Goal: Task Accomplishment & Management: Complete application form

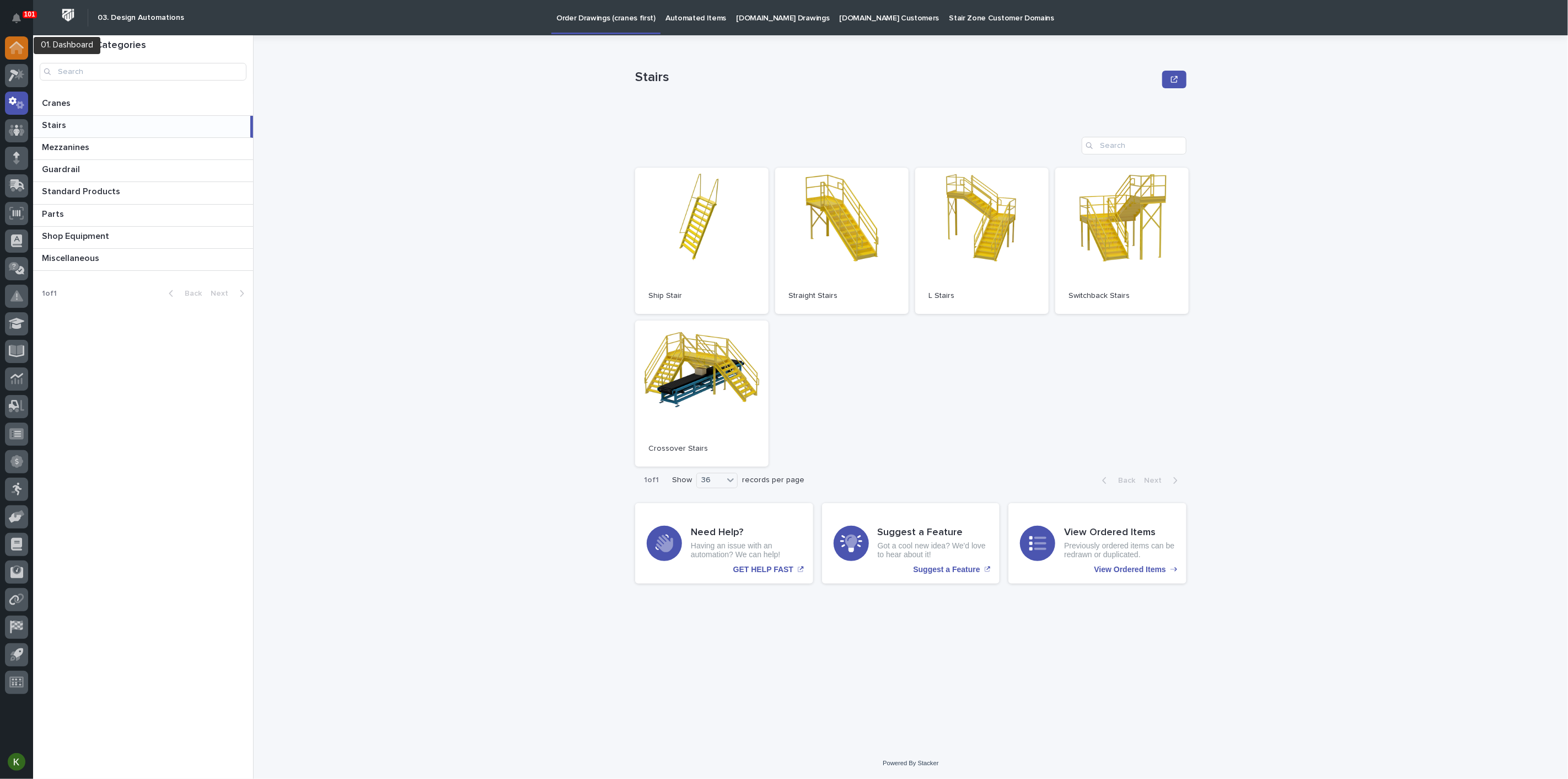
click at [17, 46] on icon at bounding box center [17, 49] width 11 height 11
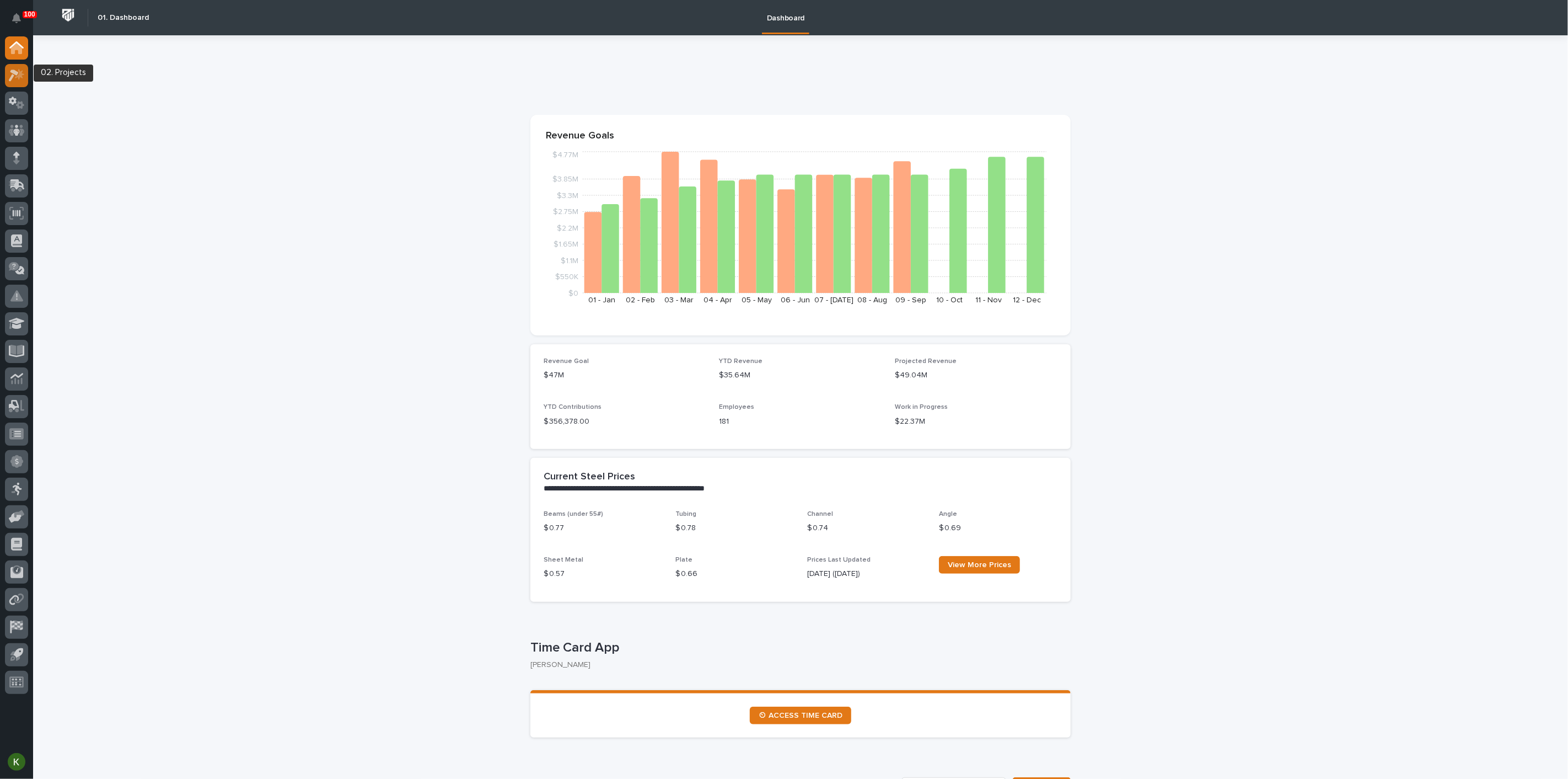
click at [15, 77] on icon at bounding box center [17, 75] width 16 height 12
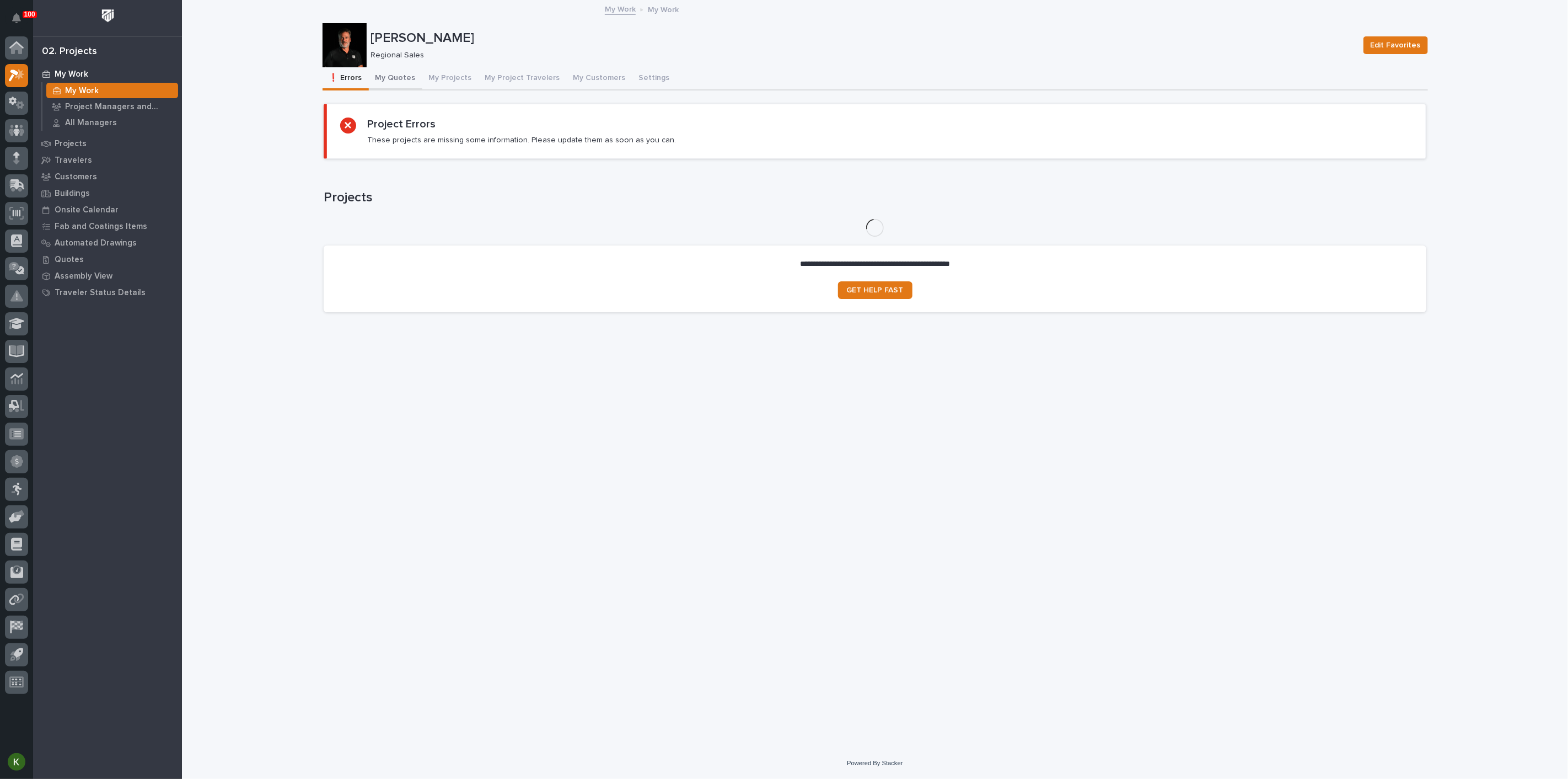
click at [407, 87] on button "My Quotes" at bounding box center [395, 78] width 53 height 23
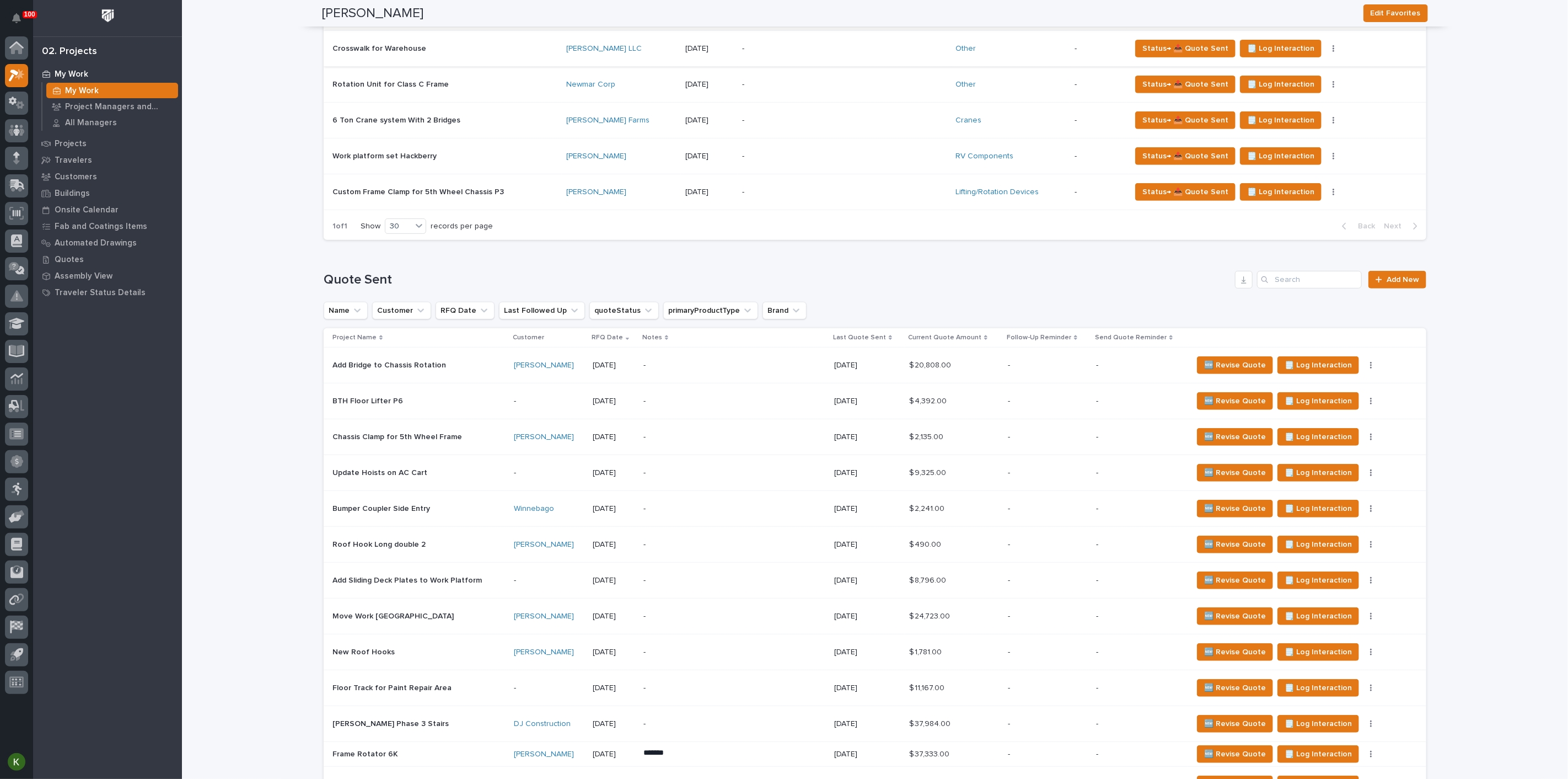
scroll to position [306, 0]
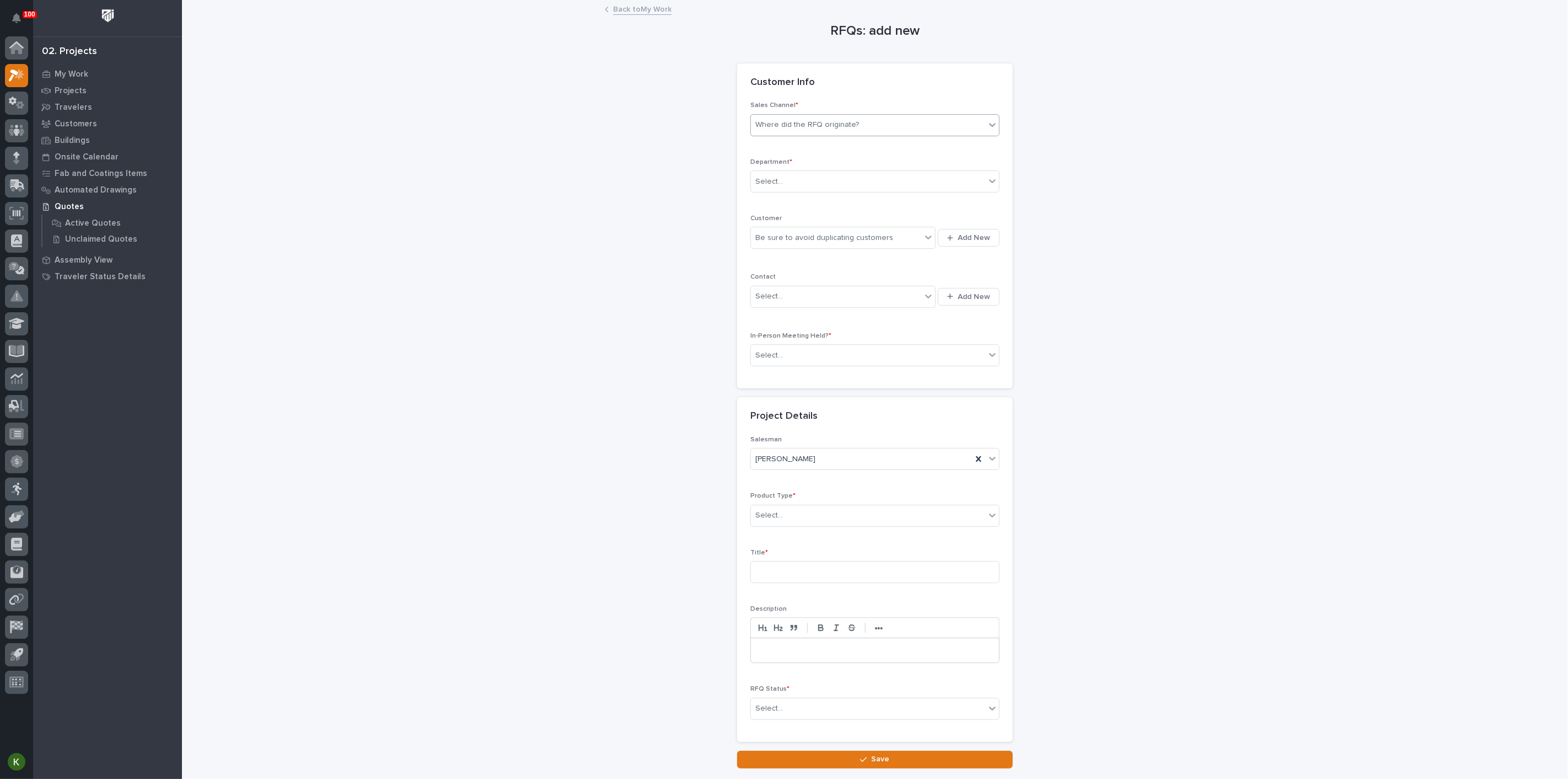
click at [793, 131] on div "Where did the RFQ originate?" at bounding box center [807, 125] width 104 height 12
click at [780, 197] on div "PWI" at bounding box center [870, 193] width 242 height 19
click at [783, 188] on div "Select..." at bounding box center [769, 182] width 28 height 12
click at [782, 258] on span "Regional Sales" at bounding box center [784, 257] width 58 height 12
click at [773, 247] on div "Be sure to avoid duplicating customers" at bounding box center [836, 238] width 170 height 18
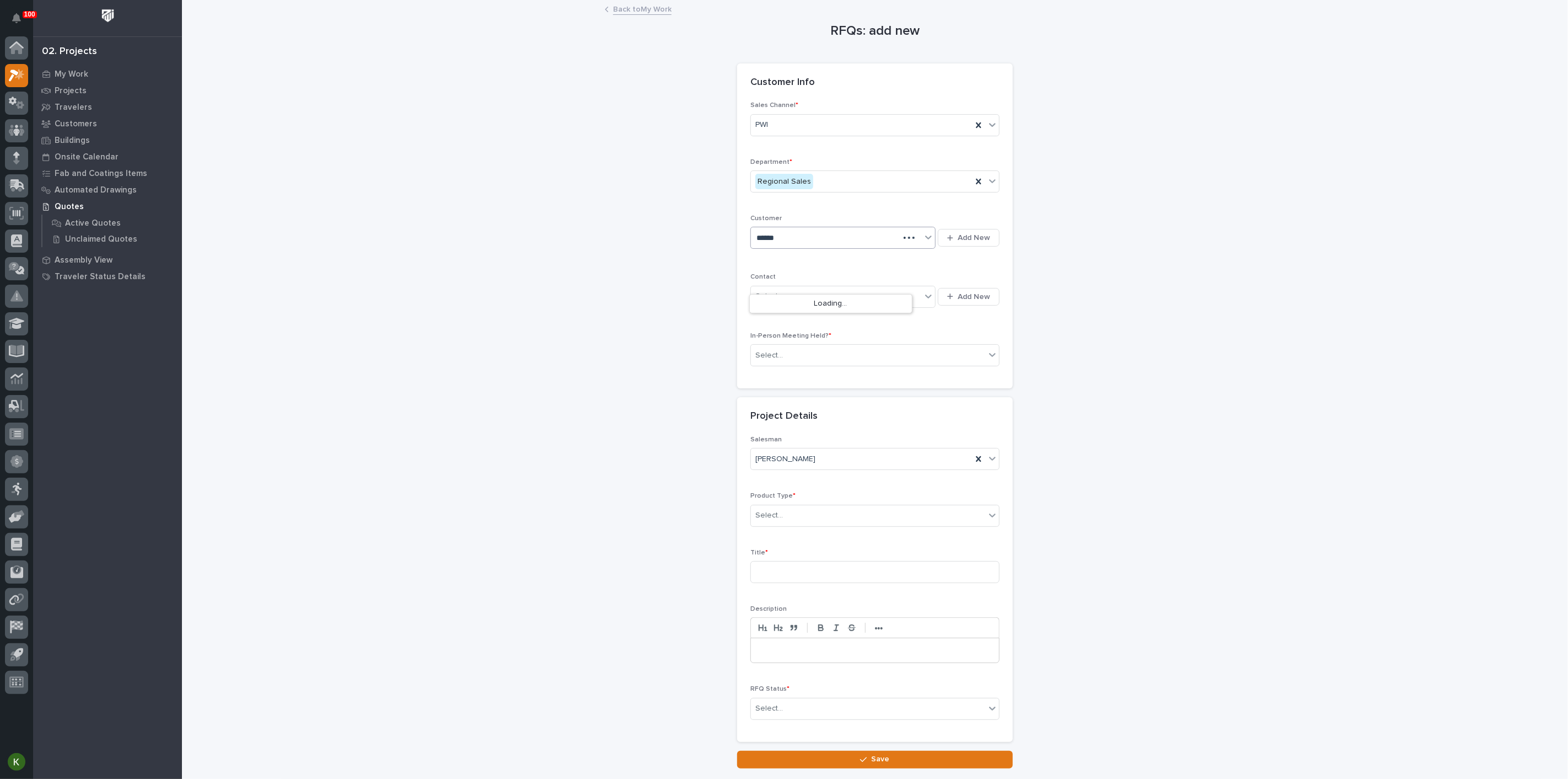
type input "*******"
click at [773, 304] on div "Winnebago" at bounding box center [831, 304] width 162 height 19
click at [799, 306] on div "Select..." at bounding box center [836, 297] width 170 height 18
type input "*****"
click at [800, 412] on div "Winnebago - [PERSON_NAME]" at bounding box center [831, 410] width 162 height 19
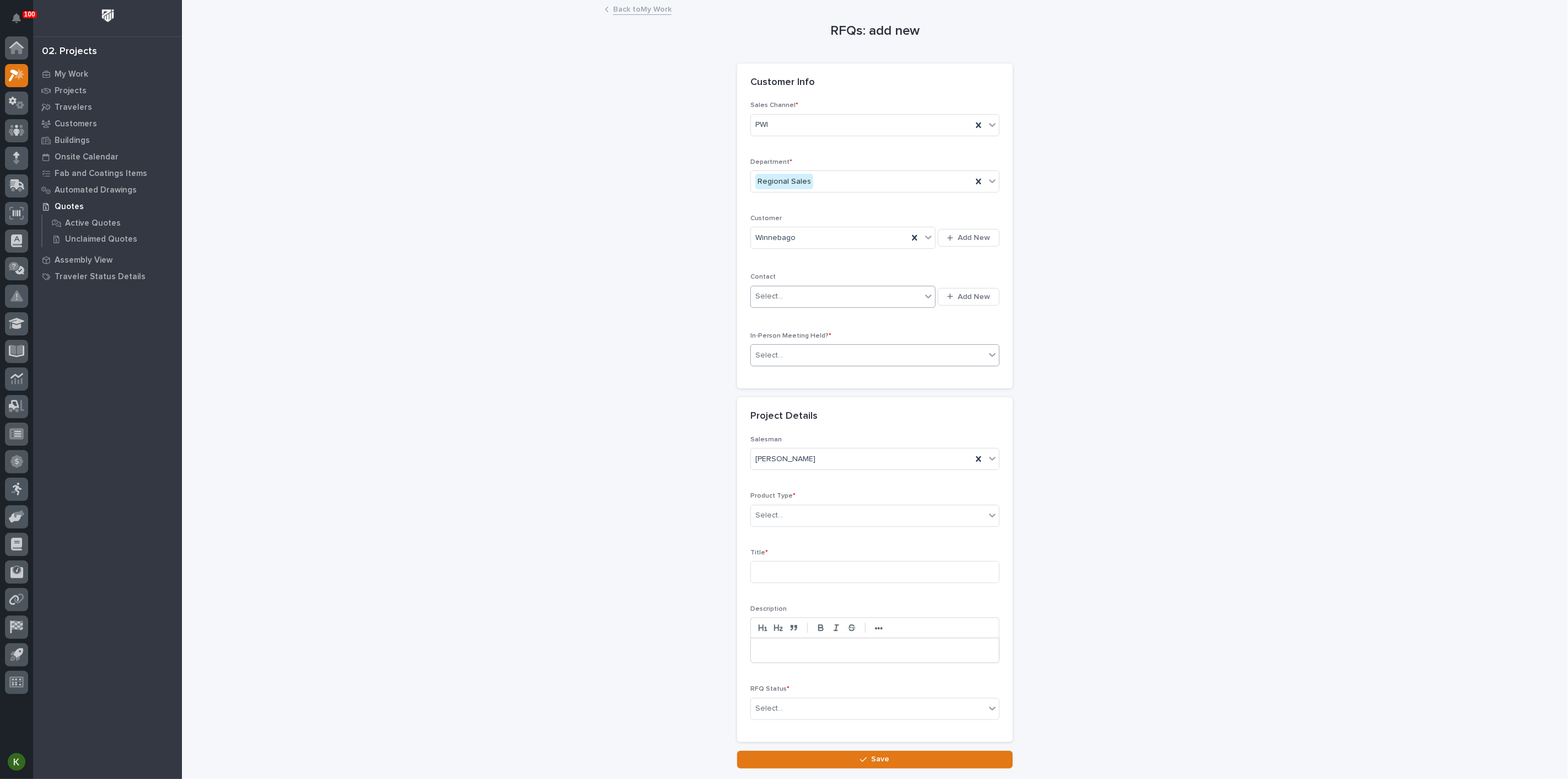
click at [798, 365] on div "Select..." at bounding box center [868, 356] width 234 height 18
click at [789, 442] on div "Yes" at bounding box center [870, 439] width 242 height 19
click at [803, 525] on div "Select..." at bounding box center [868, 516] width 234 height 18
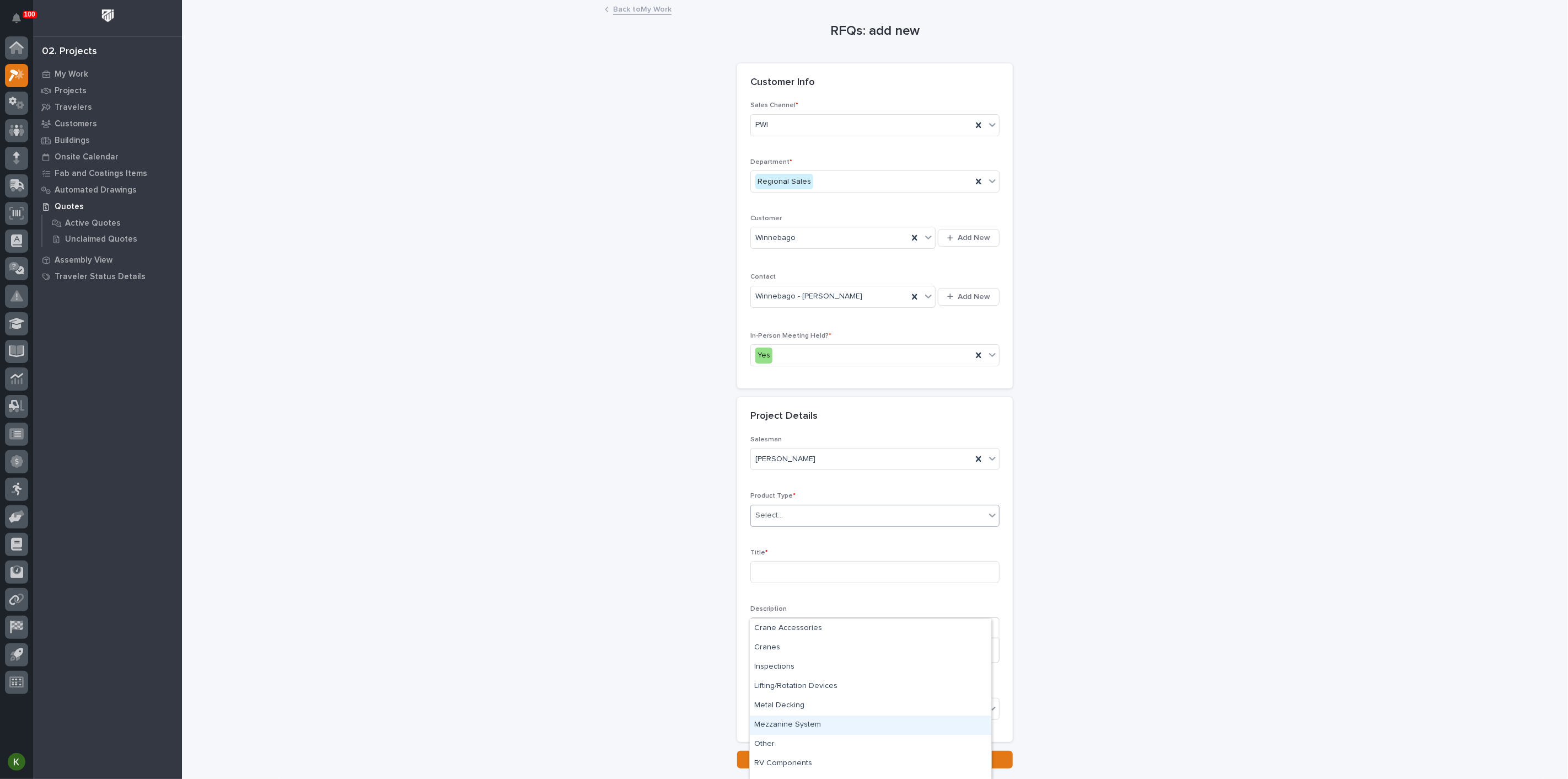
click at [804, 721] on div "Mezzanine System" at bounding box center [870, 725] width 242 height 19
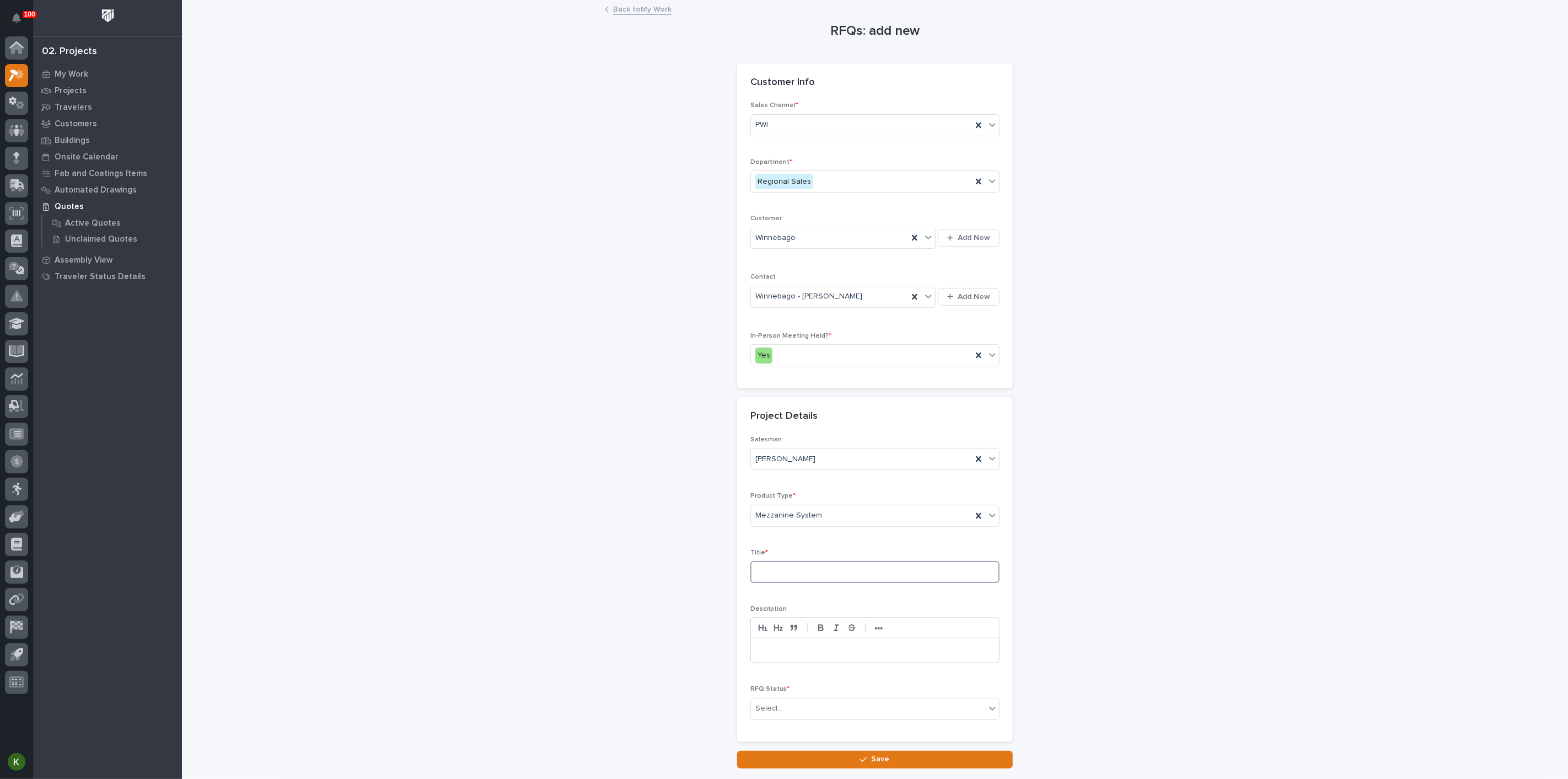
click at [796, 583] on input at bounding box center [875, 572] width 249 height 22
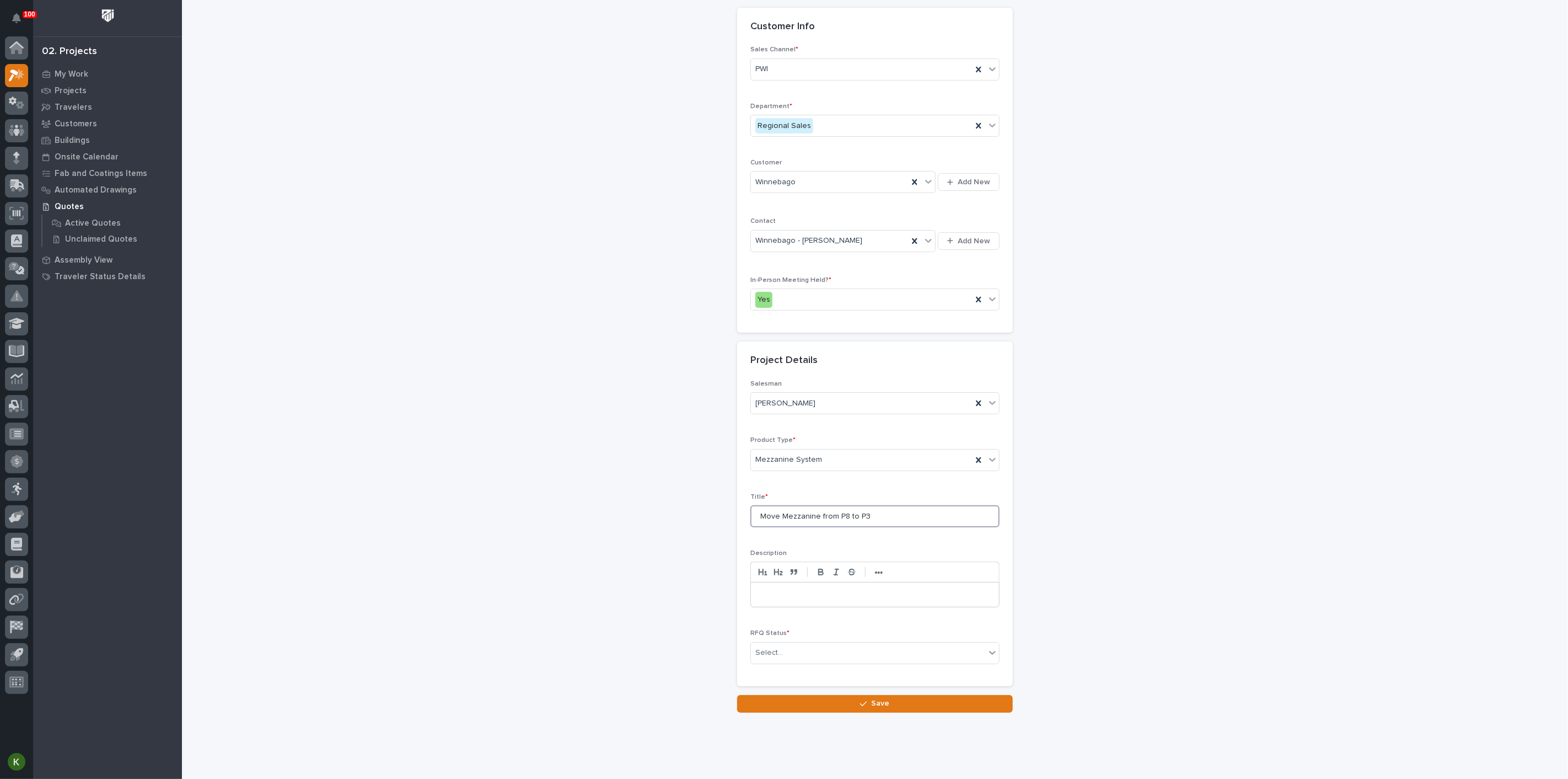
scroll to position [184, 0]
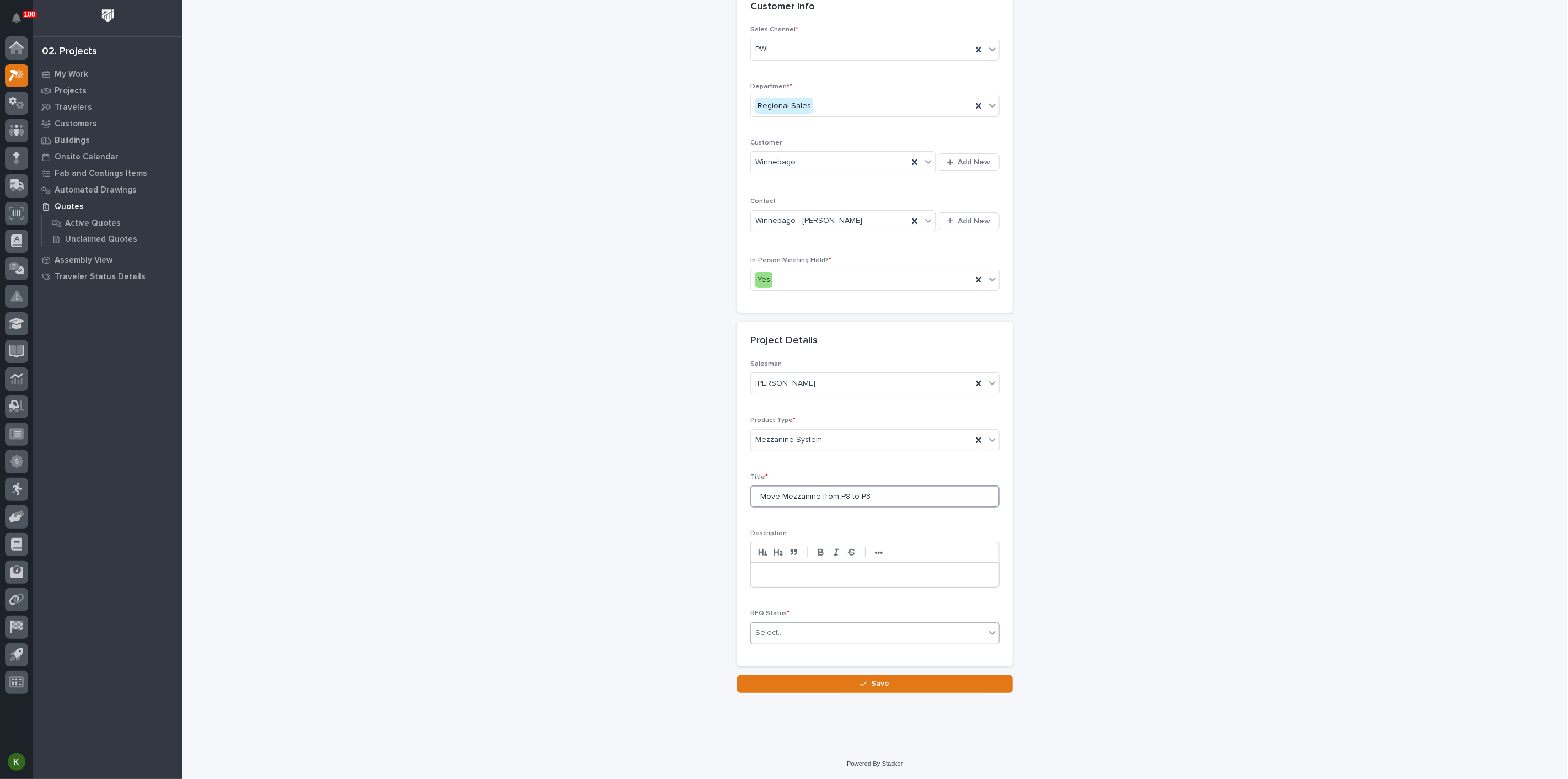
type input "Move Mezzanine from P8 to P3"
click at [811, 642] on div "Select..." at bounding box center [868, 633] width 234 height 18
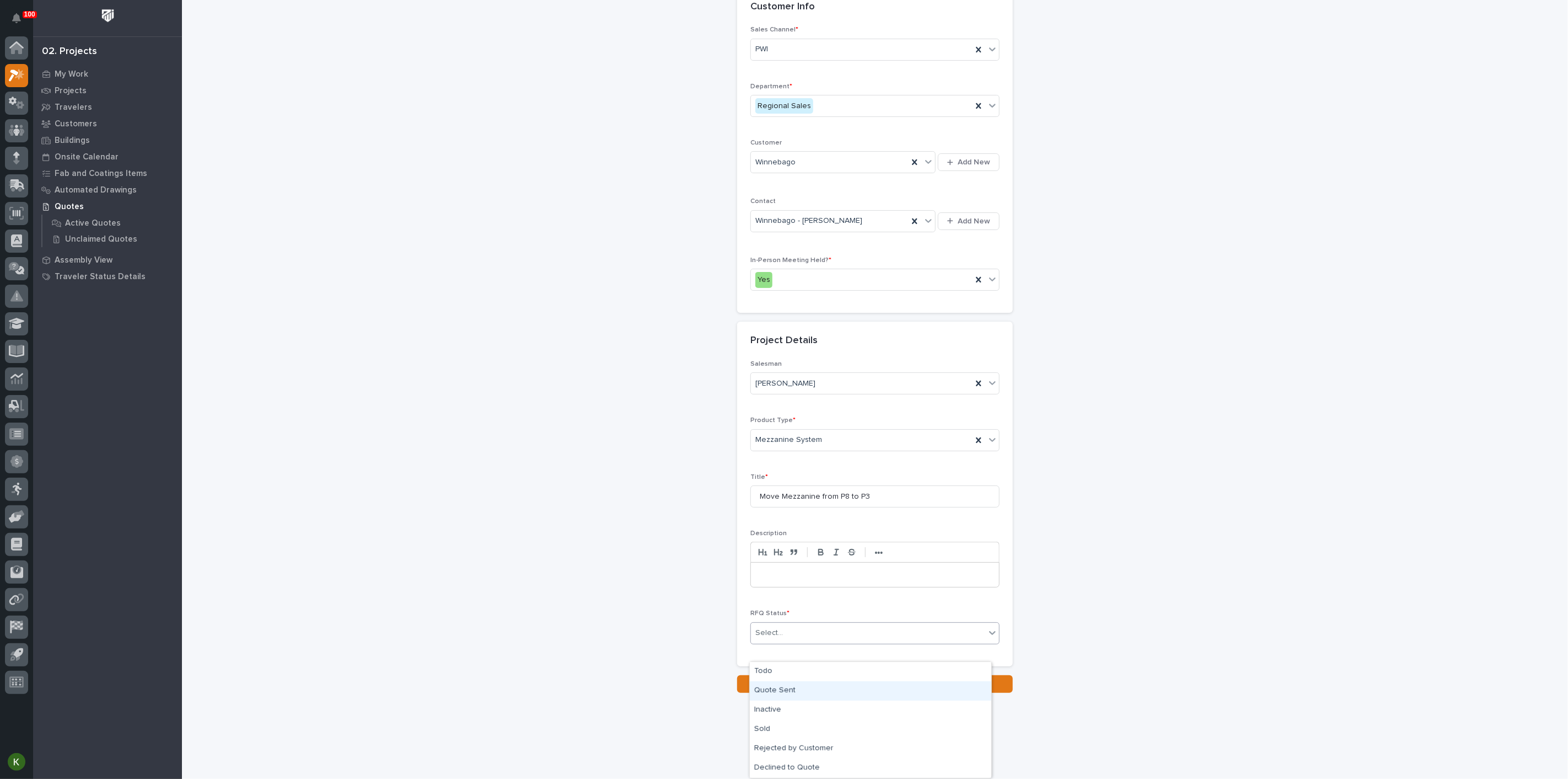
click at [795, 691] on div "Quote Sent" at bounding box center [870, 691] width 242 height 19
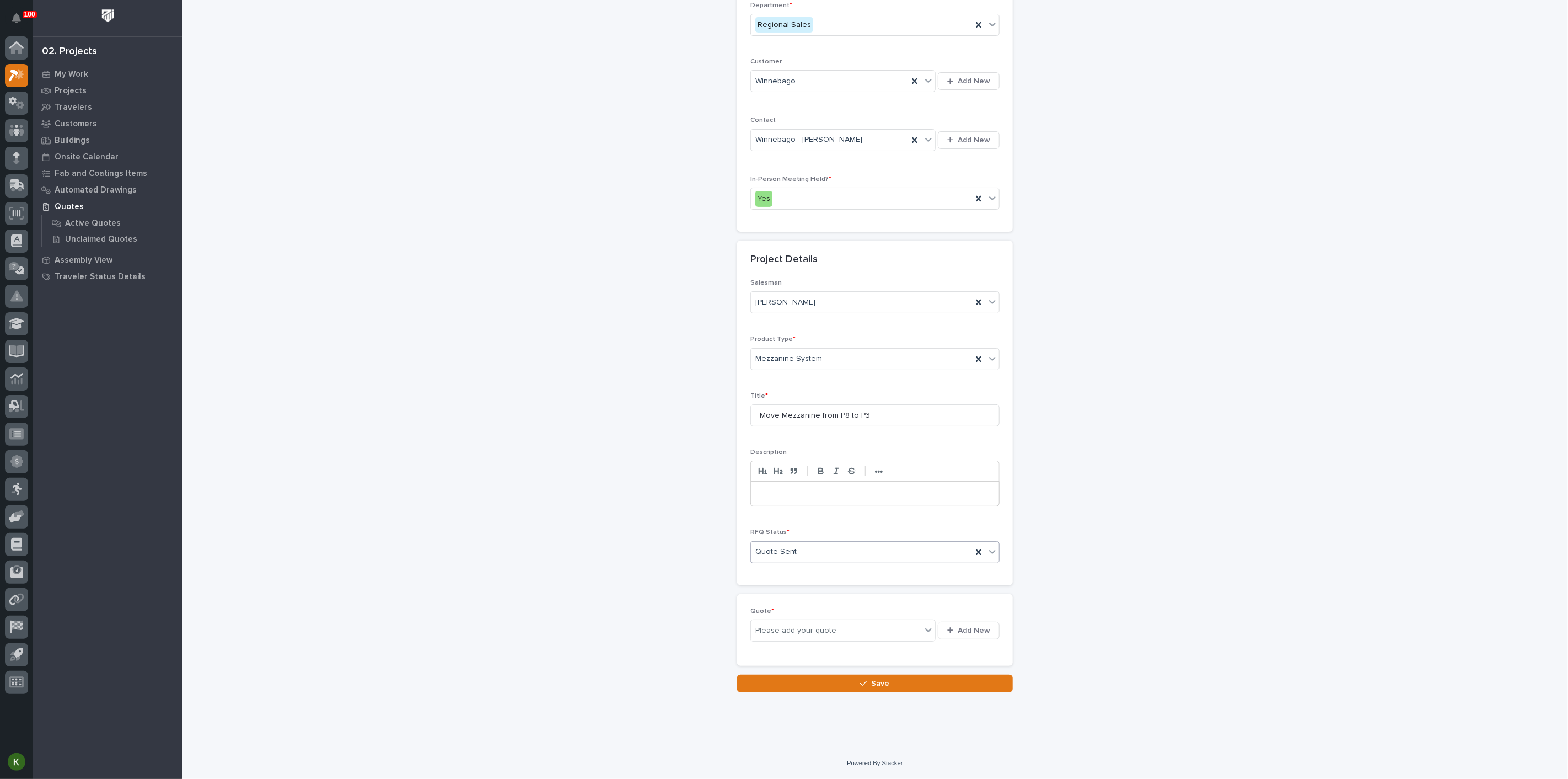
scroll to position [231, 0]
click at [958, 636] on span "Add New" at bounding box center [974, 630] width 33 height 10
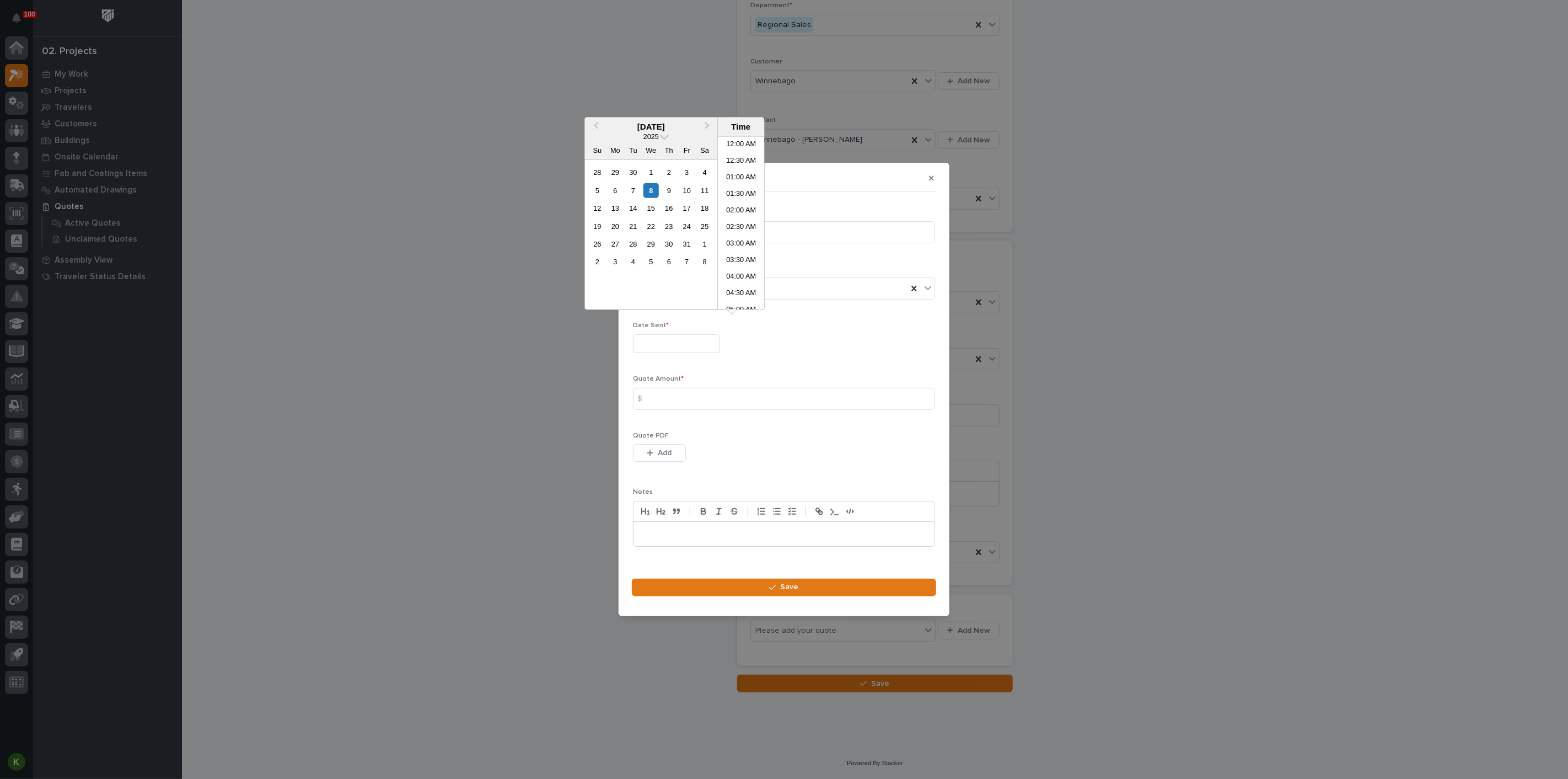
click at [659, 334] on input "text" at bounding box center [677, 344] width 87 height 19
click at [733, 218] on li "03:00 PM" at bounding box center [741, 223] width 47 height 17
type input "**********"
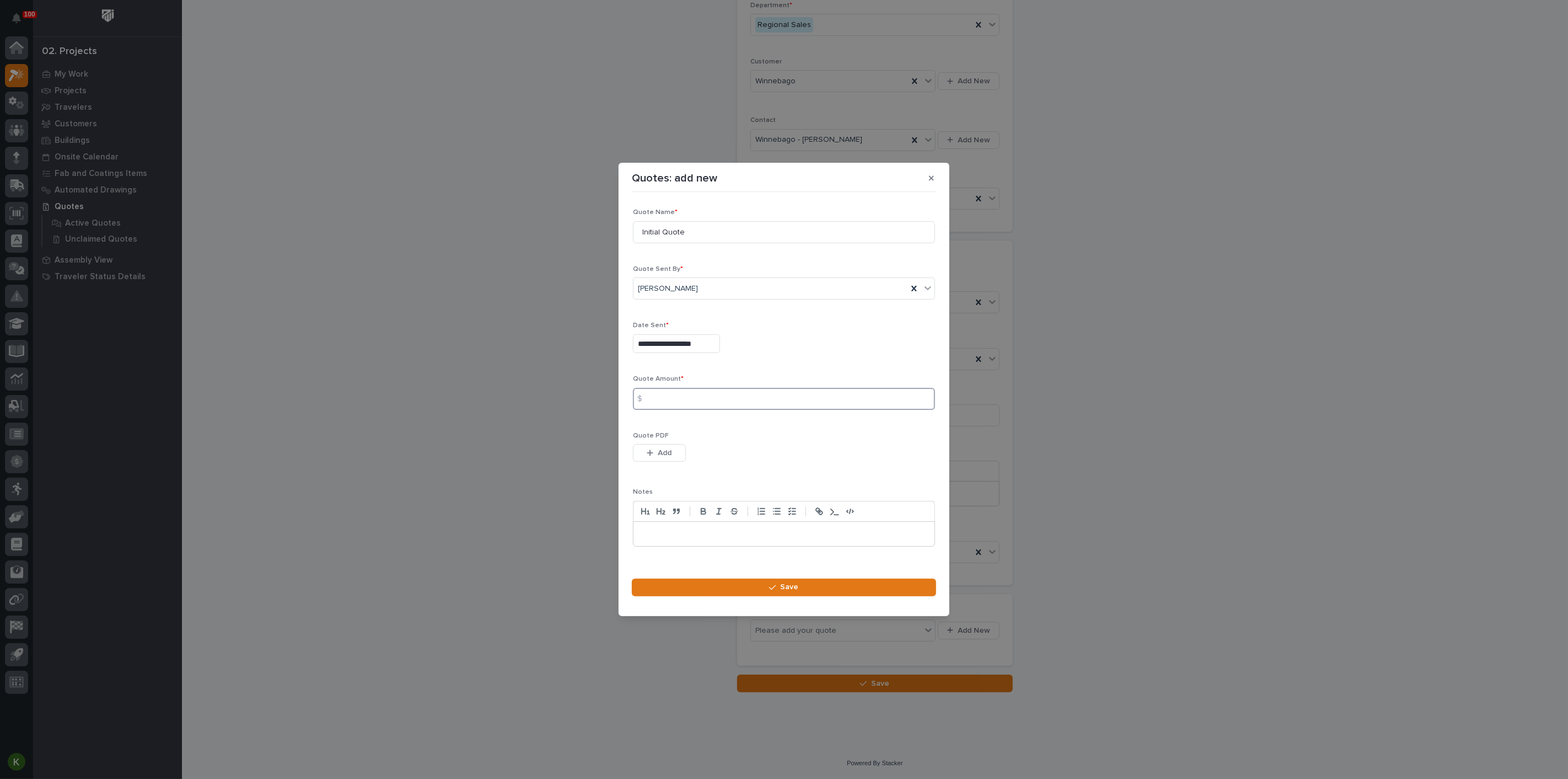
click at [664, 401] on input at bounding box center [784, 399] width 302 height 22
click at [672, 458] on span "Add" at bounding box center [665, 453] width 14 height 10
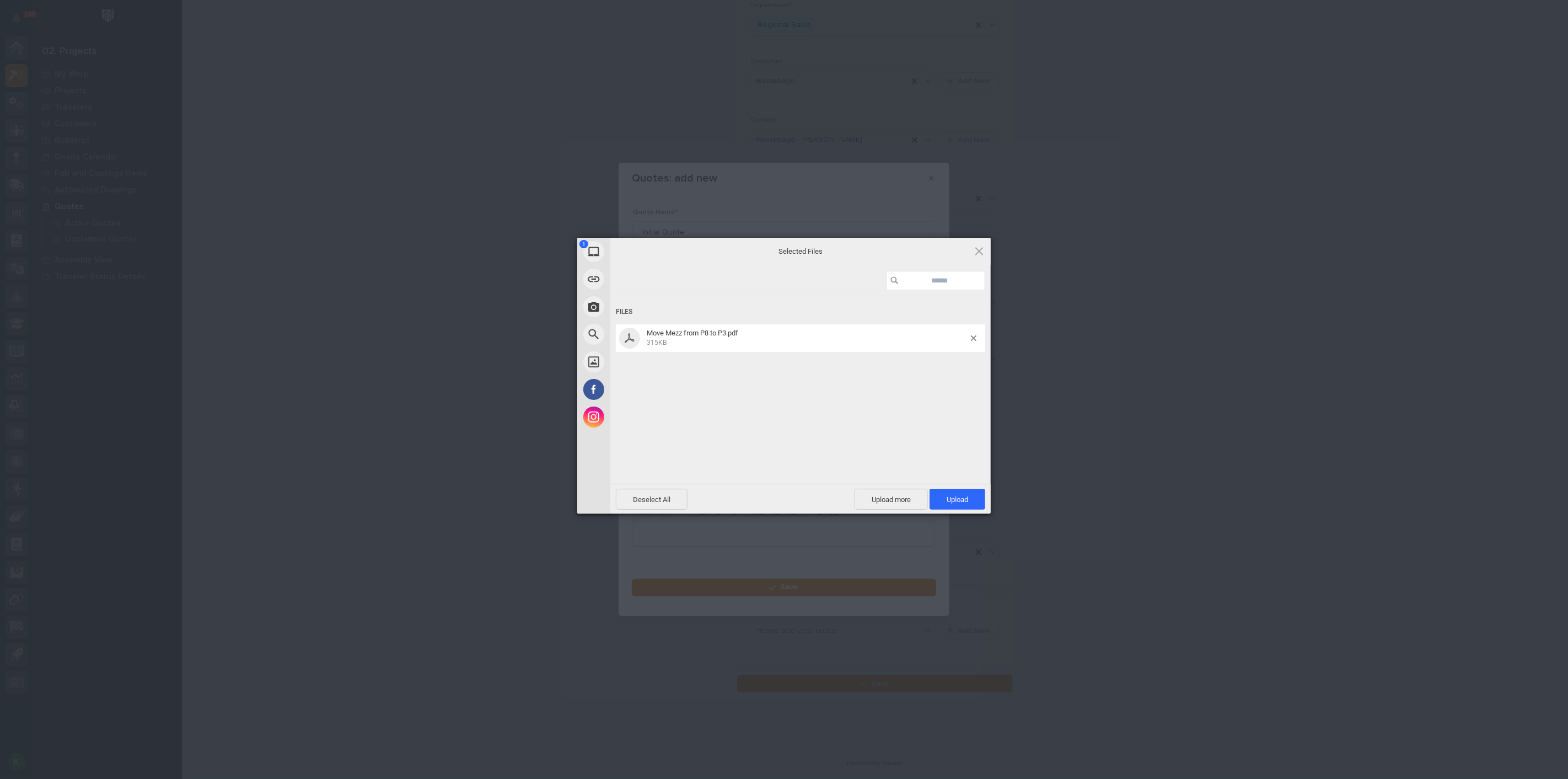
click at [952, 487] on div "Deselect All Upload more Upload 1" at bounding box center [800, 498] width 380 height 30
click at [955, 501] on span "Upload 1" at bounding box center [957, 500] width 21 height 8
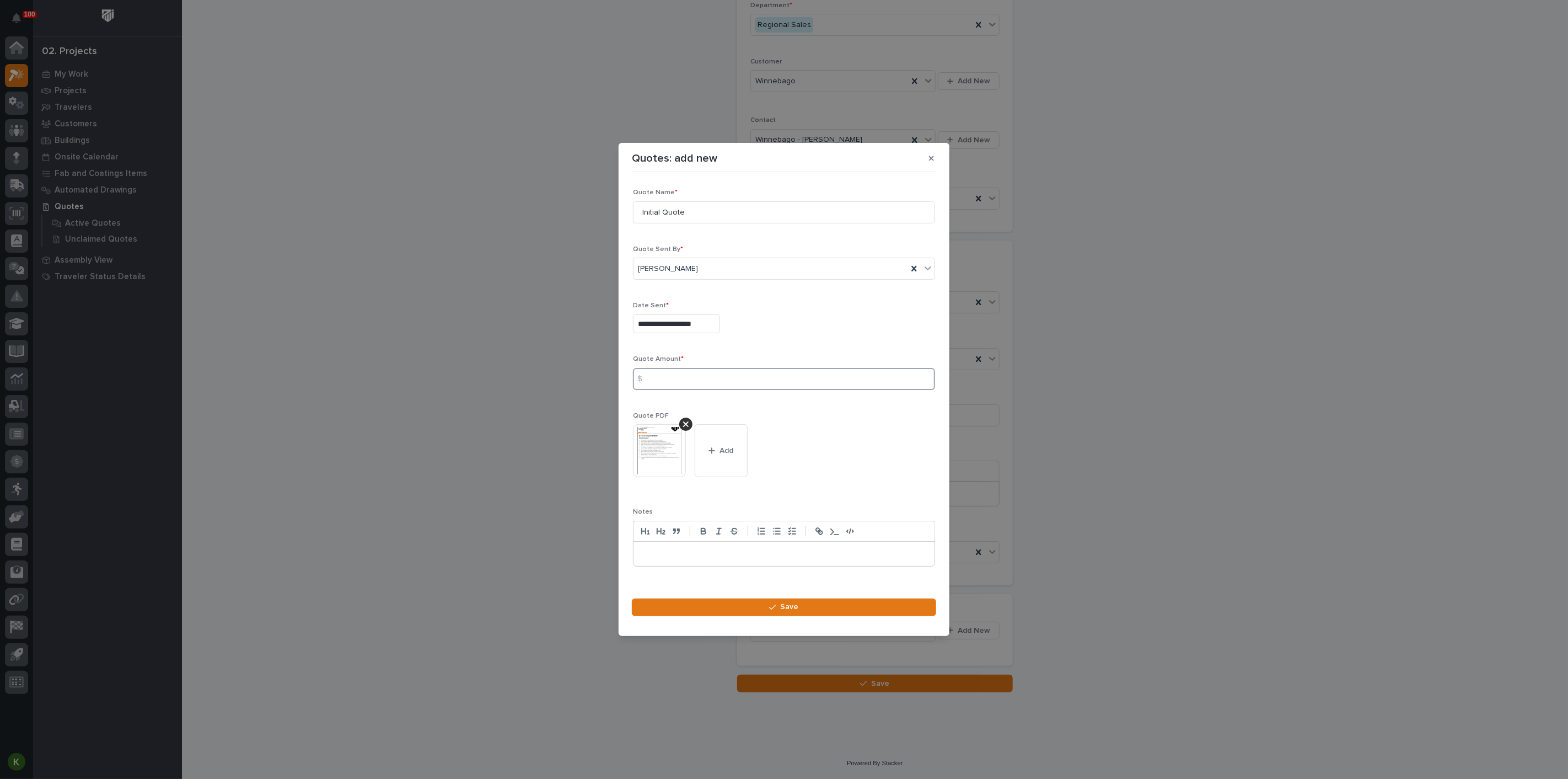
click at [759, 378] on input at bounding box center [784, 379] width 302 height 22
type input "48868"
click at [756, 616] on button "Save" at bounding box center [784, 606] width 304 height 17
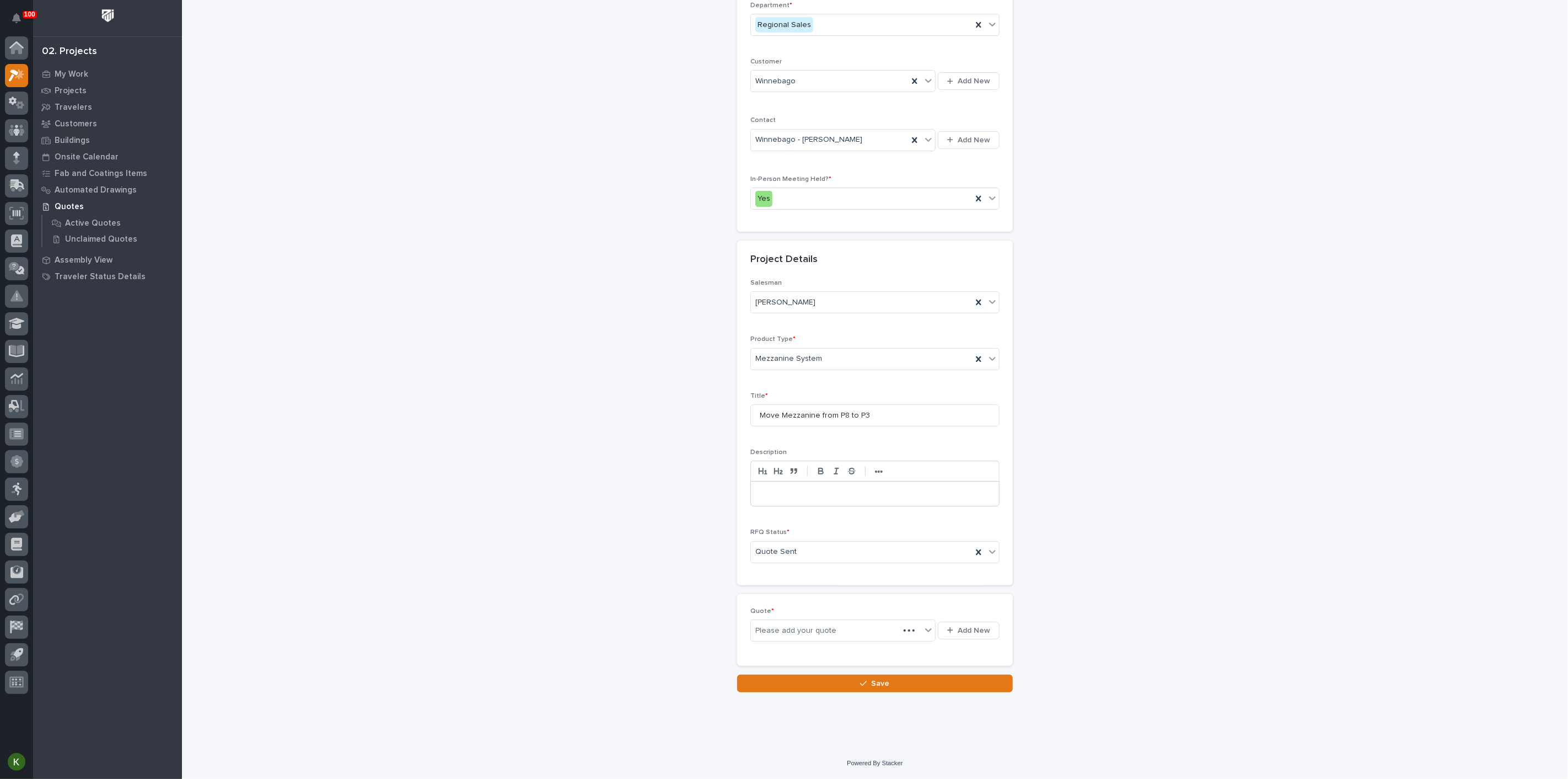
scroll to position [231, 0]
click at [860, 688] on icon "button" at bounding box center [863, 683] width 7 height 8
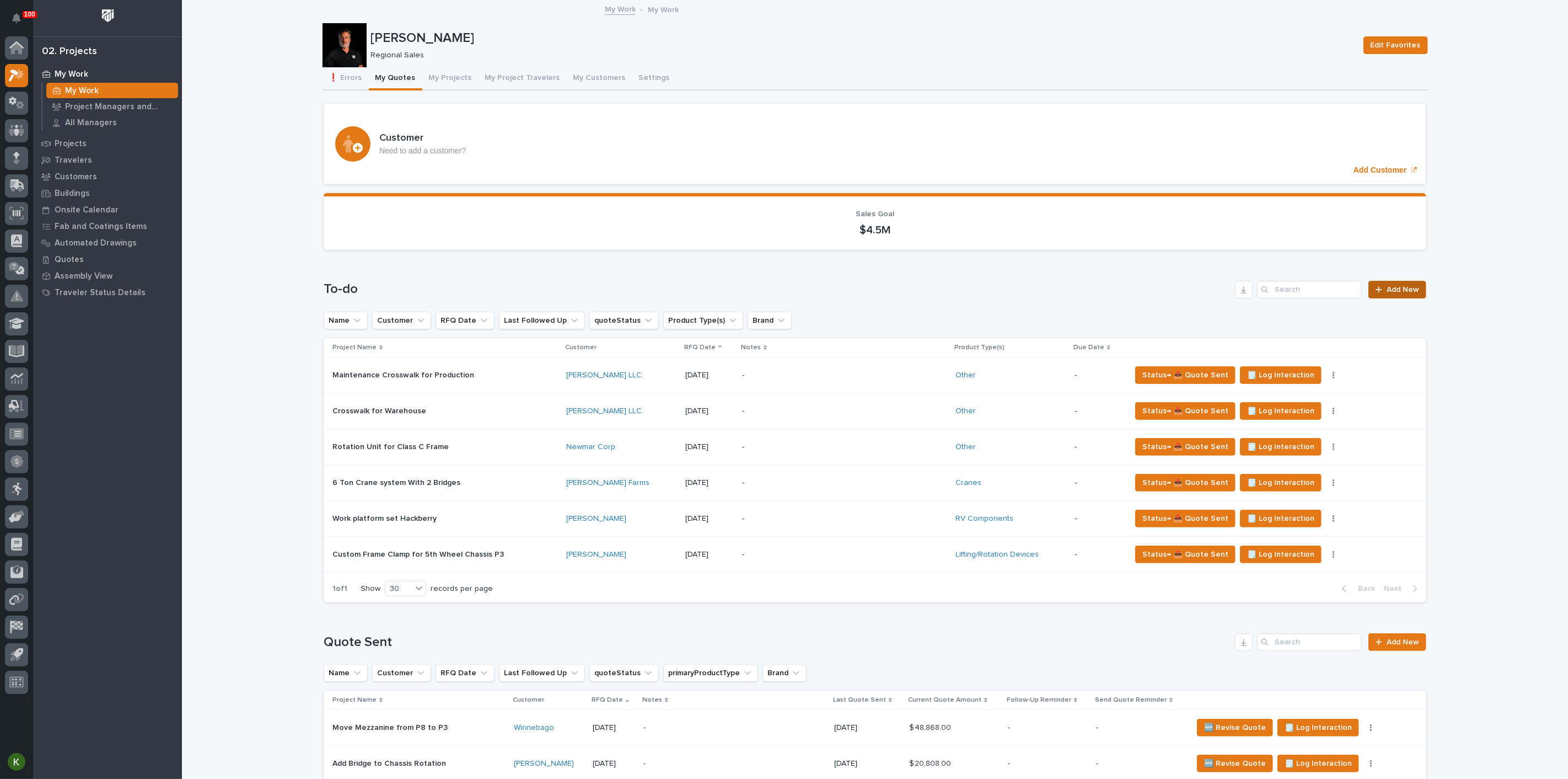
click at [1400, 299] on link "Add New" at bounding box center [1398, 289] width 58 height 17
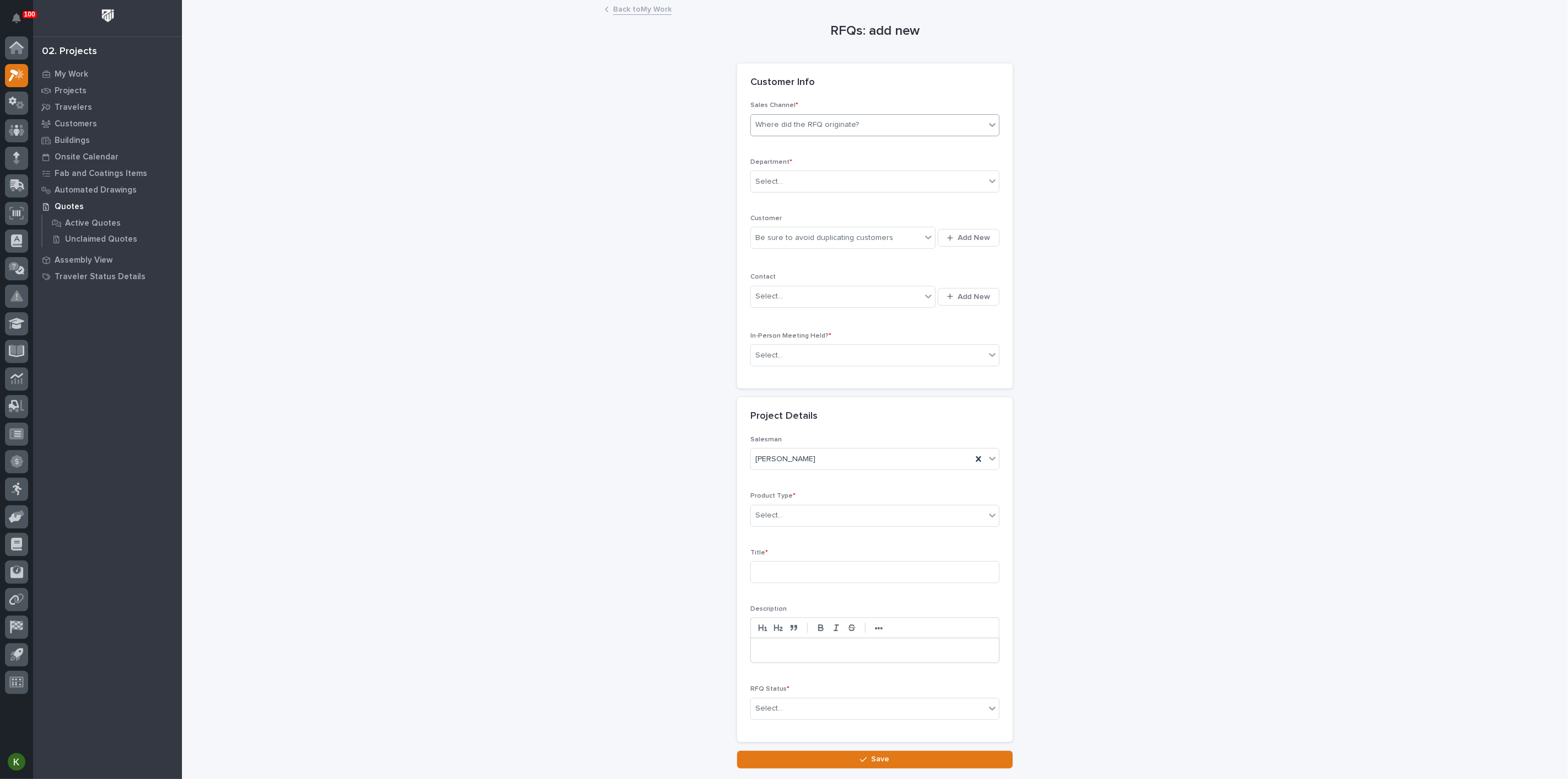
click at [766, 131] on div "Where did the RFQ originate?" at bounding box center [807, 125] width 104 height 12
click at [766, 195] on div "PWI" at bounding box center [870, 193] width 242 height 19
click at [767, 188] on div "Select..." at bounding box center [769, 182] width 28 height 12
click at [767, 254] on span "Regional Sales" at bounding box center [784, 257] width 58 height 12
click at [766, 244] on div "Be sure to avoid duplicating customers" at bounding box center [824, 238] width 138 height 12
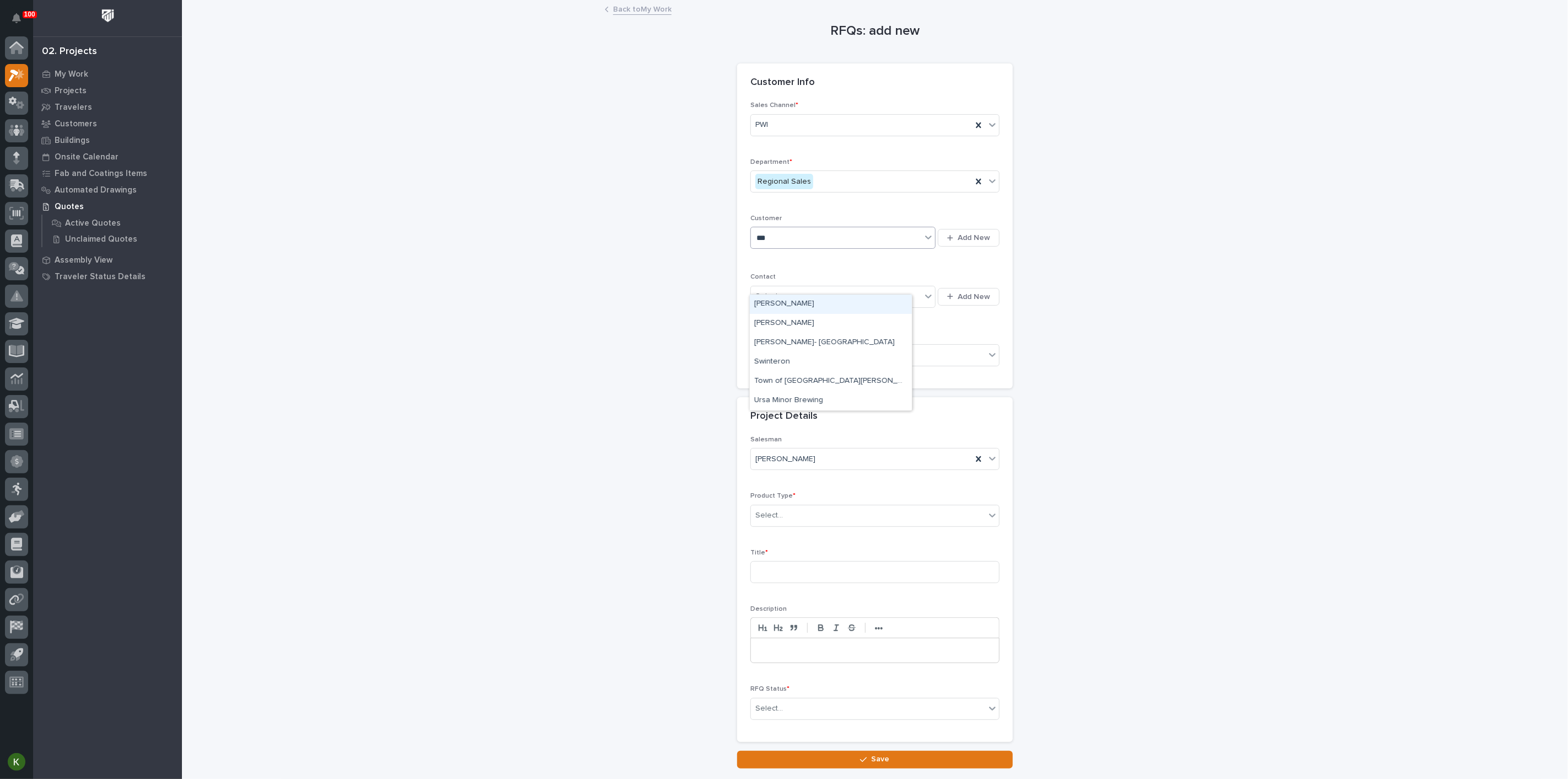
type input "****"
click at [764, 328] on div "Winnebago" at bounding box center [831, 324] width 162 height 19
click at [777, 302] on div "Select..." at bounding box center [769, 296] width 28 height 12
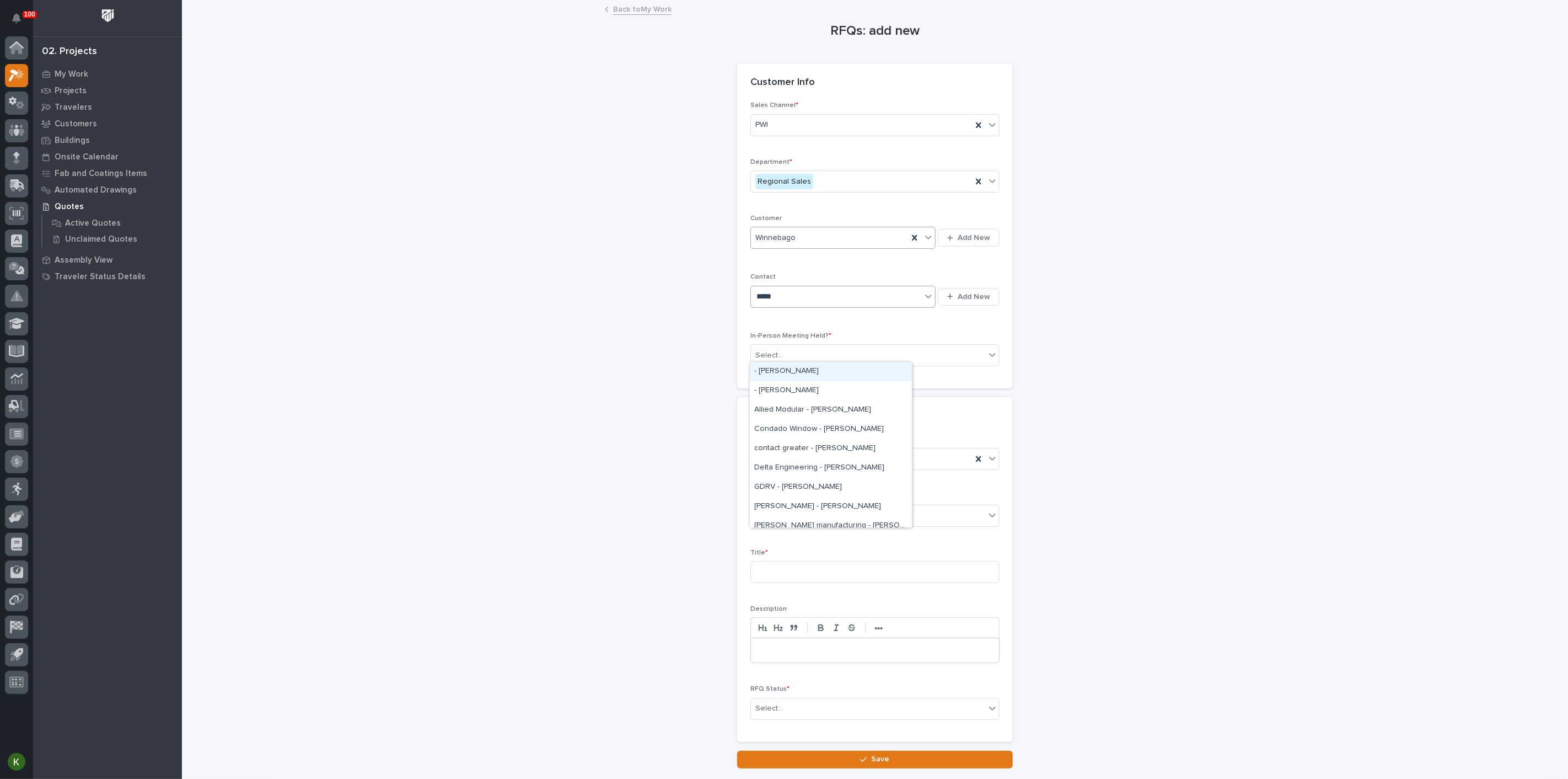
type input "******"
click at [789, 483] on div "GDRV - [PERSON_NAME]" at bounding box center [831, 487] width 162 height 19
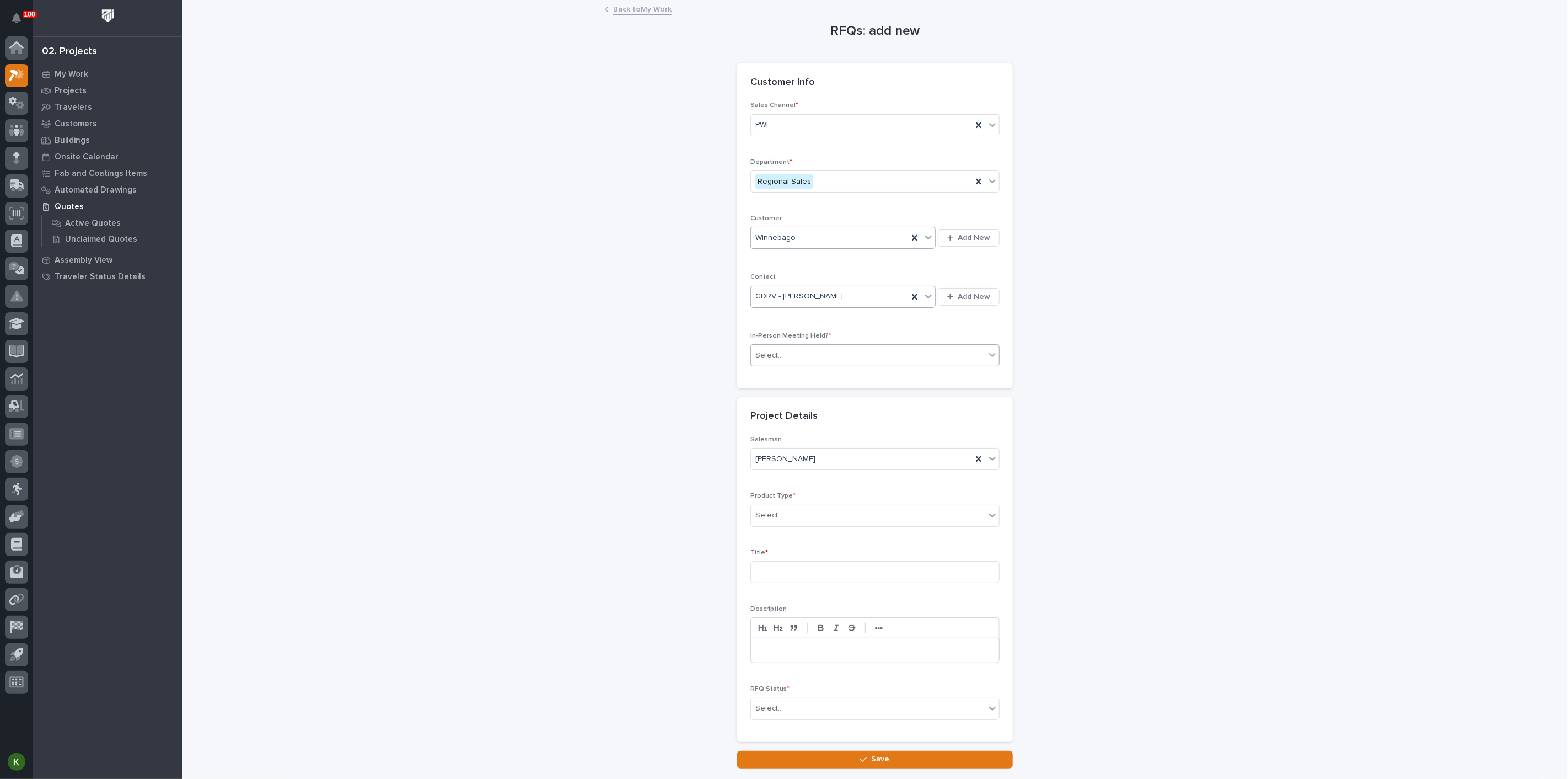
click at [799, 365] on div "Select..." at bounding box center [868, 356] width 234 height 18
click at [794, 440] on div "Yes" at bounding box center [870, 439] width 242 height 19
click at [793, 525] on div "Select..." at bounding box center [868, 516] width 234 height 18
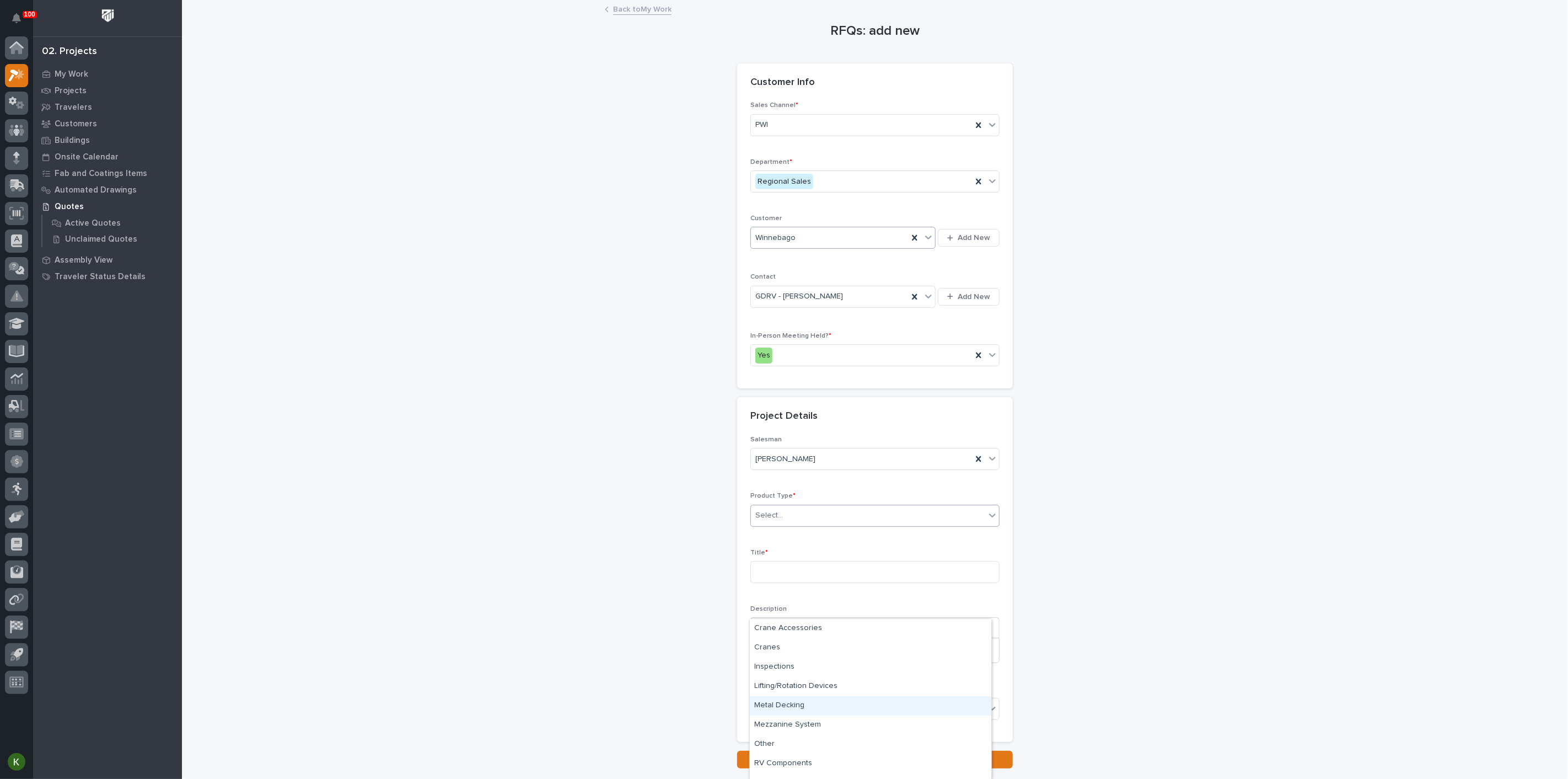
scroll to position [52, 0]
click at [841, 713] on div "RV Components" at bounding box center [870, 712] width 242 height 19
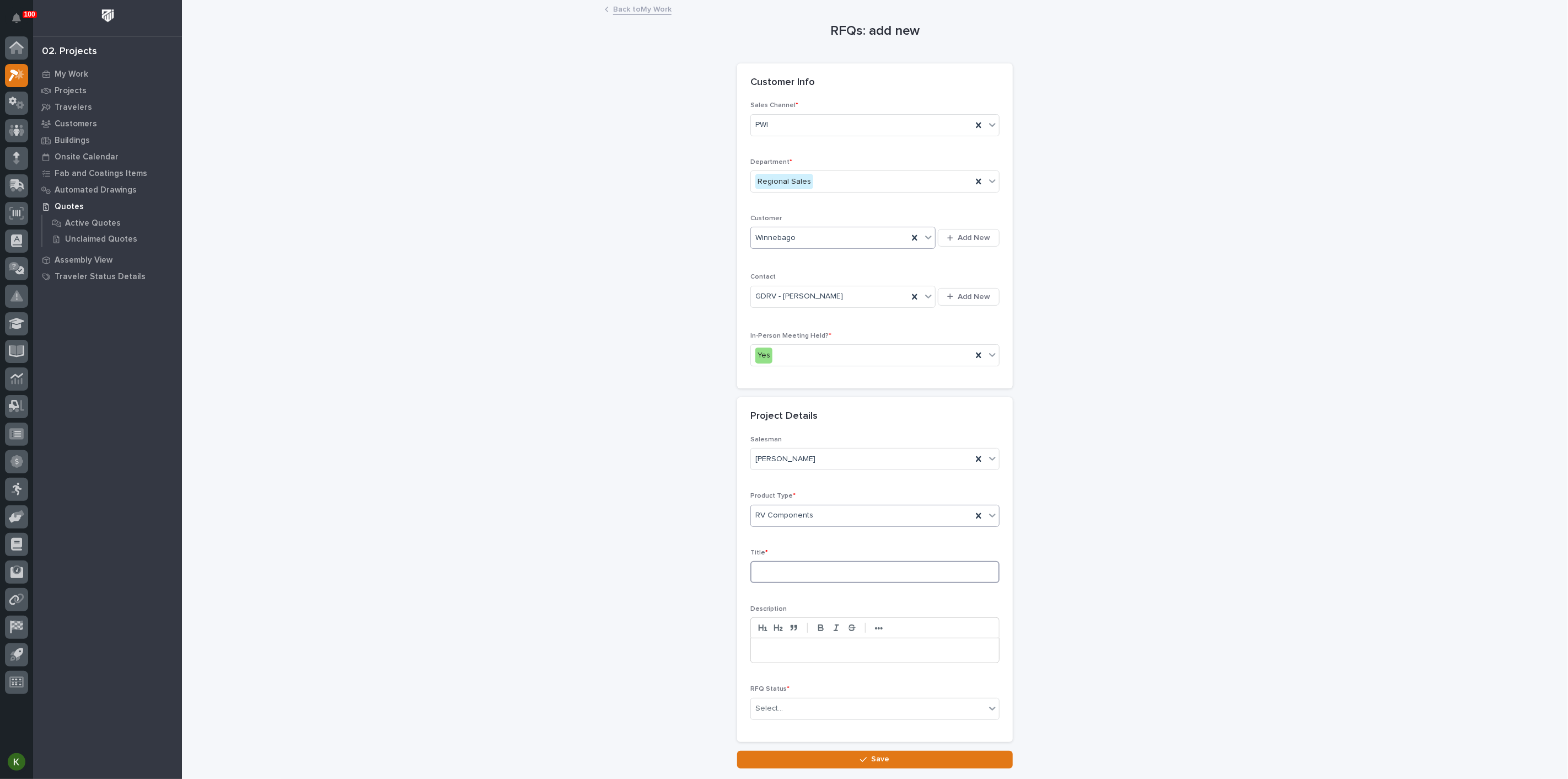
click at [779, 583] on input at bounding box center [875, 572] width 249 height 22
click at [782, 583] on input at bounding box center [875, 572] width 249 height 22
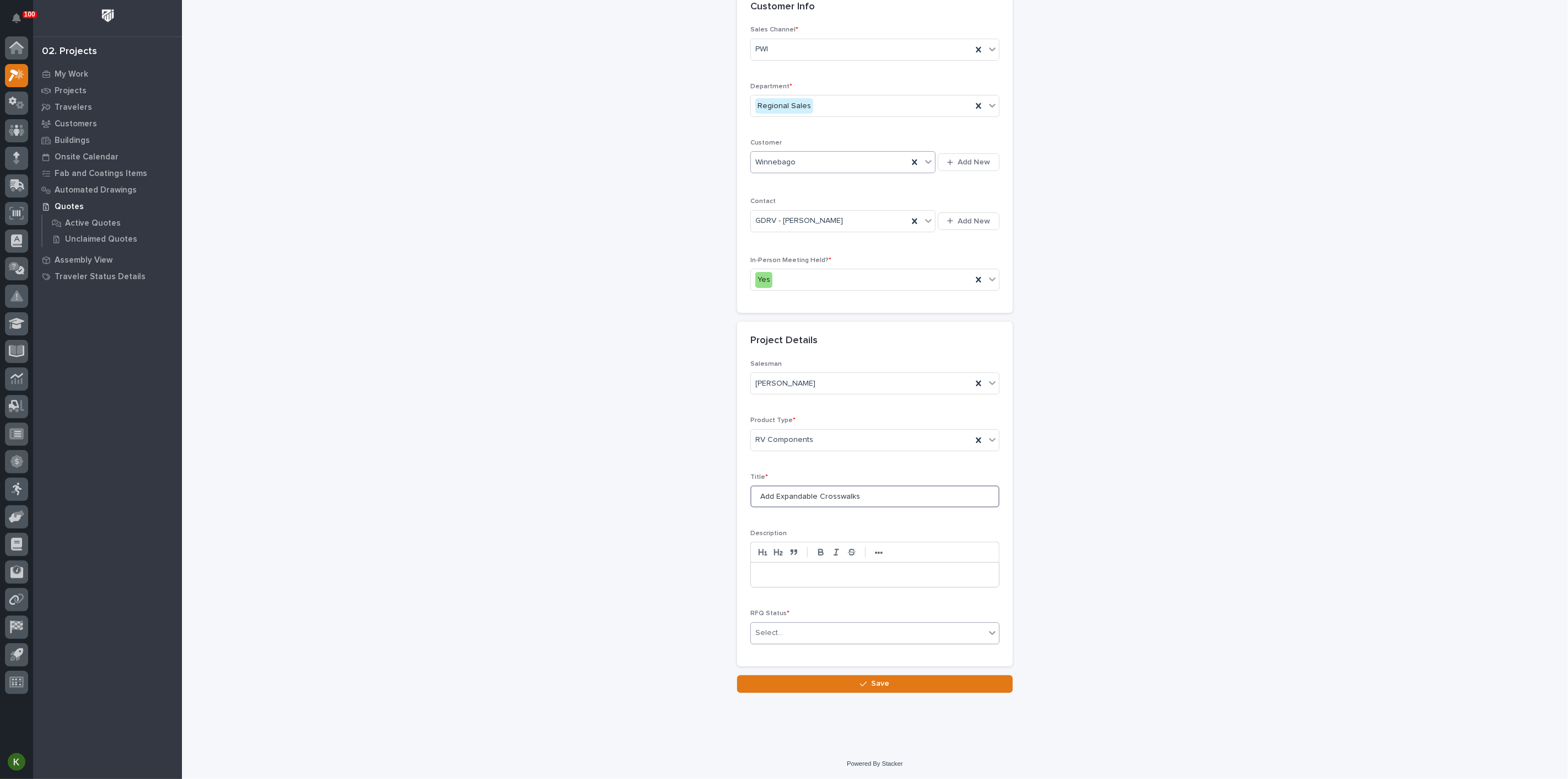
scroll to position [184, 0]
type input "Add Expandable Crosswalks"
click at [870, 642] on div "Select..." at bounding box center [868, 633] width 234 height 18
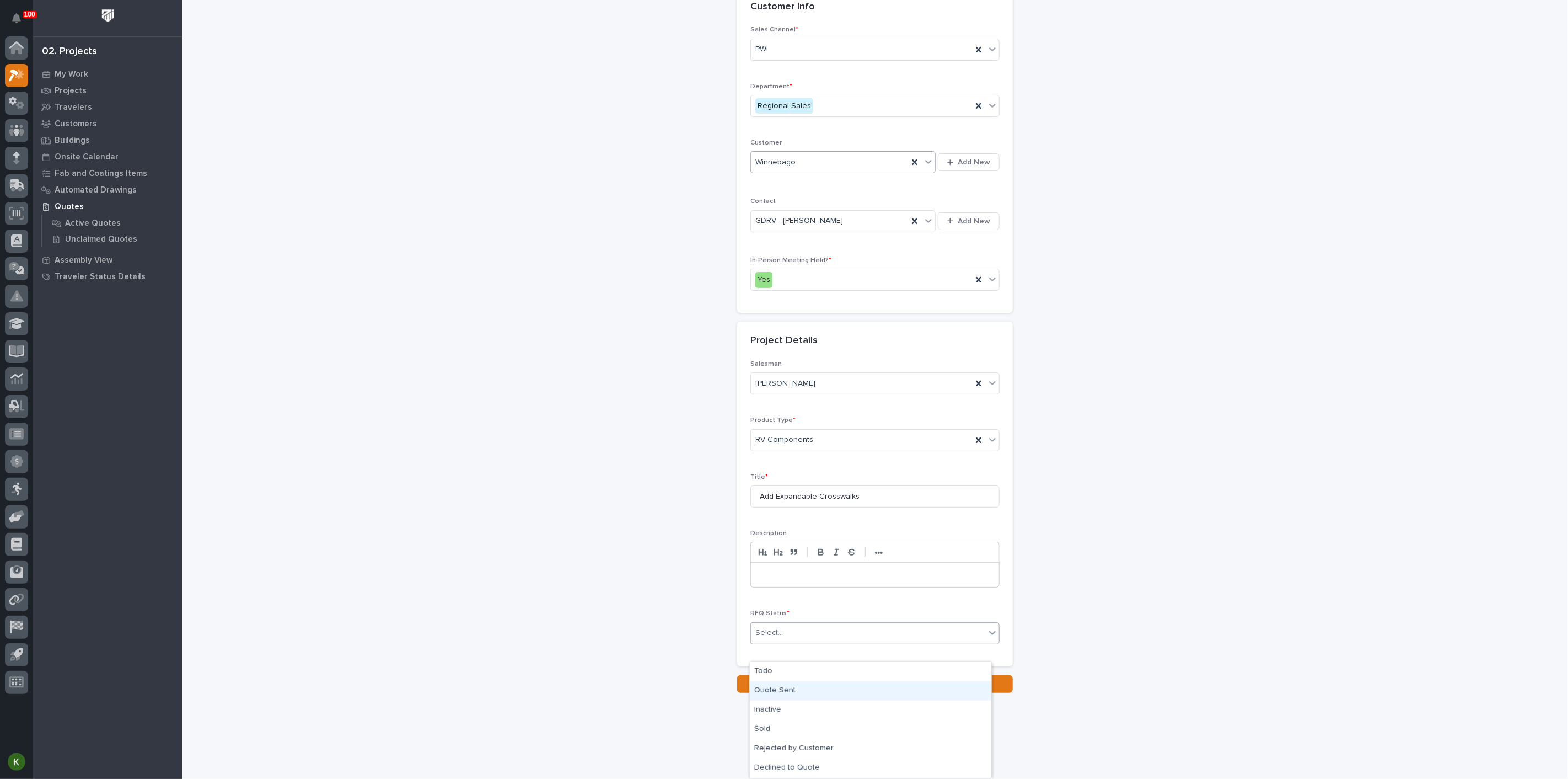
click at [849, 692] on div "Quote Sent" at bounding box center [870, 691] width 242 height 19
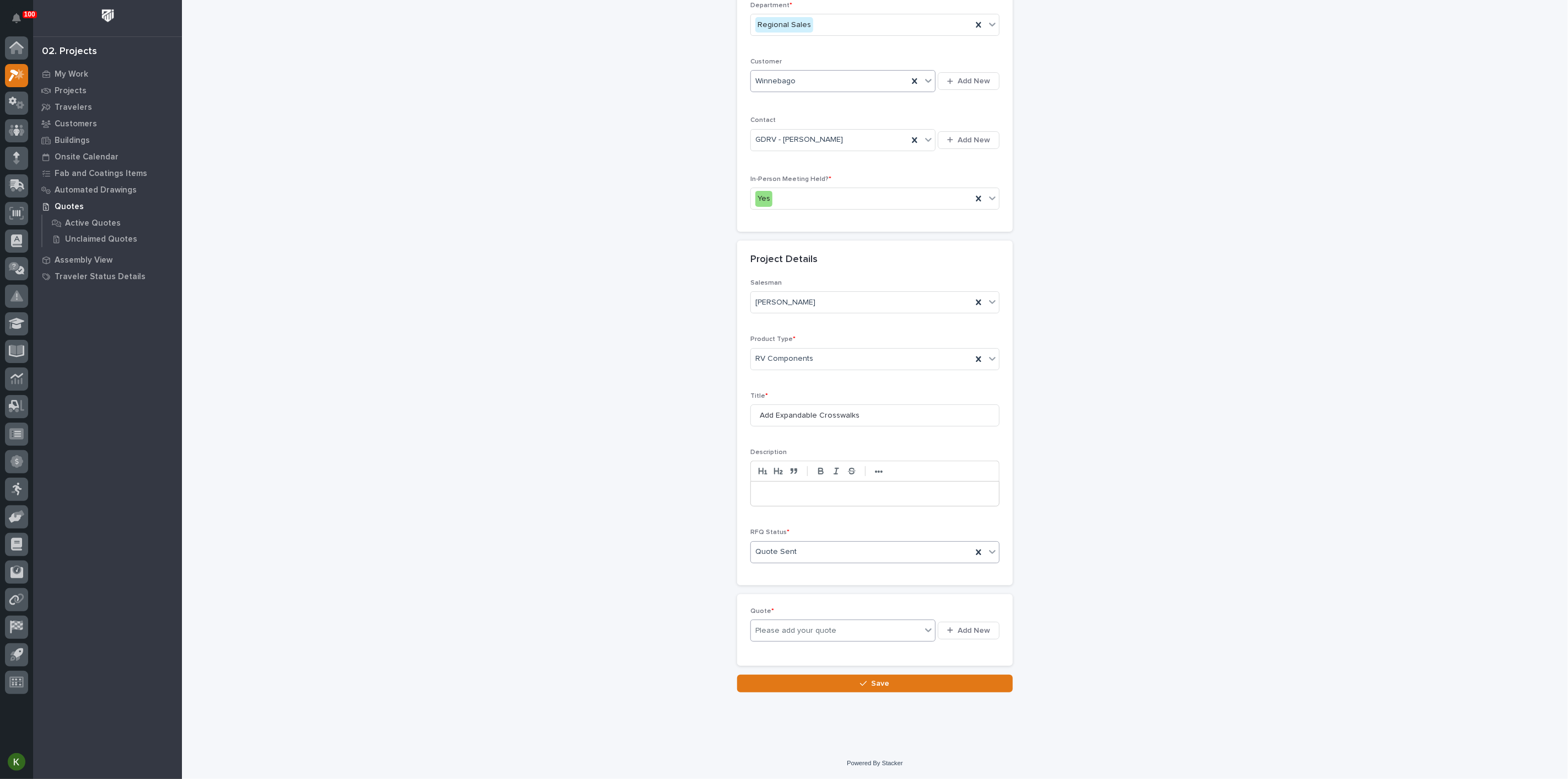
scroll to position [231, 0]
click at [958, 636] on span "Add New" at bounding box center [974, 630] width 33 height 10
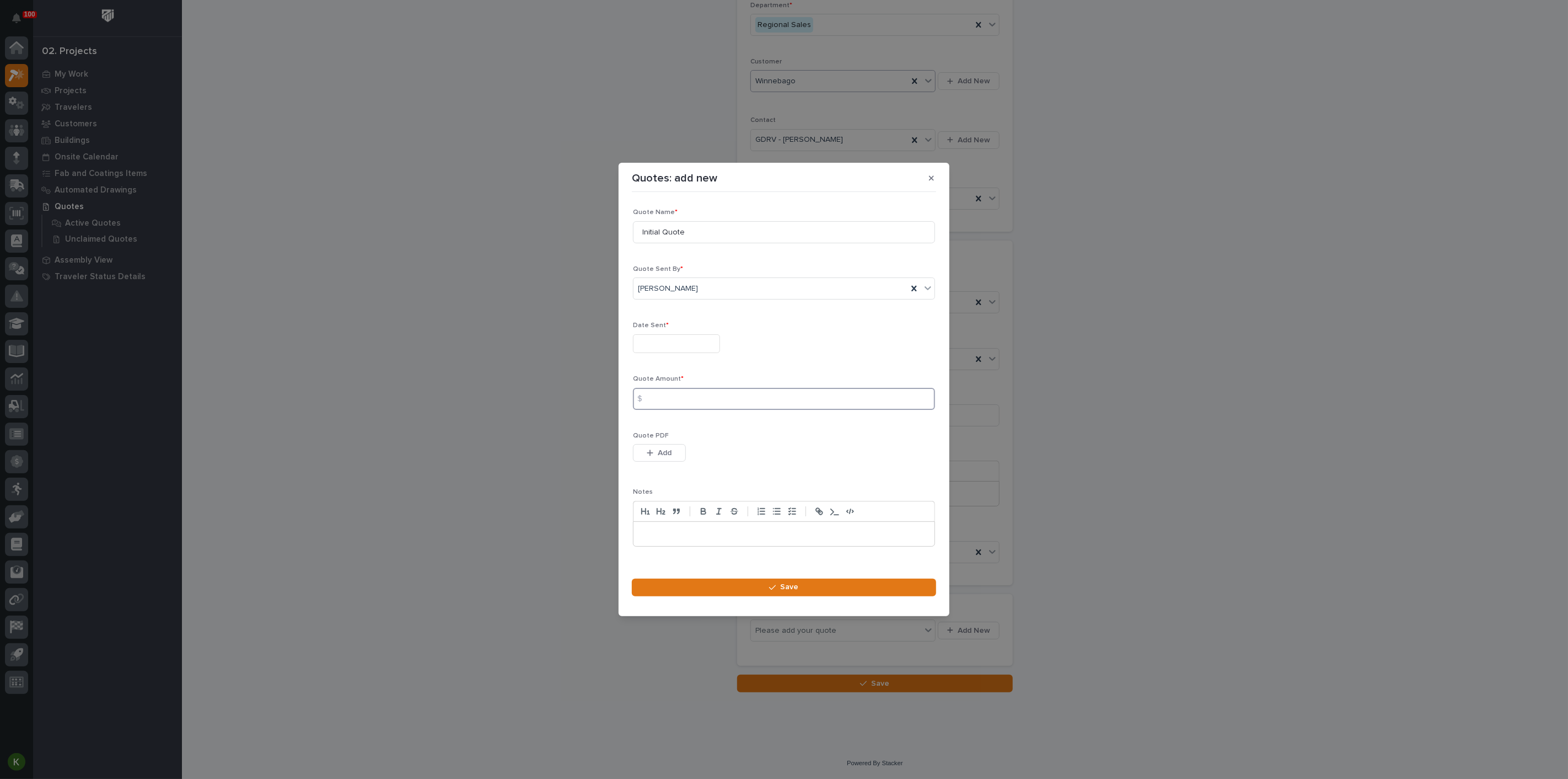
click at [693, 400] on input at bounding box center [784, 399] width 302 height 22
type input "71667"
click at [672, 334] on input "text" at bounding box center [677, 344] width 87 height 19
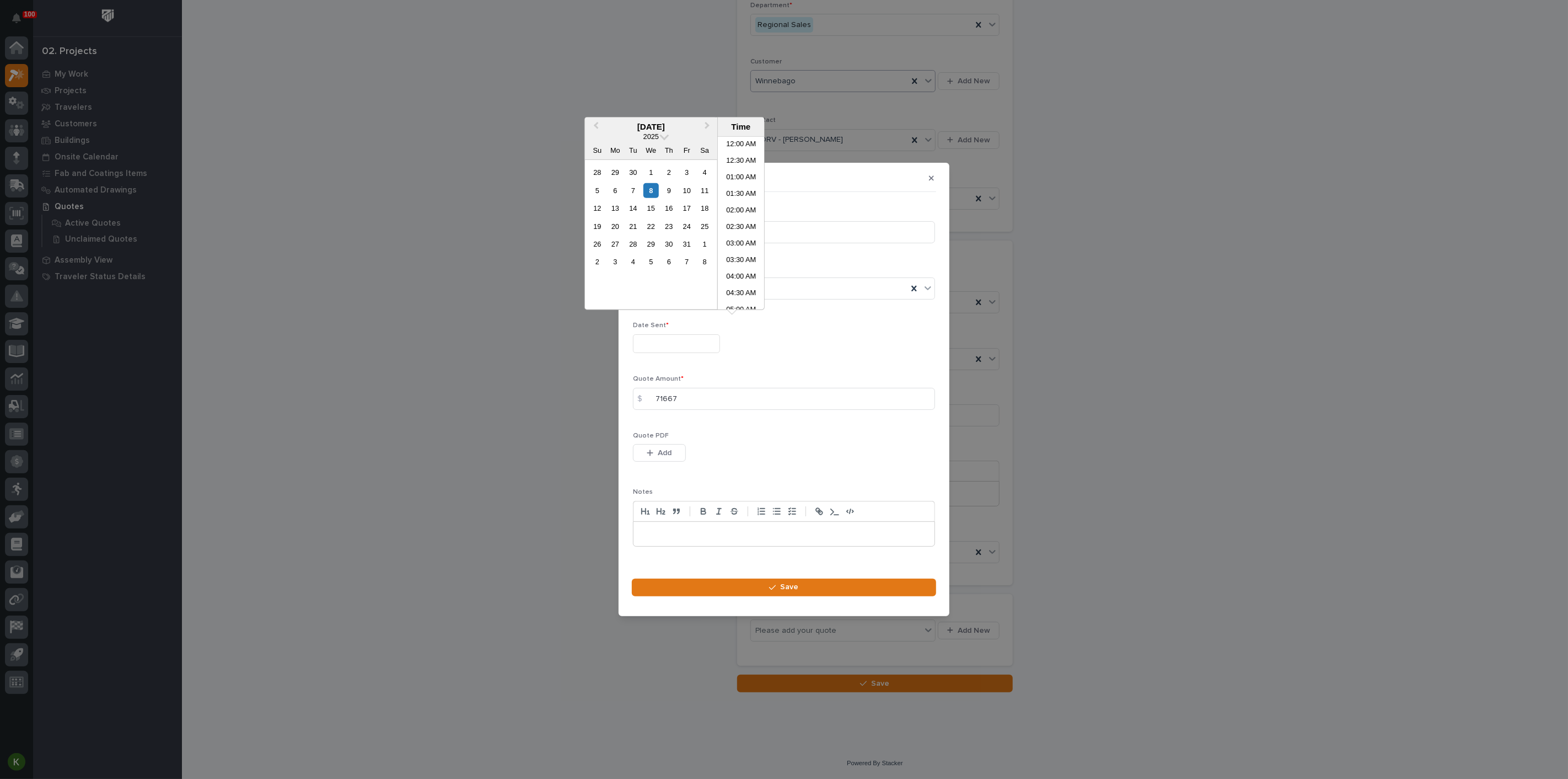
scroll to position [418, 0]
click at [644, 198] on div "8" at bounding box center [651, 189] width 15 height 15
click at [734, 225] on li "03:00 PM" at bounding box center [741, 223] width 47 height 17
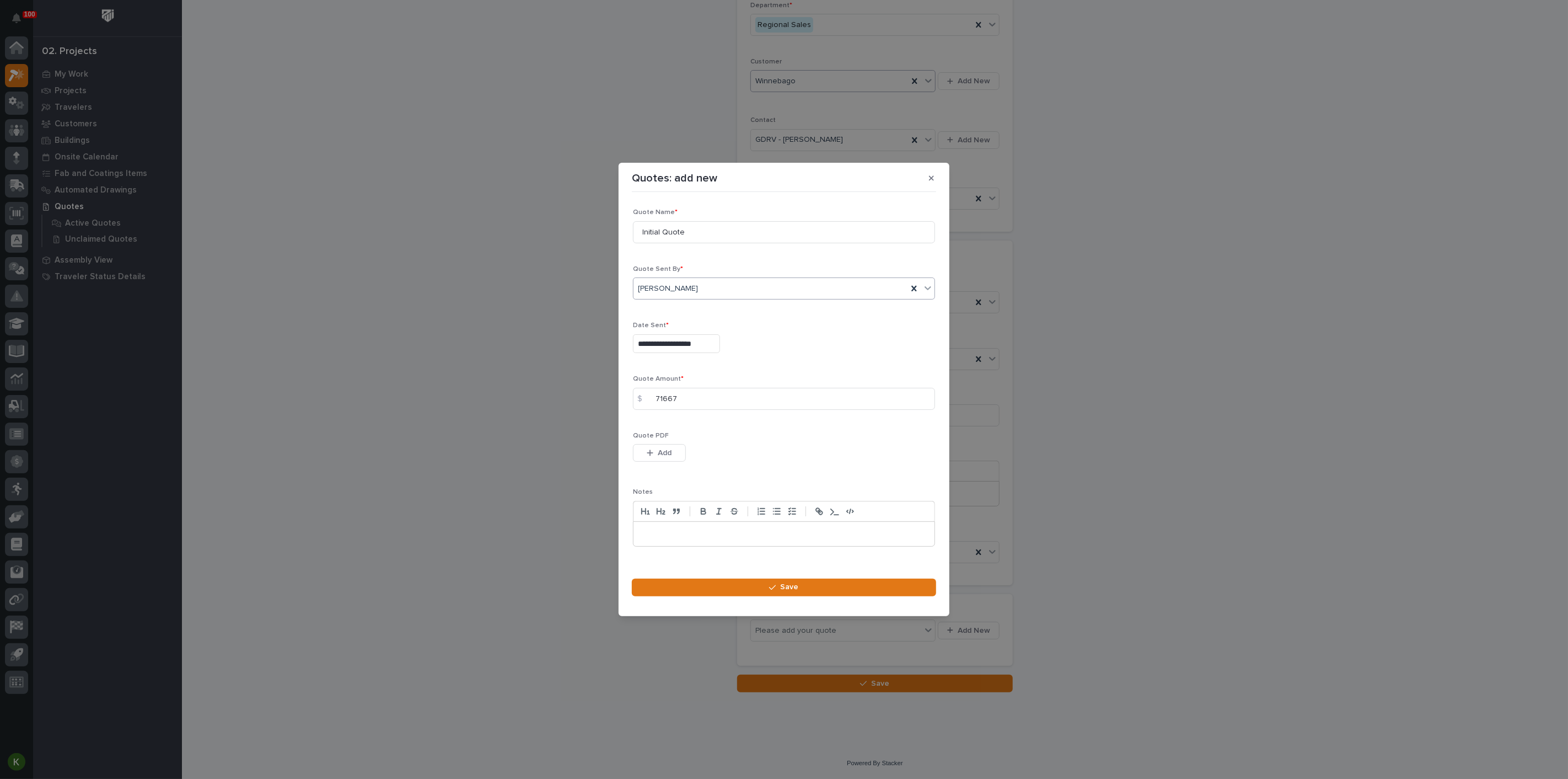
type input "**********"
click at [671, 458] on span "Add" at bounding box center [665, 453] width 14 height 10
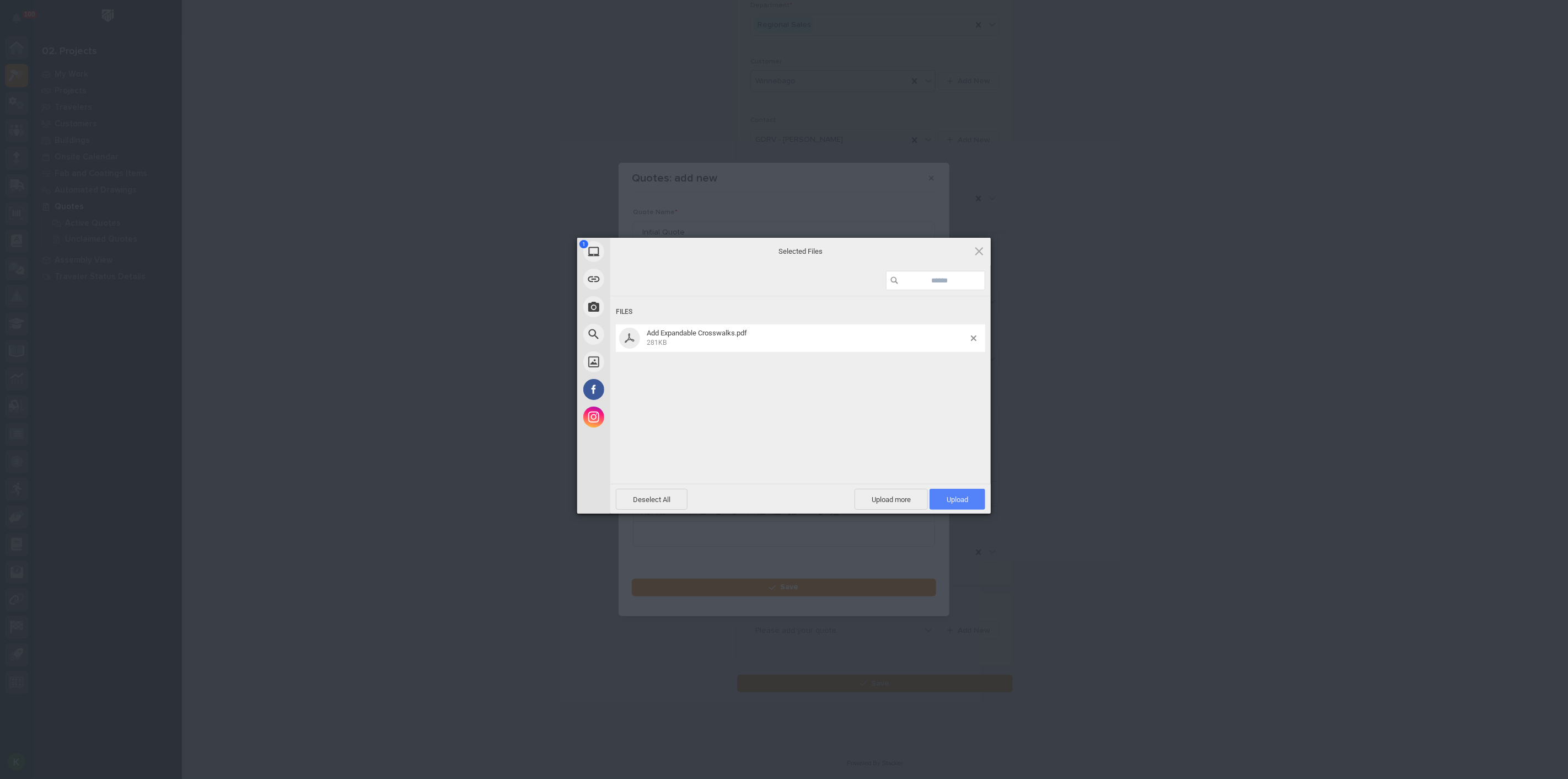
click at [969, 497] on span "Upload 1" at bounding box center [958, 499] width 55 height 21
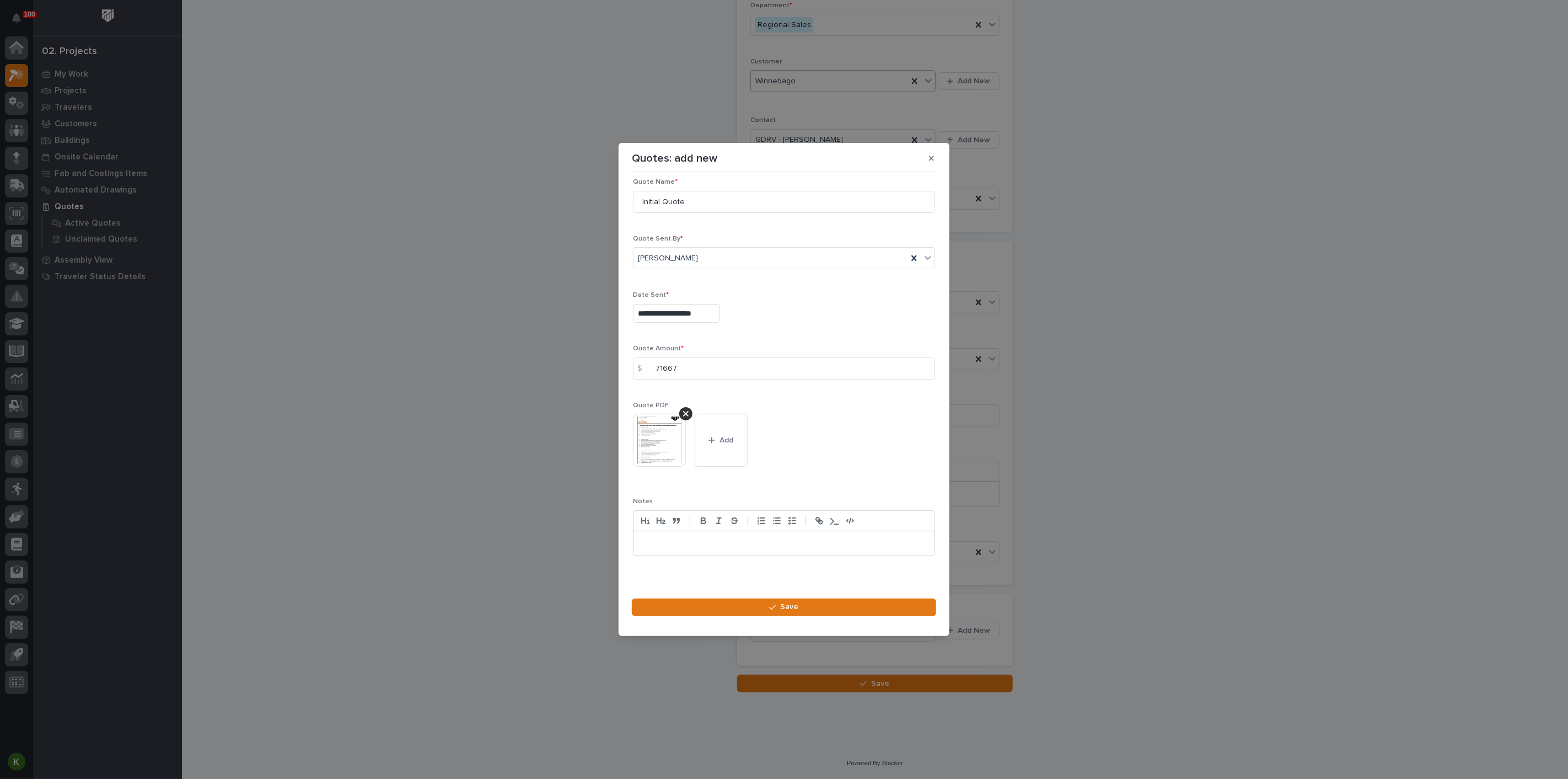
scroll to position [15, 0]
click at [773, 609] on icon "button" at bounding box center [773, 606] width 7 height 5
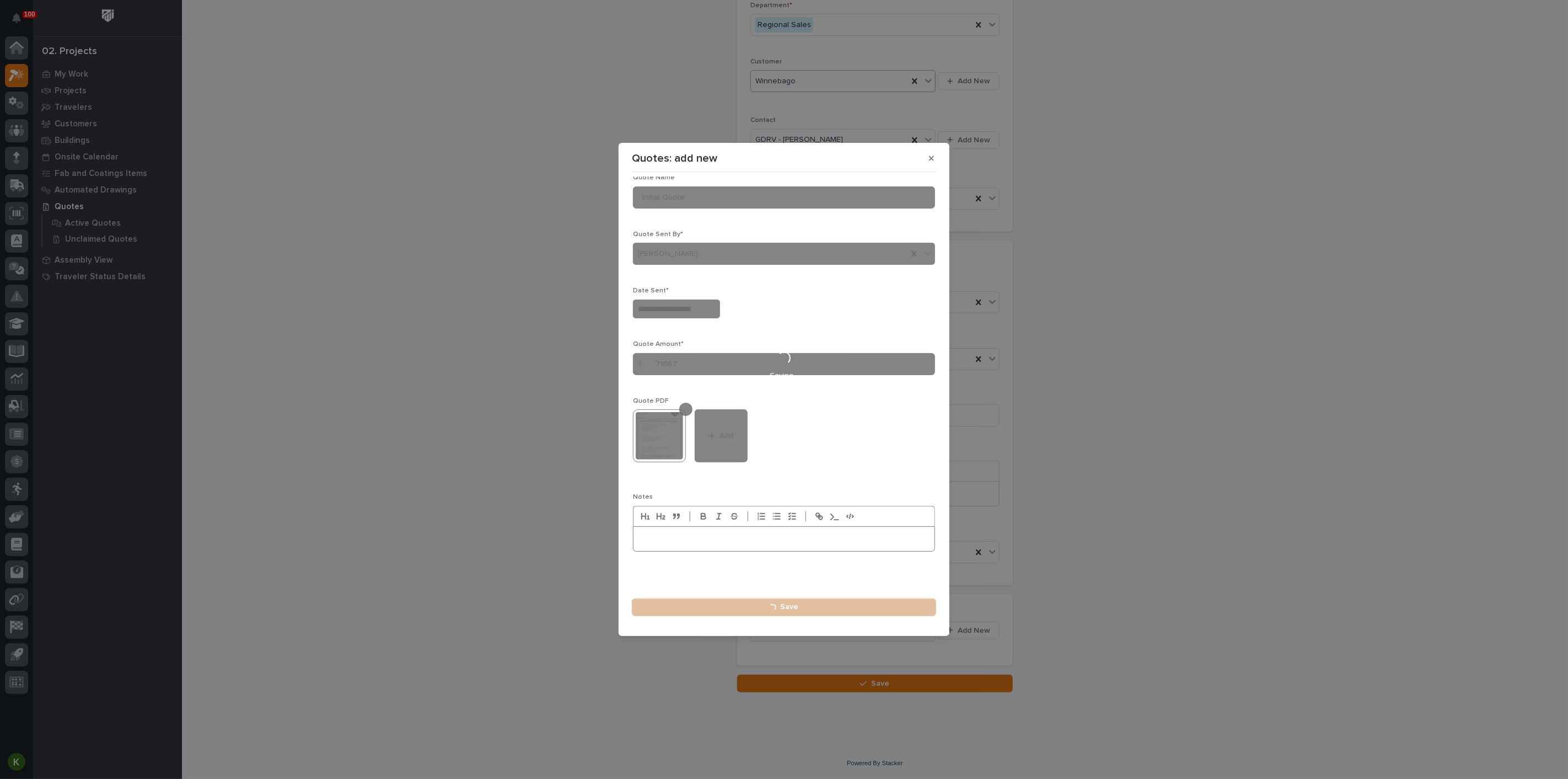
type input "**********"
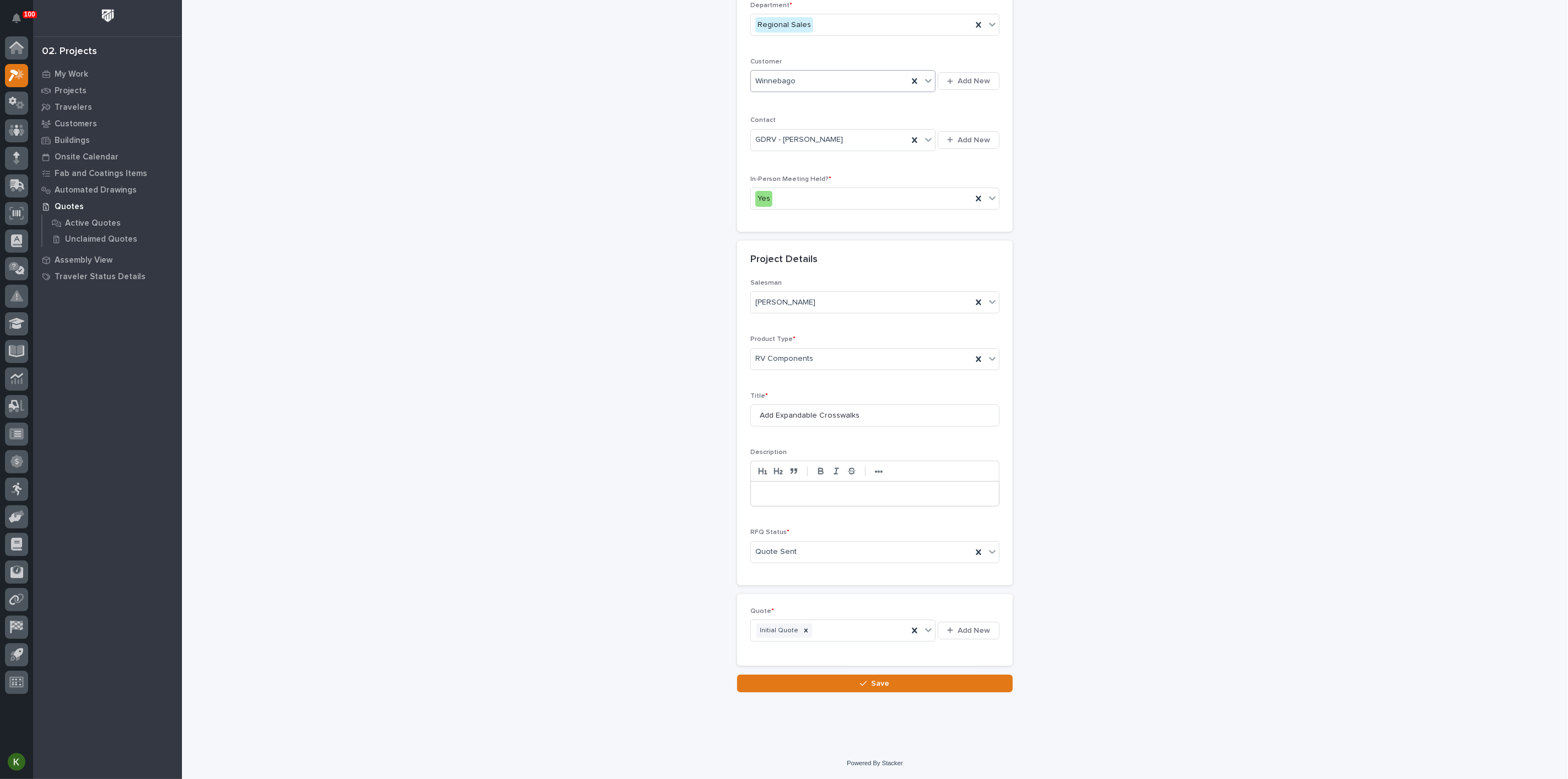
scroll to position [231, 0]
click at [840, 692] on button "Save" at bounding box center [875, 683] width 276 height 17
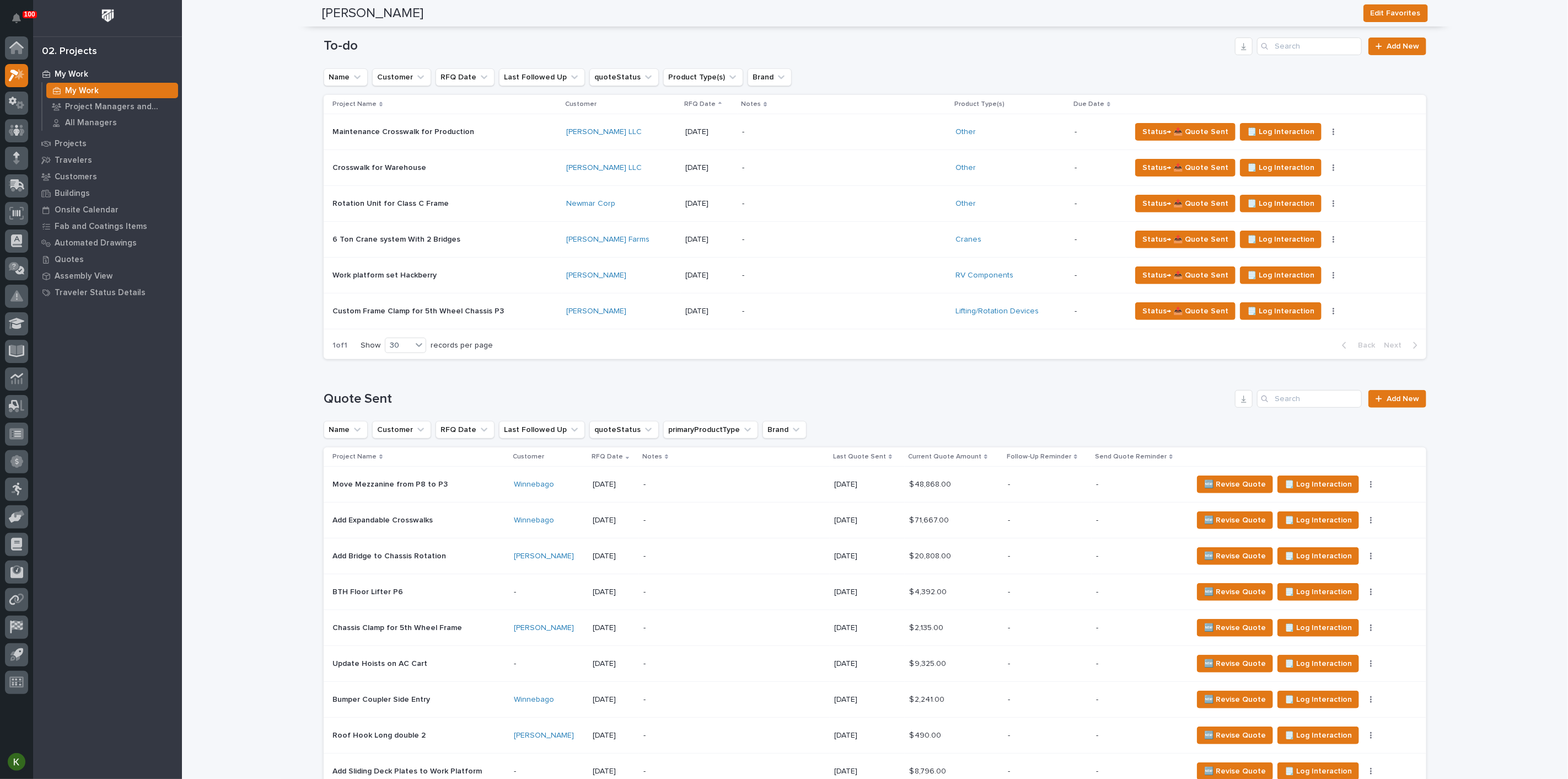
scroll to position [245, 0]
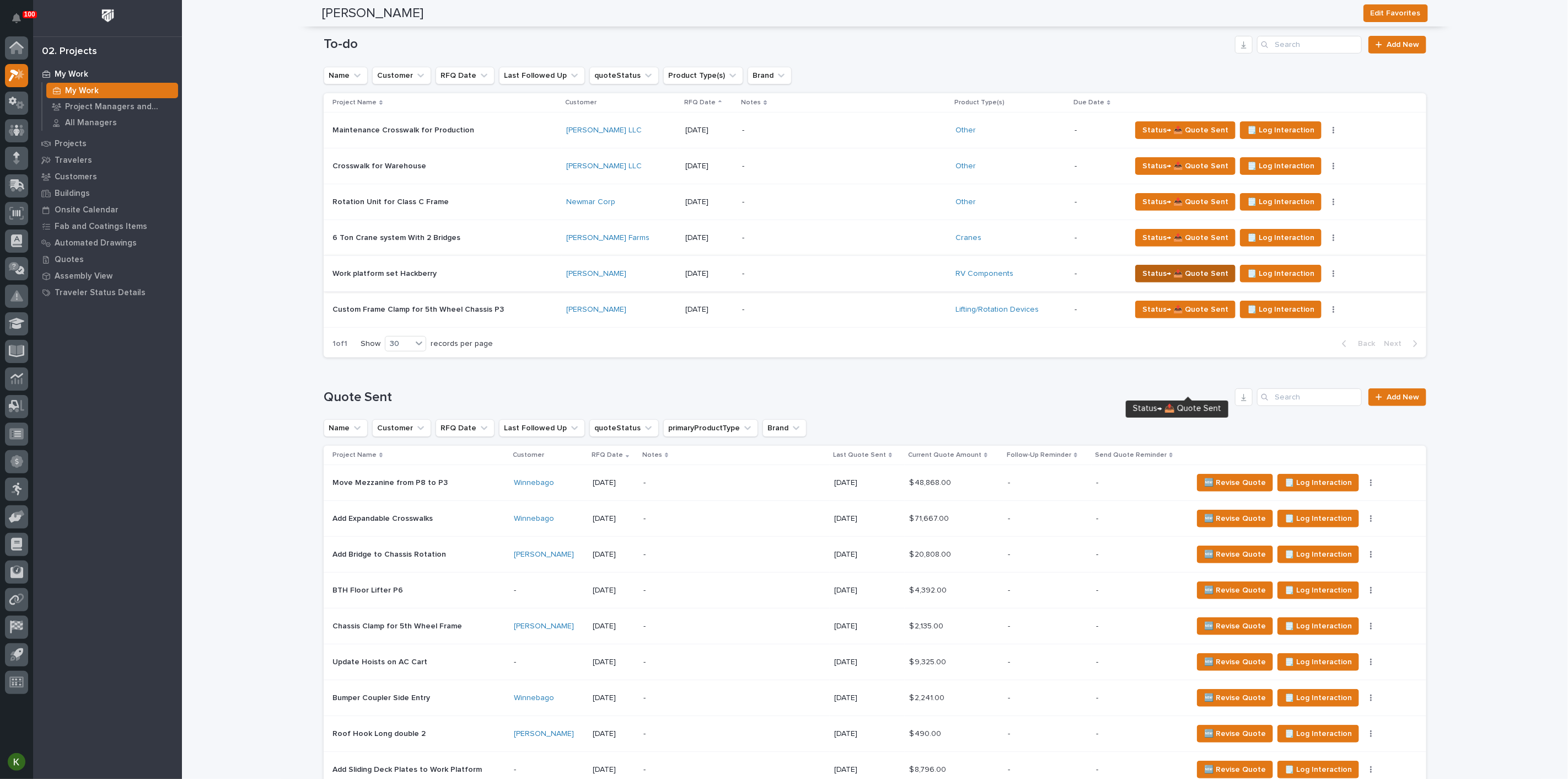
click at [1167, 280] on span "Status→ 📤 Quote Sent" at bounding box center [1186, 273] width 86 height 13
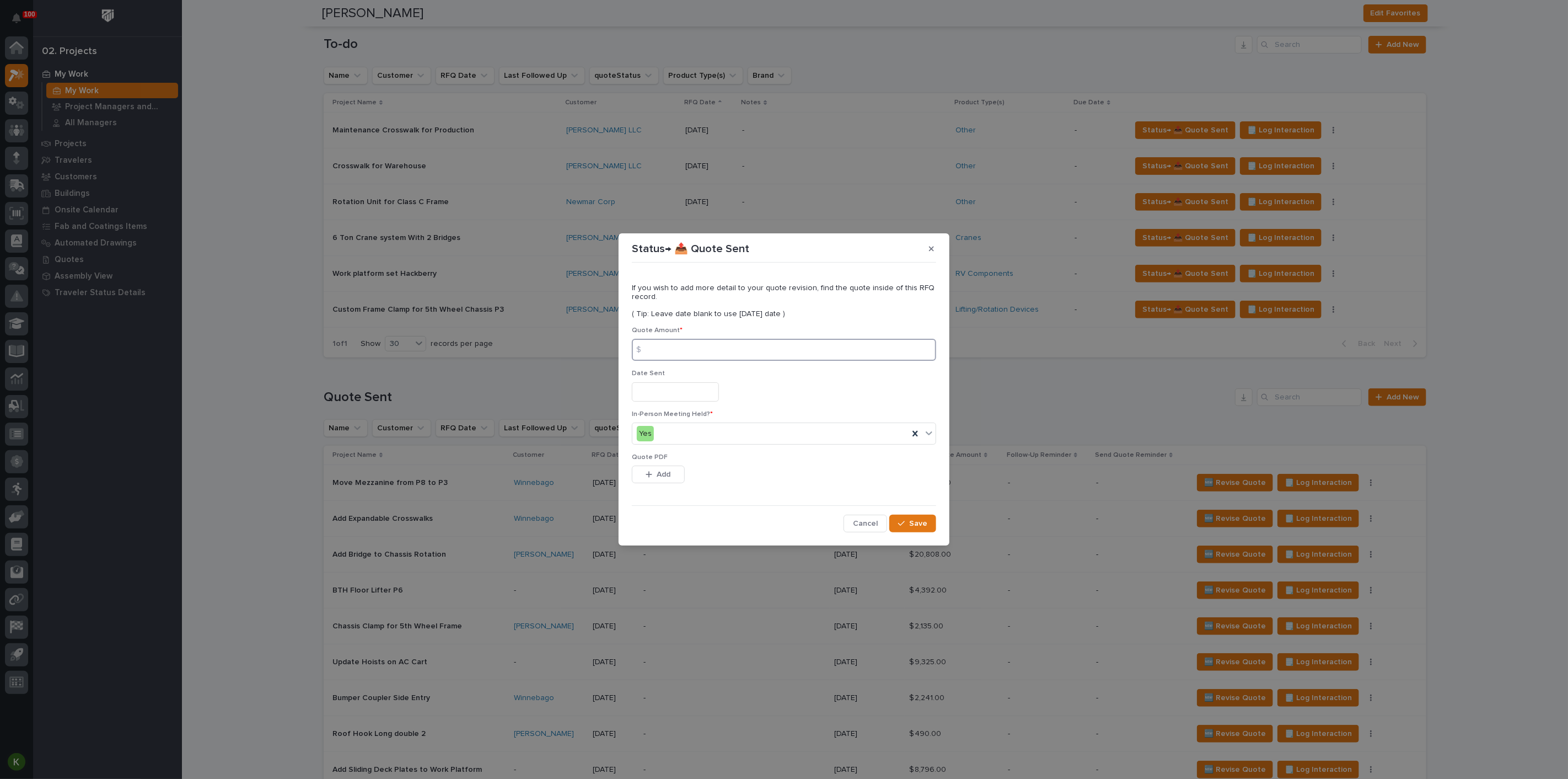
click at [698, 344] on input at bounding box center [784, 350] width 304 height 22
click at [736, 352] on input at bounding box center [784, 350] width 304 height 22
type input "6359"
click at [655, 393] on input "text" at bounding box center [676, 392] width 87 height 19
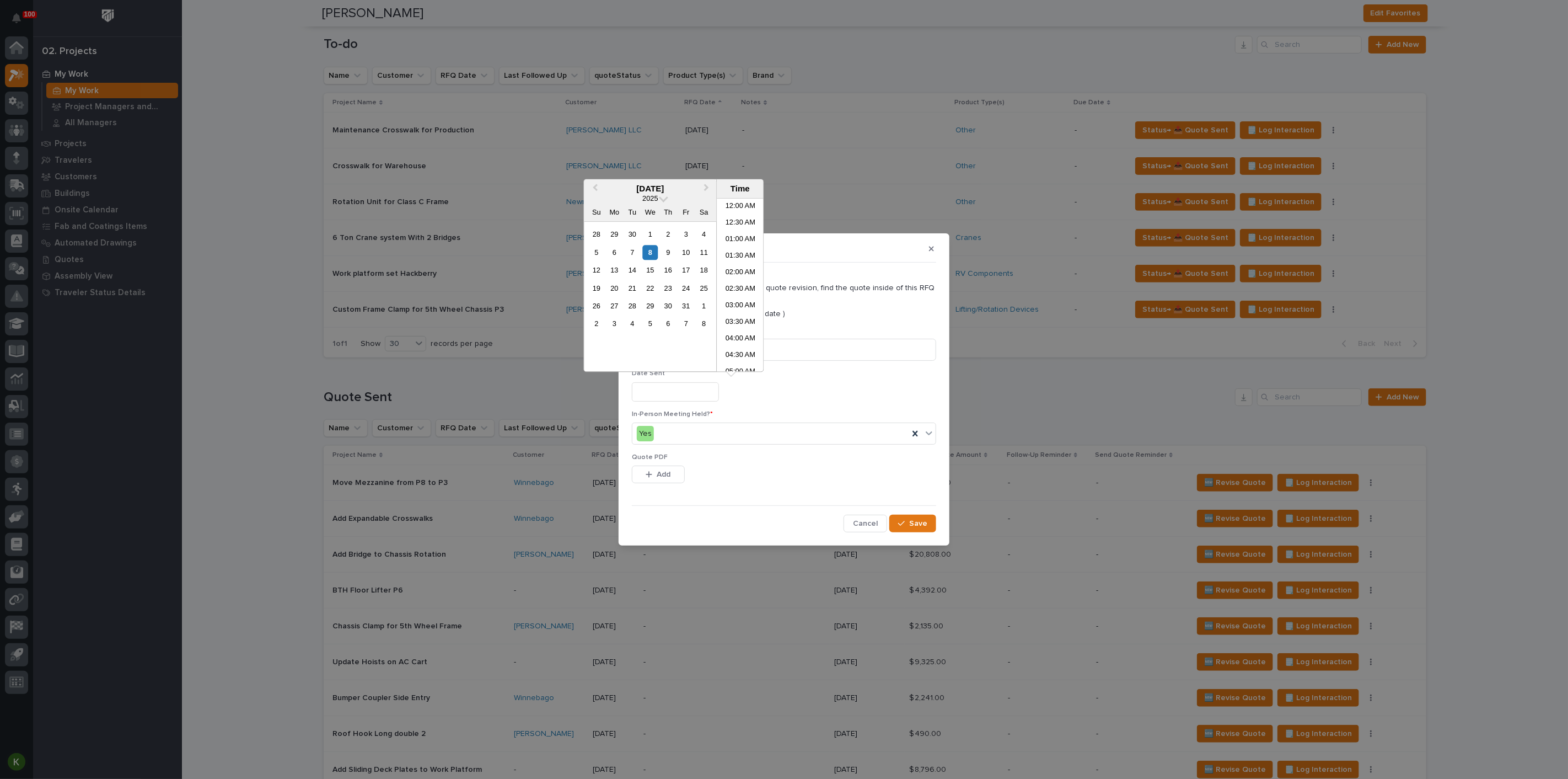
scroll to position [435, 0]
click at [595, 183] on span "Previous Month" at bounding box center [595, 189] width 0 height 15
click at [607, 313] on div "29" at bounding box center [614, 306] width 15 height 15
click at [739, 259] on li "02:30 PM" at bounding box center [741, 253] width 47 height 17
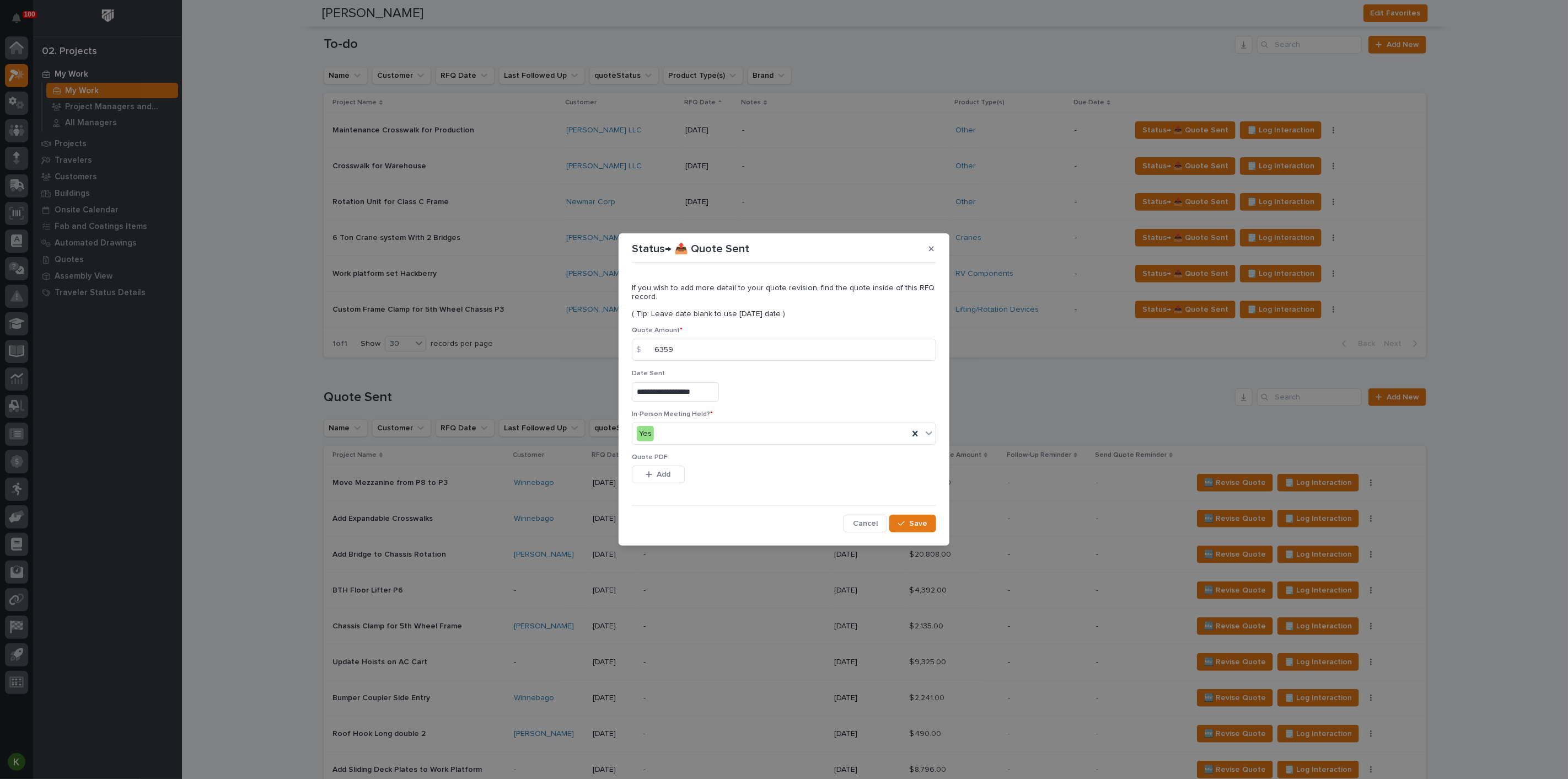
type input "**********"
click at [667, 480] on span "Add" at bounding box center [664, 474] width 14 height 10
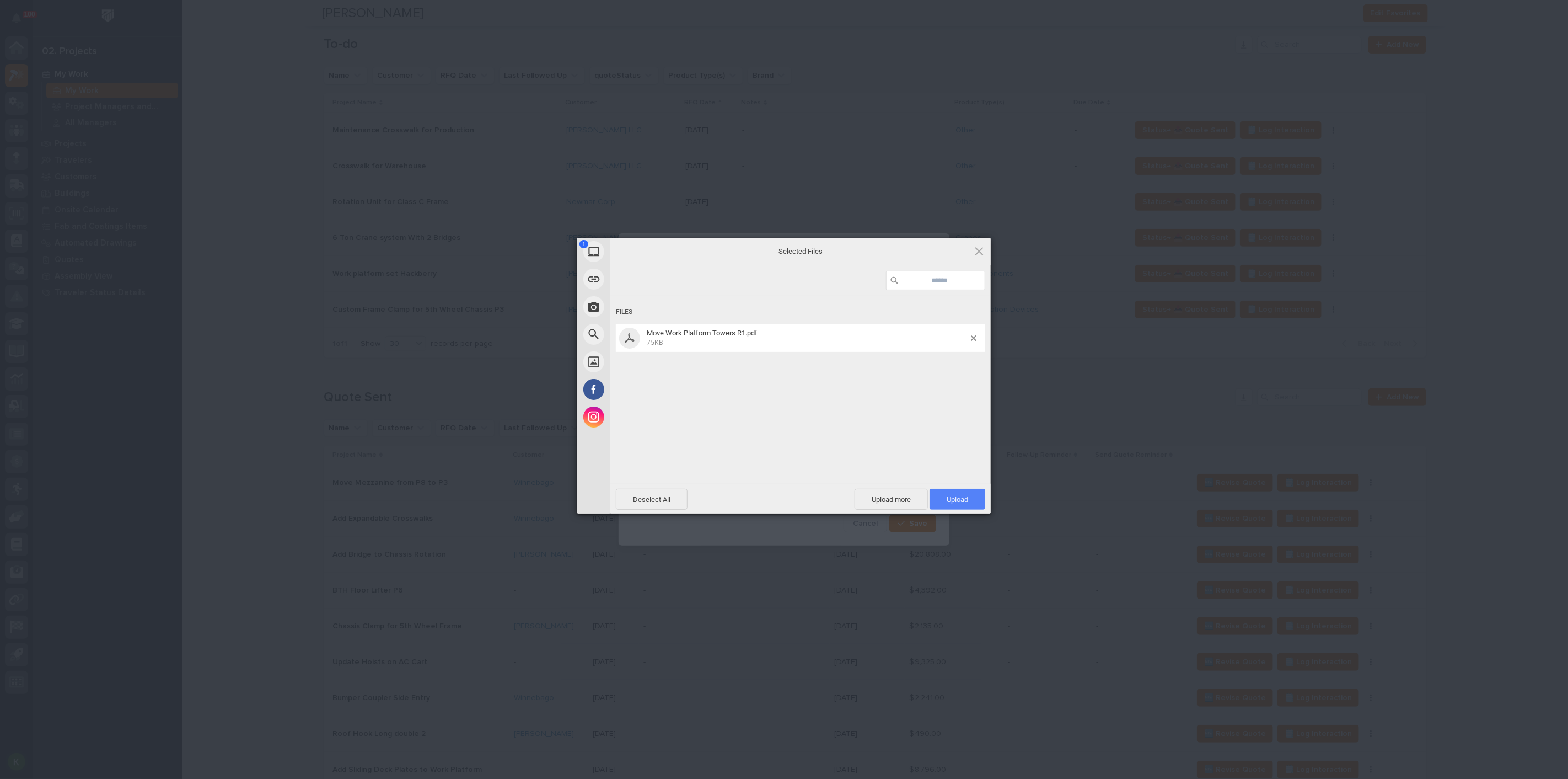
click at [946, 492] on span "Upload 1" at bounding box center [958, 499] width 55 height 21
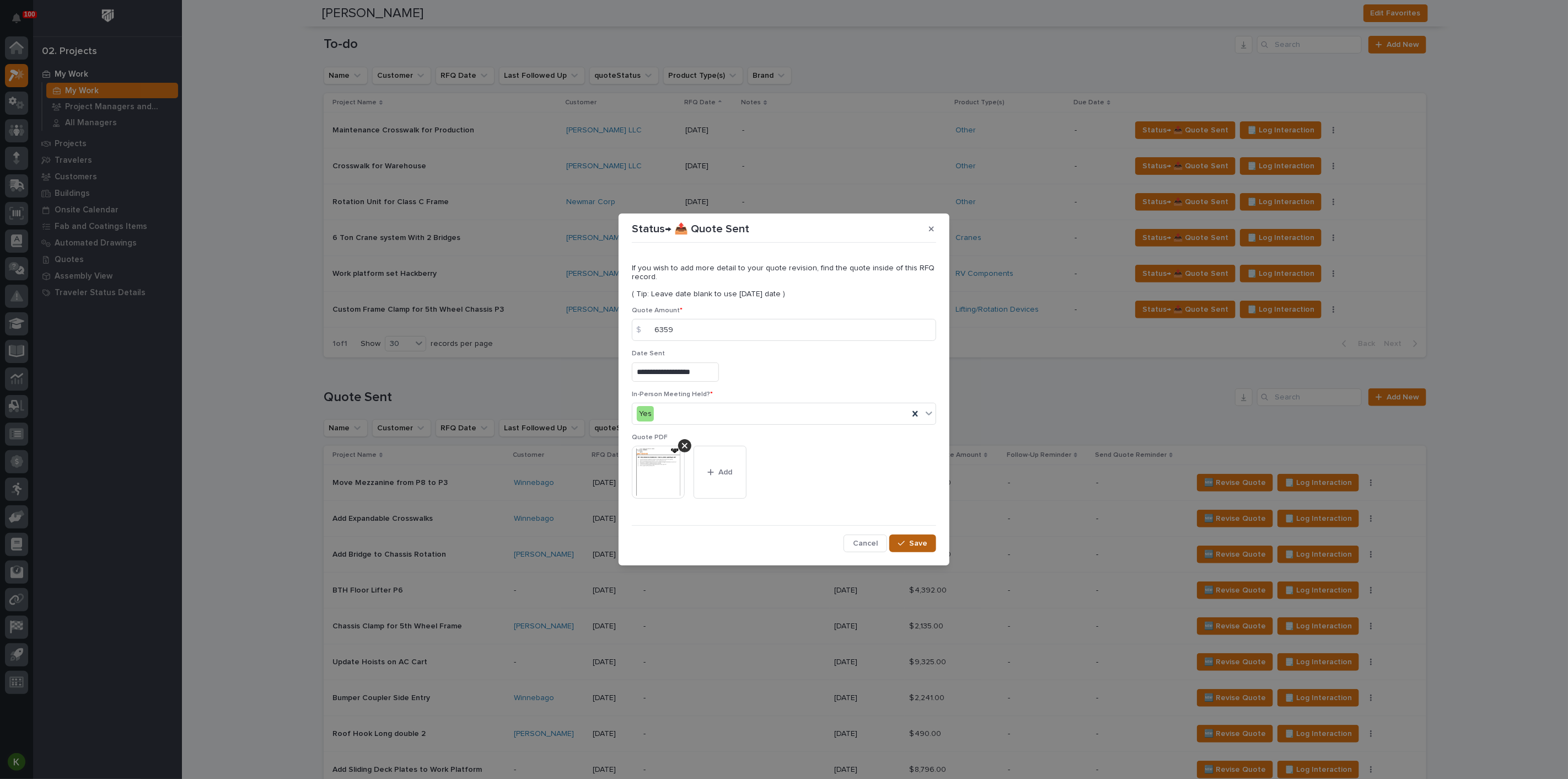
scroll to position [28, 0]
click at [909, 548] on span "Save" at bounding box center [918, 543] width 18 height 10
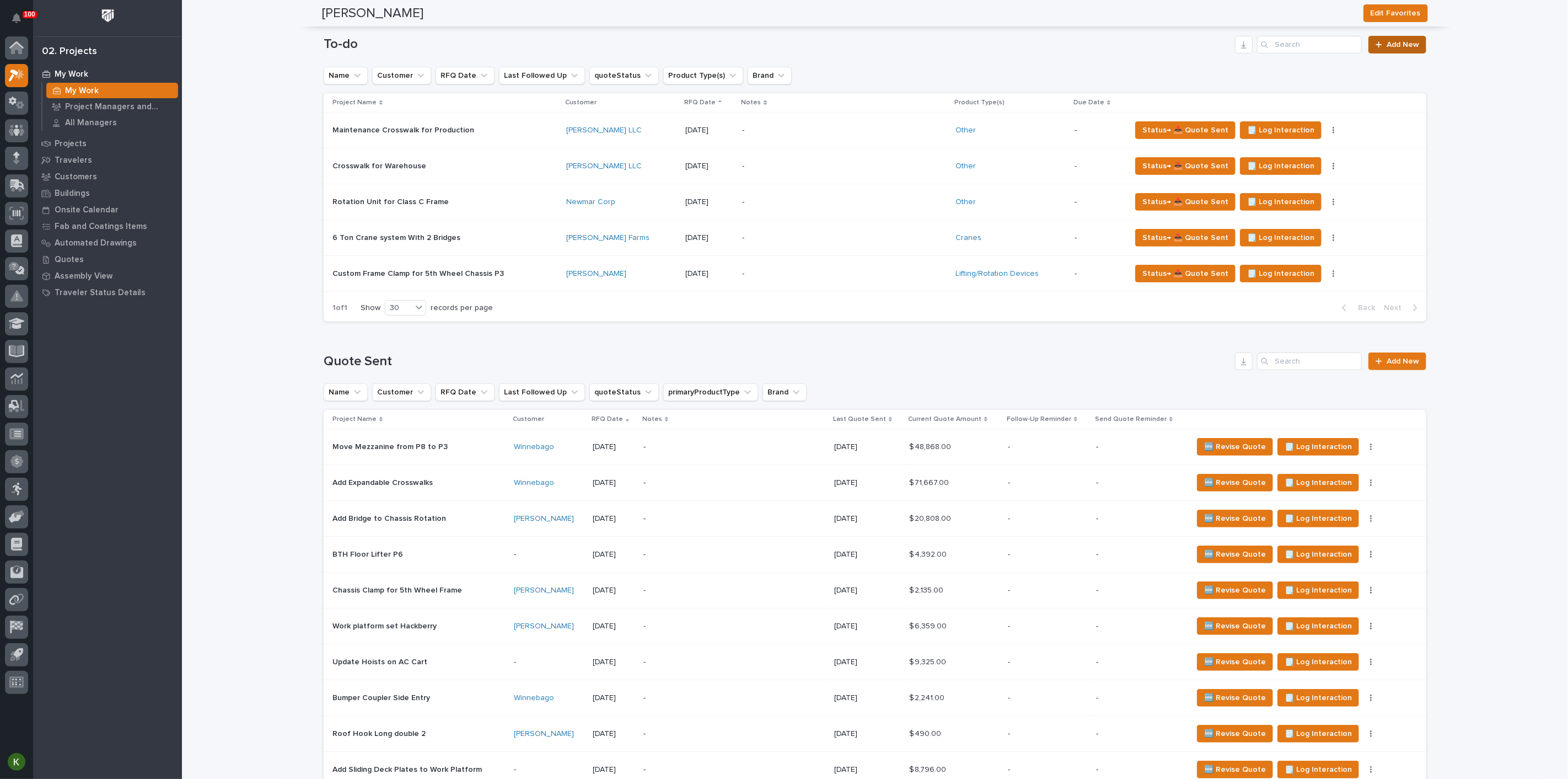
click at [1386, 49] on span "Add New" at bounding box center [1402, 44] width 33 height 8
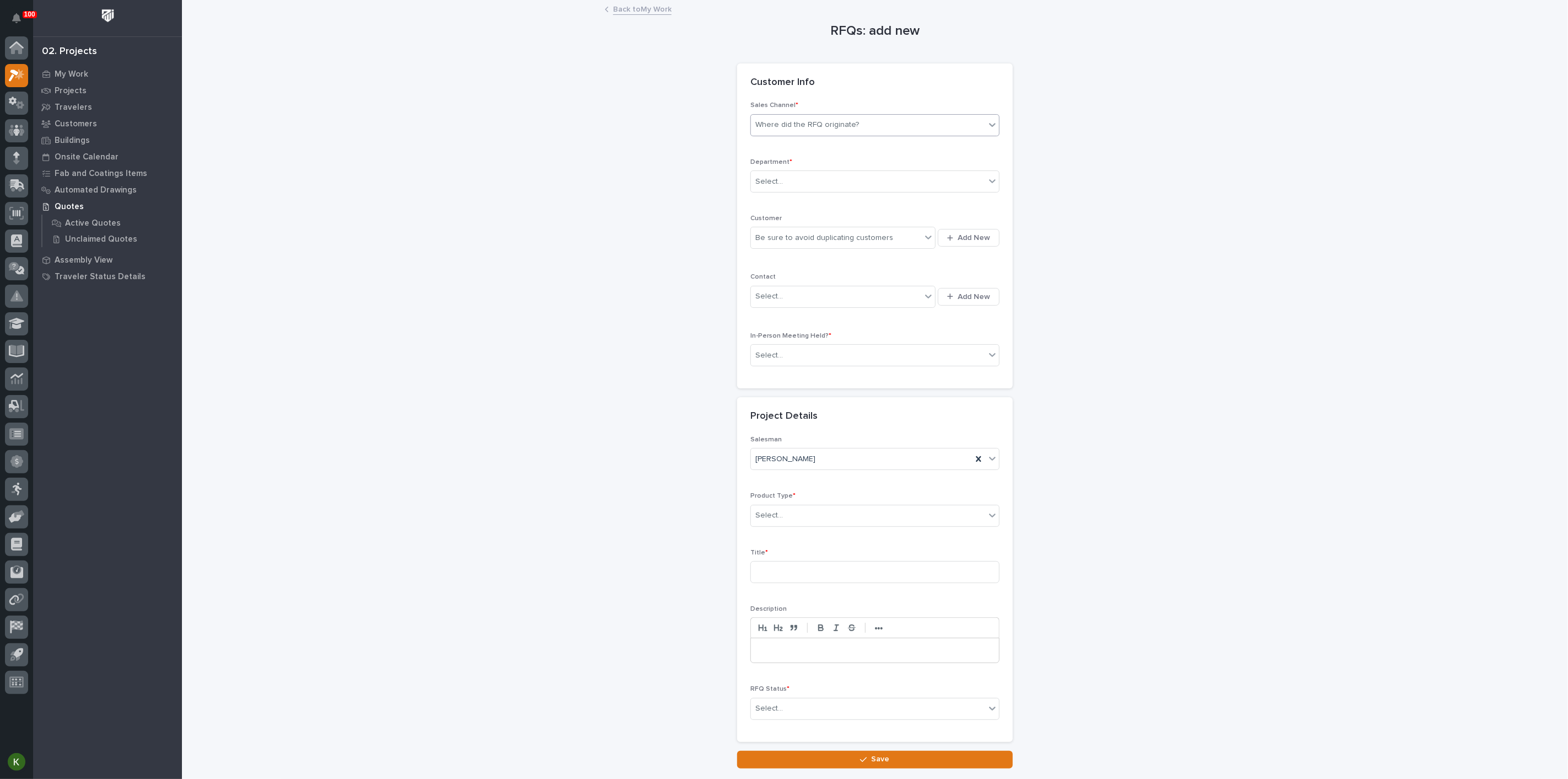
click at [784, 131] on div "Where did the RFQ originate?" at bounding box center [807, 125] width 104 height 12
click at [786, 189] on div "PWI" at bounding box center [870, 193] width 242 height 19
click at [793, 191] on div "Select..." at bounding box center [868, 182] width 234 height 18
click at [789, 254] on span "Regional Sales" at bounding box center [784, 257] width 58 height 12
click at [770, 247] on div "Be sure to avoid duplicating customers" at bounding box center [836, 238] width 170 height 18
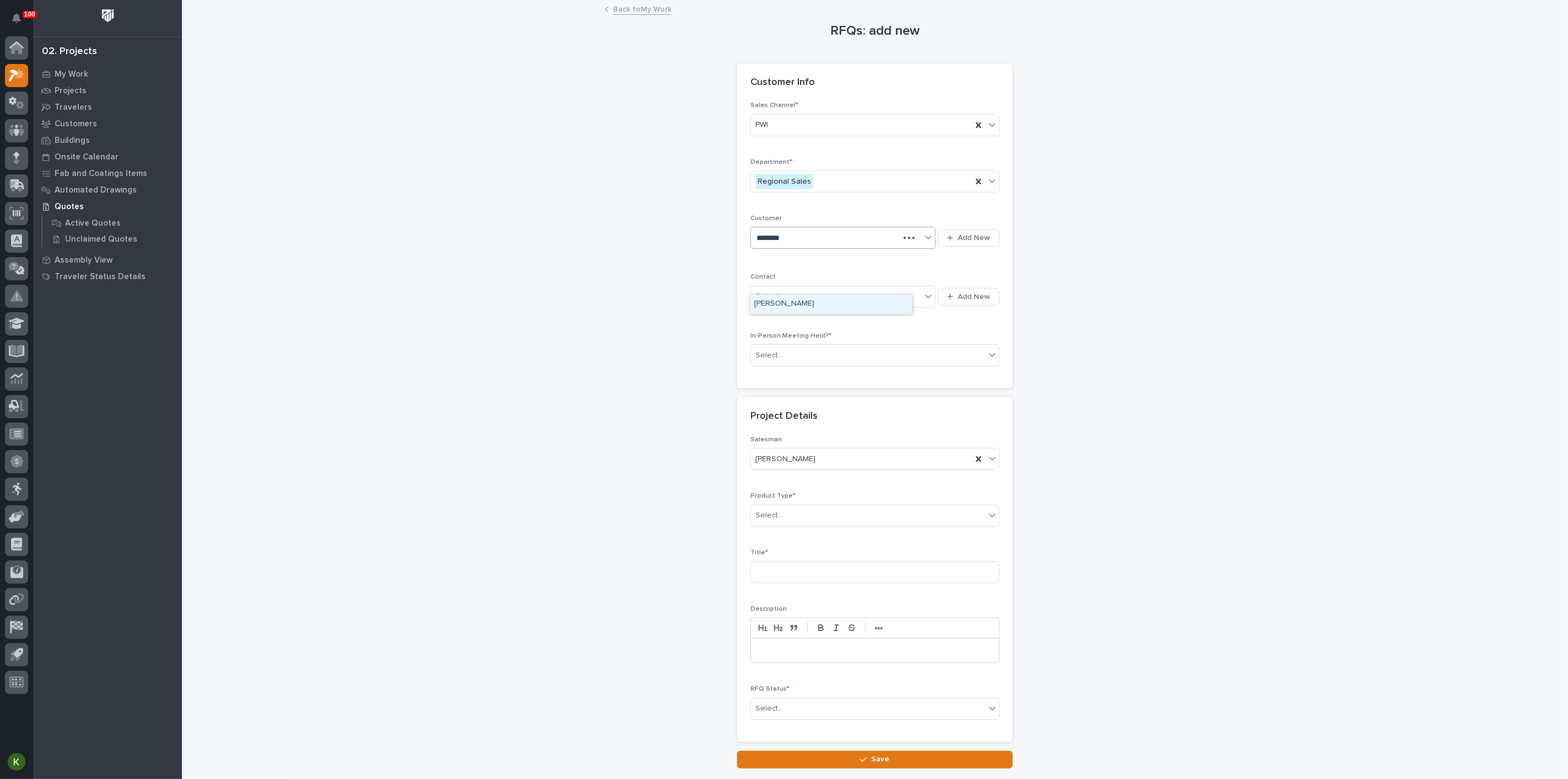
type input "********"
click at [797, 306] on div "[PERSON_NAME]" at bounding box center [831, 304] width 162 height 19
click at [782, 302] on div "Select..." at bounding box center [769, 296] width 28 height 12
type input "*****"
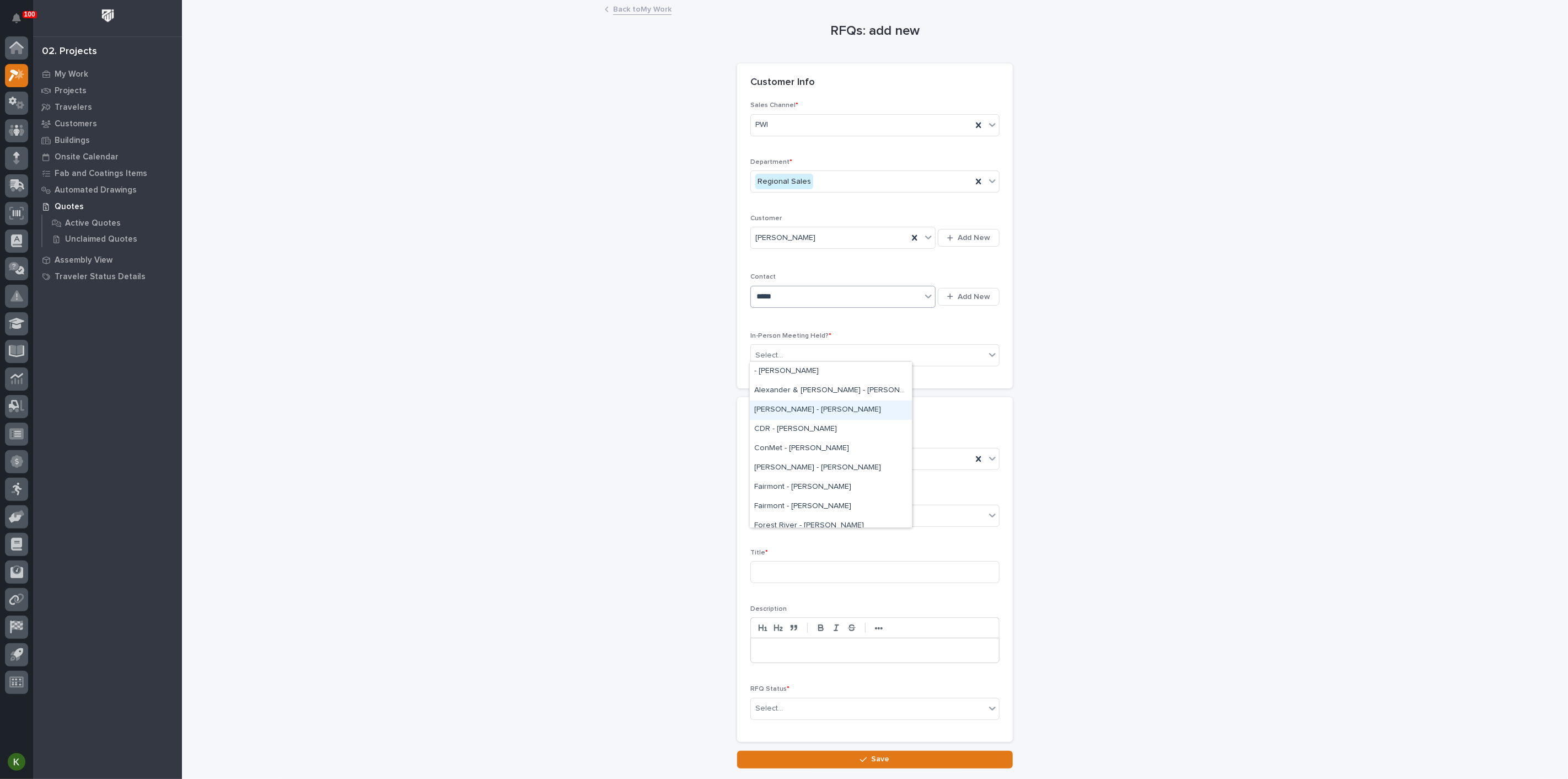
click at [820, 412] on div "[PERSON_NAME] - [PERSON_NAME]" at bounding box center [831, 410] width 162 height 19
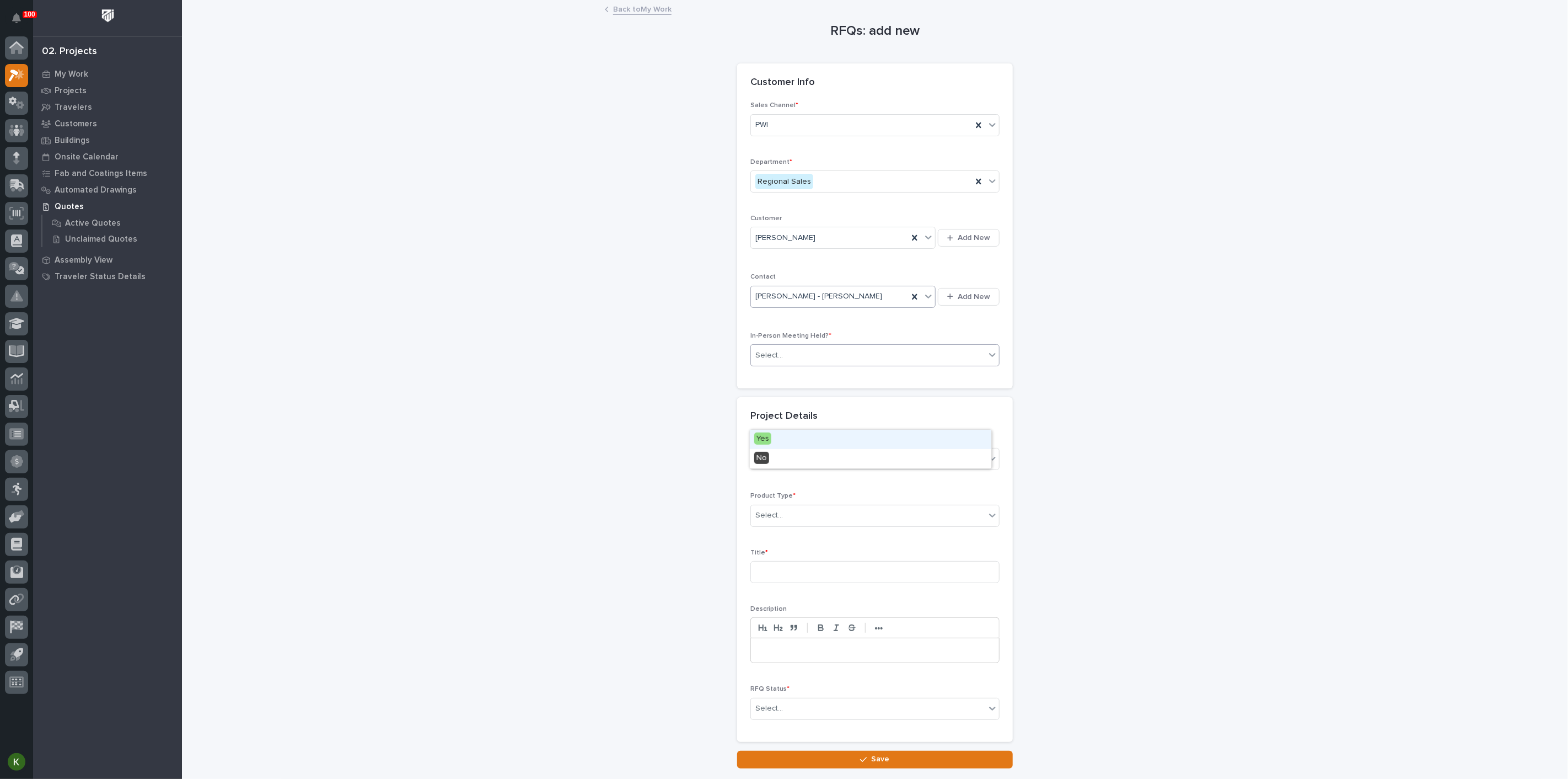
click at [811, 365] on div "Select..." at bounding box center [868, 356] width 234 height 18
click at [797, 439] on div "Yes" at bounding box center [870, 439] width 242 height 19
click at [782, 521] on div "Select..." at bounding box center [769, 515] width 28 height 12
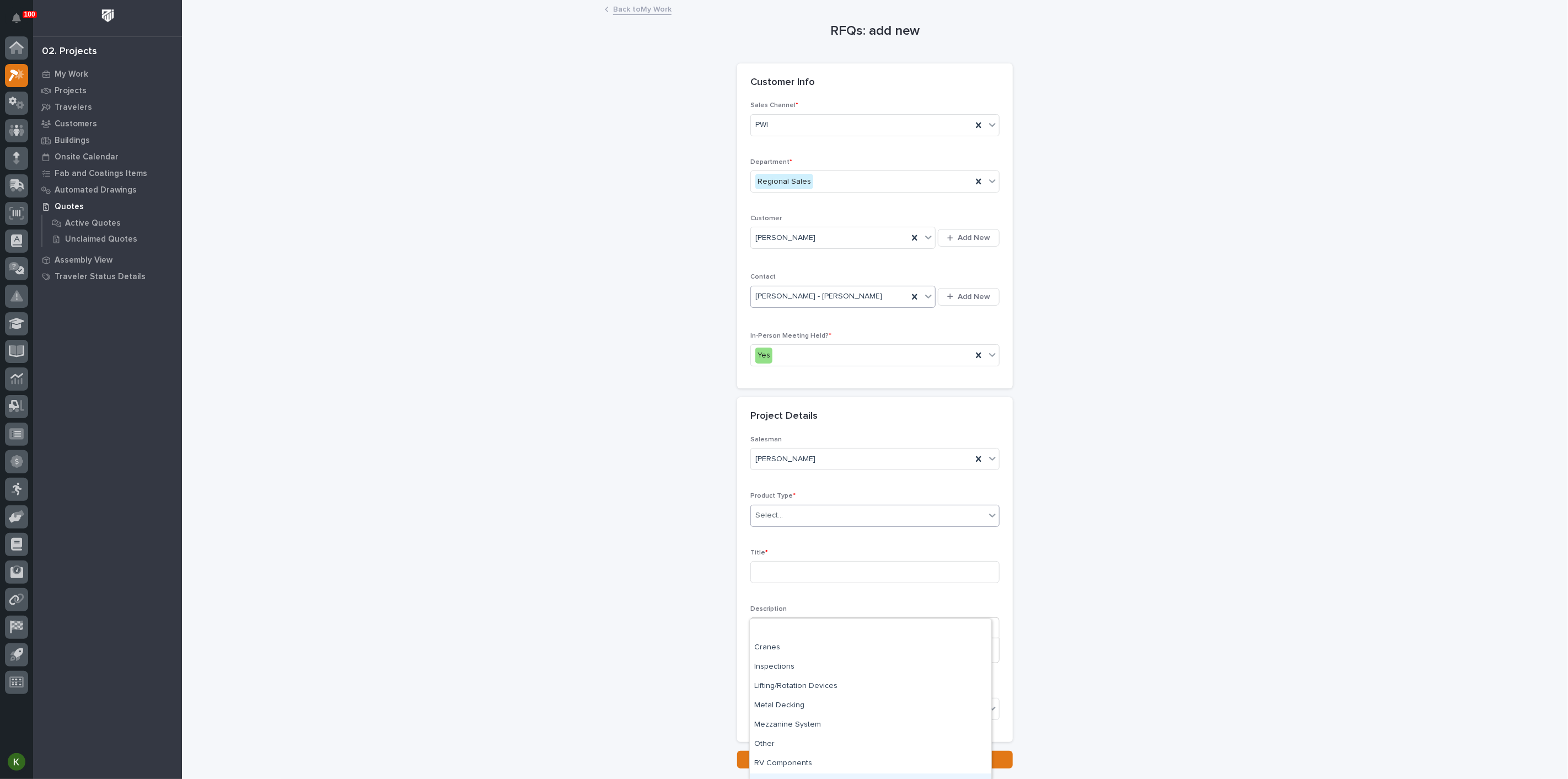
scroll to position [52, 0]
click at [815, 717] on div "RV Components" at bounding box center [870, 712] width 242 height 19
click at [801, 583] on input at bounding box center [875, 572] width 249 height 22
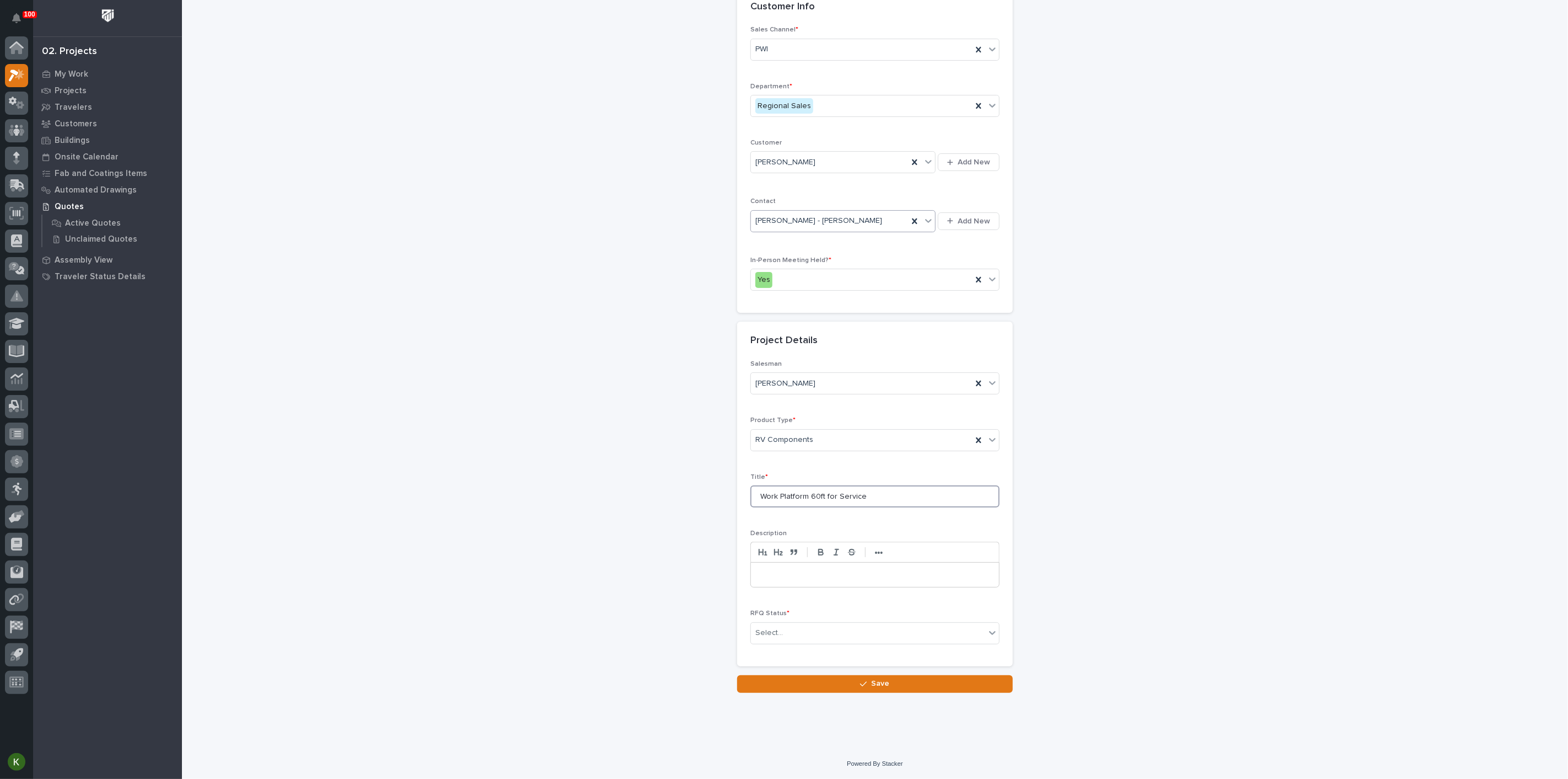
scroll to position [184, 0]
type input "Work Platform 60ft for Service"
click at [795, 642] on div "Select..." at bounding box center [868, 633] width 234 height 18
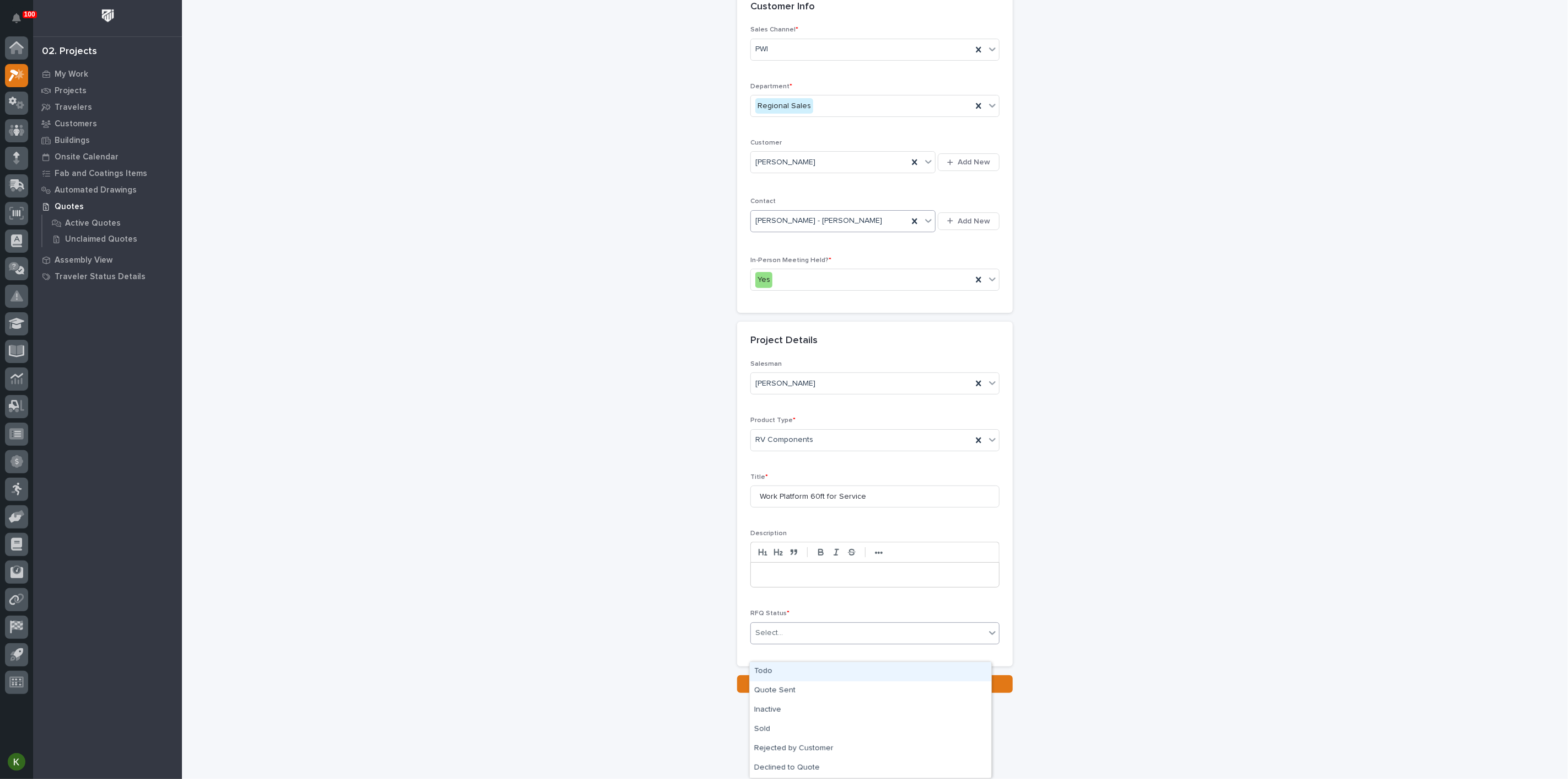
click at [793, 669] on div "Todo" at bounding box center [870, 672] width 242 height 19
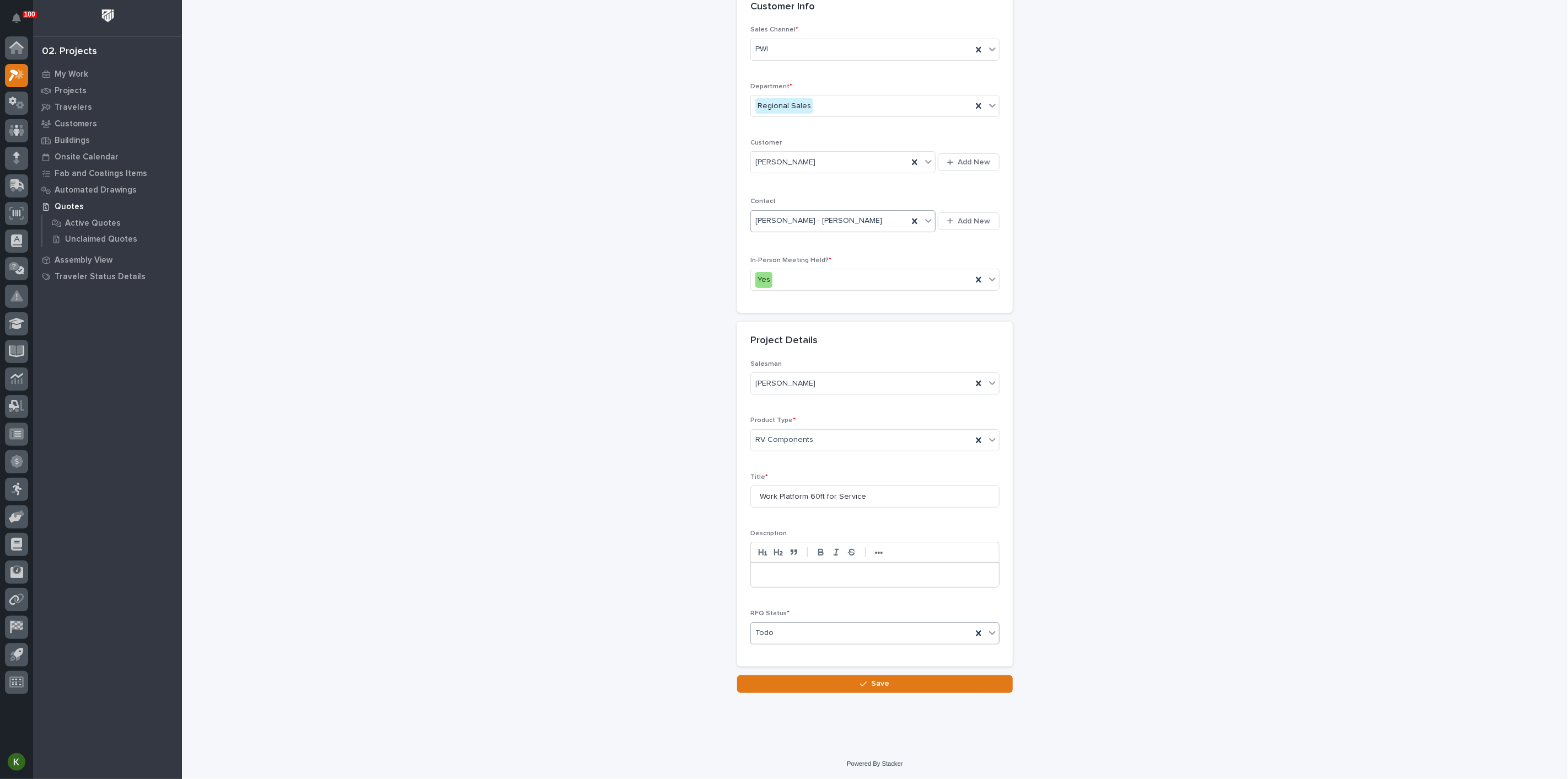
click at [814, 693] on button "Save" at bounding box center [875, 683] width 276 height 17
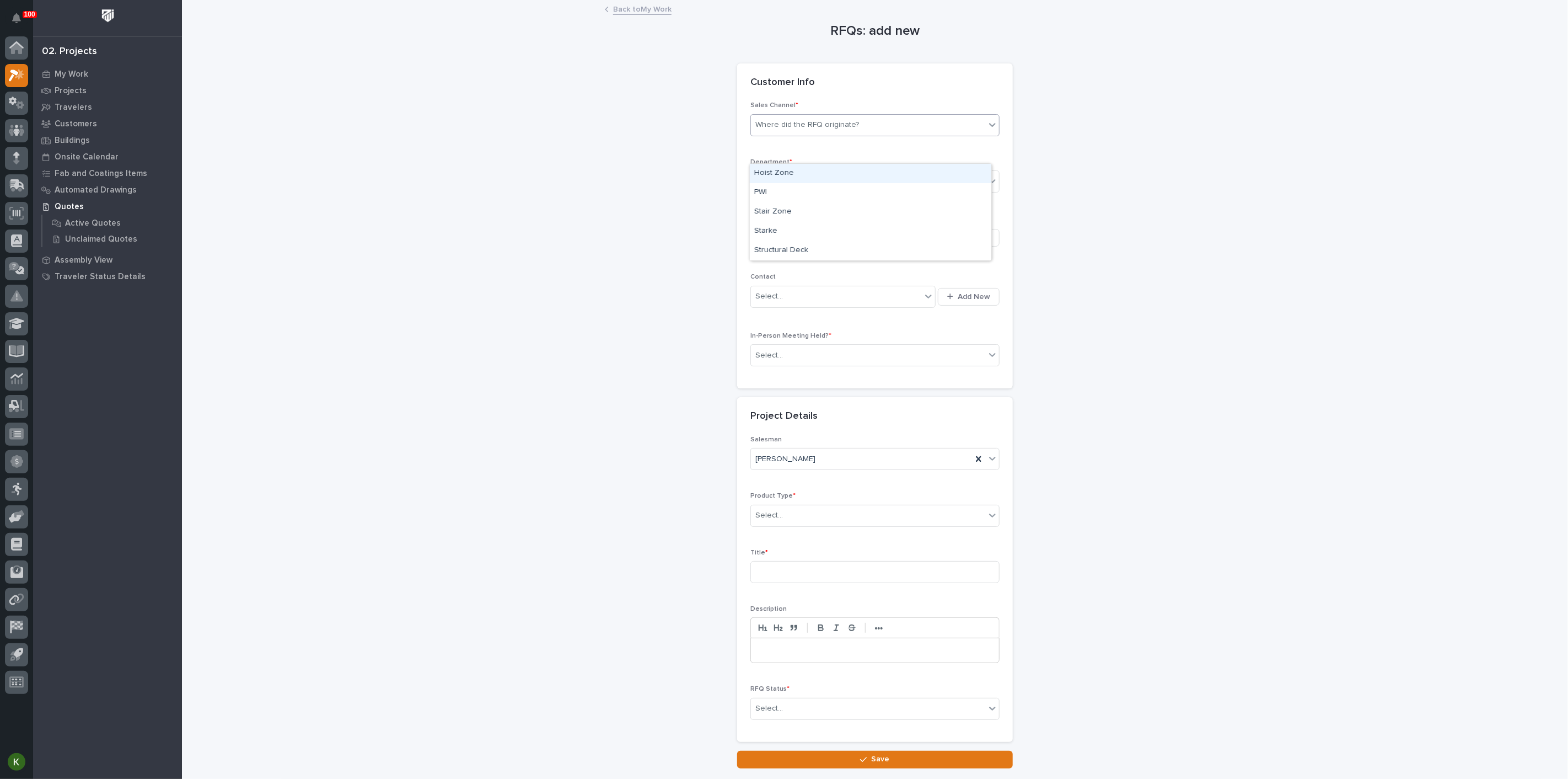
click at [769, 131] on div "Where did the RFQ originate?" at bounding box center [807, 125] width 104 height 12
click at [770, 191] on div "PWI" at bounding box center [870, 193] width 242 height 19
click at [778, 188] on div "Select..." at bounding box center [769, 182] width 28 height 12
click at [784, 253] on span "Regional Sales" at bounding box center [784, 257] width 58 height 12
click at [779, 247] on div "Be sure to avoid duplicating customers" at bounding box center [836, 238] width 170 height 18
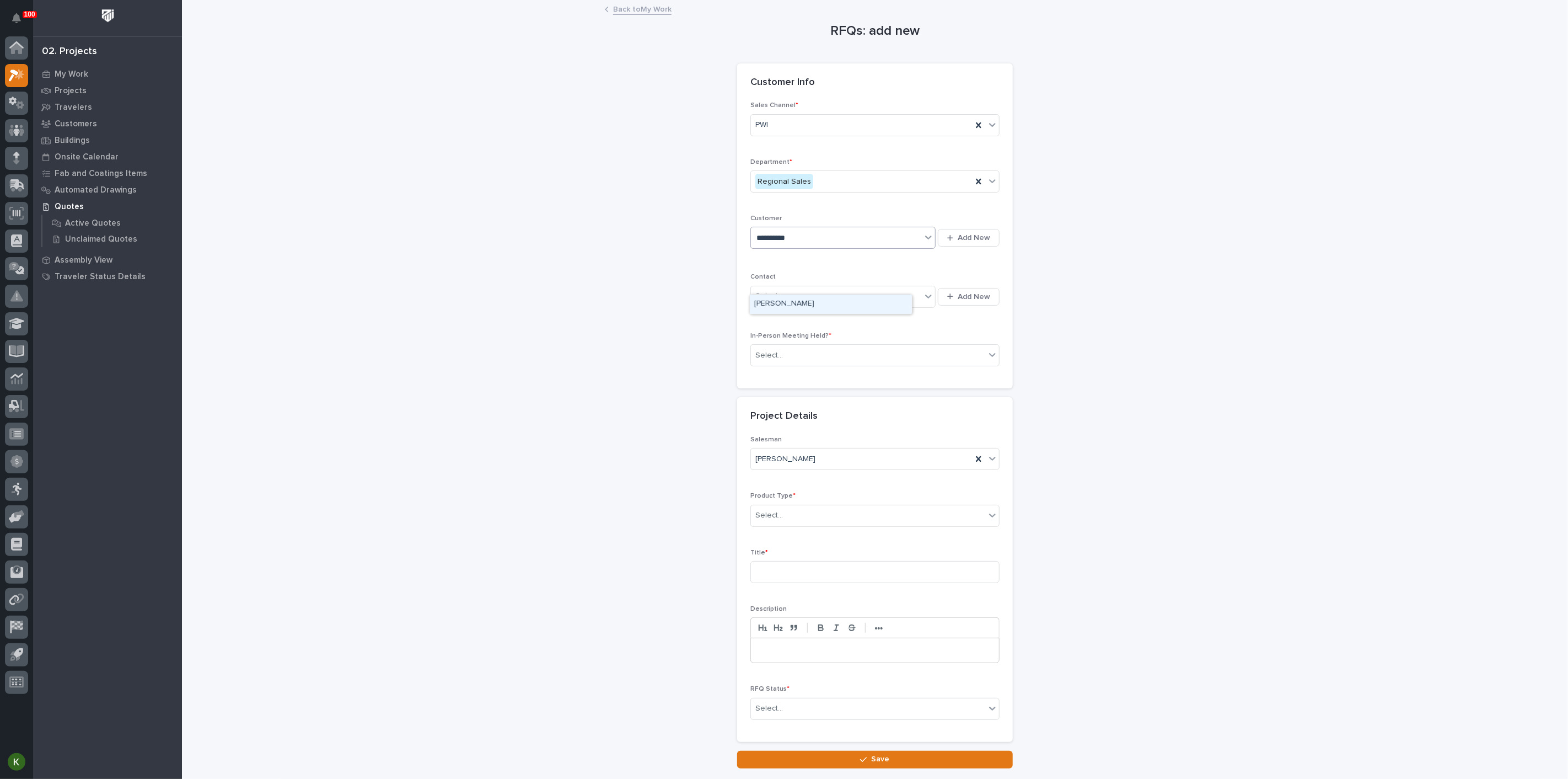
type input "**********"
click at [802, 307] on div "[PERSON_NAME]" at bounding box center [831, 304] width 162 height 19
click at [783, 302] on div "Select..." at bounding box center [769, 296] width 28 height 12
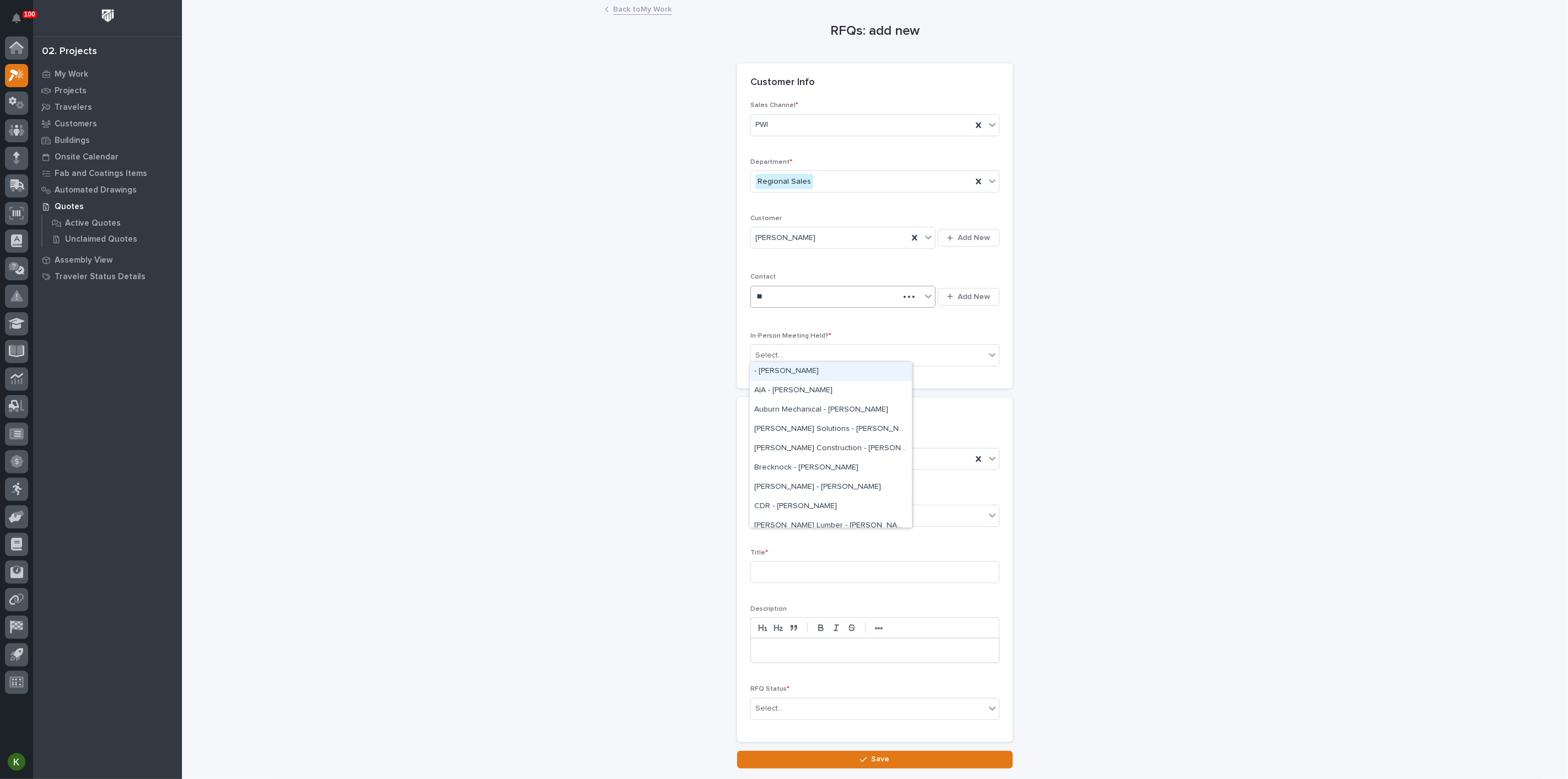
type input "*"
type input "*****"
click at [789, 410] on div "[PERSON_NAME] - [PERSON_NAME]" at bounding box center [831, 410] width 162 height 19
click at [789, 365] on div "Select..." at bounding box center [868, 356] width 234 height 18
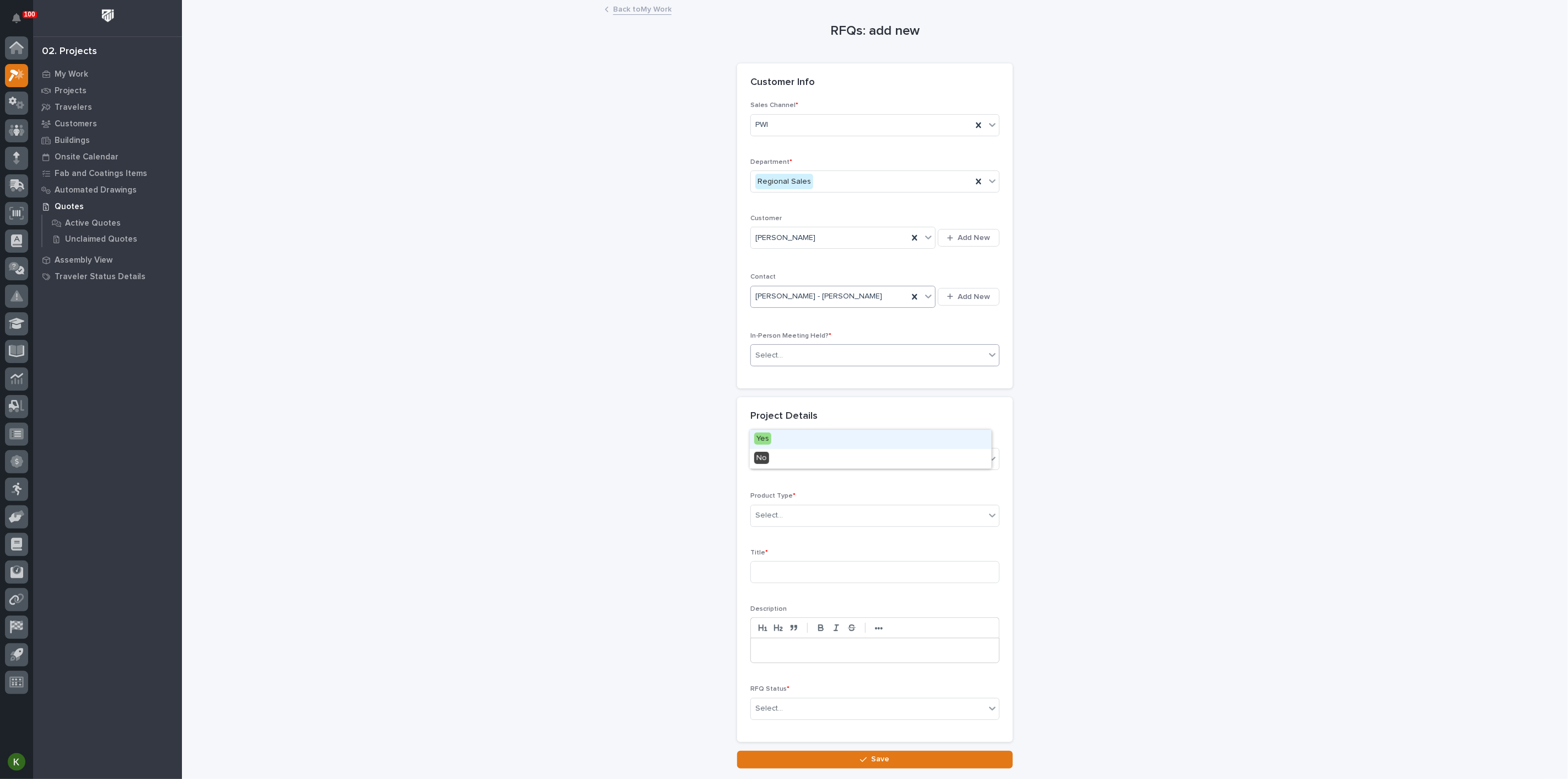
click at [790, 442] on div "Yes" at bounding box center [870, 439] width 242 height 19
click at [780, 521] on div "Select..." at bounding box center [769, 515] width 28 height 12
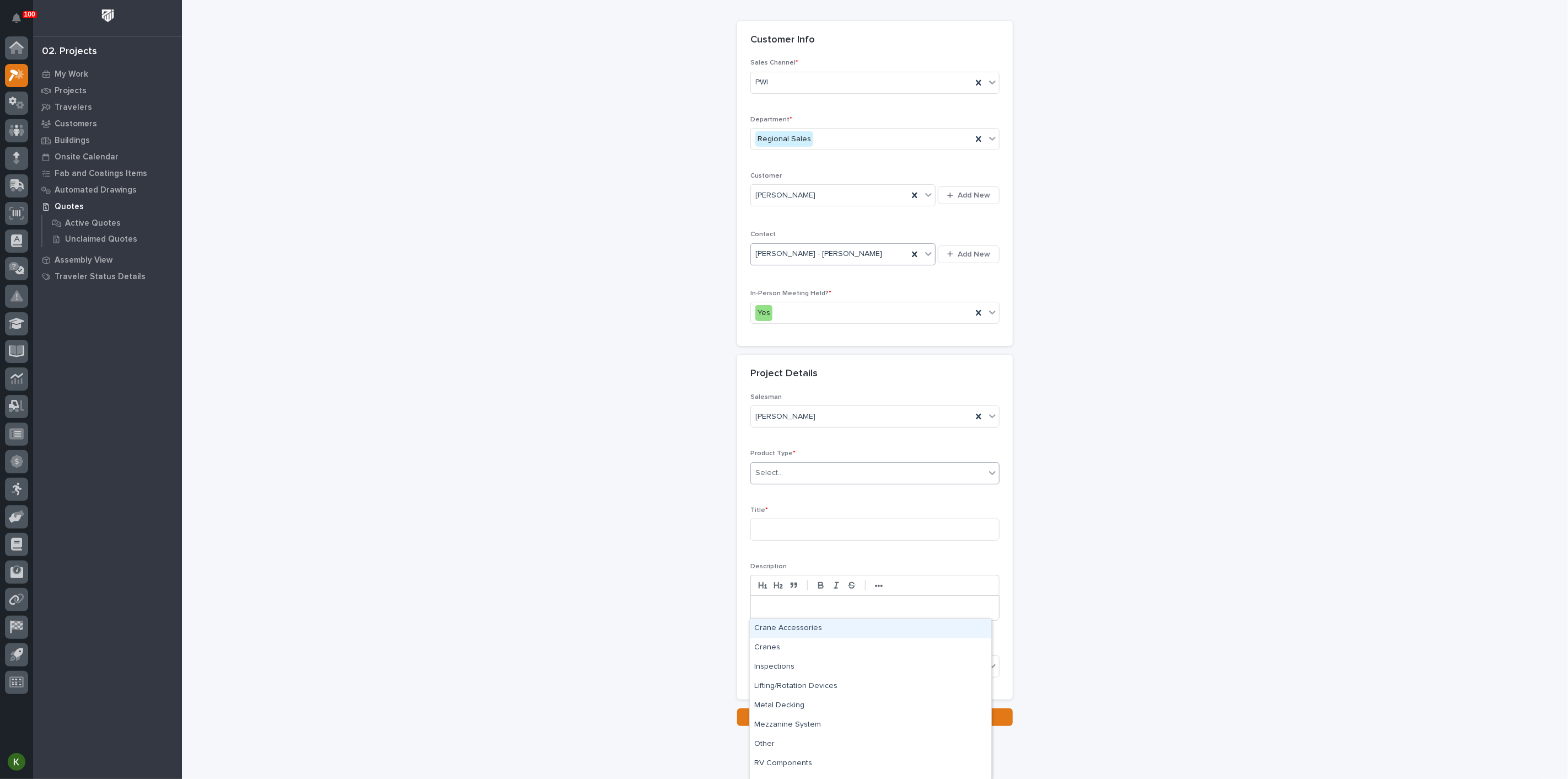
scroll to position [61, 0]
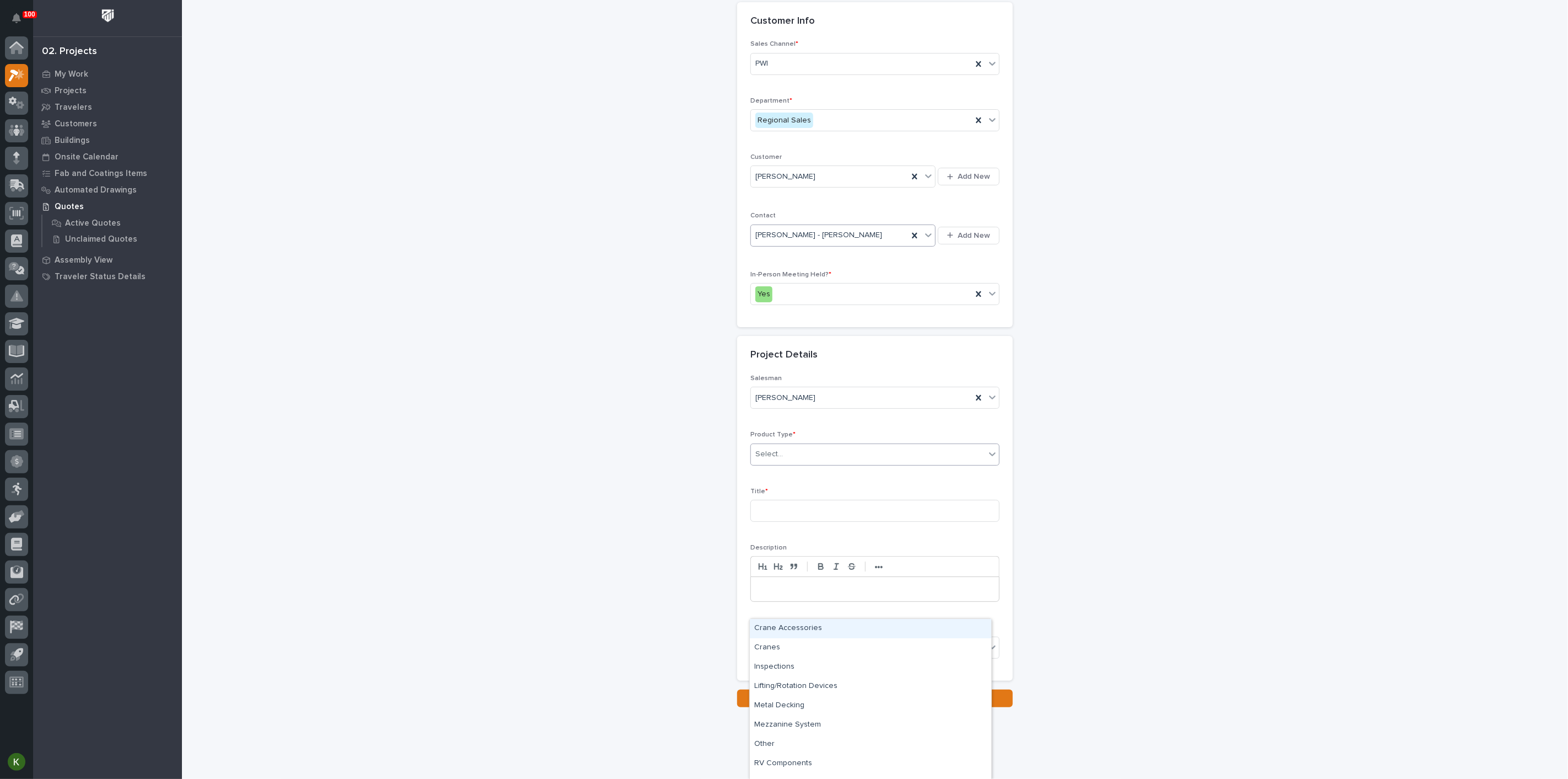
click at [813, 629] on div "Crane Accessories" at bounding box center [870, 629] width 242 height 19
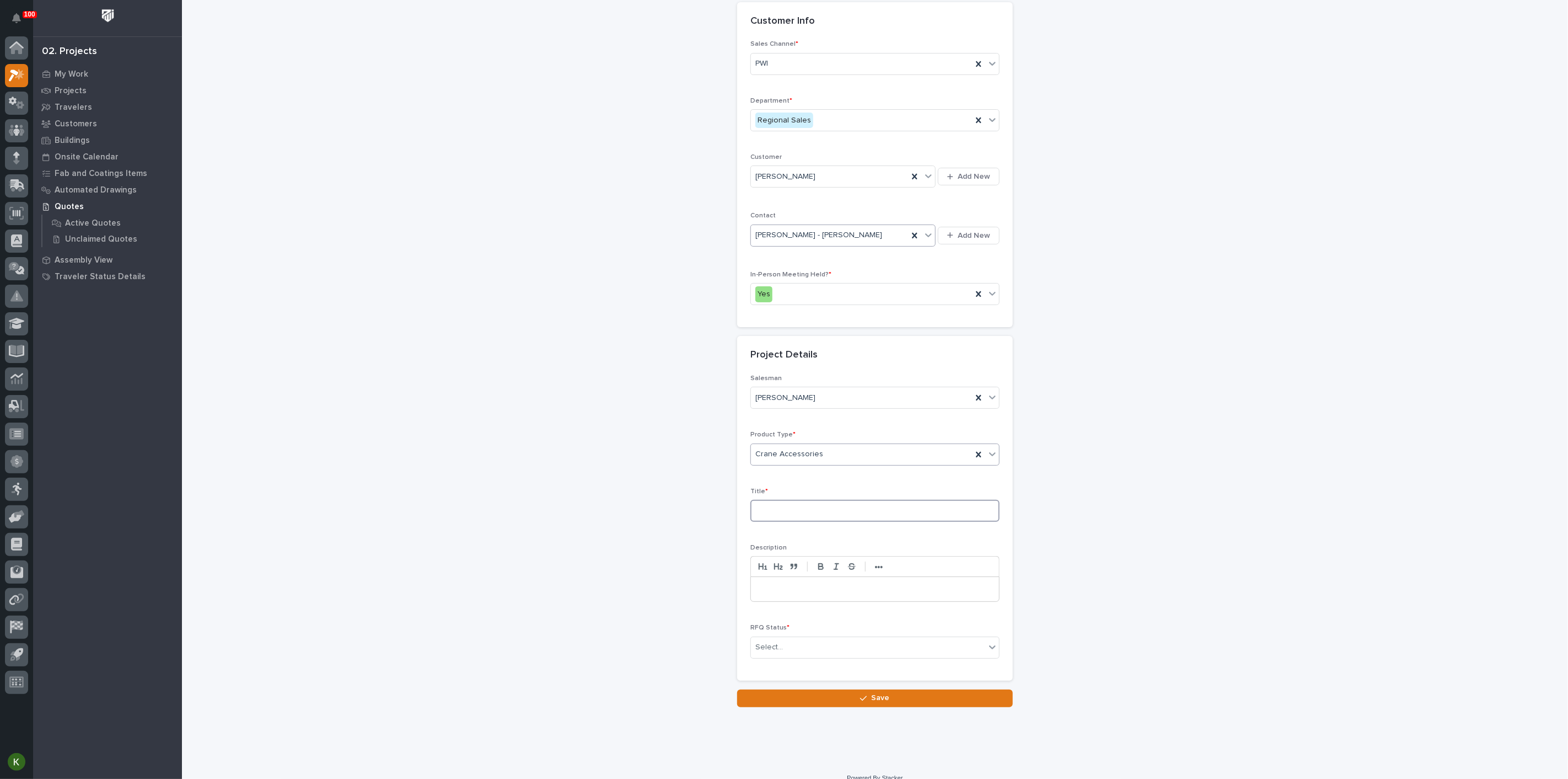
click at [798, 522] on input at bounding box center [875, 511] width 249 height 22
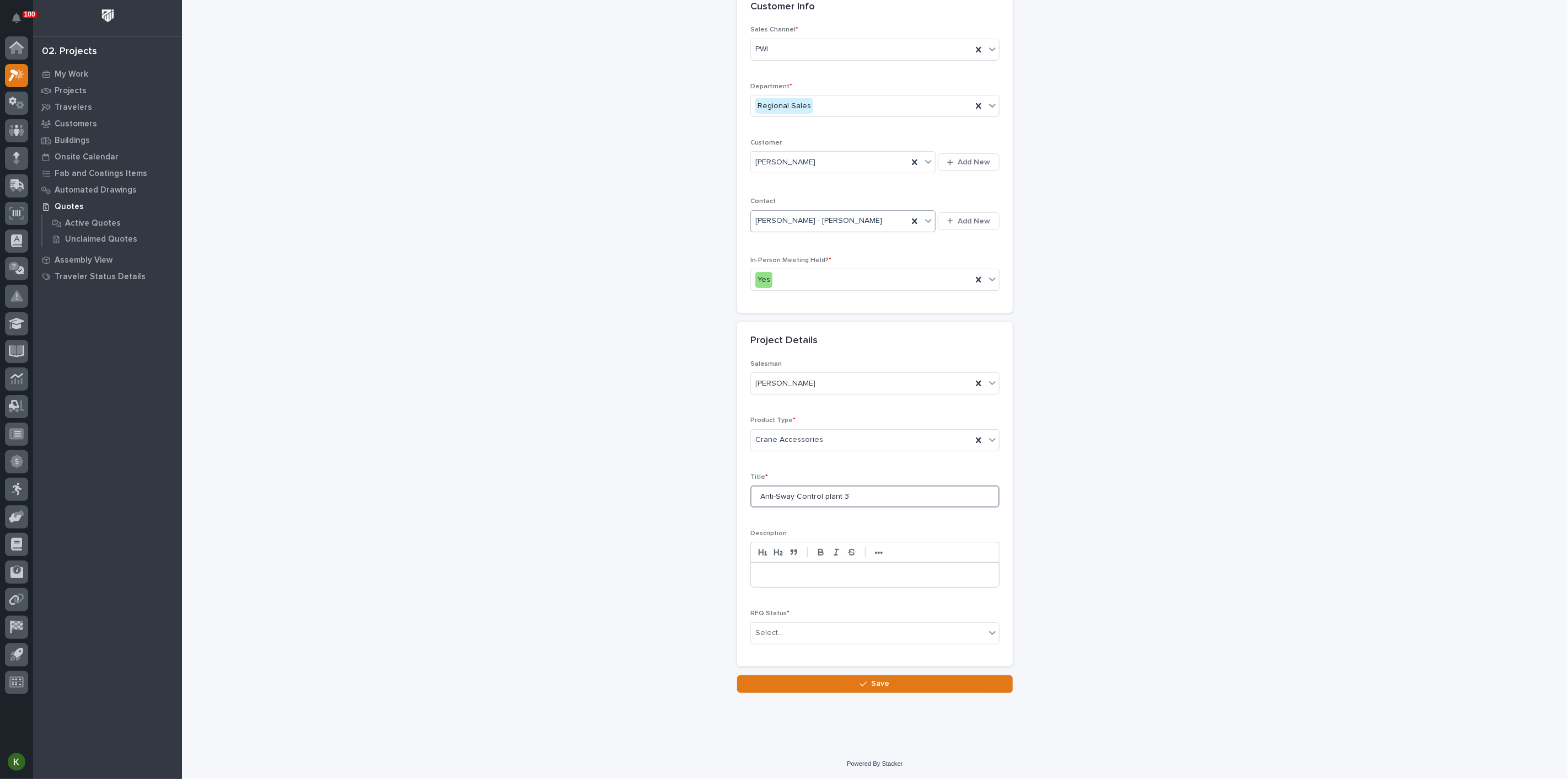
scroll to position [184, 0]
type input "Anti-Sway Control plant 3"
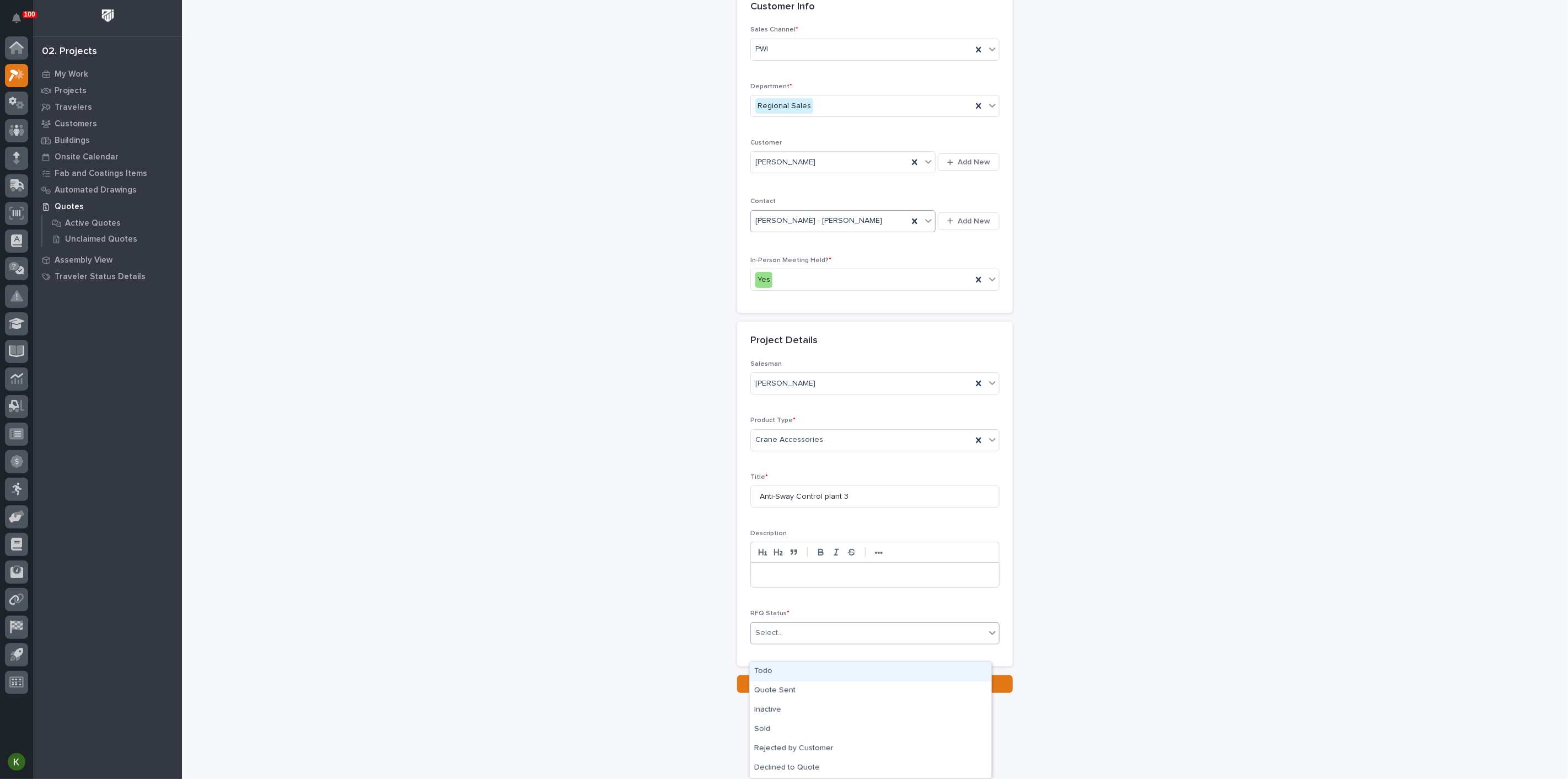
click at [811, 642] on div "Select..." at bounding box center [868, 633] width 234 height 18
click at [816, 674] on div "Todo" at bounding box center [870, 672] width 242 height 19
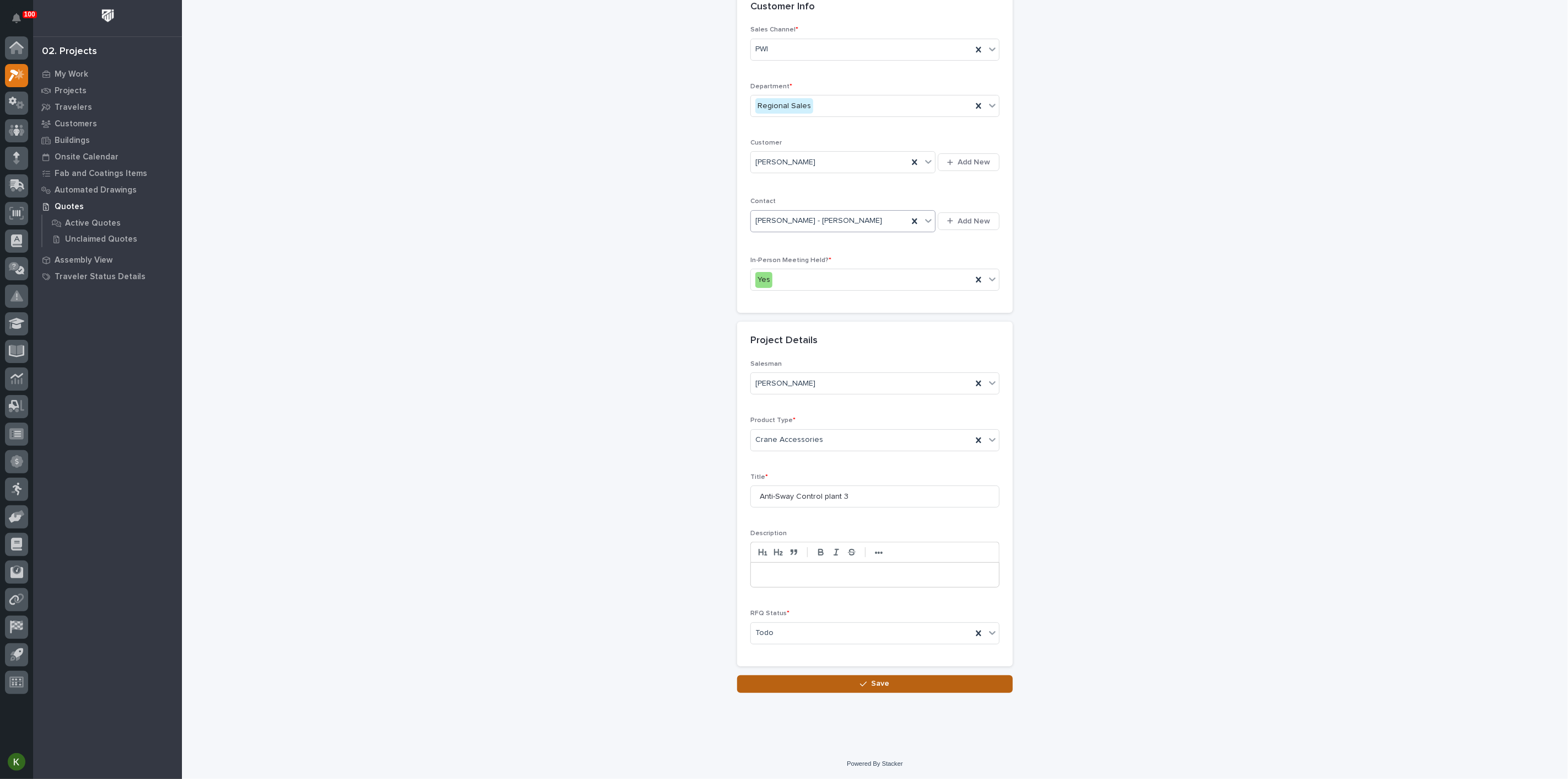
click at [835, 693] on button "Save" at bounding box center [875, 683] width 276 height 17
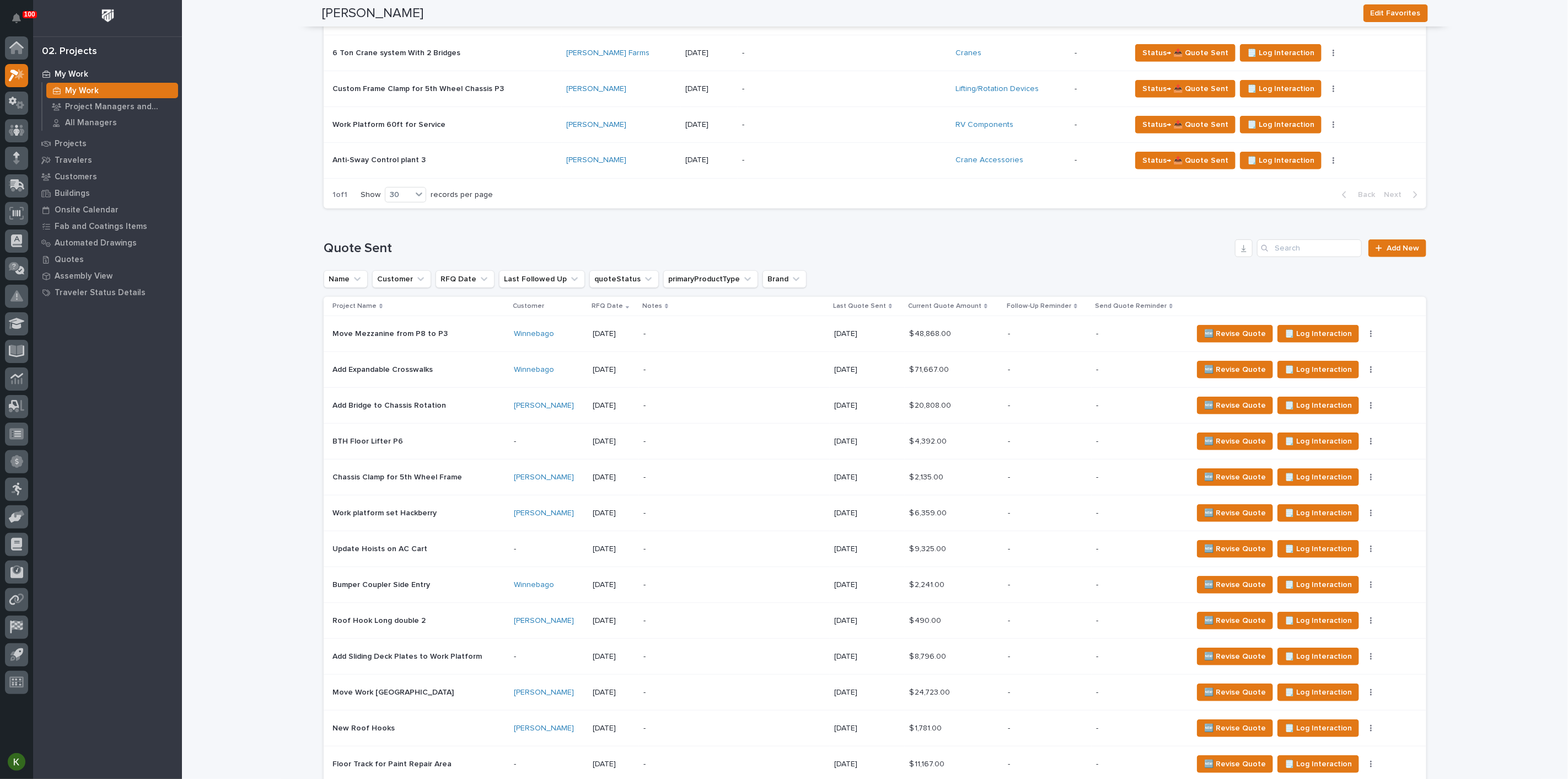
scroll to position [428, 0]
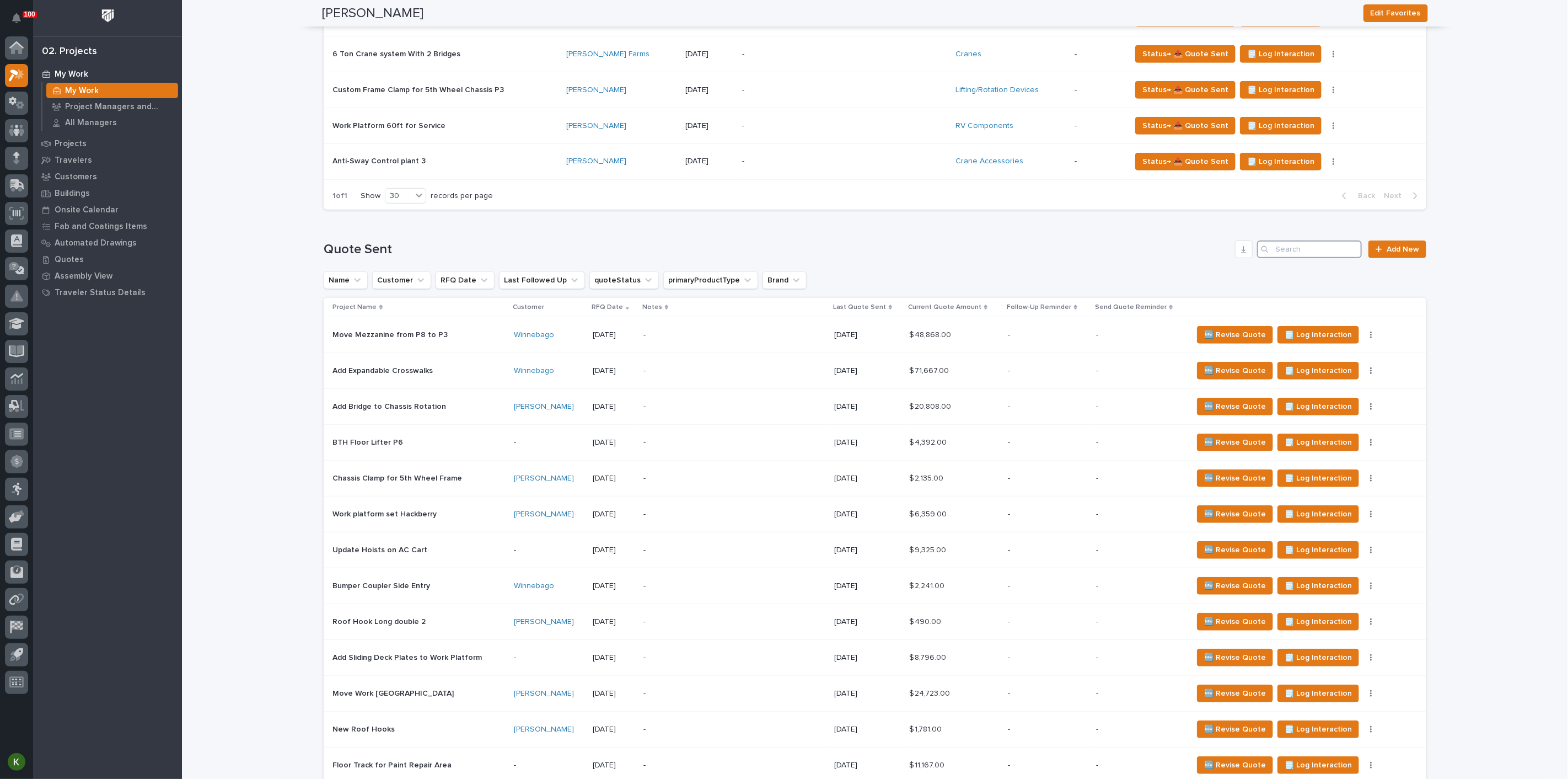
click at [1303, 258] on input "Search" at bounding box center [1309, 249] width 105 height 17
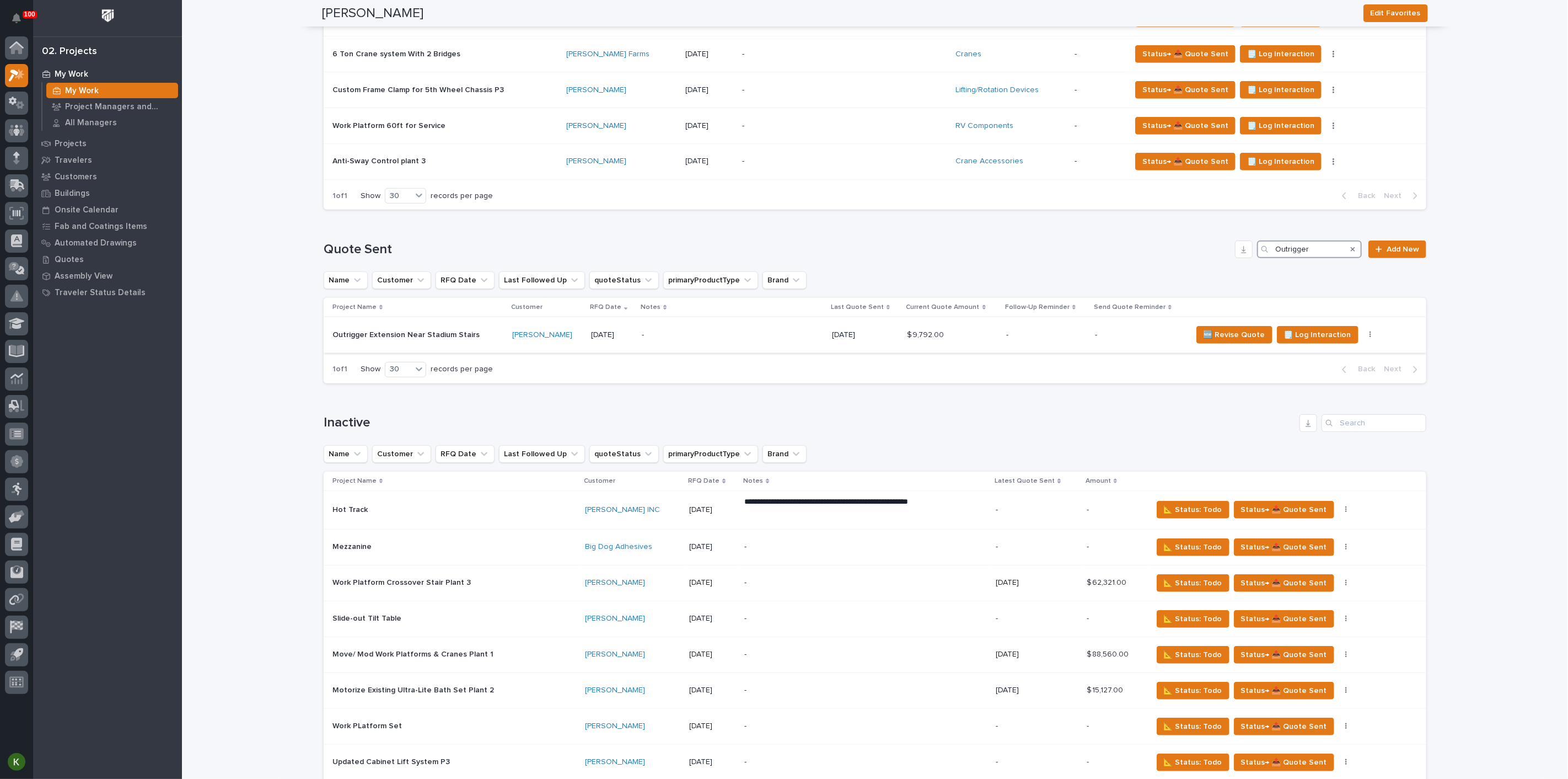
type input "Outrigger"
click at [812, 347] on div "-" at bounding box center [732, 335] width 181 height 25
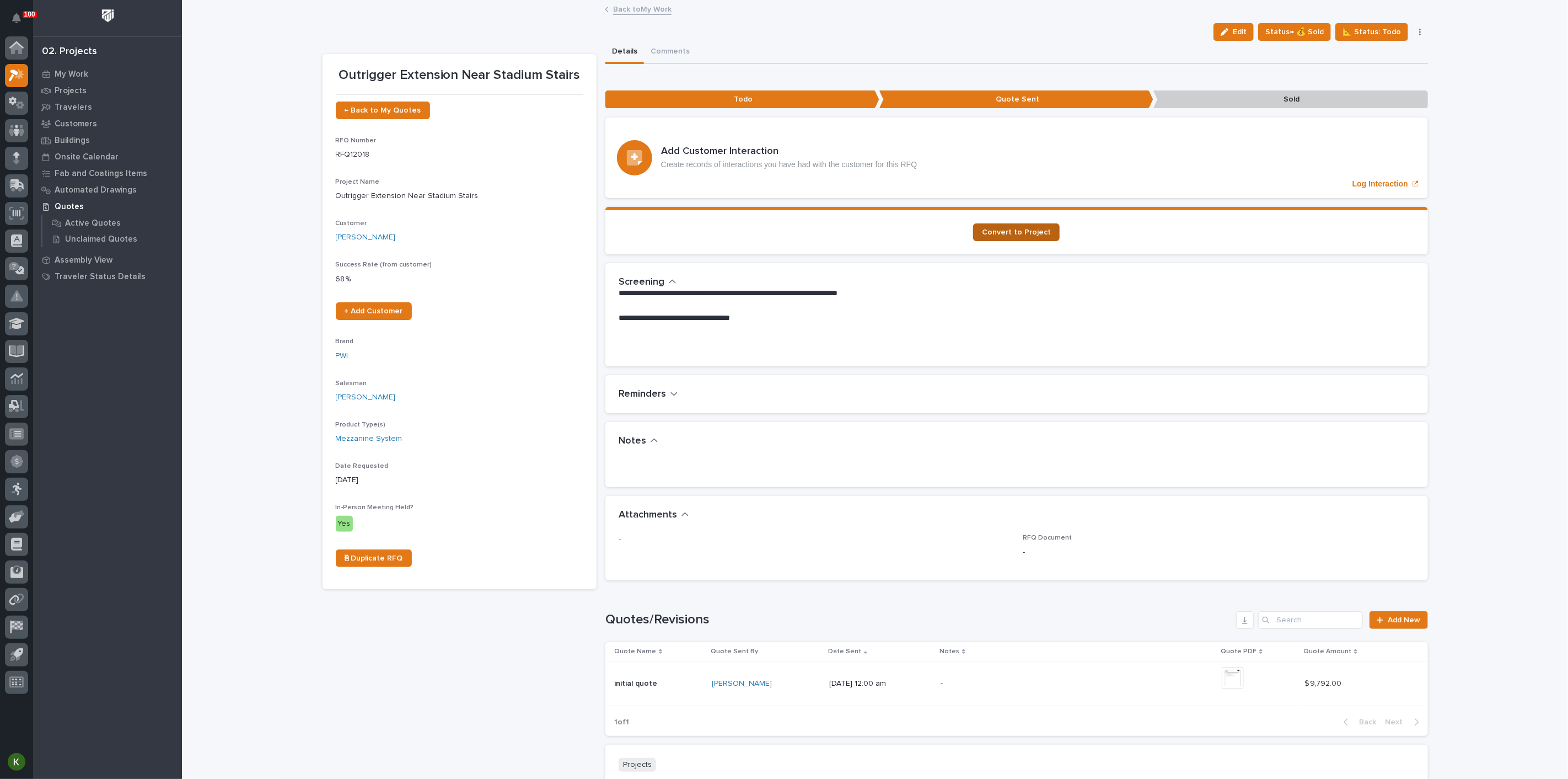
click at [1003, 241] on link "Convert to Project" at bounding box center [1016, 231] width 87 height 17
click at [633, 12] on link "Back to My Work" at bounding box center [642, 8] width 58 height 12
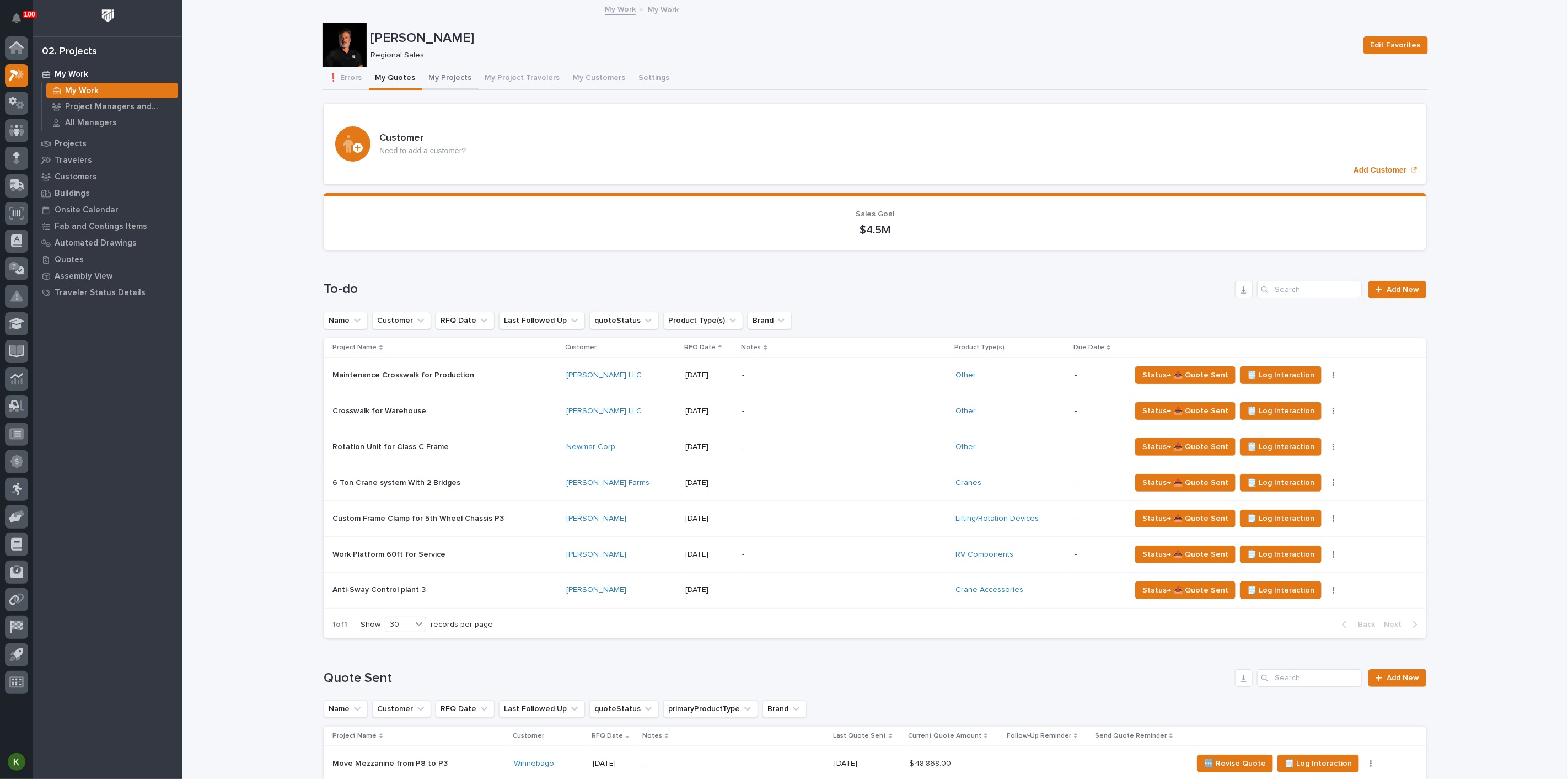
click at [479, 88] on button "My Projects" at bounding box center [450, 78] width 56 height 23
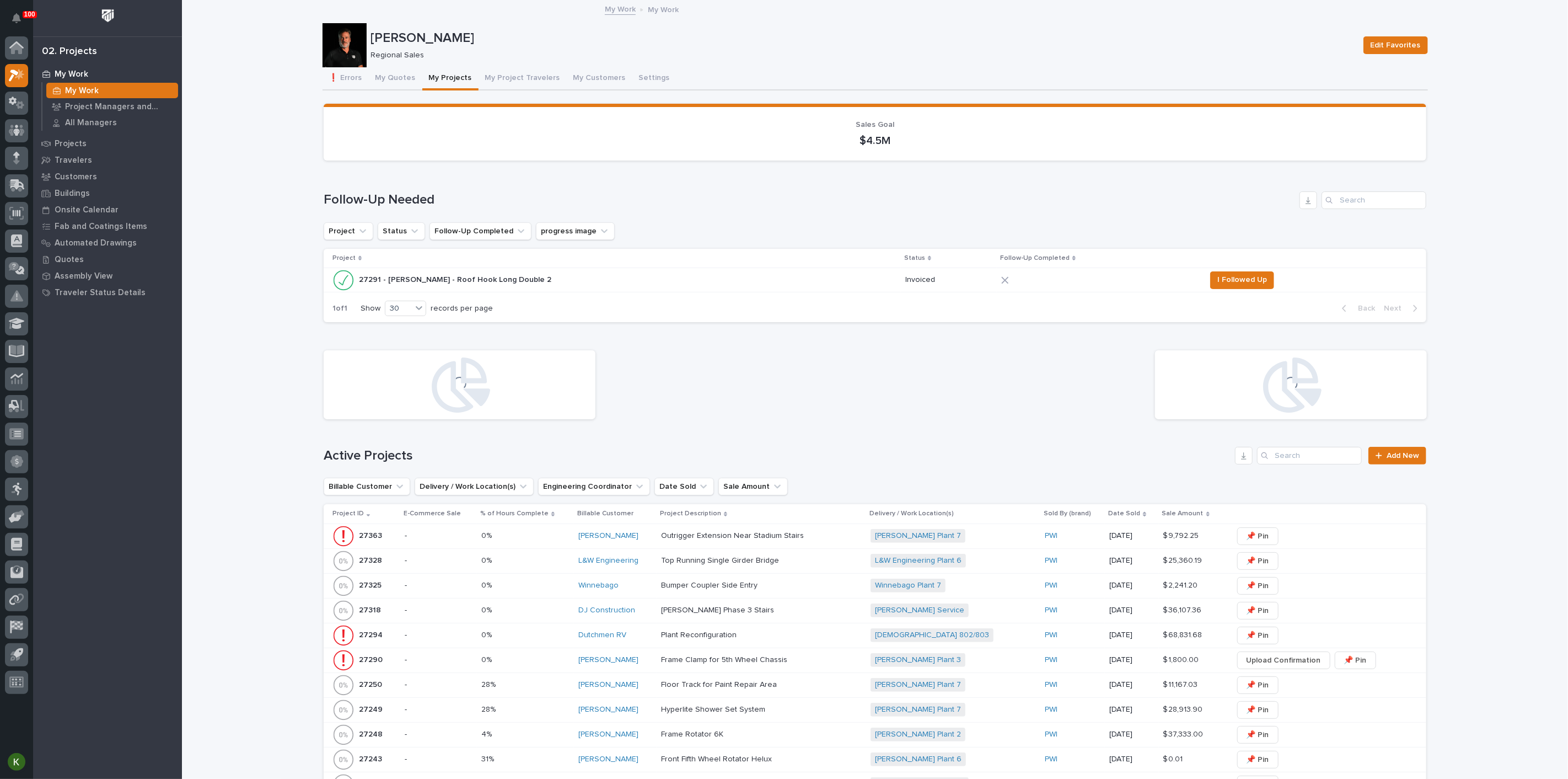
scroll to position [184, 0]
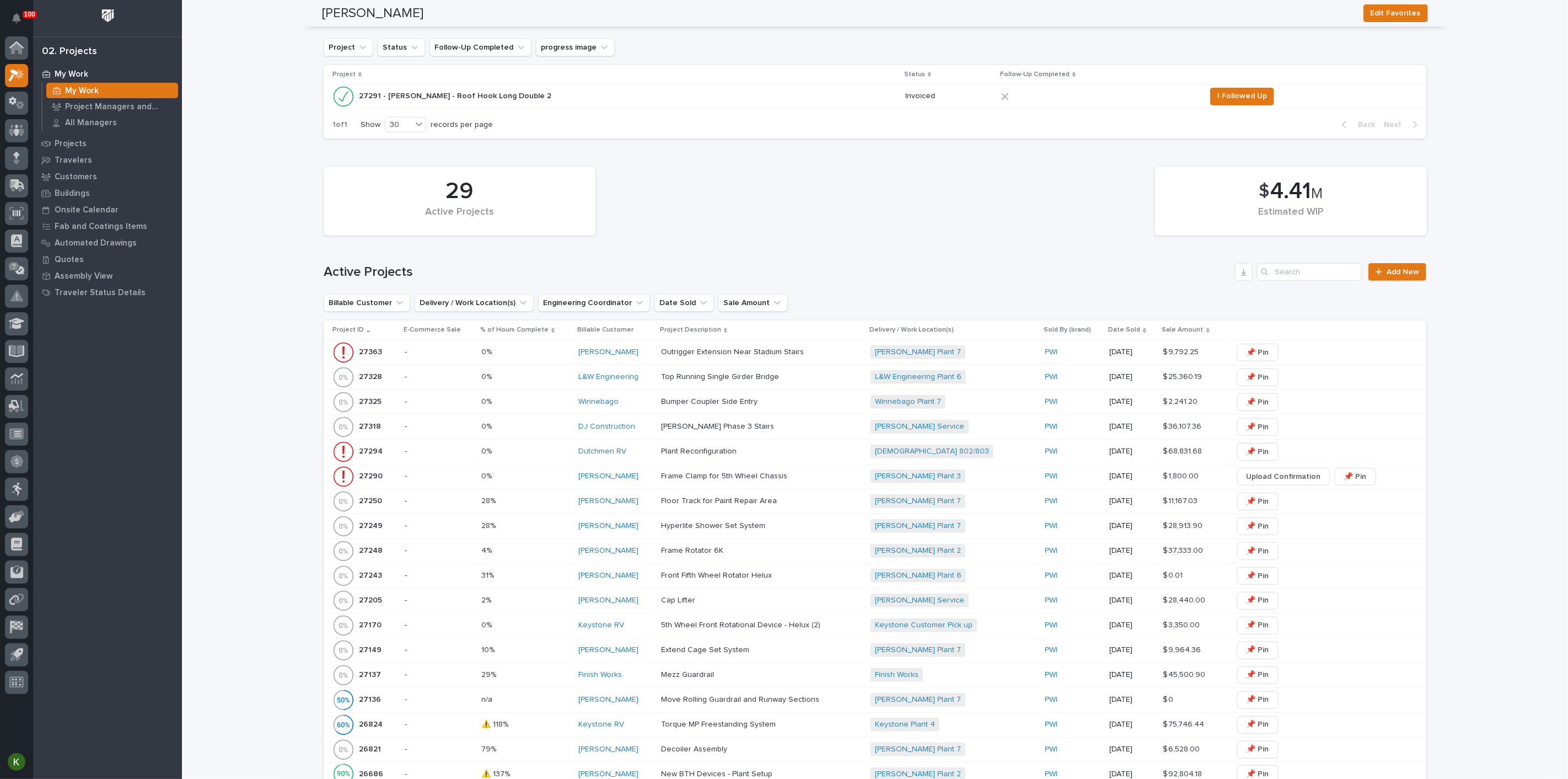
click at [530, 357] on p at bounding box center [525, 352] width 88 height 10
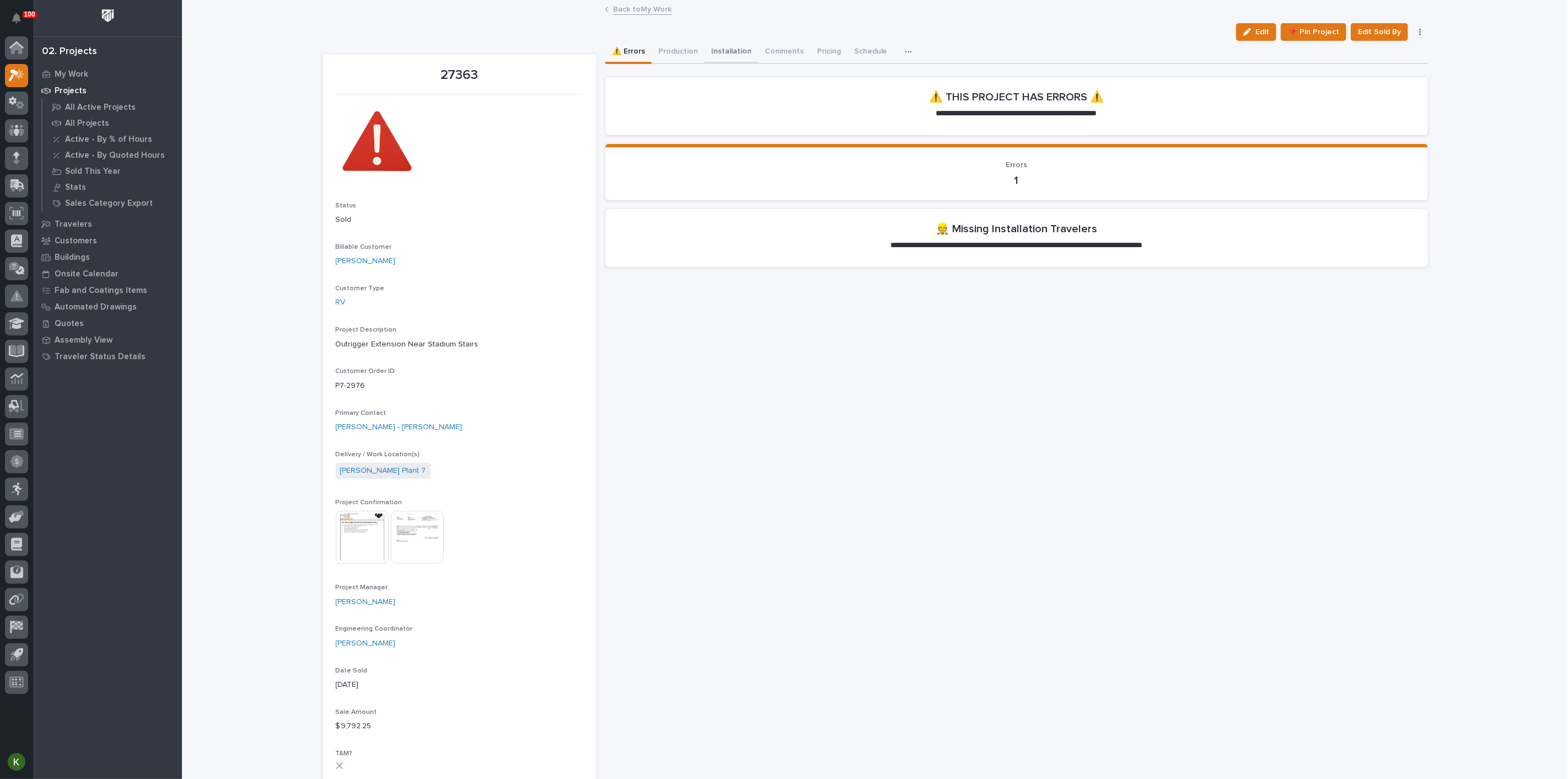
click at [747, 58] on button "Installation" at bounding box center [731, 52] width 53 height 23
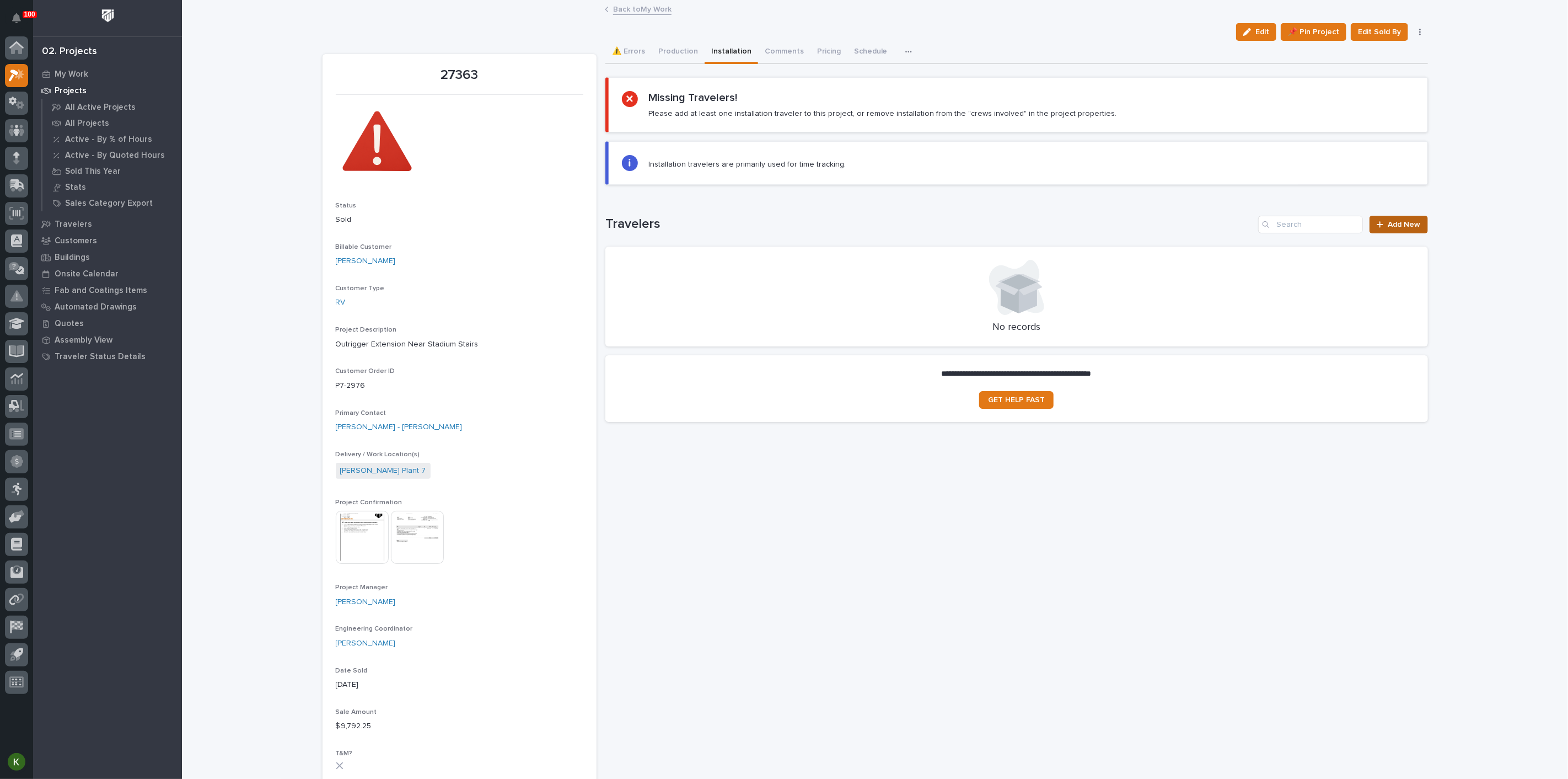
click at [1394, 228] on span "Add New" at bounding box center [1404, 224] width 33 height 8
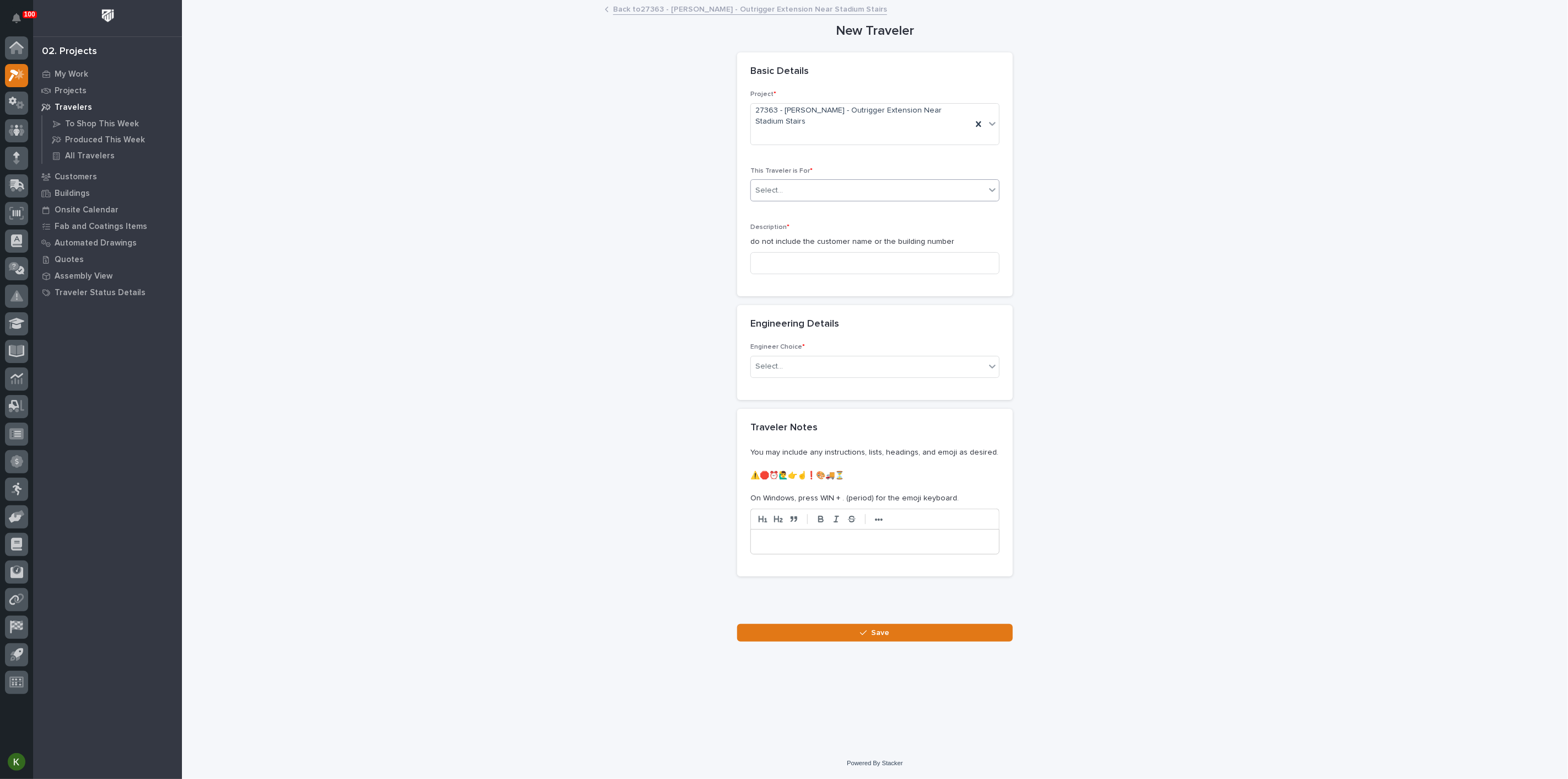
click at [782, 196] on div "Select..." at bounding box center [769, 191] width 28 height 12
click at [782, 276] on span "Installation" at bounding box center [775, 274] width 42 height 12
click at [774, 274] on input at bounding box center [875, 263] width 249 height 22
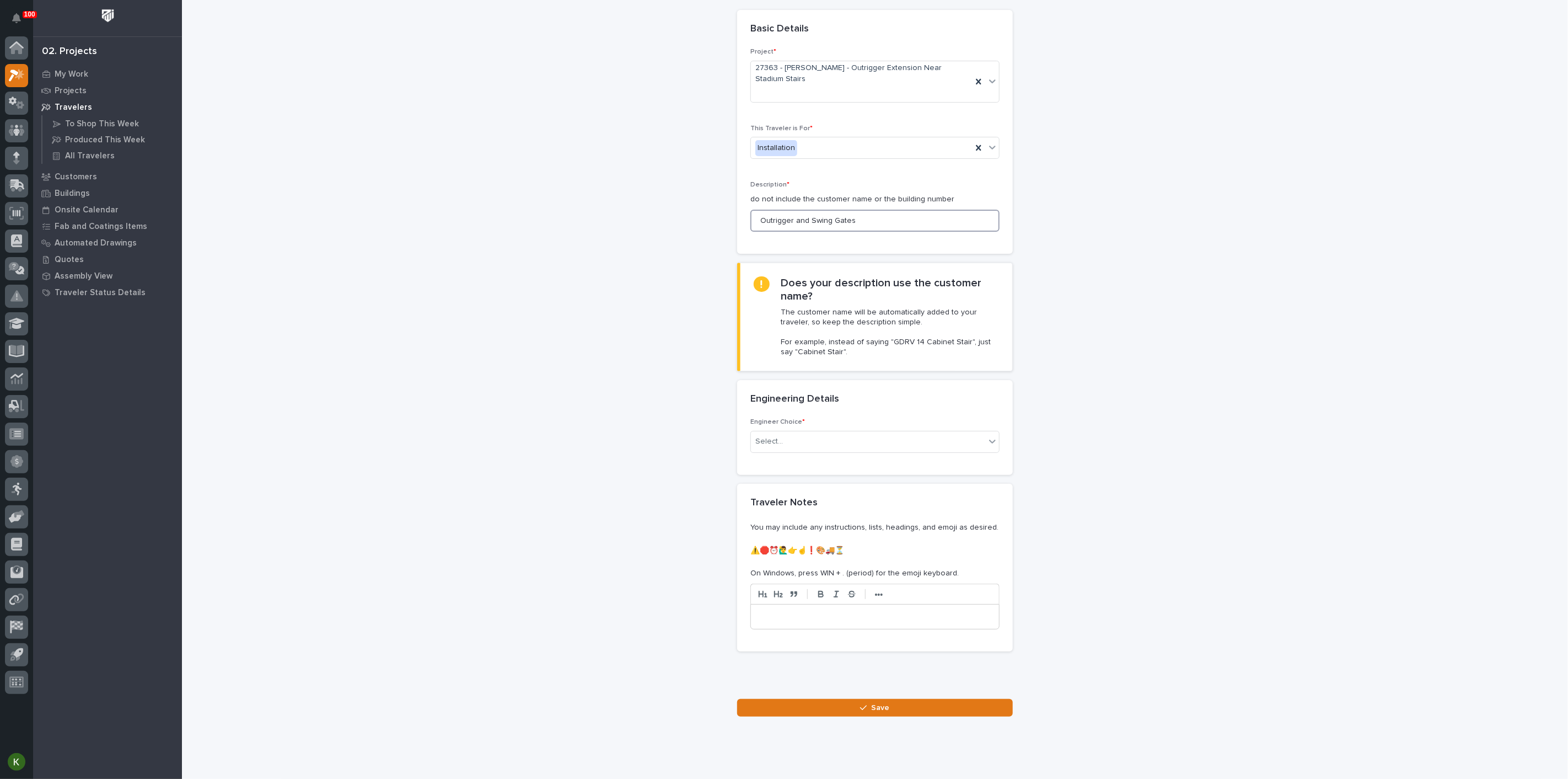
scroll to position [61, 0]
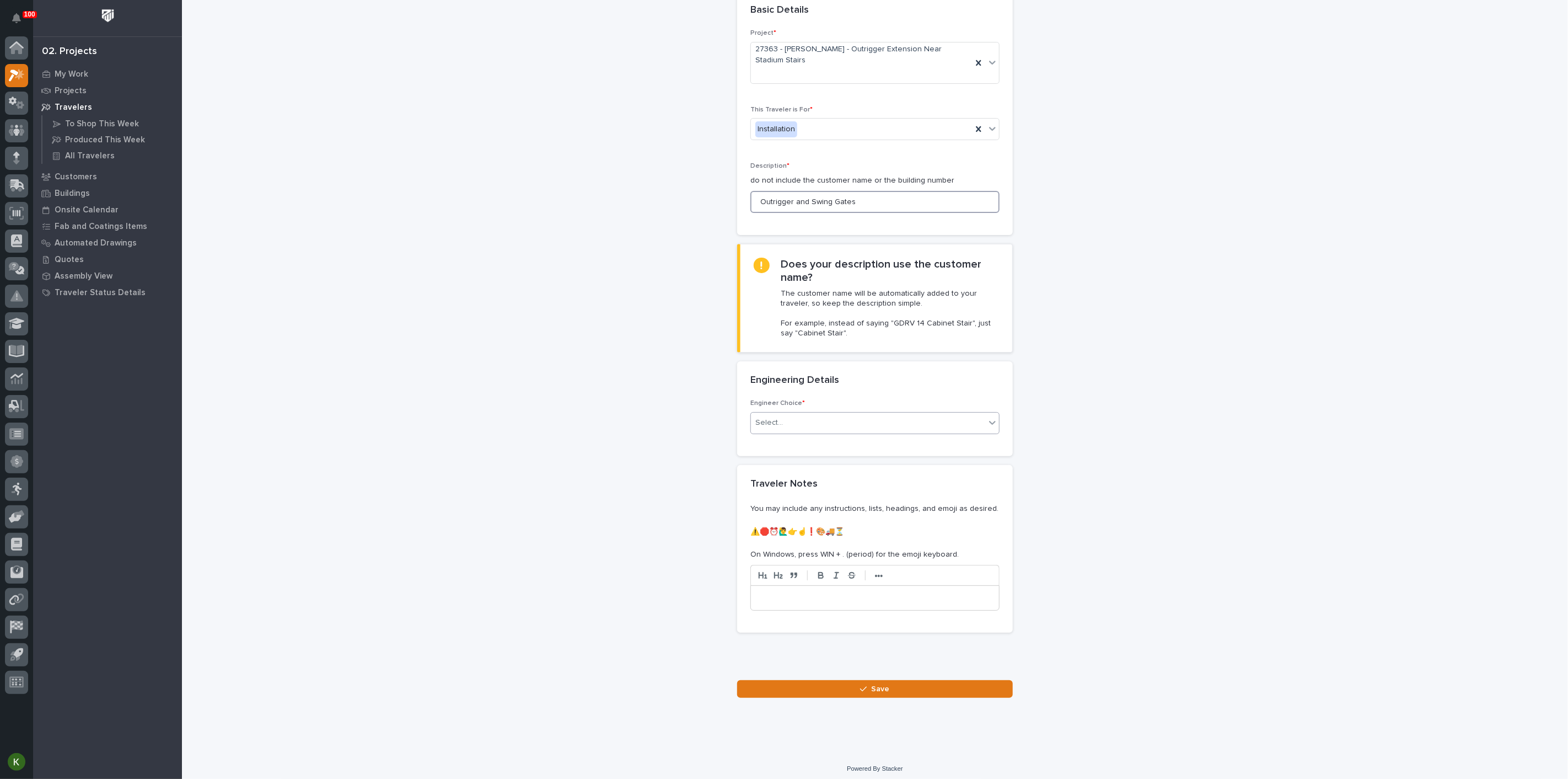
type input "Outrigger and Swing Gates"
click at [860, 432] on div "Select..." at bounding box center [868, 423] width 234 height 18
click at [856, 577] on div "There is no engineering (no drawings)" at bounding box center [870, 570] width 242 height 19
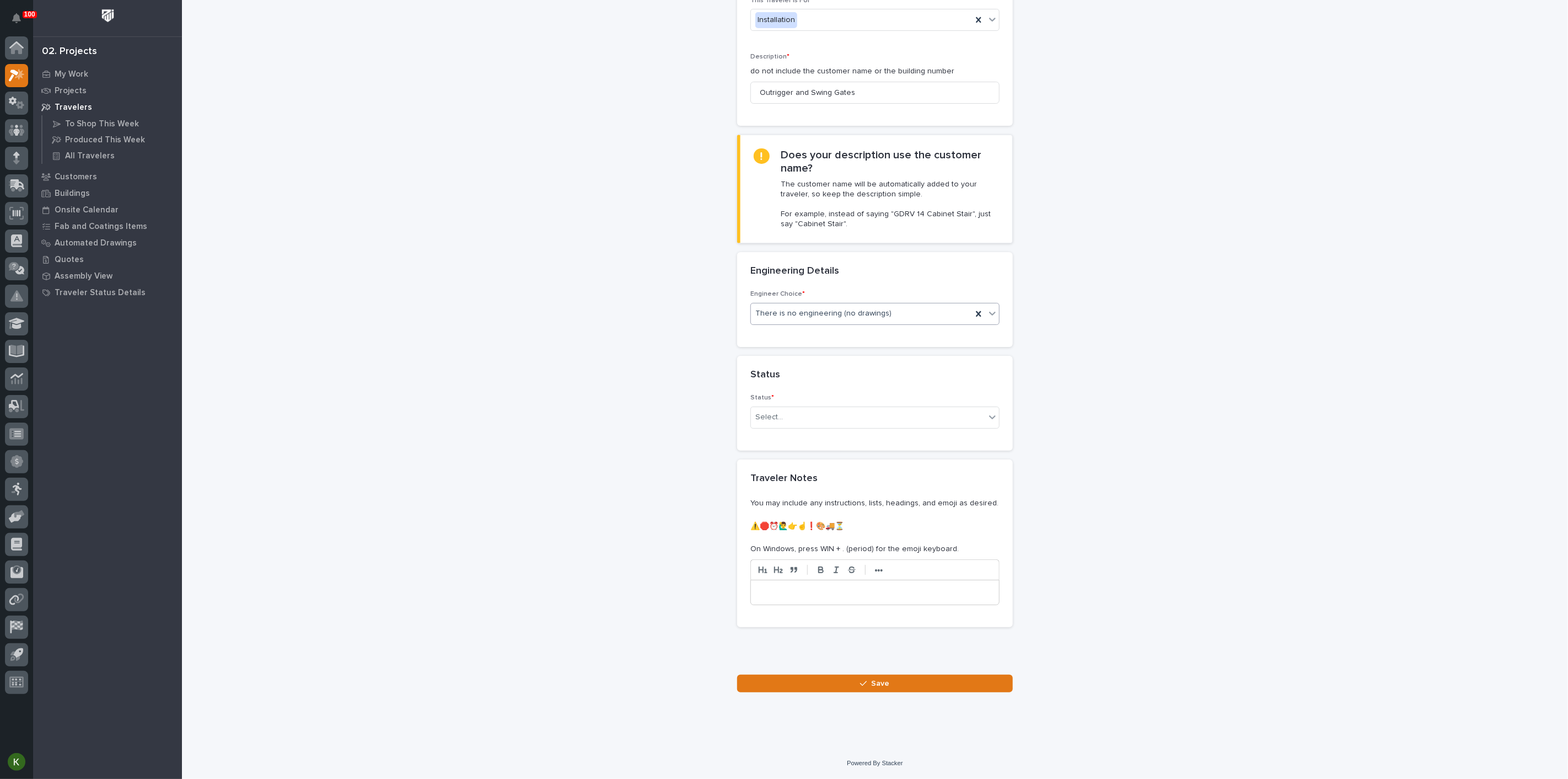
scroll to position [245, 0]
click at [829, 426] on div "Select..." at bounding box center [868, 417] width 234 height 18
click at [825, 508] on div "On-Site Work" at bounding box center [870, 510] width 242 height 19
click at [839, 692] on button "Save" at bounding box center [875, 683] width 276 height 17
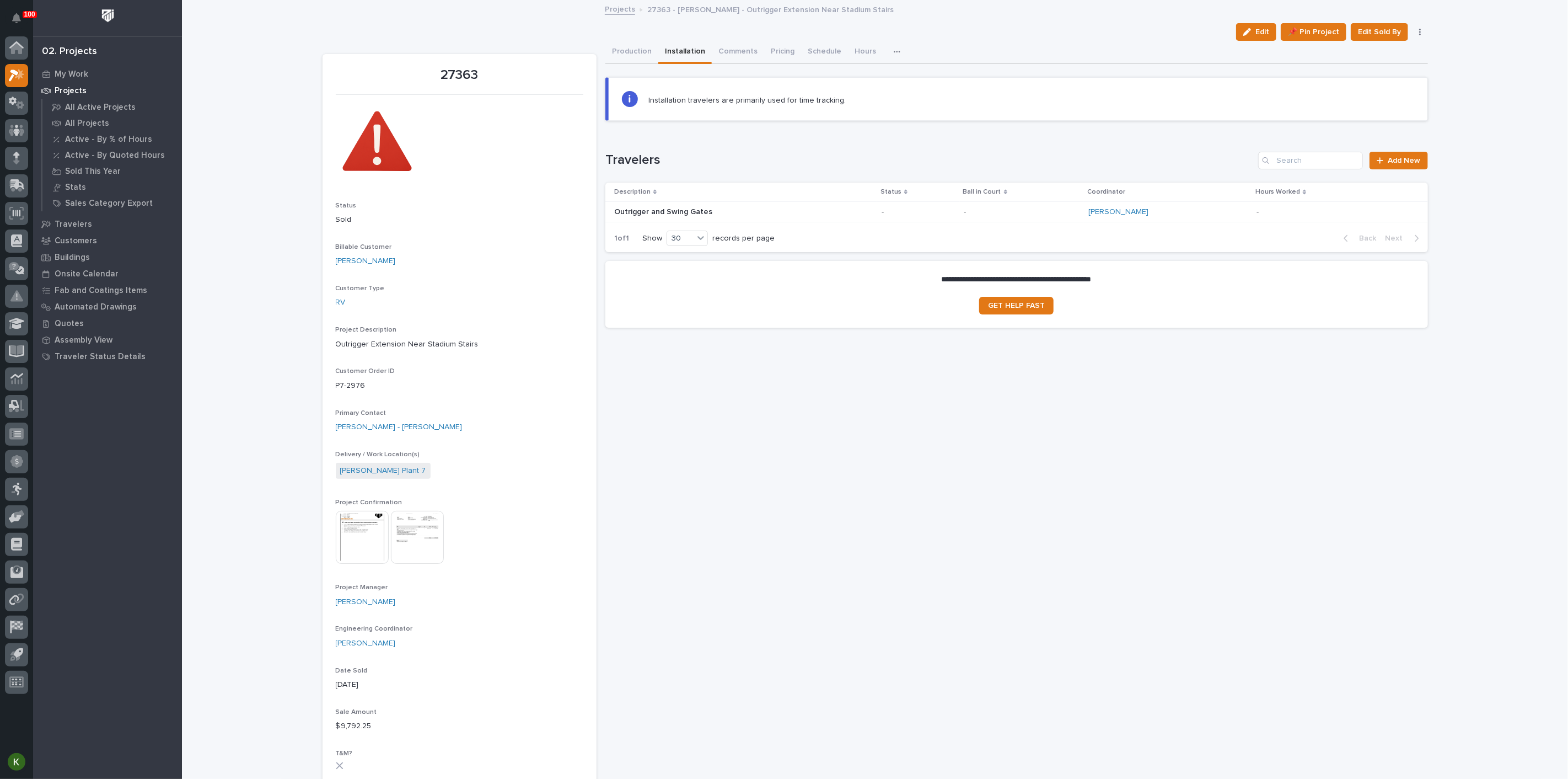
click at [802, 217] on p at bounding box center [711, 212] width 193 height 10
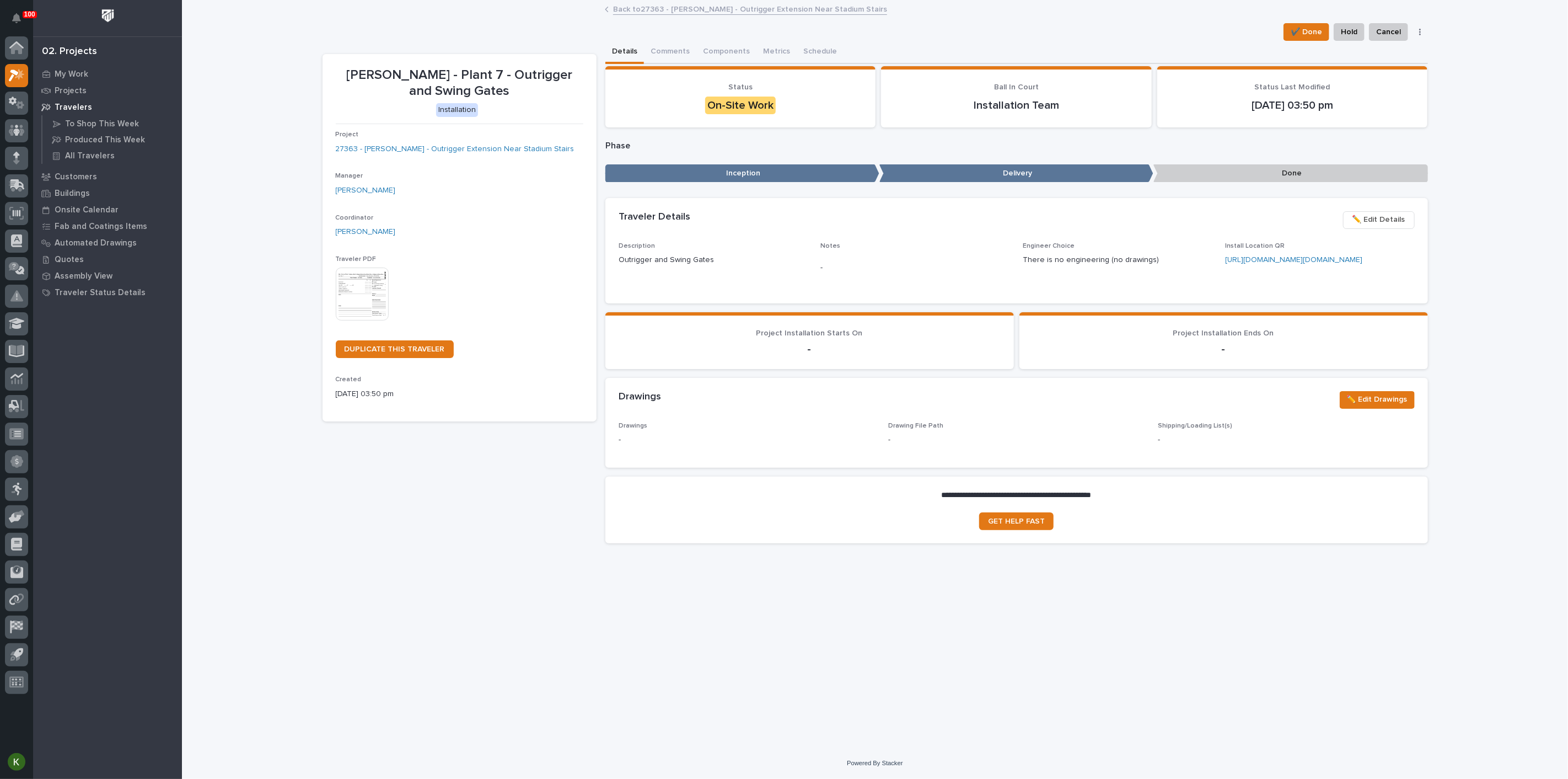
click at [362, 320] on img at bounding box center [362, 294] width 53 height 53
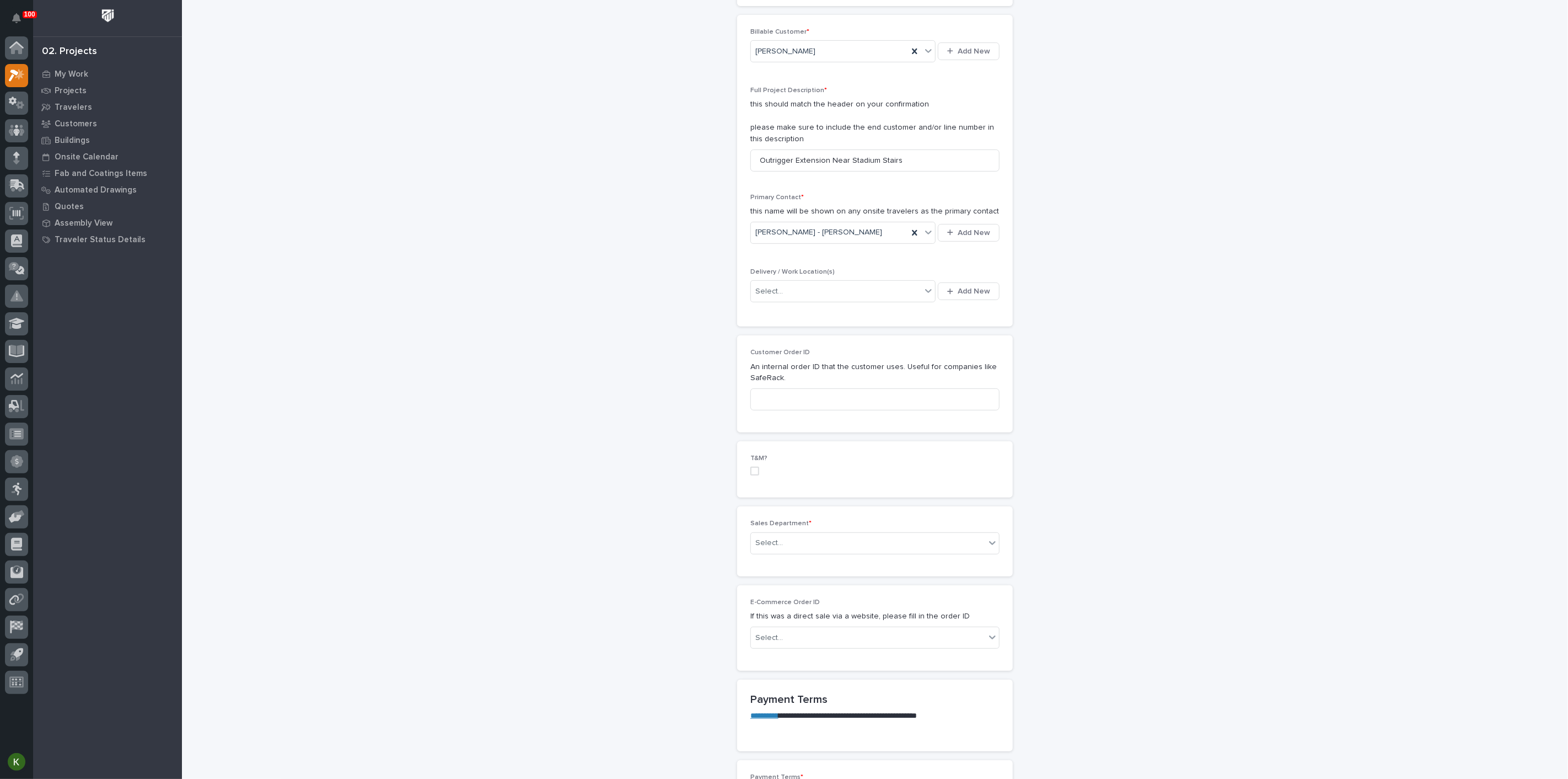
scroll to position [245, 0]
click at [806, 293] on div "Select..." at bounding box center [836, 283] width 170 height 18
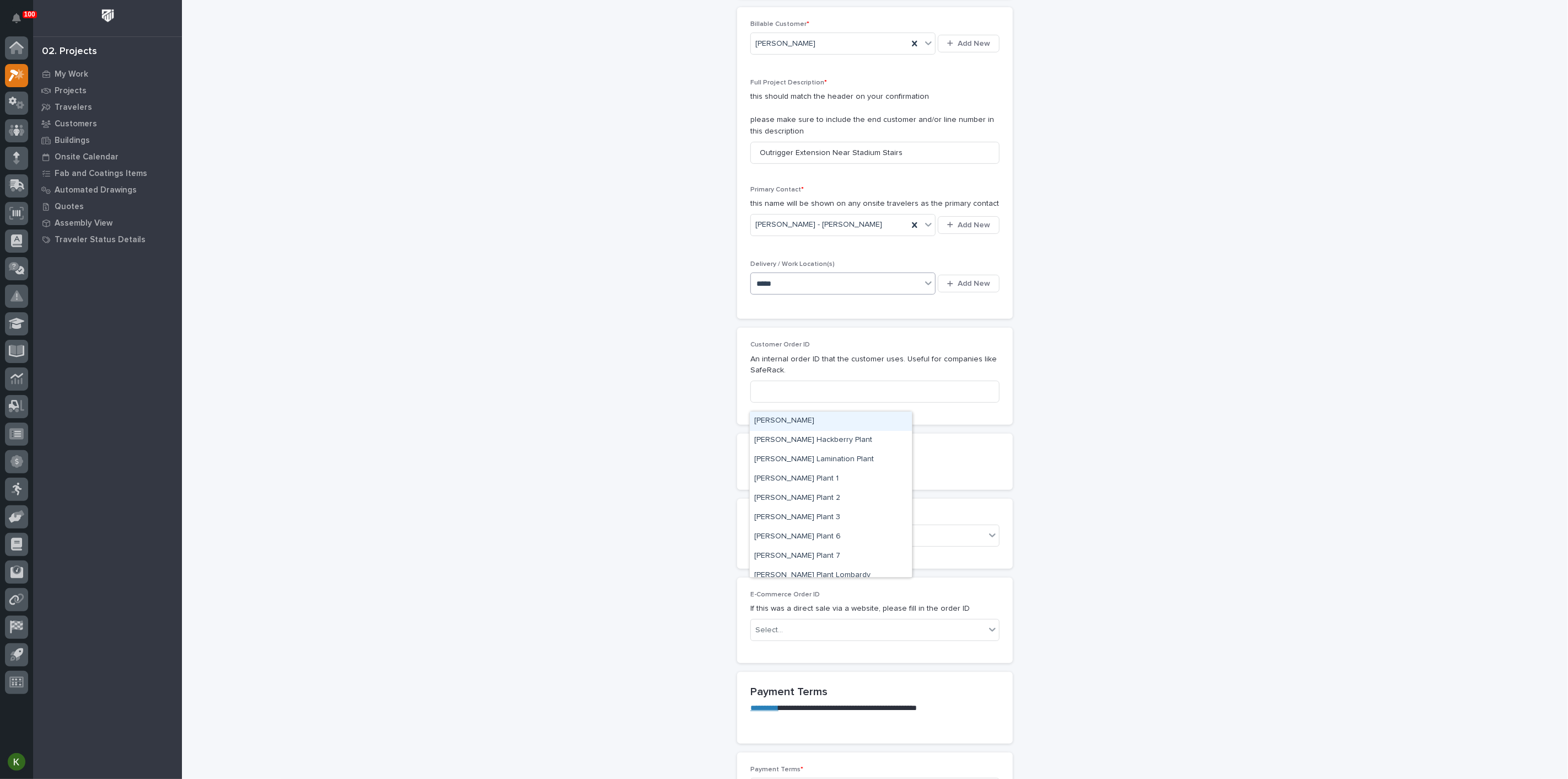
type input "******"
click at [795, 551] on div "[PERSON_NAME] Plant 7" at bounding box center [831, 557] width 162 height 19
click at [795, 403] on input at bounding box center [875, 392] width 249 height 22
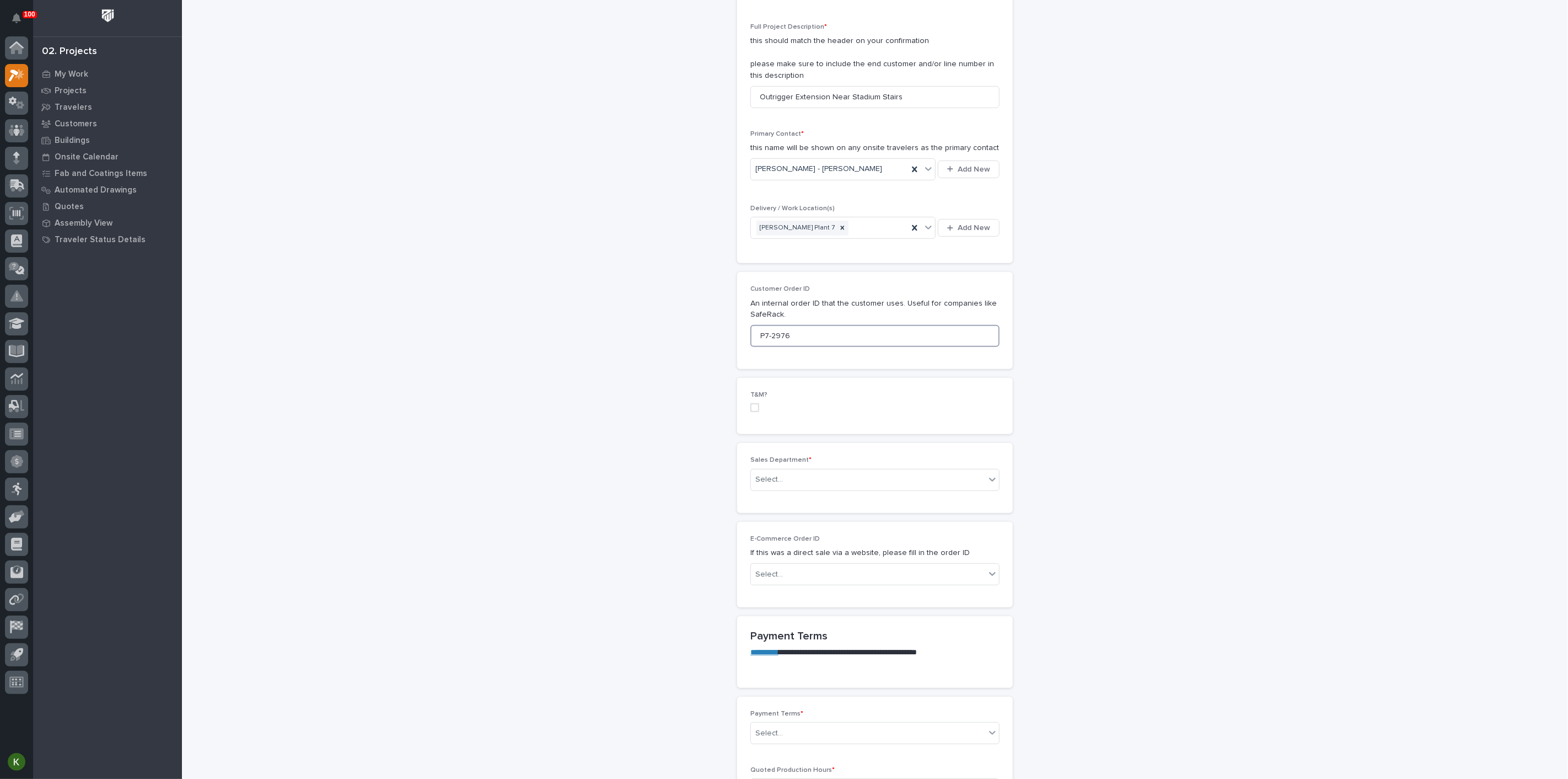
scroll to position [428, 0]
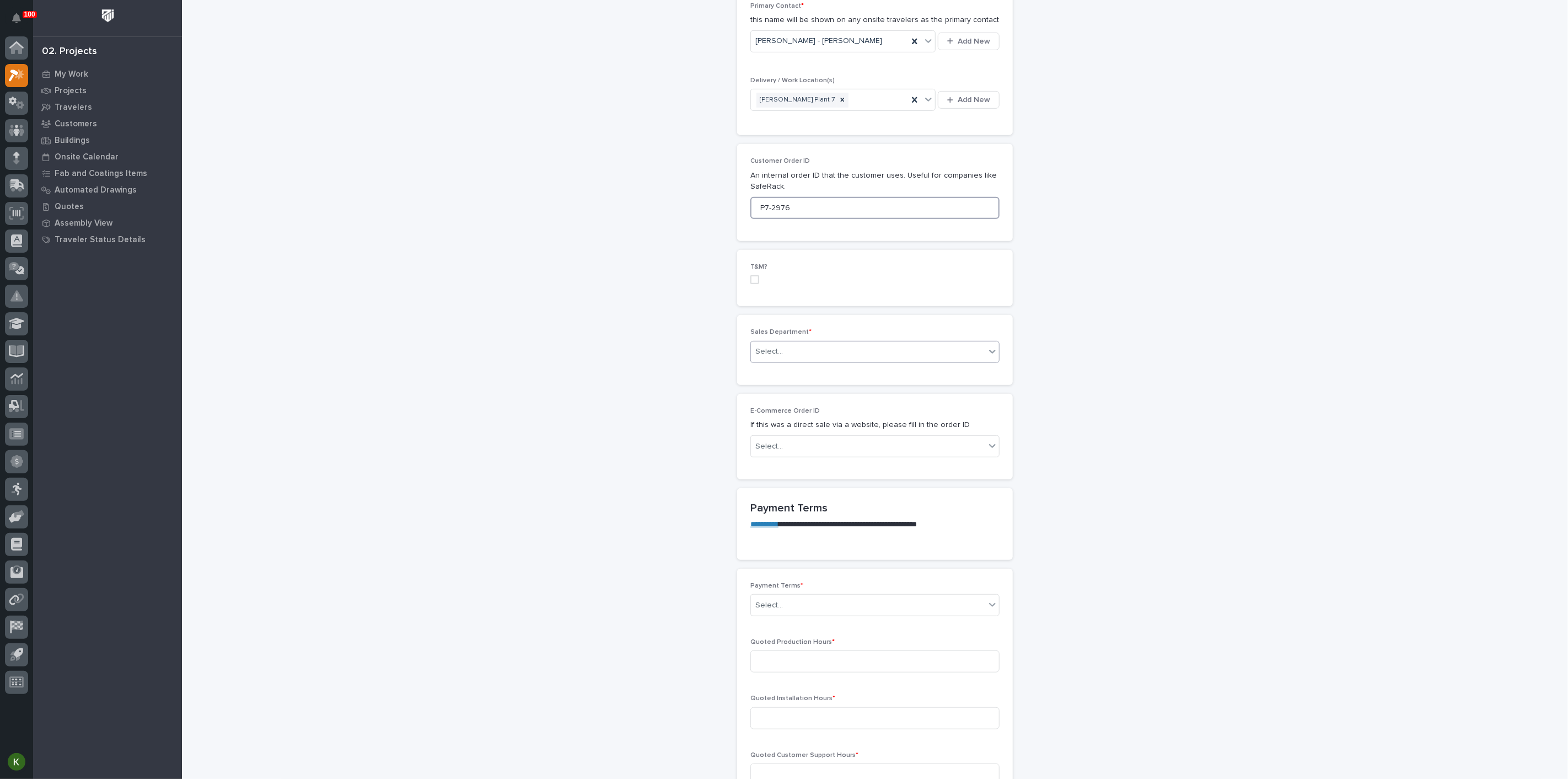
type input "P7-2976"
click at [799, 360] on div "Select..." at bounding box center [868, 351] width 234 height 18
click at [800, 568] on span "Regional Sales" at bounding box center [784, 566] width 58 height 12
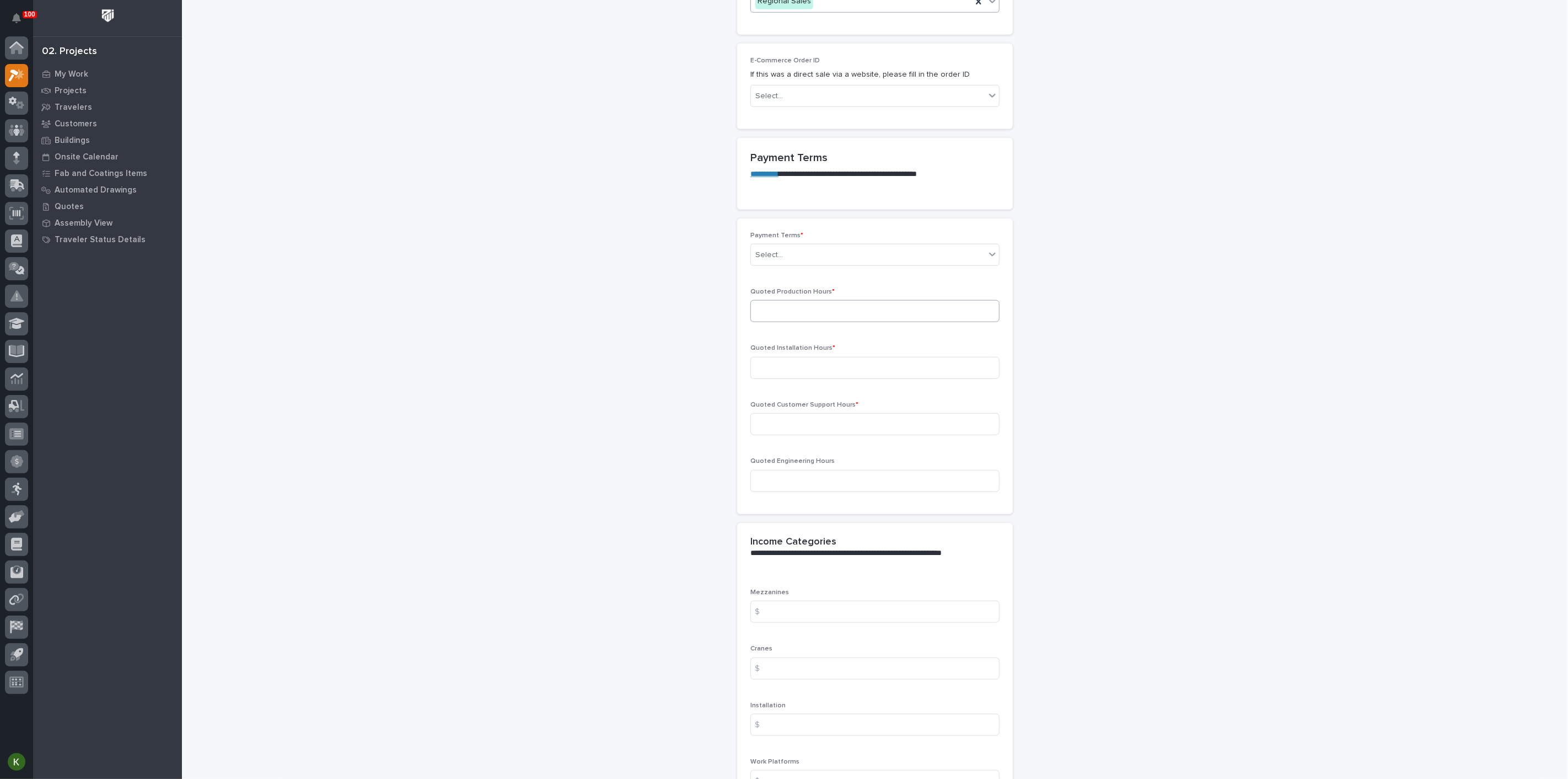
scroll to position [796, 0]
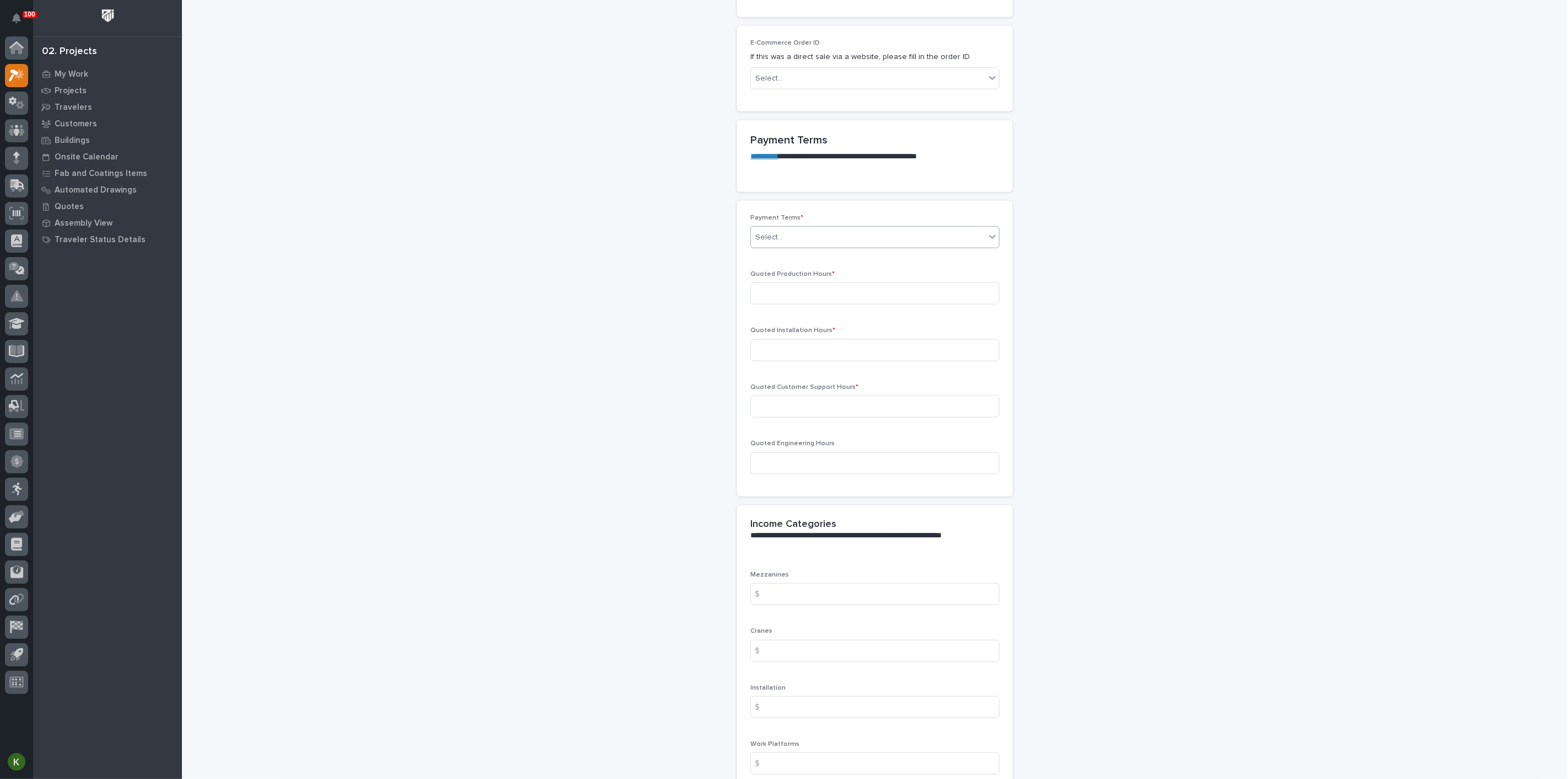
click at [787, 247] on div "Select..." at bounding box center [868, 237] width 234 height 18
click at [794, 568] on div "Net 30" at bounding box center [870, 570] width 242 height 19
click at [787, 304] on input at bounding box center [875, 293] width 249 height 22
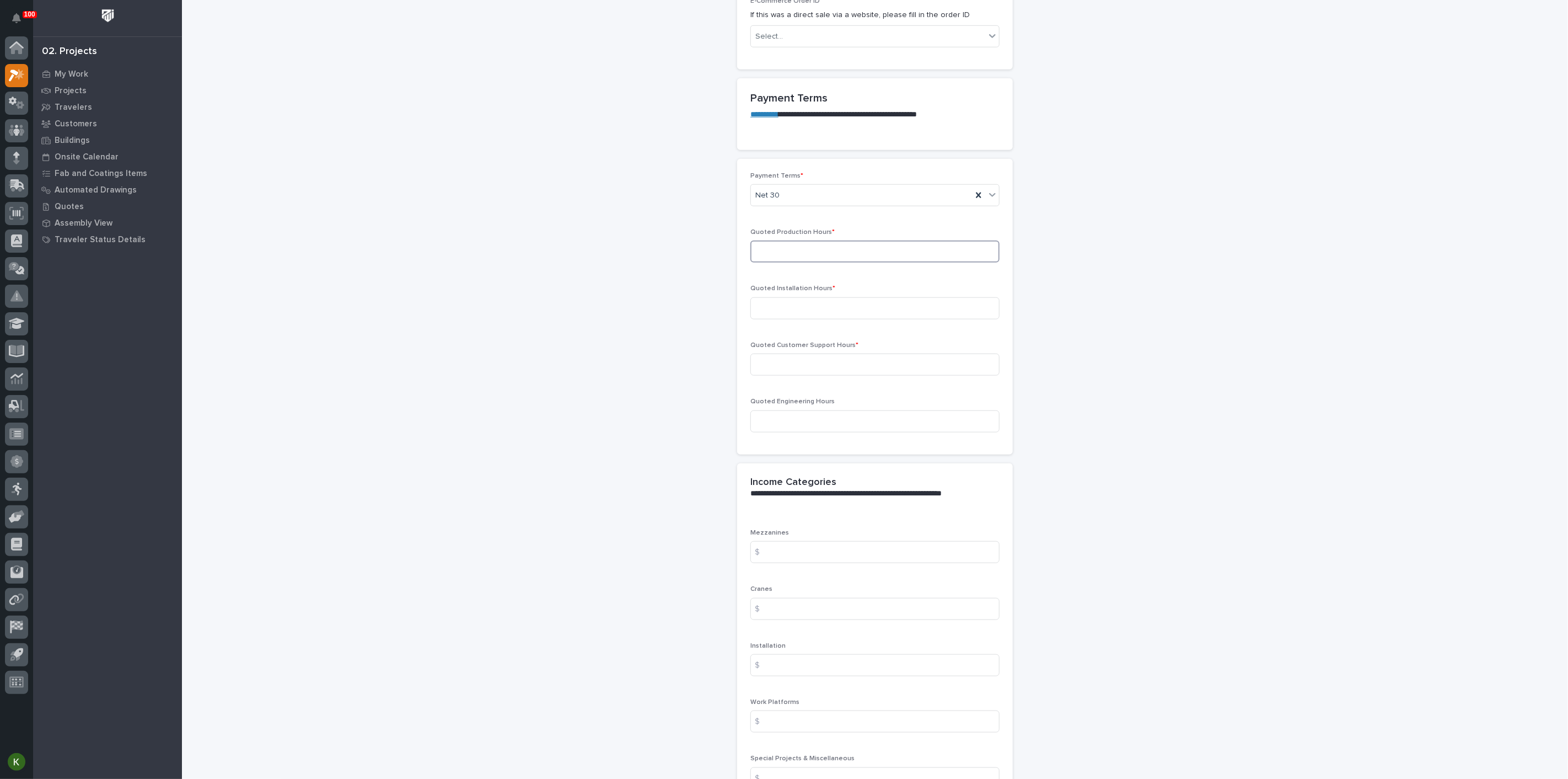
scroll to position [857, 0]
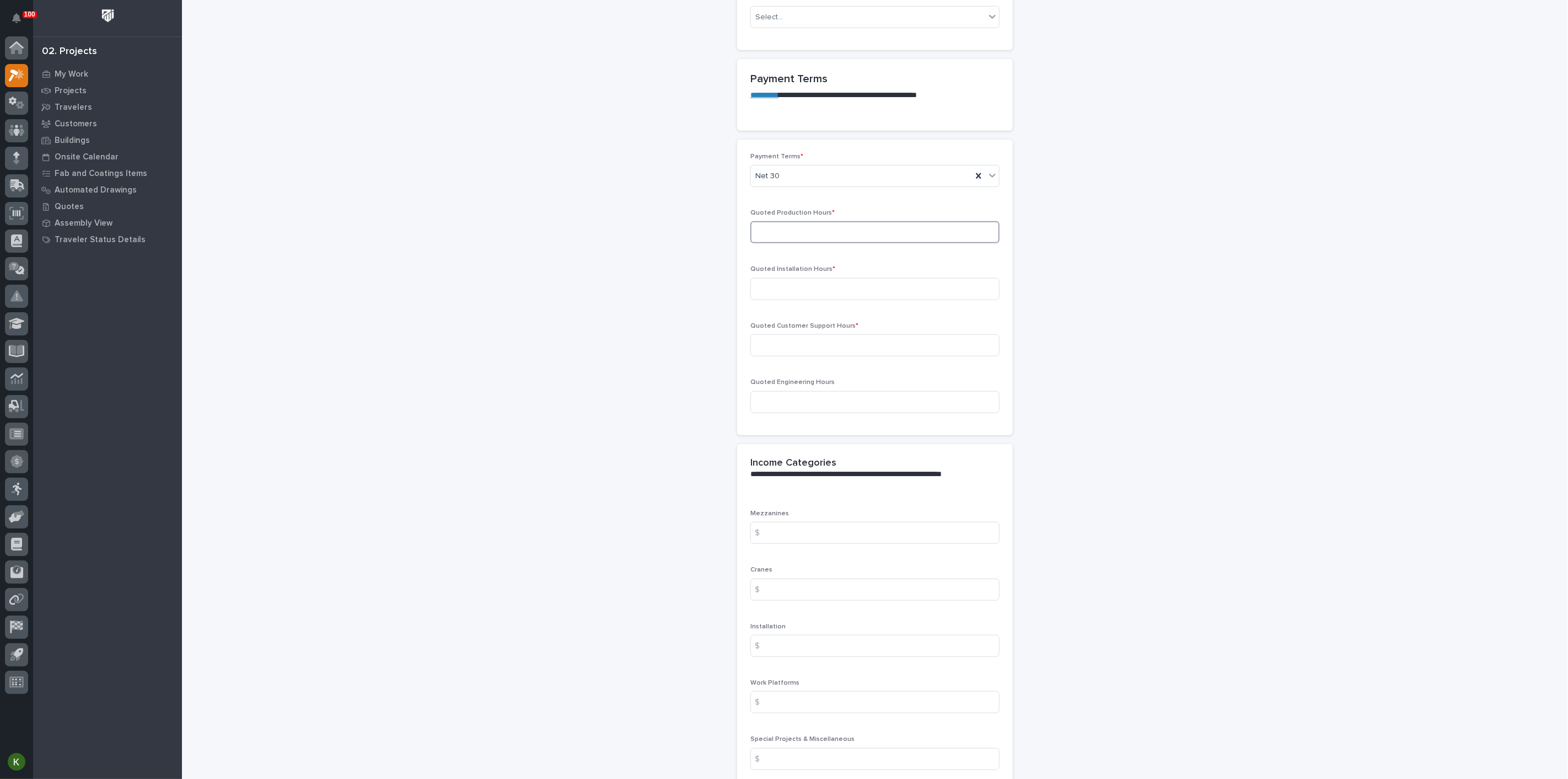
click at [790, 243] on input at bounding box center [875, 232] width 249 height 22
type input "10"
click at [775, 300] on input at bounding box center [875, 289] width 249 height 22
type input "33"
click at [772, 356] on input at bounding box center [875, 345] width 249 height 22
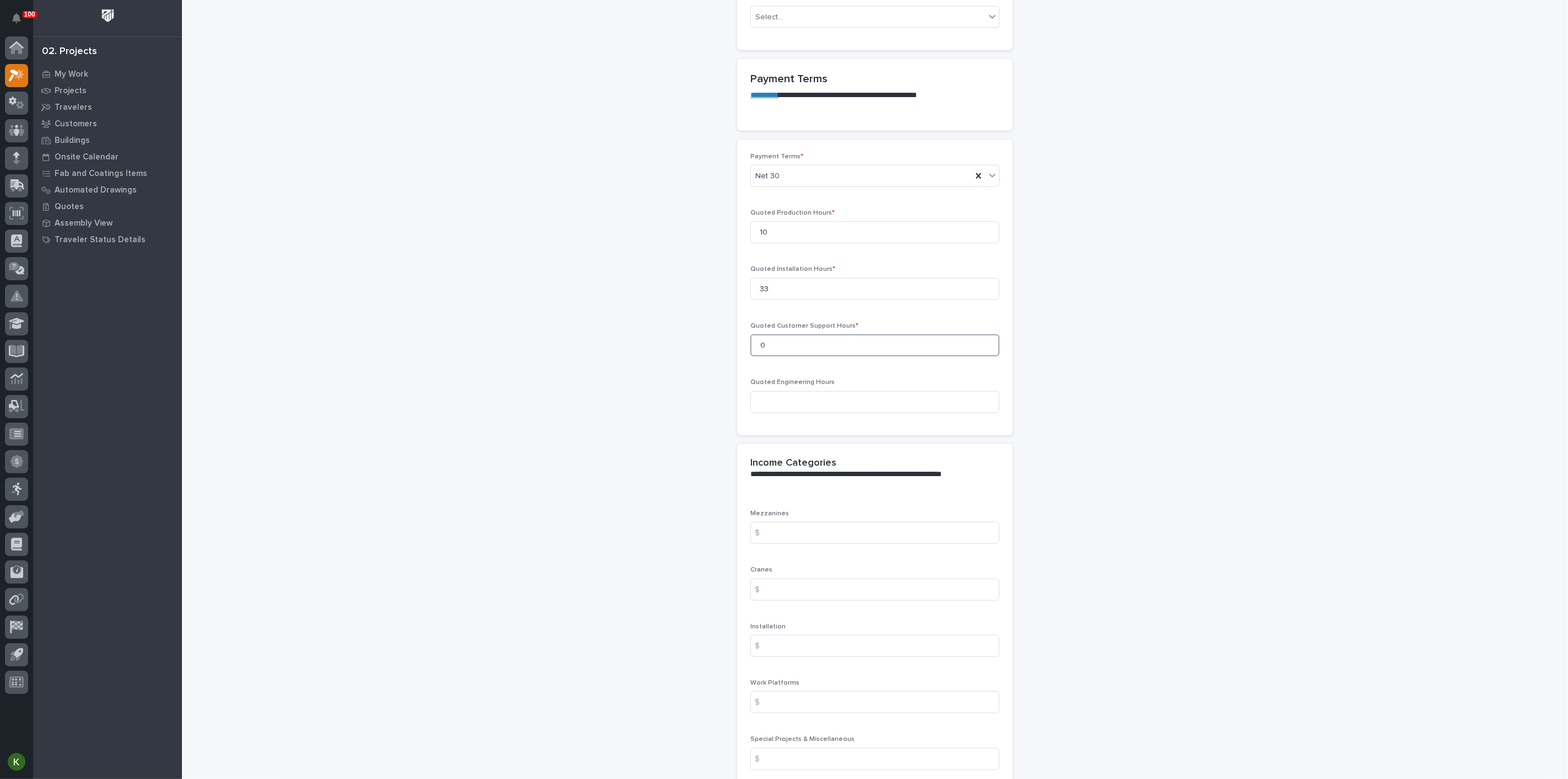
scroll to position [980, 0]
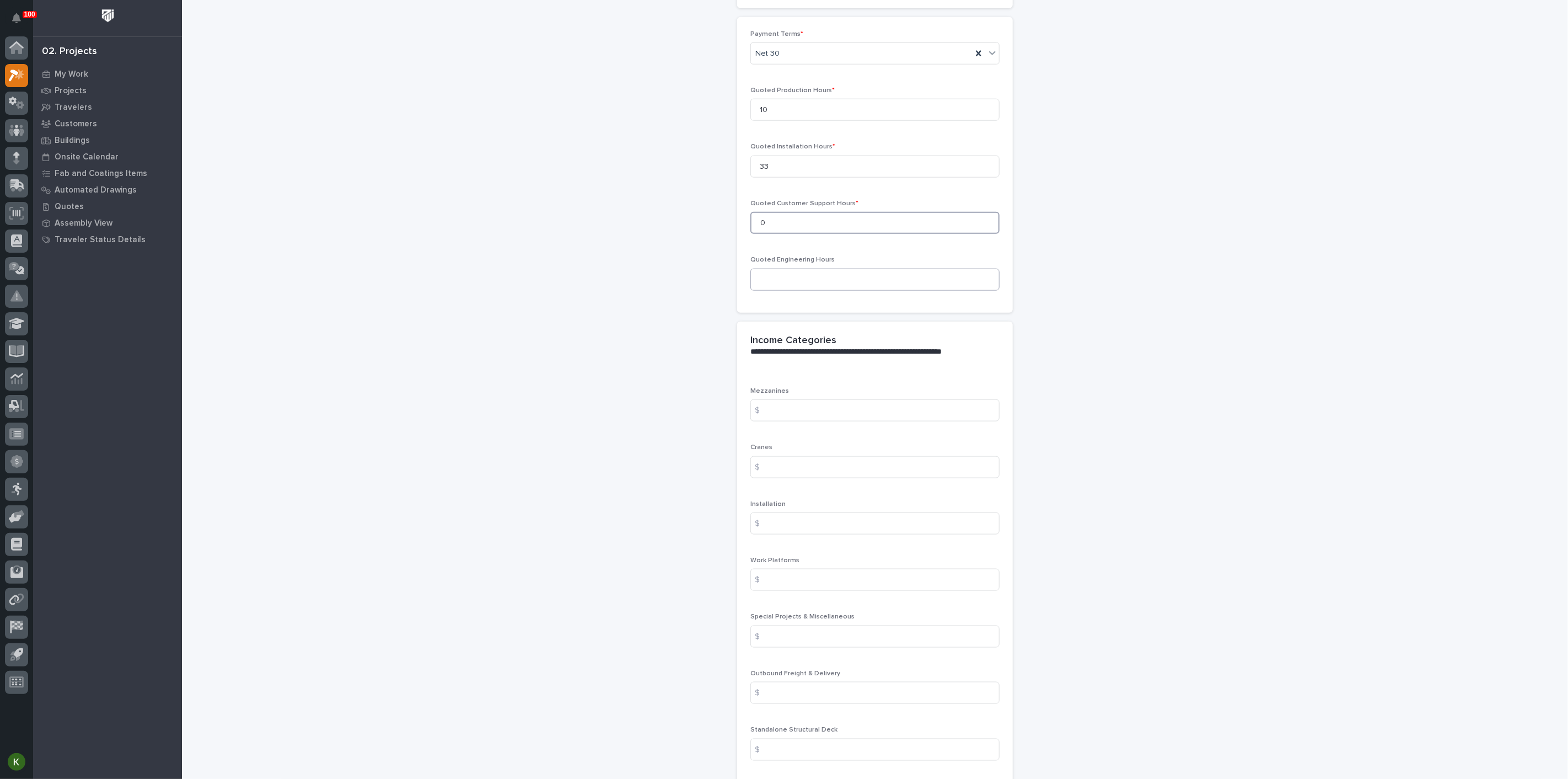
type input "0"
click at [775, 290] on input at bounding box center [875, 280] width 249 height 22
click at [776, 290] on input at bounding box center [875, 280] width 249 height 22
type input "10"
click at [779, 421] on input at bounding box center [875, 410] width 249 height 22
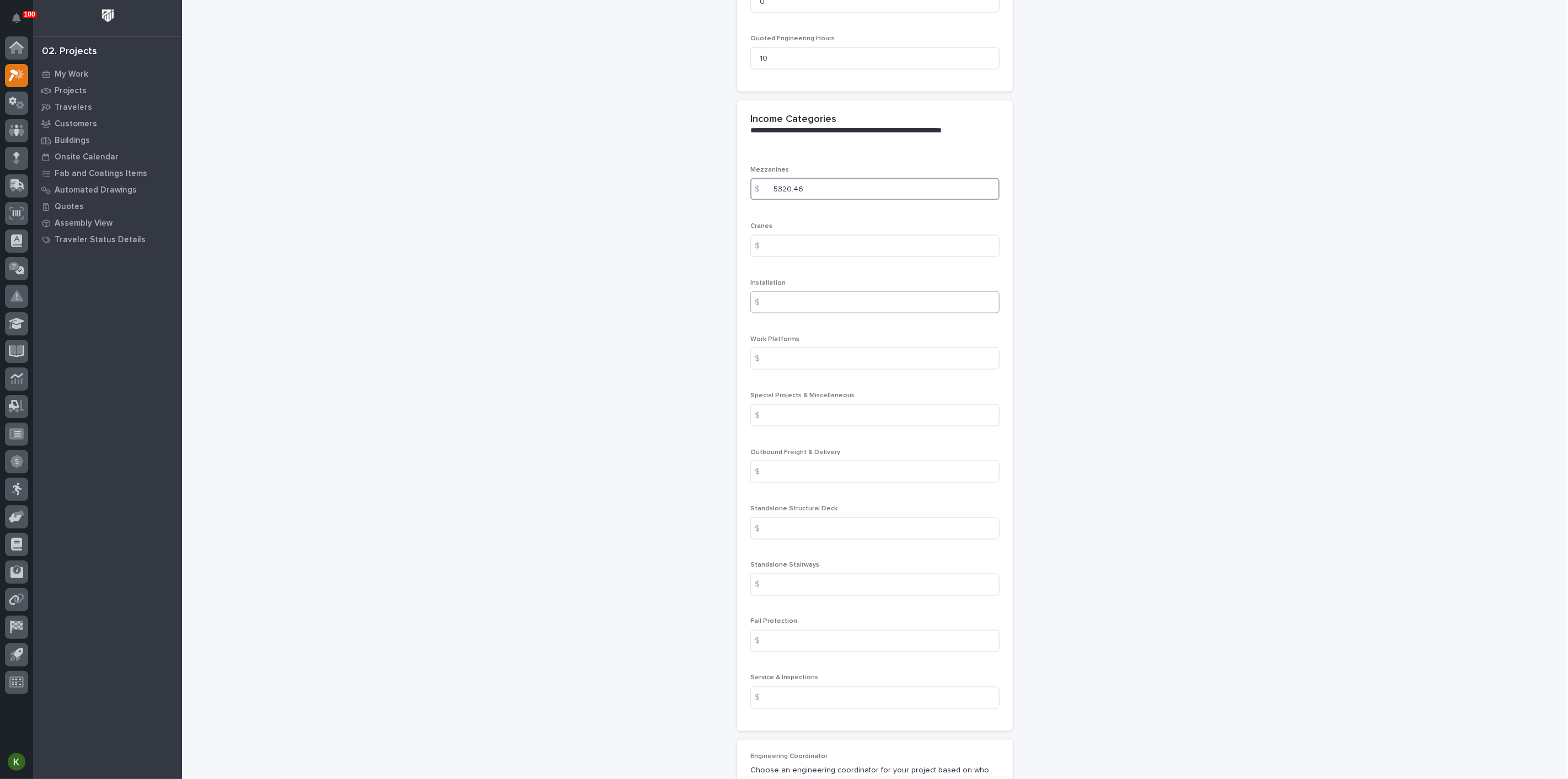
scroll to position [1225, 0]
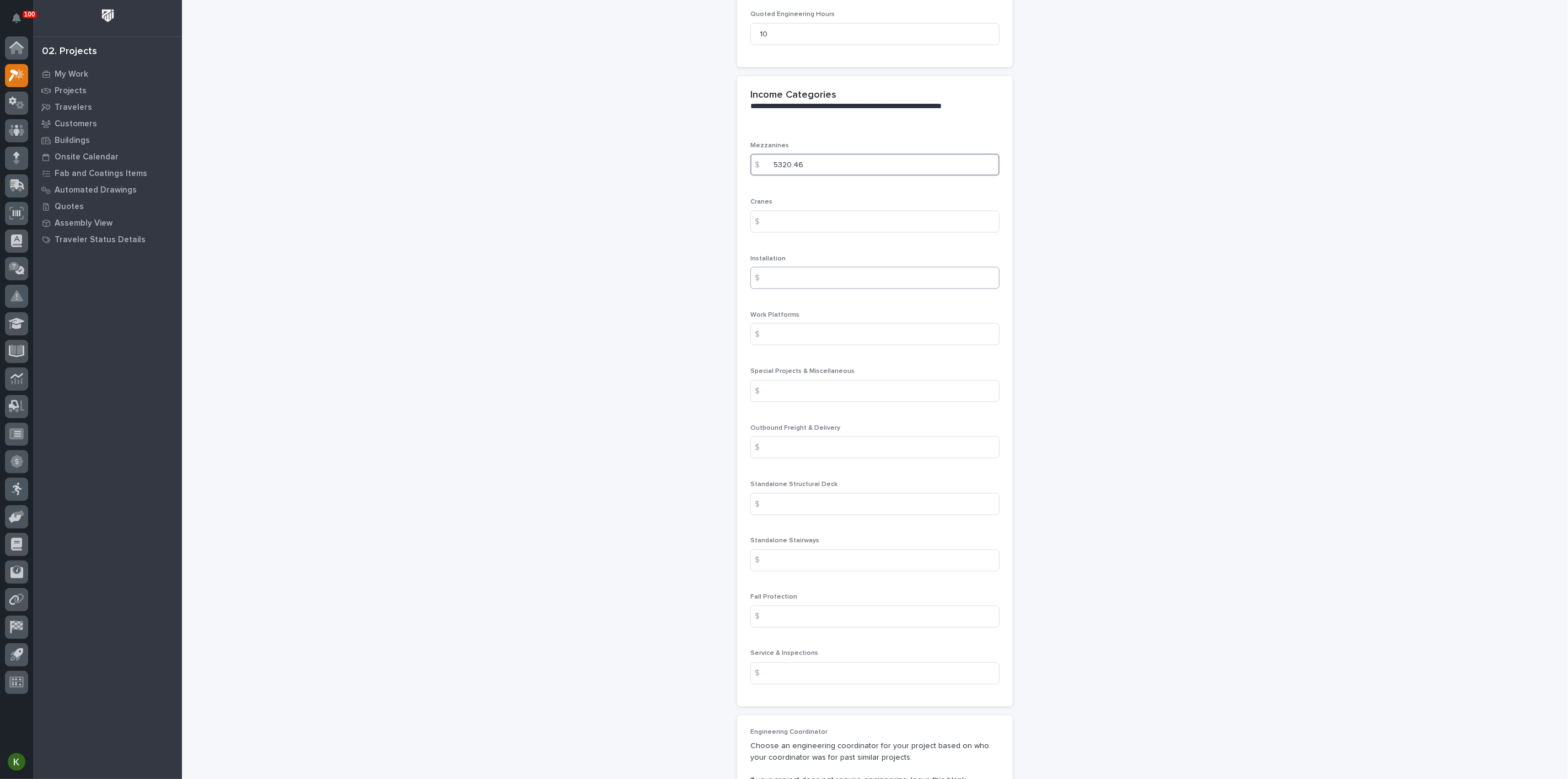
type input "5320.46"
click at [840, 289] on input at bounding box center [875, 278] width 249 height 22
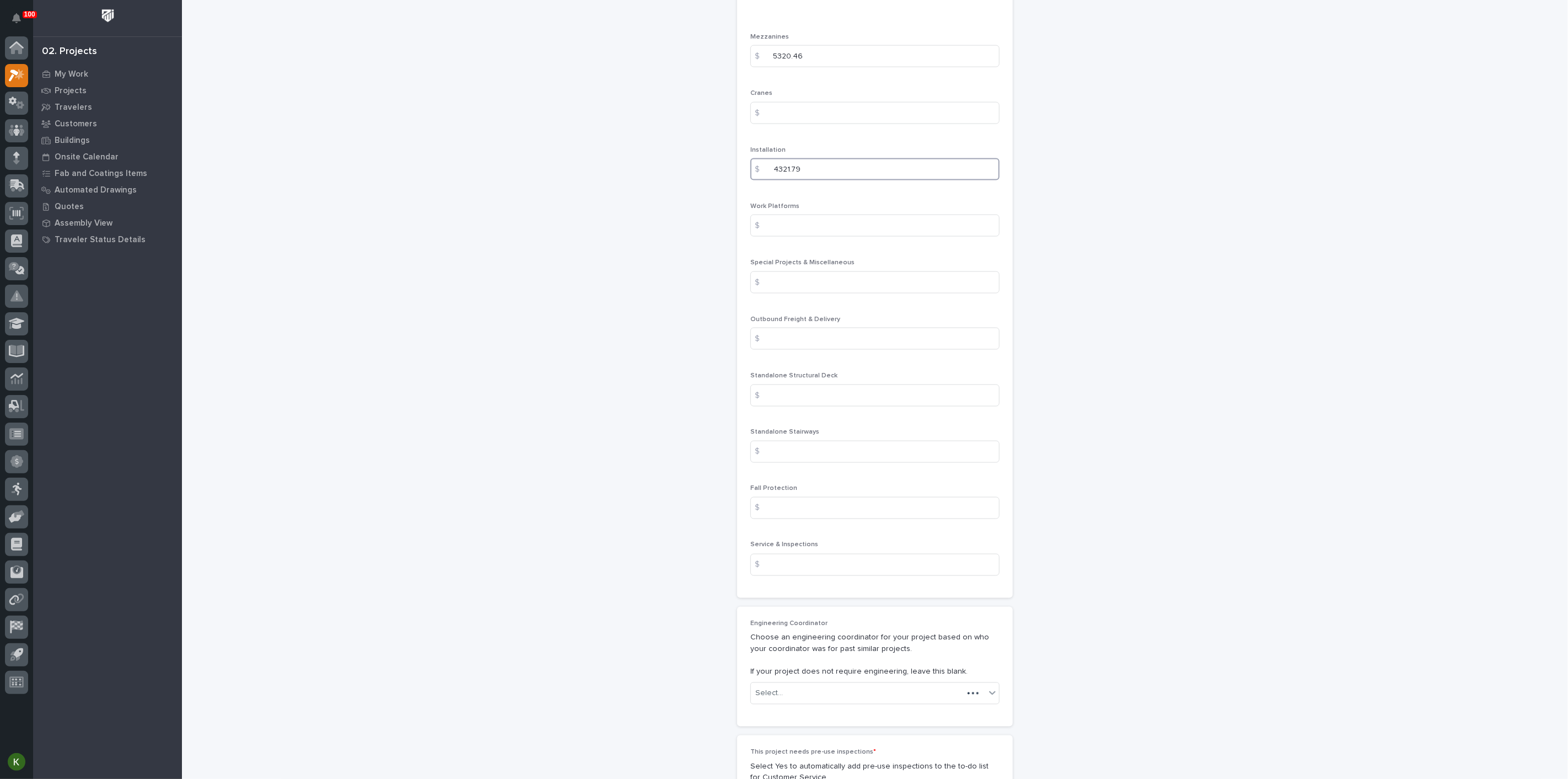
scroll to position [1409, 0]
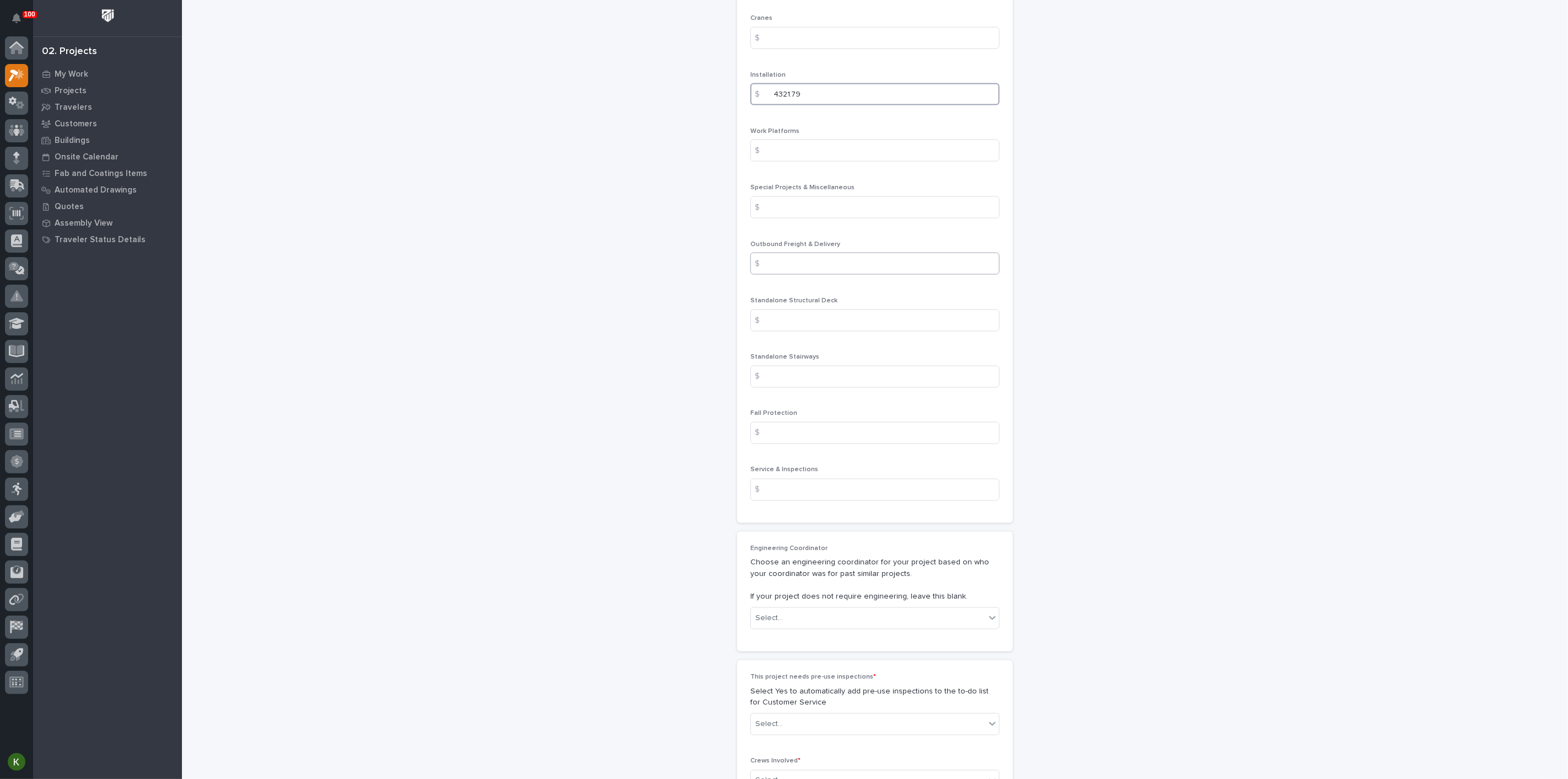
type input "4321.79"
click at [811, 274] on input at bounding box center [875, 263] width 249 height 22
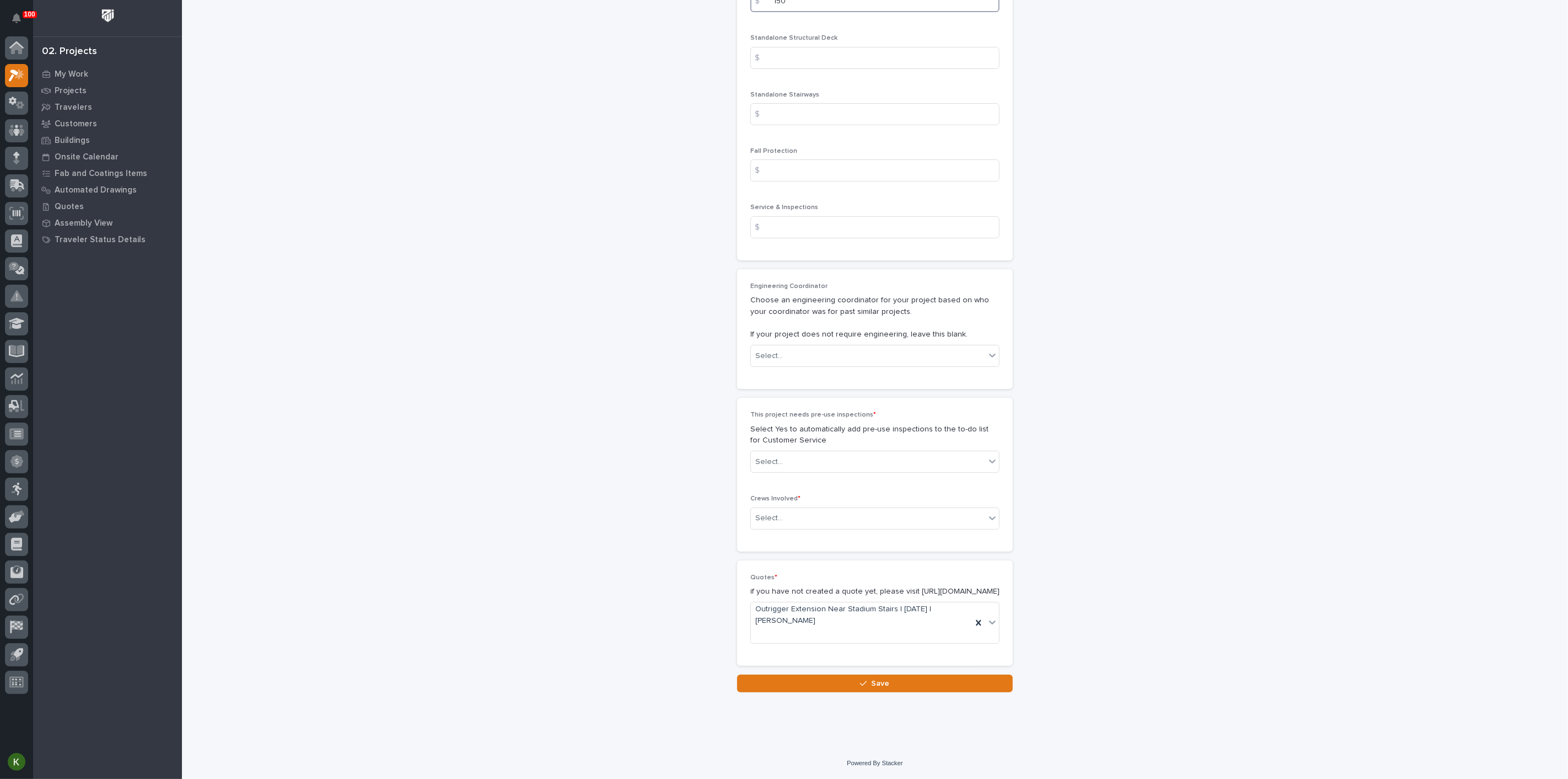
scroll to position [1900, 0]
type input "150"
click at [876, 365] on div "Select..." at bounding box center [868, 356] width 234 height 18
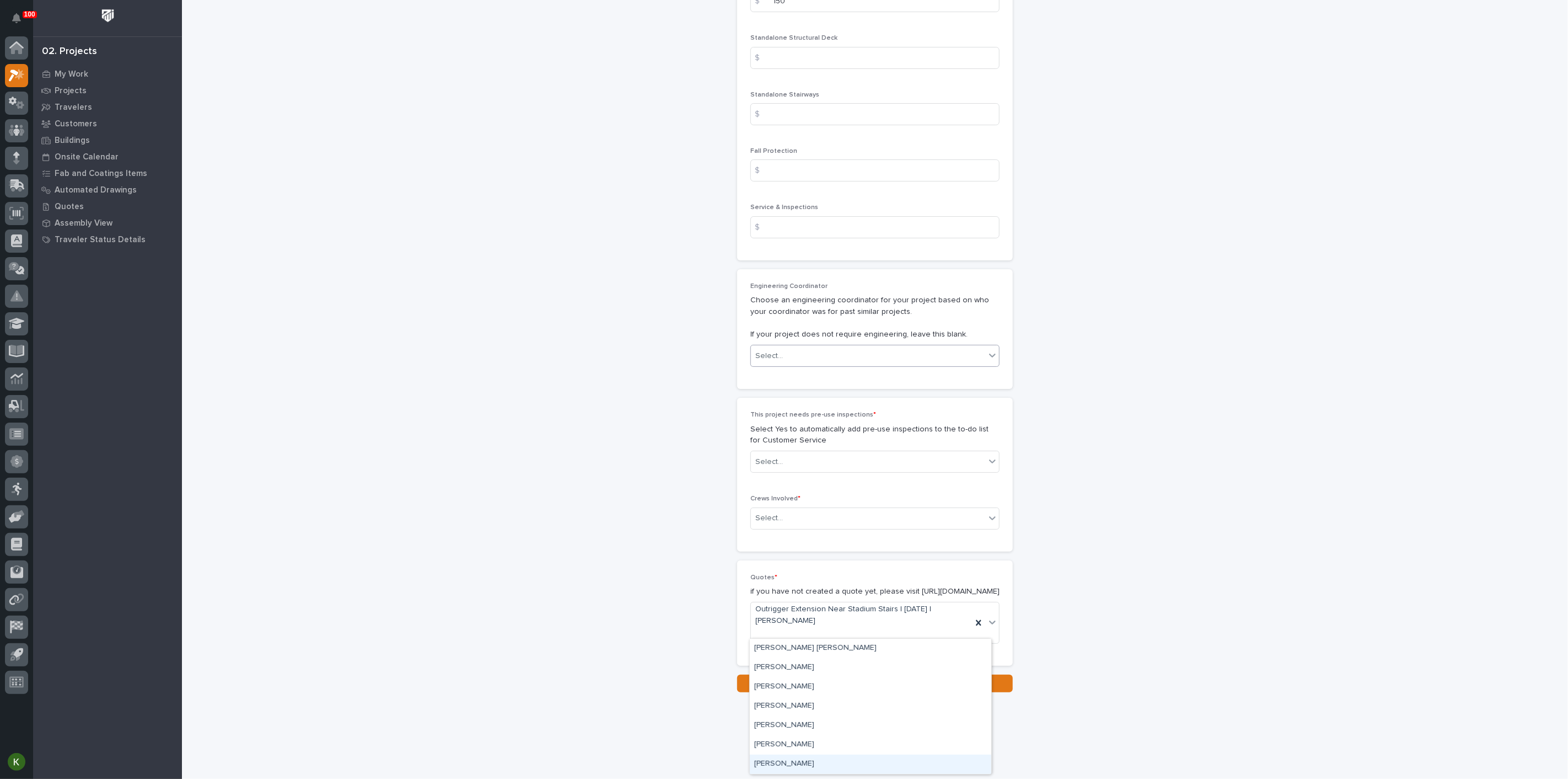
click at [852, 755] on div "[PERSON_NAME]" at bounding box center [870, 764] width 242 height 19
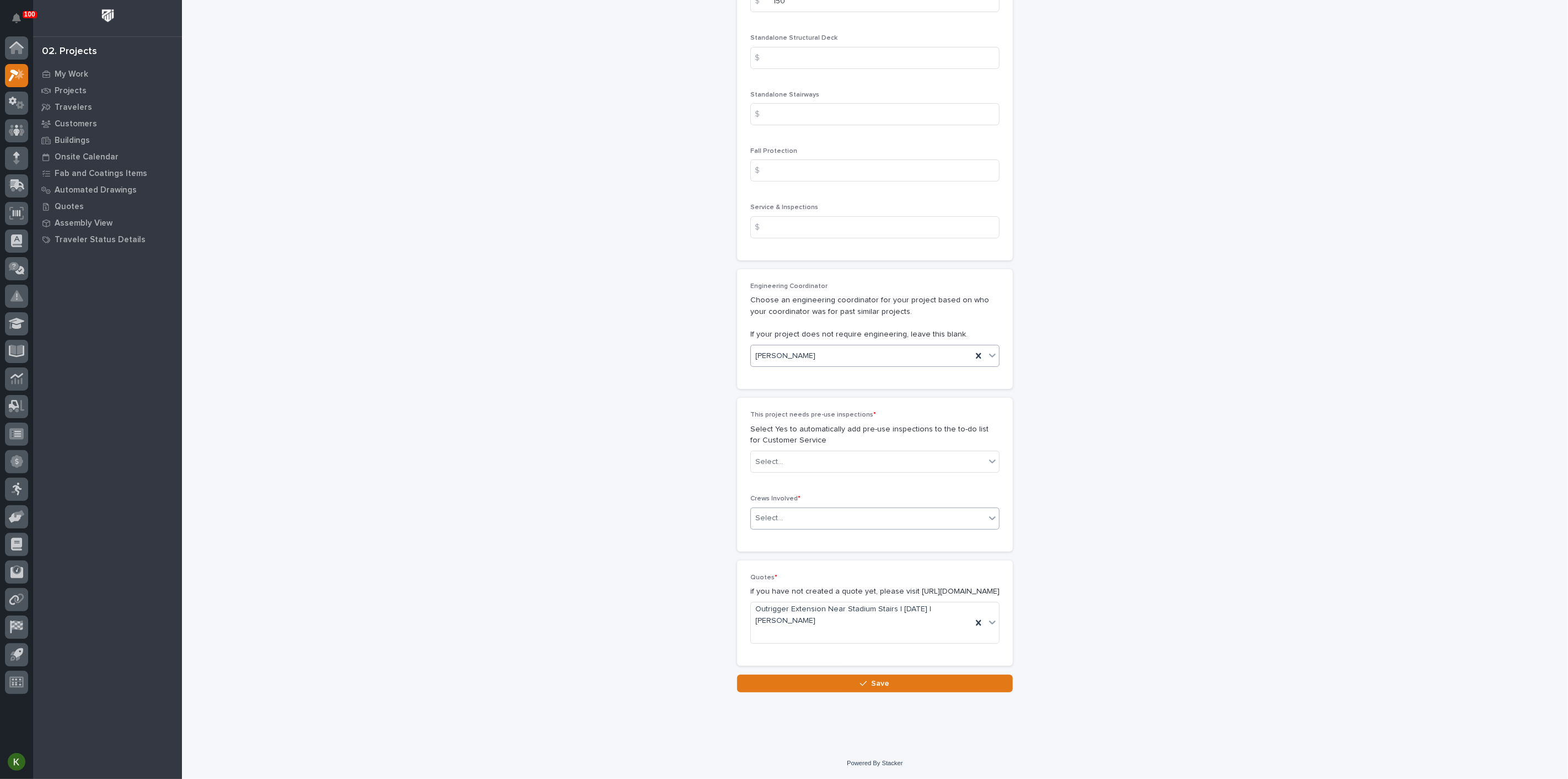
scroll to position [2083, 0]
click at [868, 471] on div "Select..." at bounding box center [868, 462] width 234 height 18
click at [858, 604] on div "No" at bounding box center [870, 611] width 242 height 19
click at [851, 527] on div "Select..." at bounding box center [868, 518] width 234 height 18
click at [843, 655] on div "Production" at bounding box center [870, 656] width 242 height 19
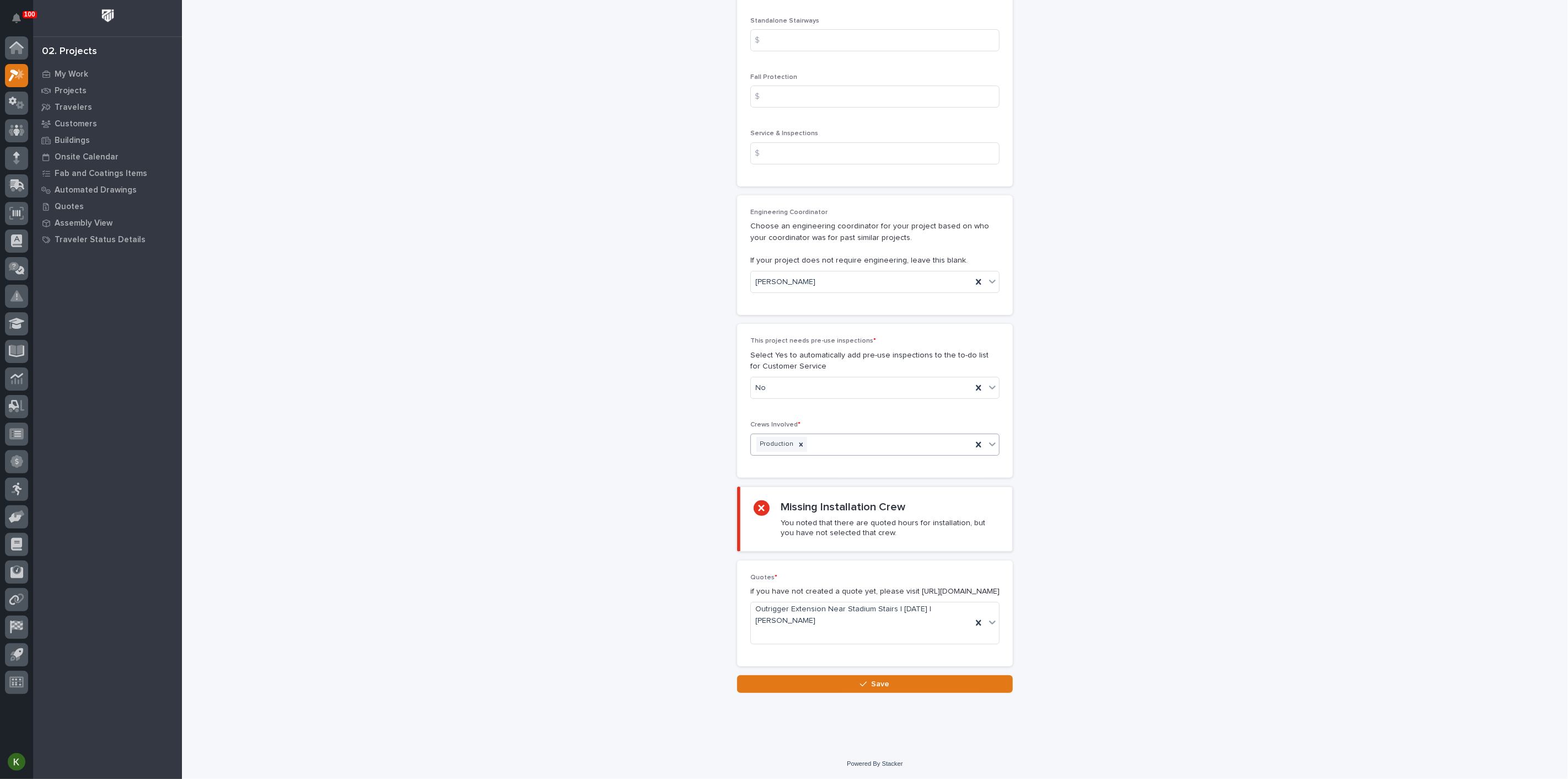
click at [859, 454] on div "Production" at bounding box center [861, 444] width 221 height 19
click at [847, 664] on div "Installation" at bounding box center [870, 656] width 242 height 19
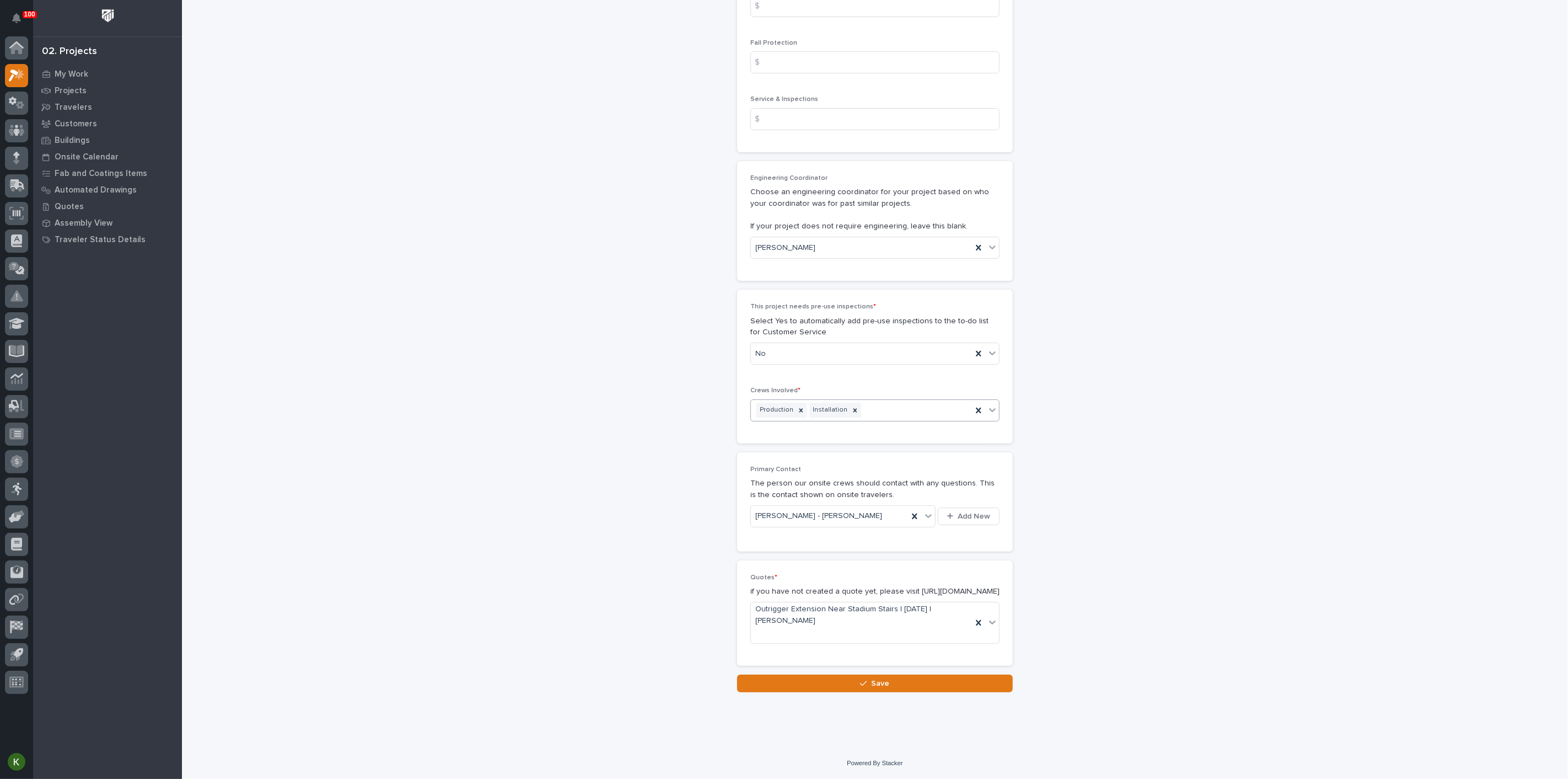
scroll to position [2380, 0]
click at [873, 680] on span "Save" at bounding box center [881, 683] width 18 height 10
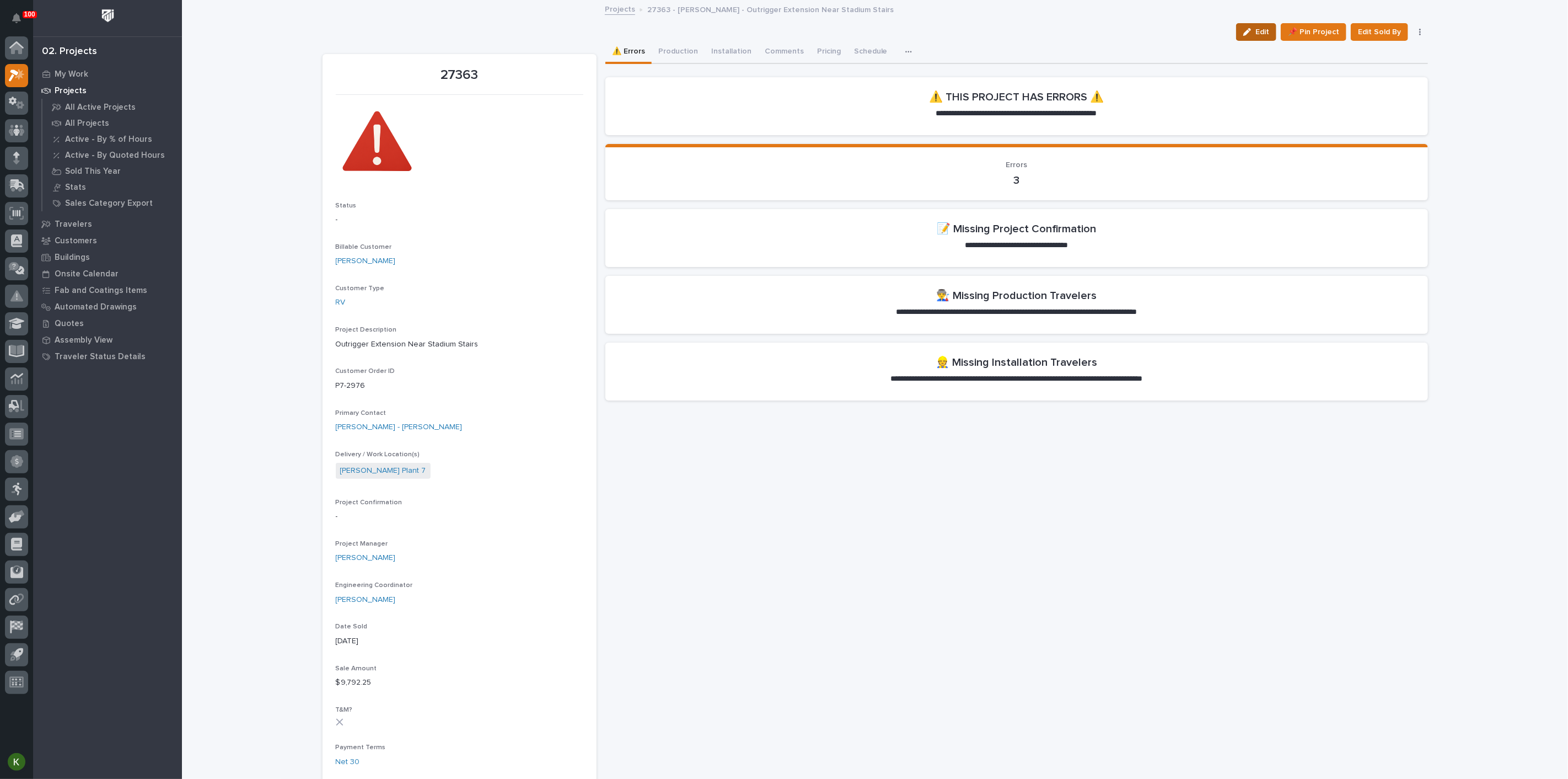
click at [1256, 37] on span "Edit" at bounding box center [1262, 32] width 14 height 10
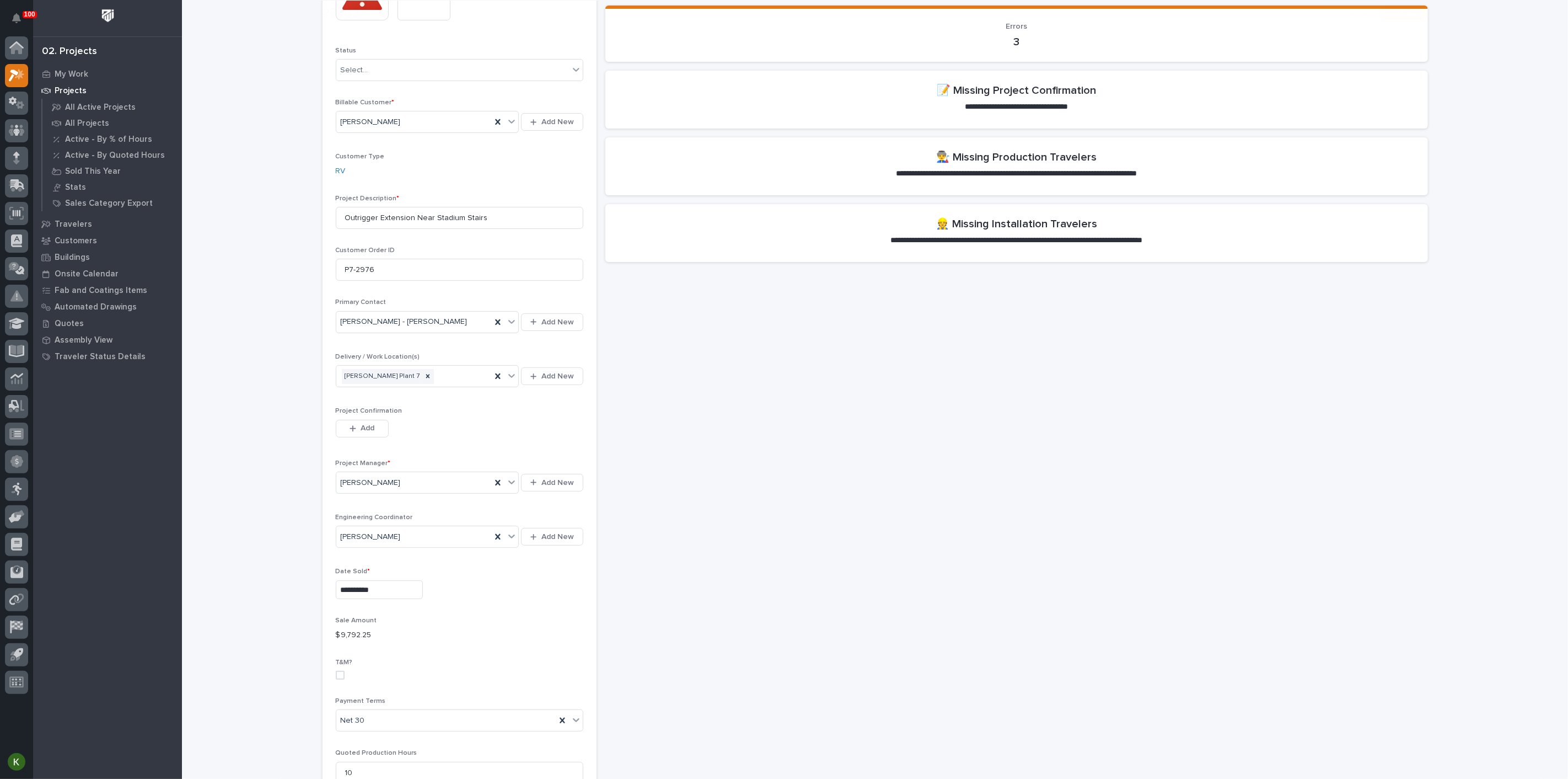
scroll to position [184, 0]
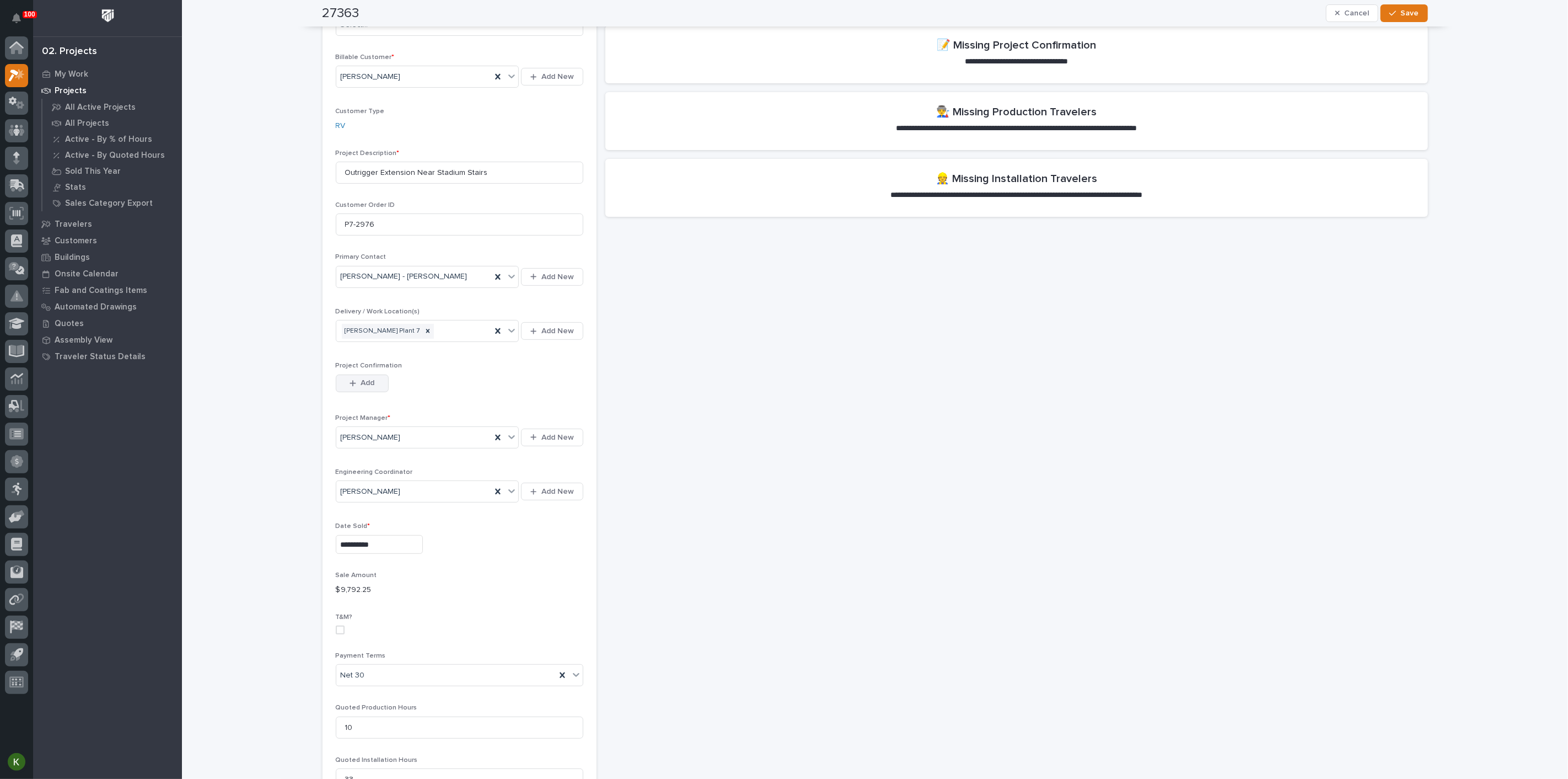
click at [371, 387] on span "Add" at bounding box center [367, 383] width 14 height 10
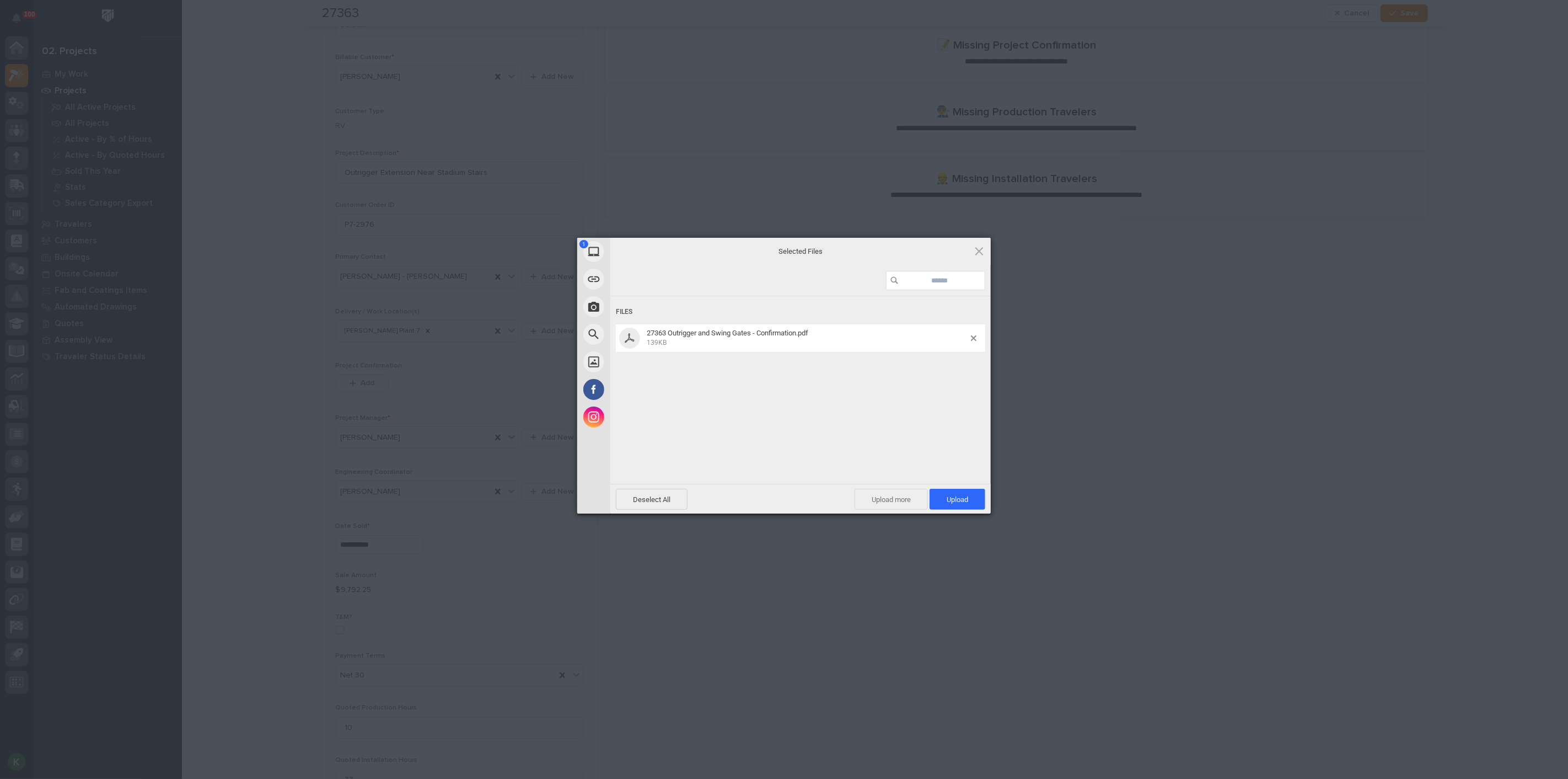
click at [892, 499] on span "Upload more" at bounding box center [891, 499] width 73 height 21
click at [935, 496] on span "Upload 2" at bounding box center [951, 500] width 34 height 8
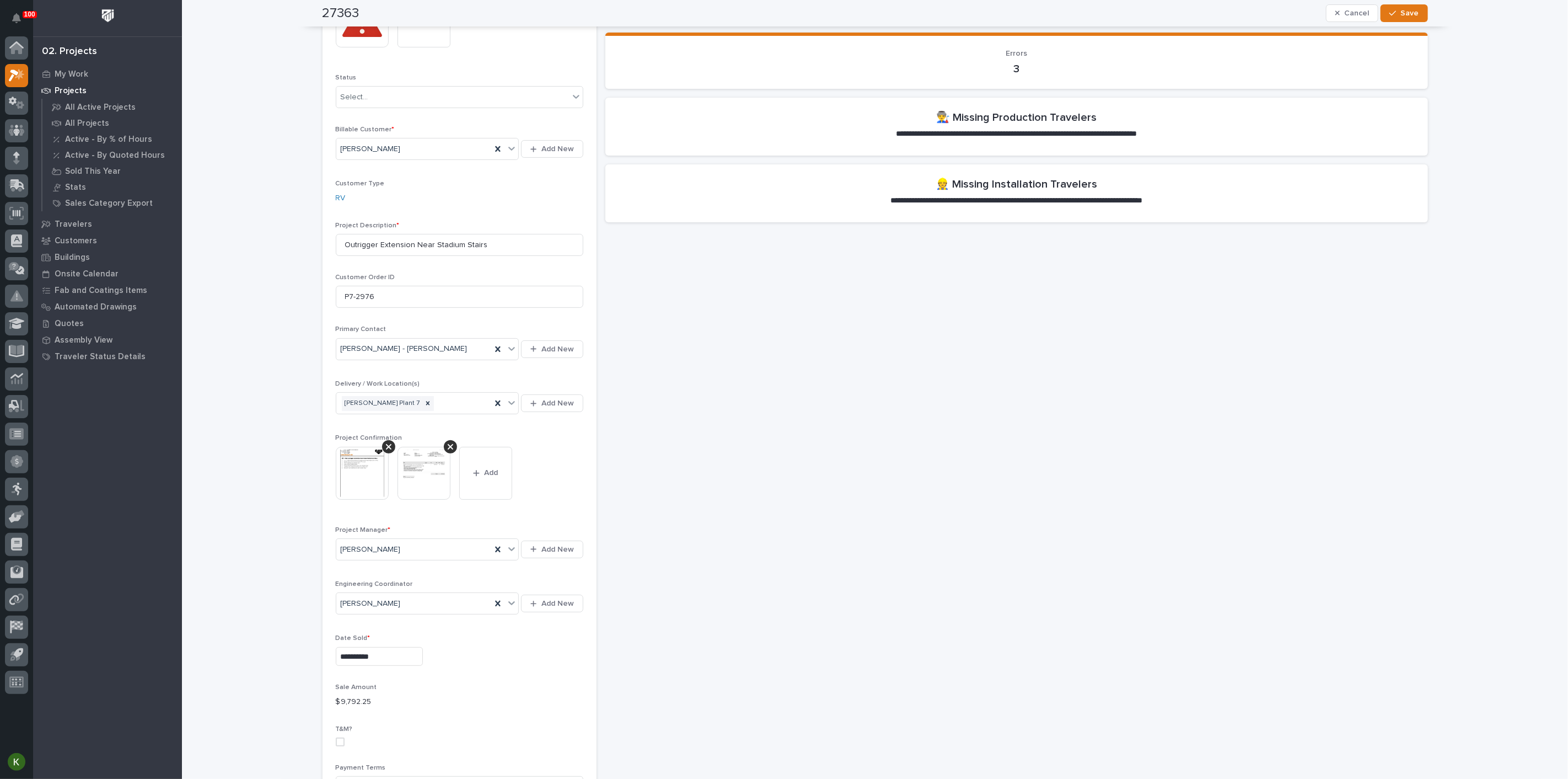
scroll to position [0, 0]
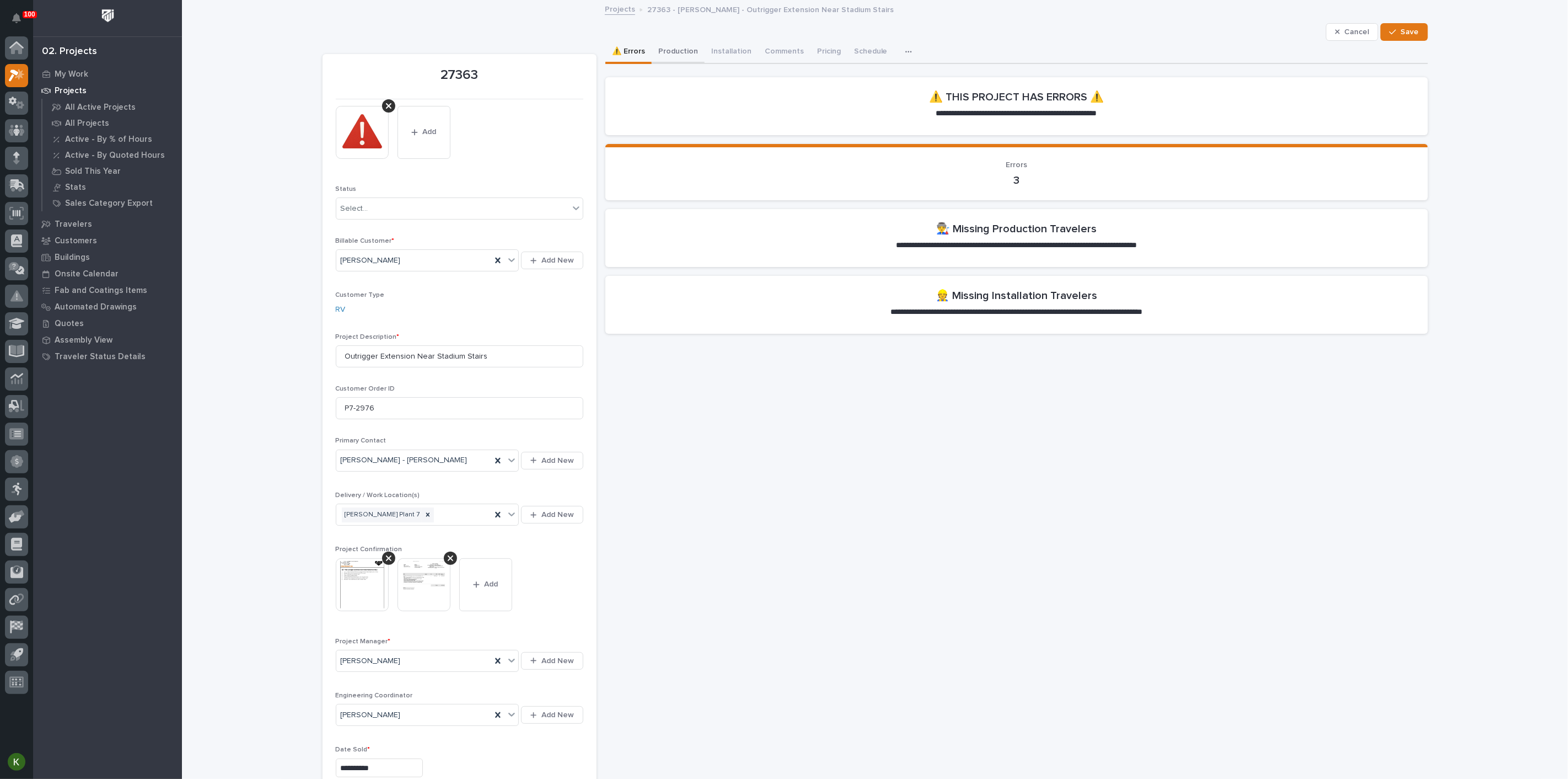
click at [695, 59] on button "Production" at bounding box center [678, 52] width 53 height 23
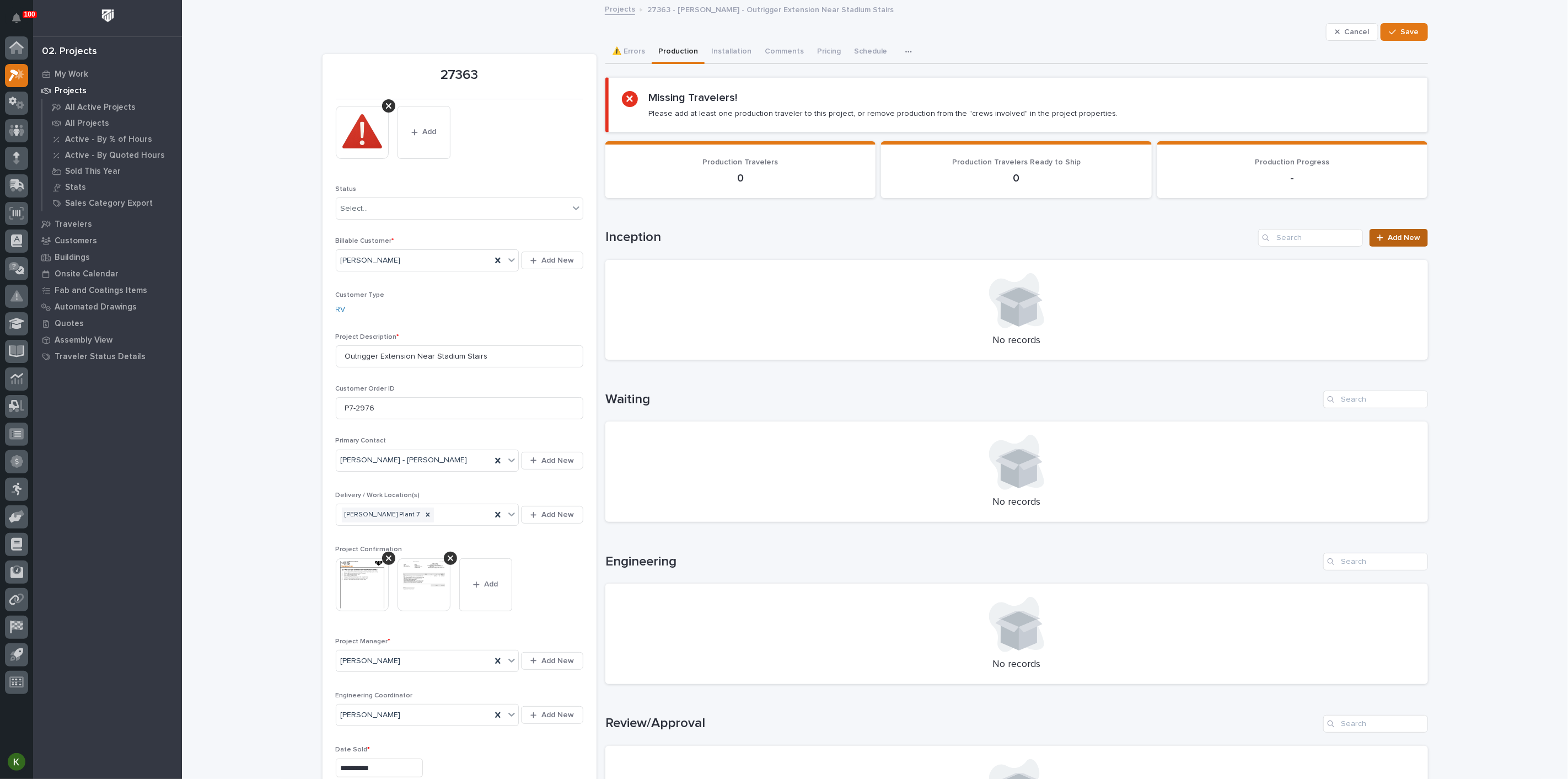
click at [1402, 242] on span "Add New" at bounding box center [1404, 237] width 33 height 8
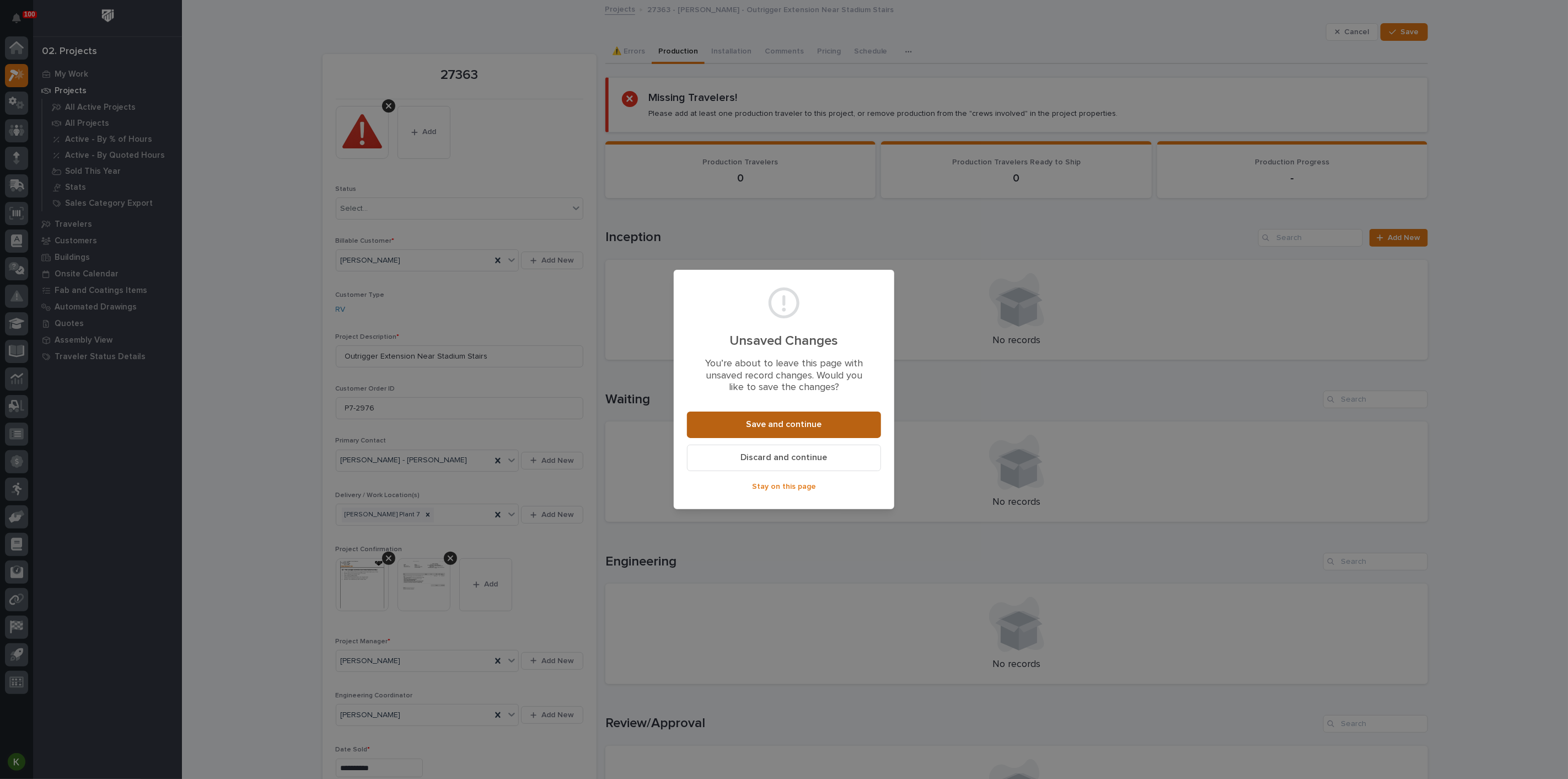
click at [802, 430] on span "Save and continue" at bounding box center [784, 424] width 76 height 12
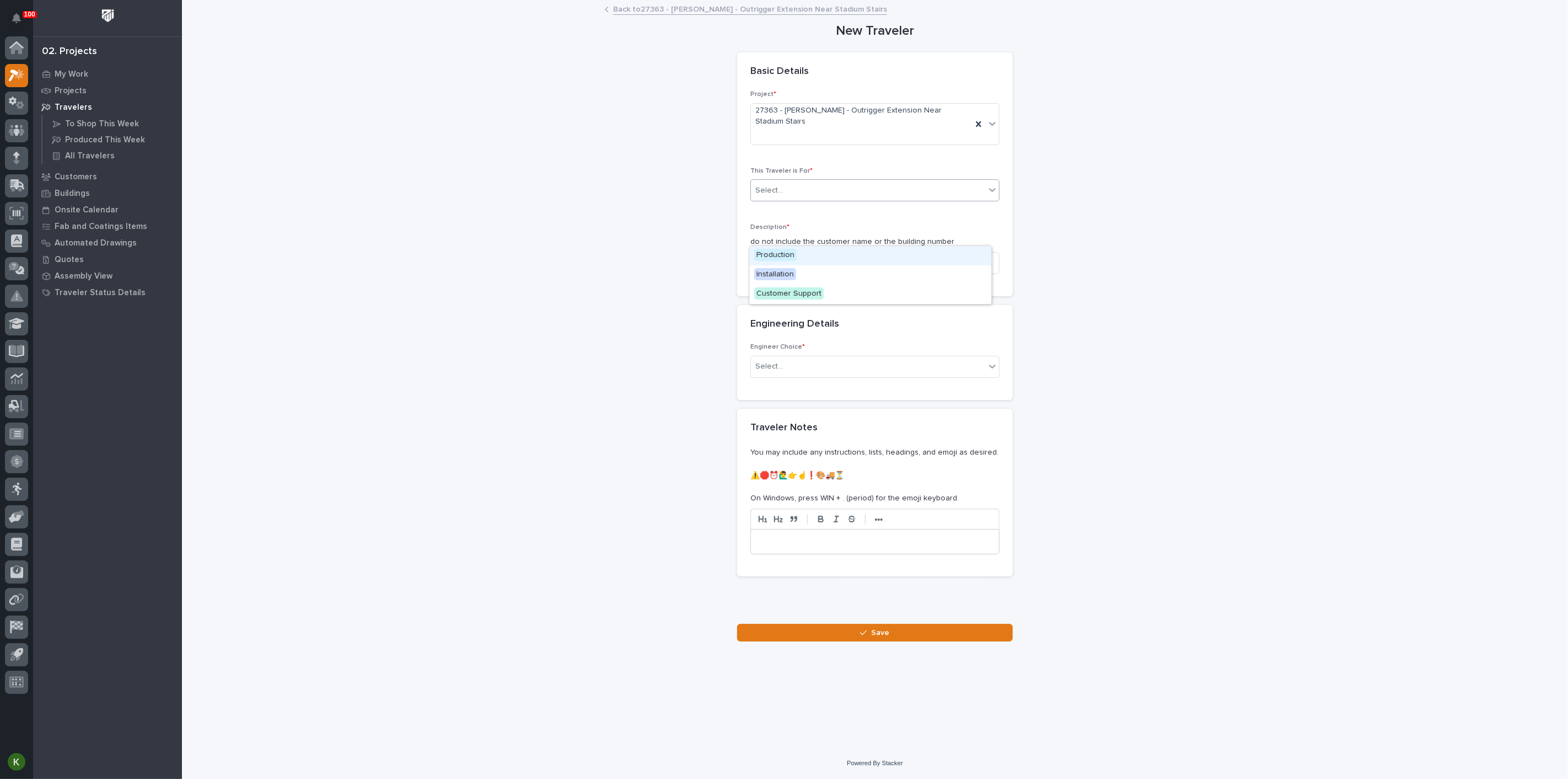
click at [783, 196] on div "Select..." at bounding box center [769, 191] width 28 height 12
click at [786, 261] on span "Production" at bounding box center [775, 255] width 42 height 12
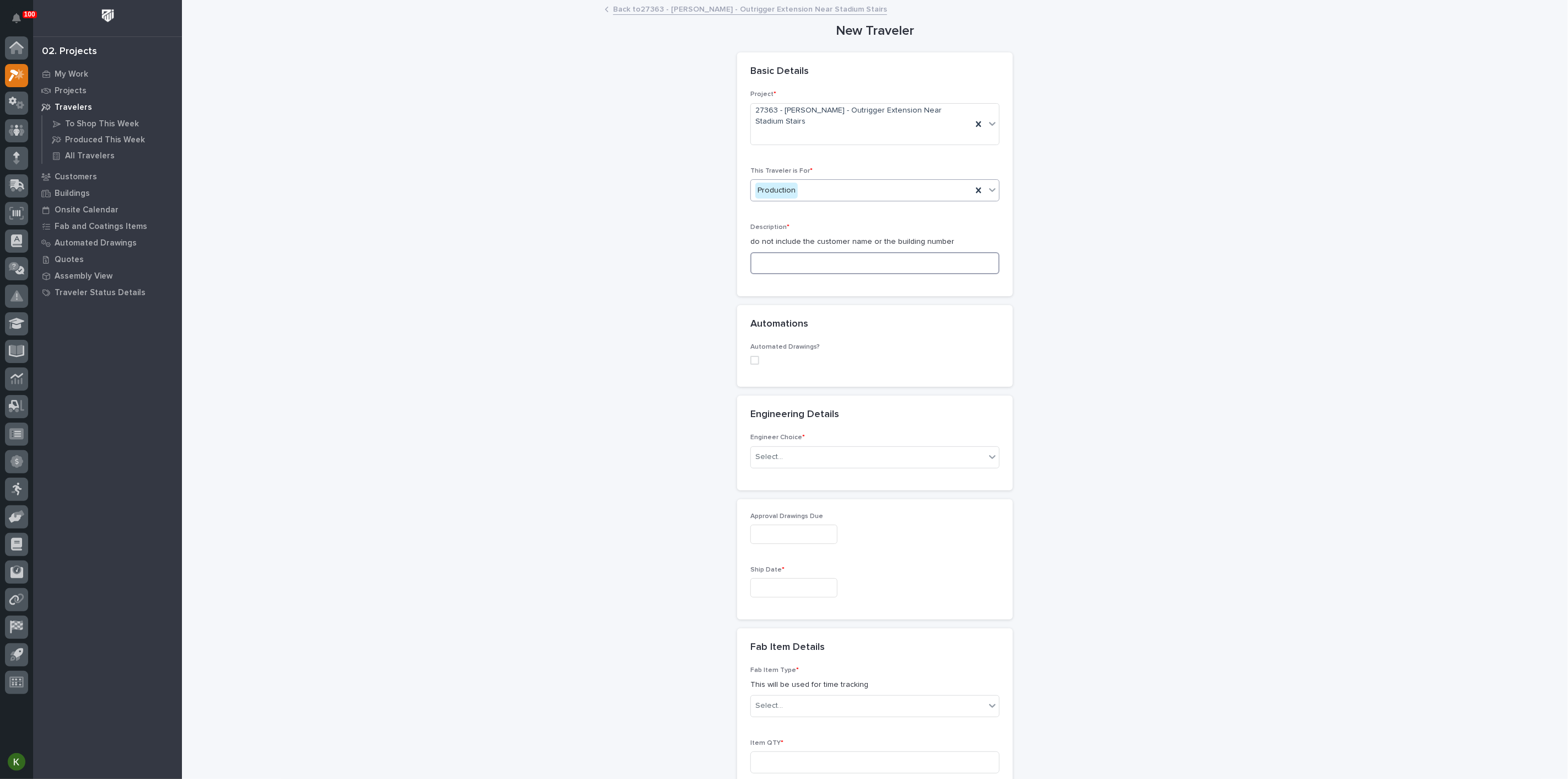
click at [776, 274] on input at bounding box center [875, 263] width 249 height 22
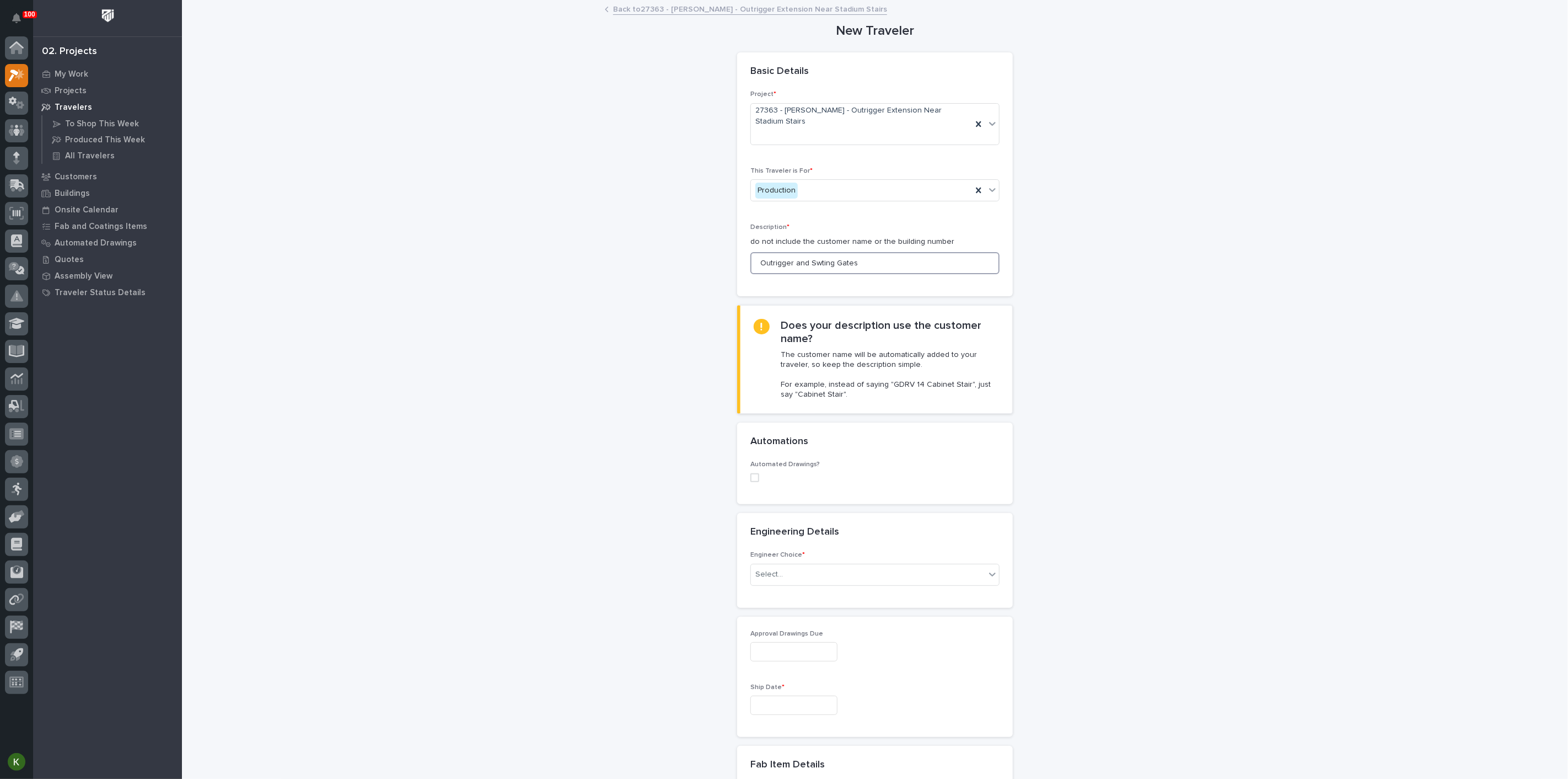
click at [839, 274] on input "Outrigger and Swting Gates" at bounding box center [875, 263] width 249 height 22
type input "Outrigger and Swing Gates"
click at [1076, 556] on div "**********" at bounding box center [876, 715] width 1106 height 1428
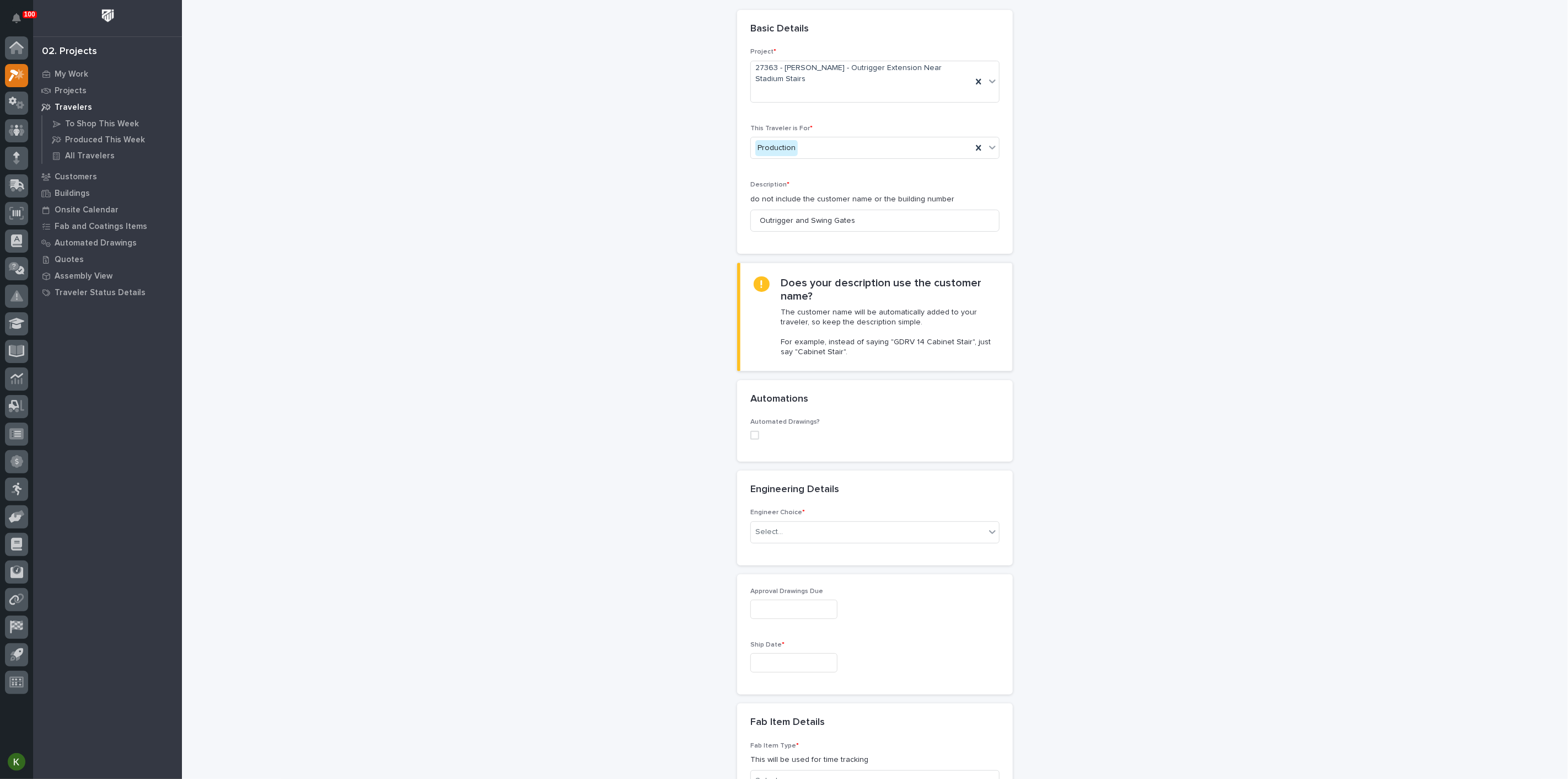
scroll to position [184, 0]
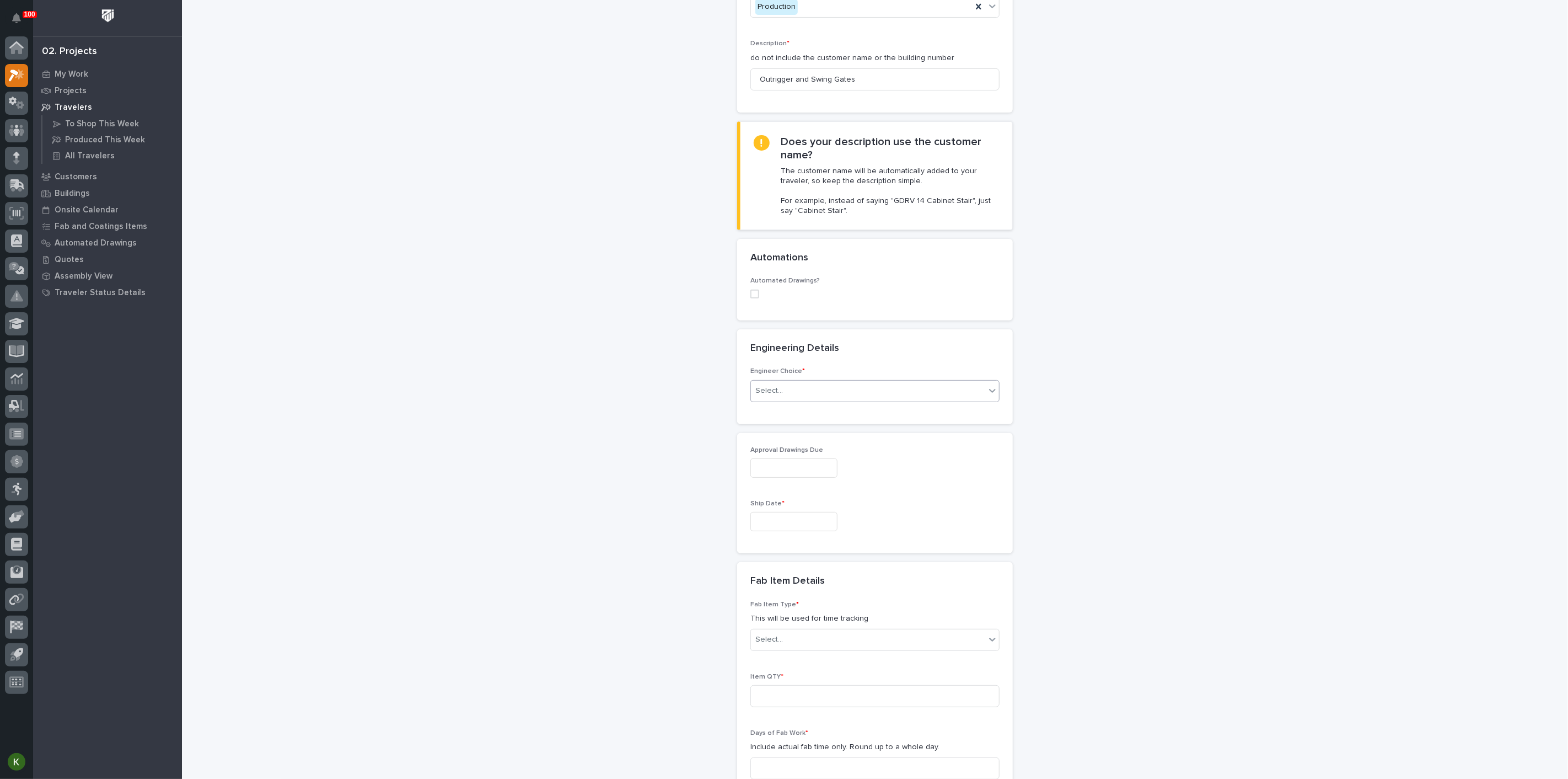
click at [857, 400] on div "Select..." at bounding box center [868, 391] width 234 height 18
click at [841, 577] on div "I want my coordinator to choose an engineer" at bounding box center [870, 581] width 242 height 19
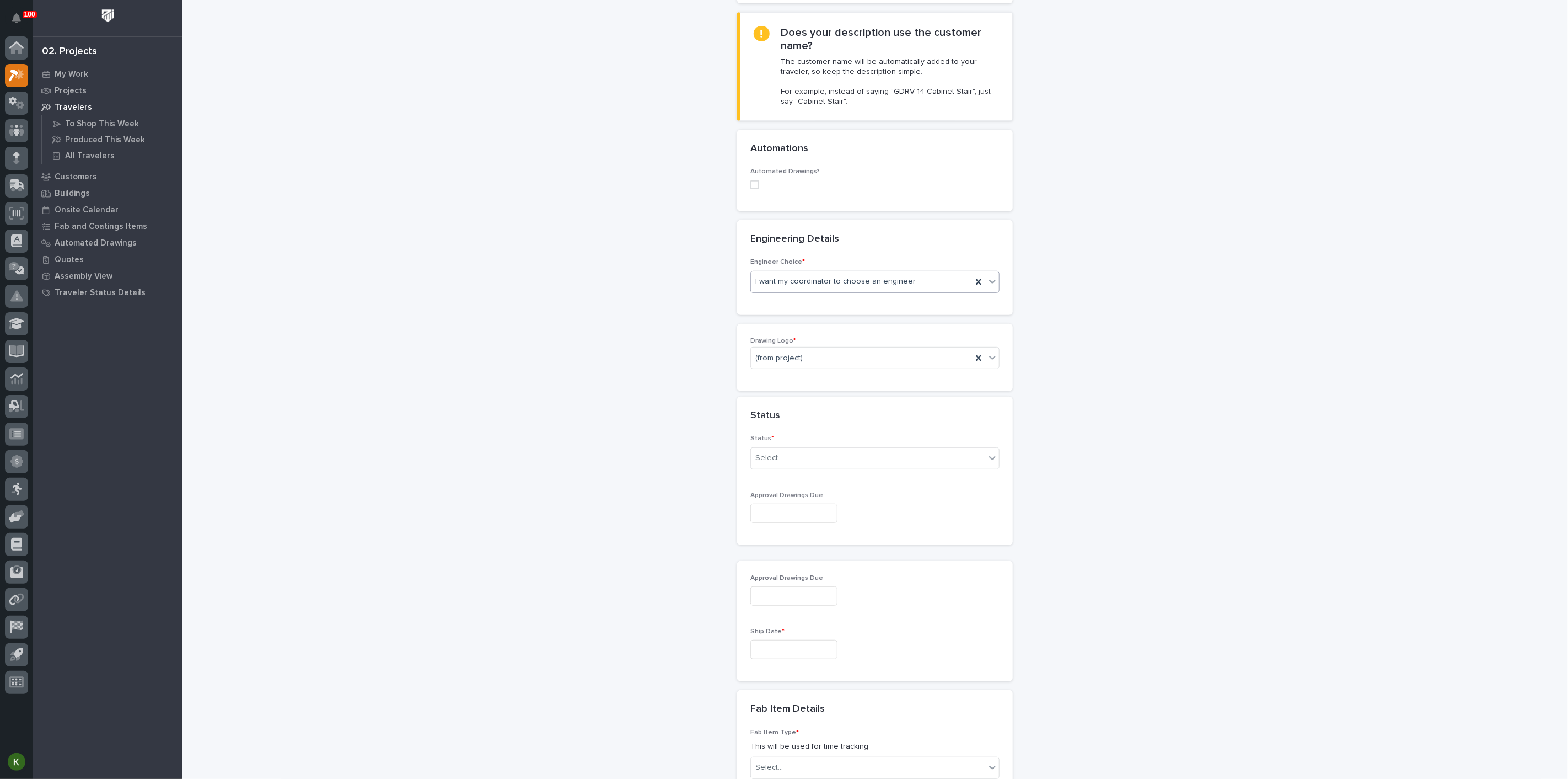
scroll to position [323, 0]
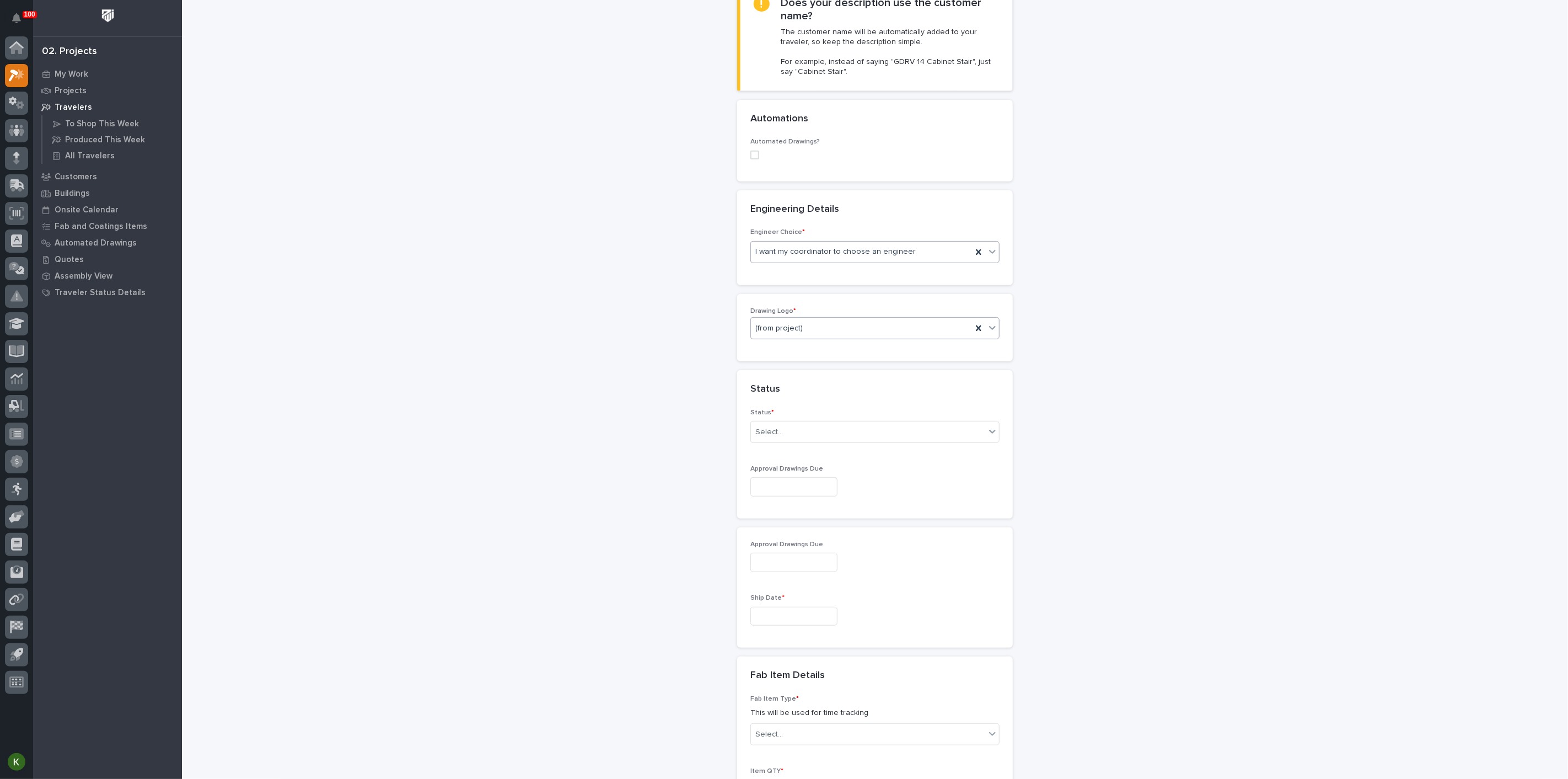
click at [827, 338] on div "(from project)" at bounding box center [861, 329] width 221 height 18
click at [816, 548] on div "PWI" at bounding box center [870, 550] width 242 height 19
click at [820, 441] on div "Select..." at bounding box center [868, 432] width 234 height 18
click at [820, 634] on div "Sold (no traveler printed)" at bounding box center [870, 635] width 242 height 19
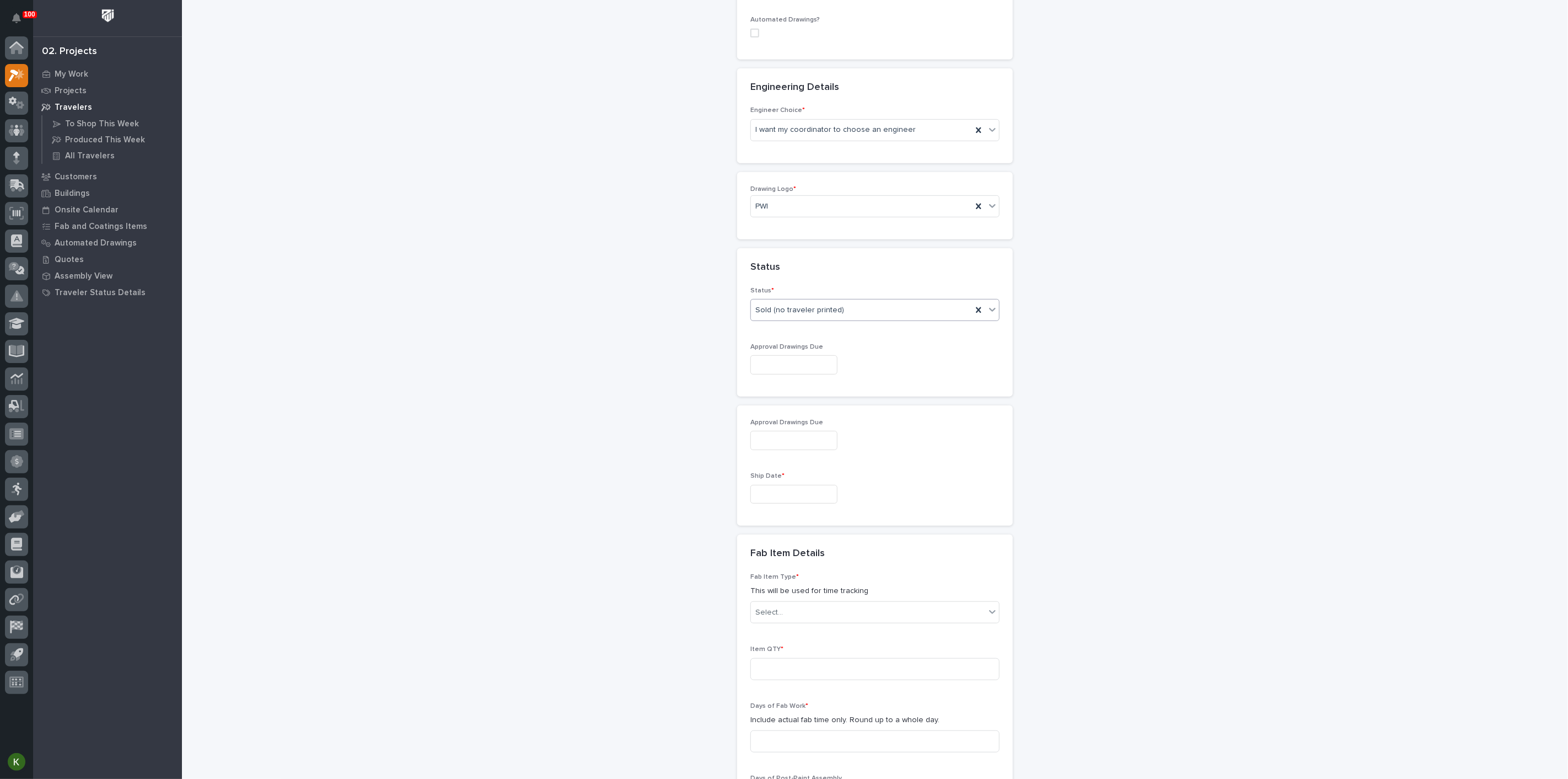
scroll to position [445, 0]
click at [777, 504] on input "text" at bounding box center [794, 494] width 87 height 19
click at [865, 532] on span "Next Month" at bounding box center [865, 539] width 0 height 15
click at [839, 595] on div "12" at bounding box center [846, 602] width 15 height 15
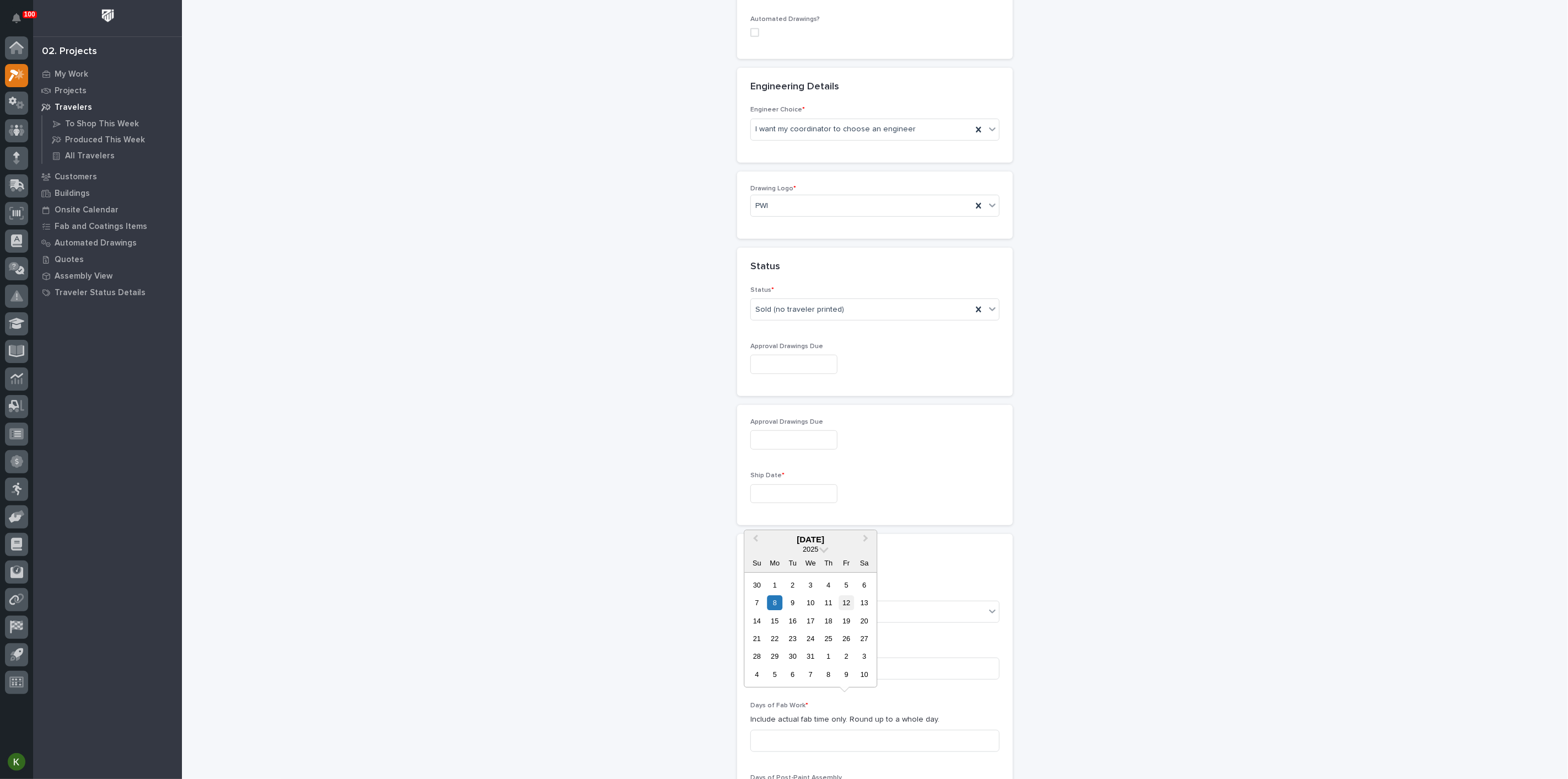
type input "**********"
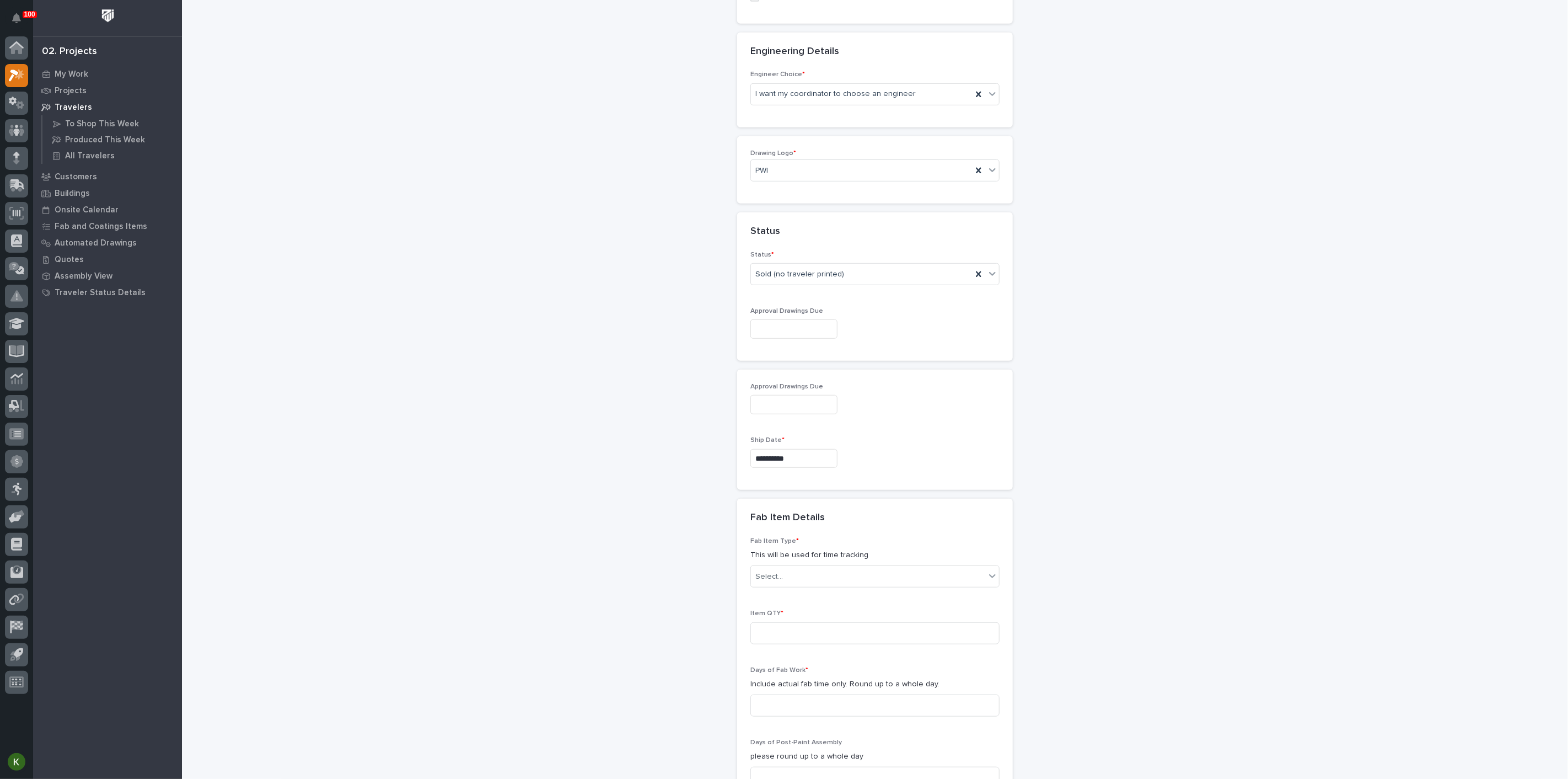
scroll to position [507, 0]
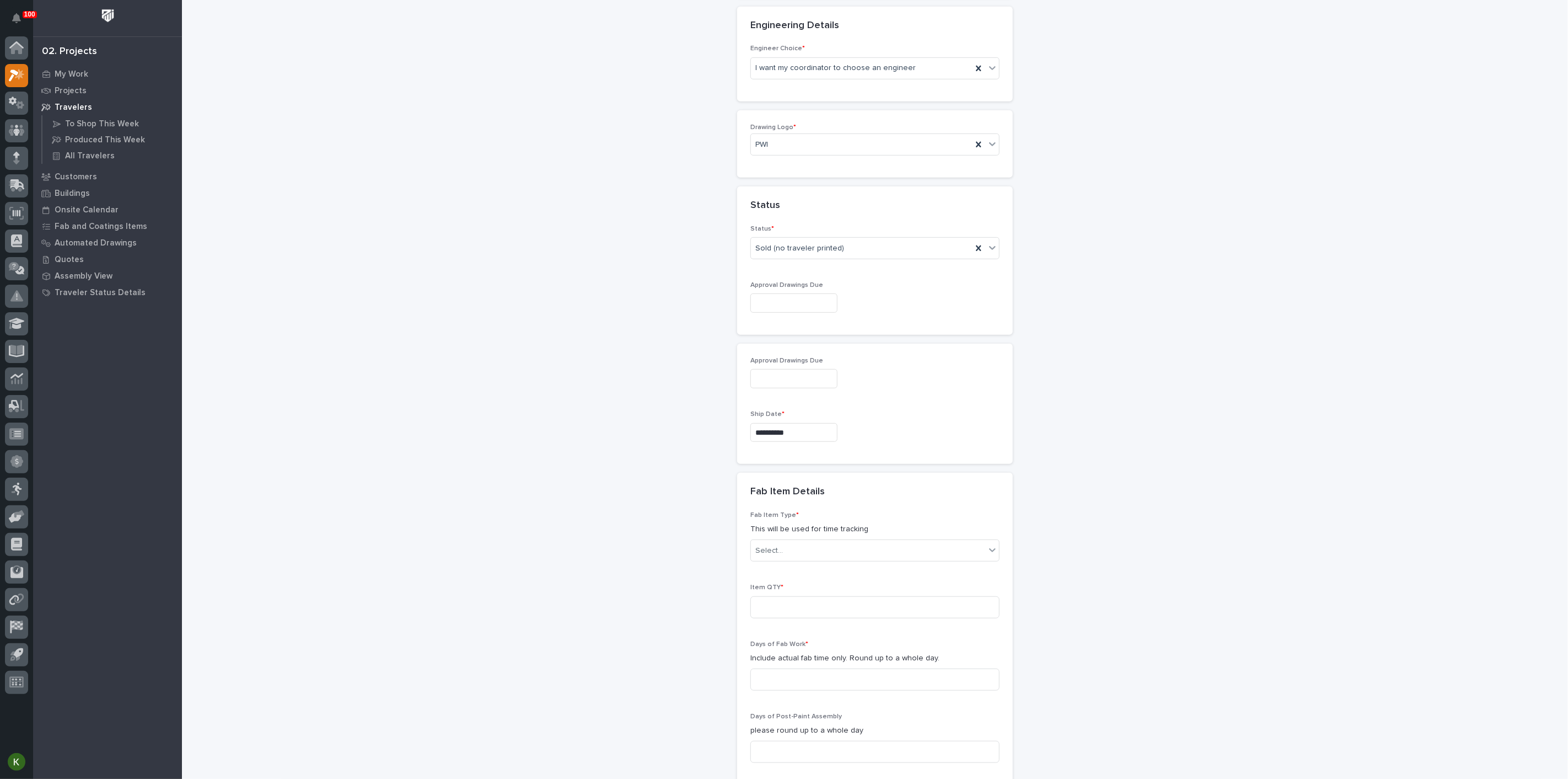
click at [775, 313] on input "text" at bounding box center [794, 303] width 87 height 19
click at [865, 315] on span "Next Month" at bounding box center [865, 322] width 0 height 15
click at [839, 396] on div "14" at bounding box center [846, 403] width 15 height 15
type input "**********"
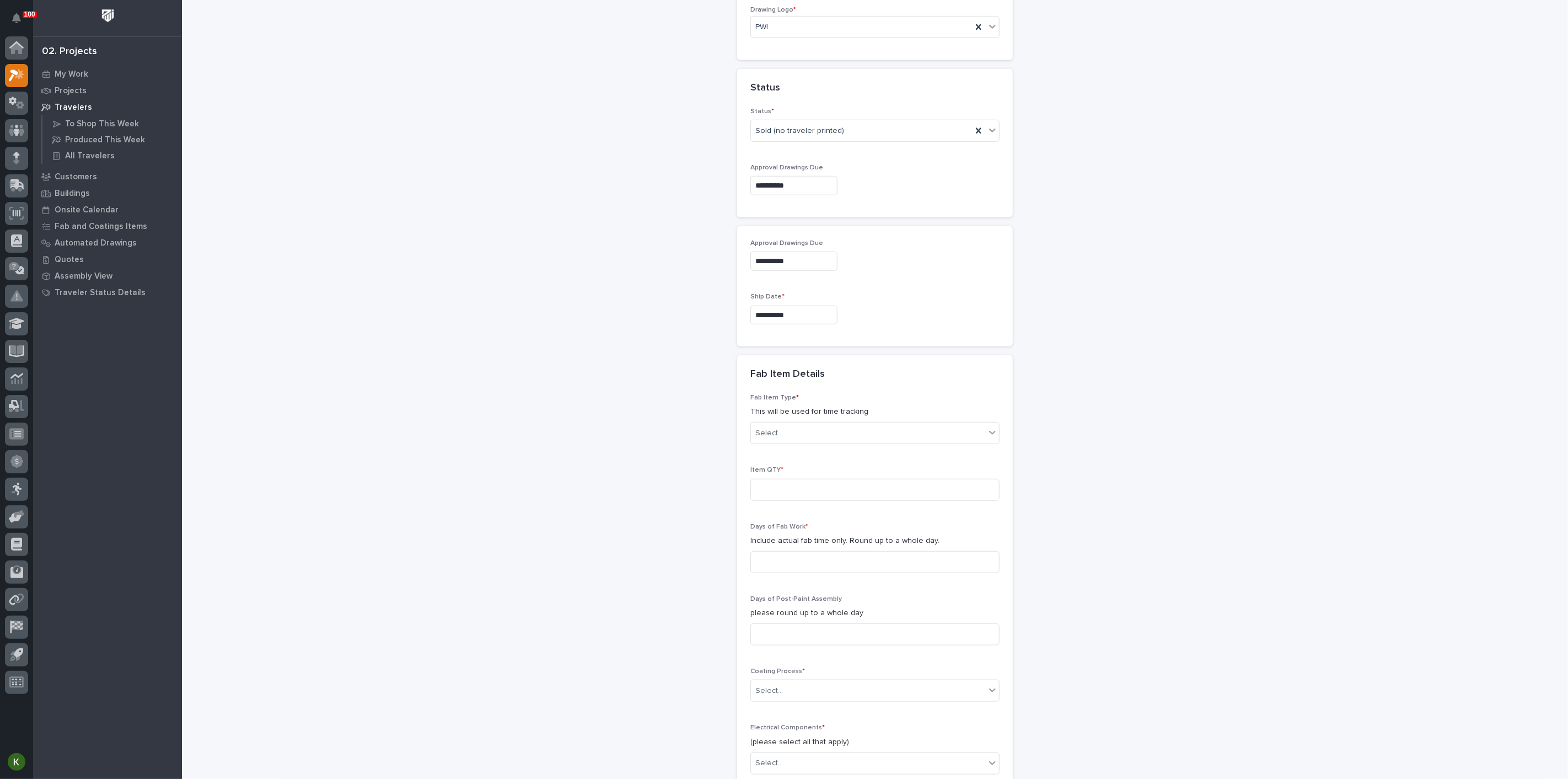
scroll to position [690, 0]
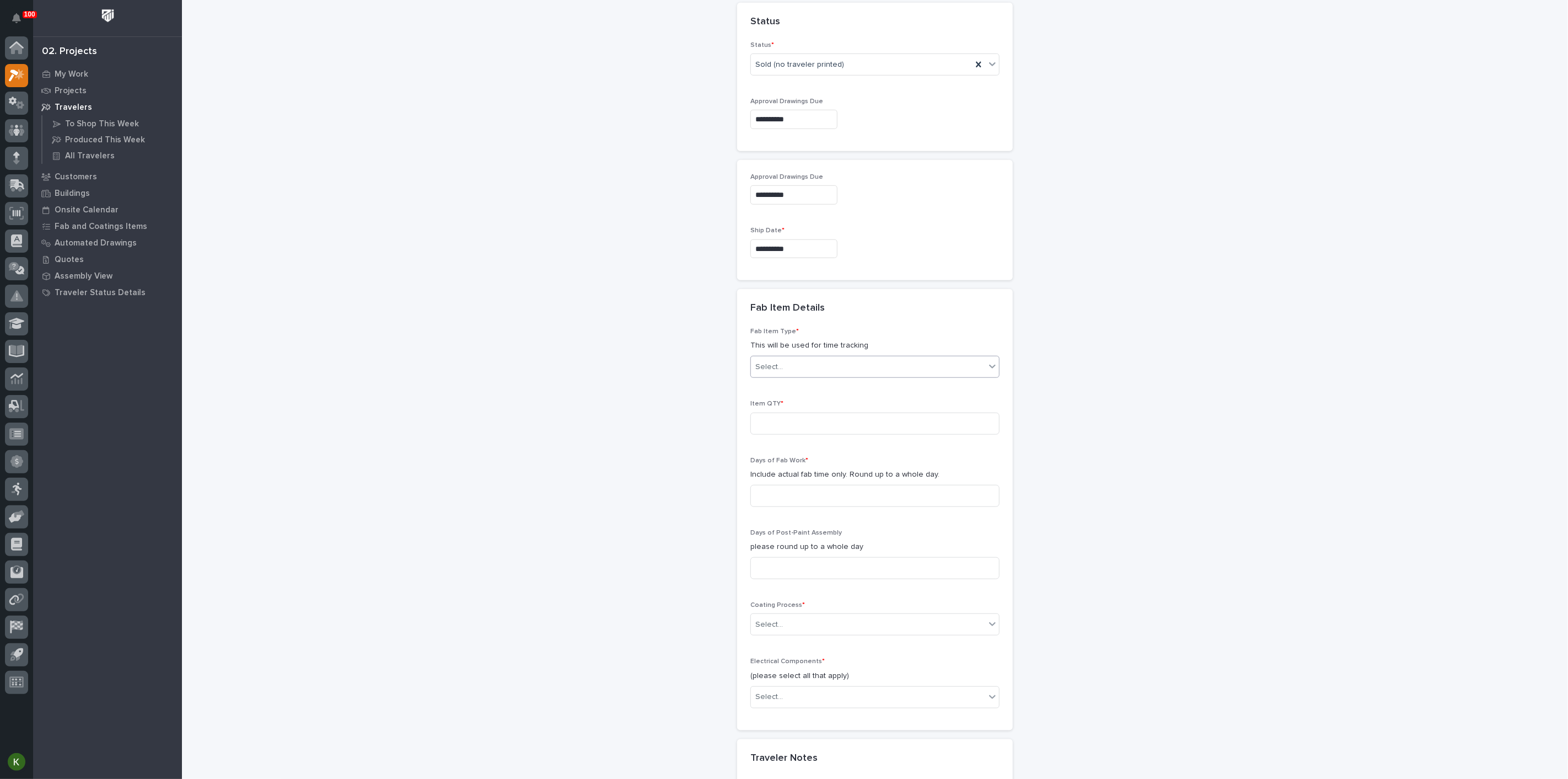
click at [790, 376] on div "Select..." at bounding box center [868, 367] width 234 height 18
click at [812, 698] on div "Mezzanine Gates" at bounding box center [870, 701] width 242 height 19
click at [776, 435] on input at bounding box center [875, 423] width 249 height 22
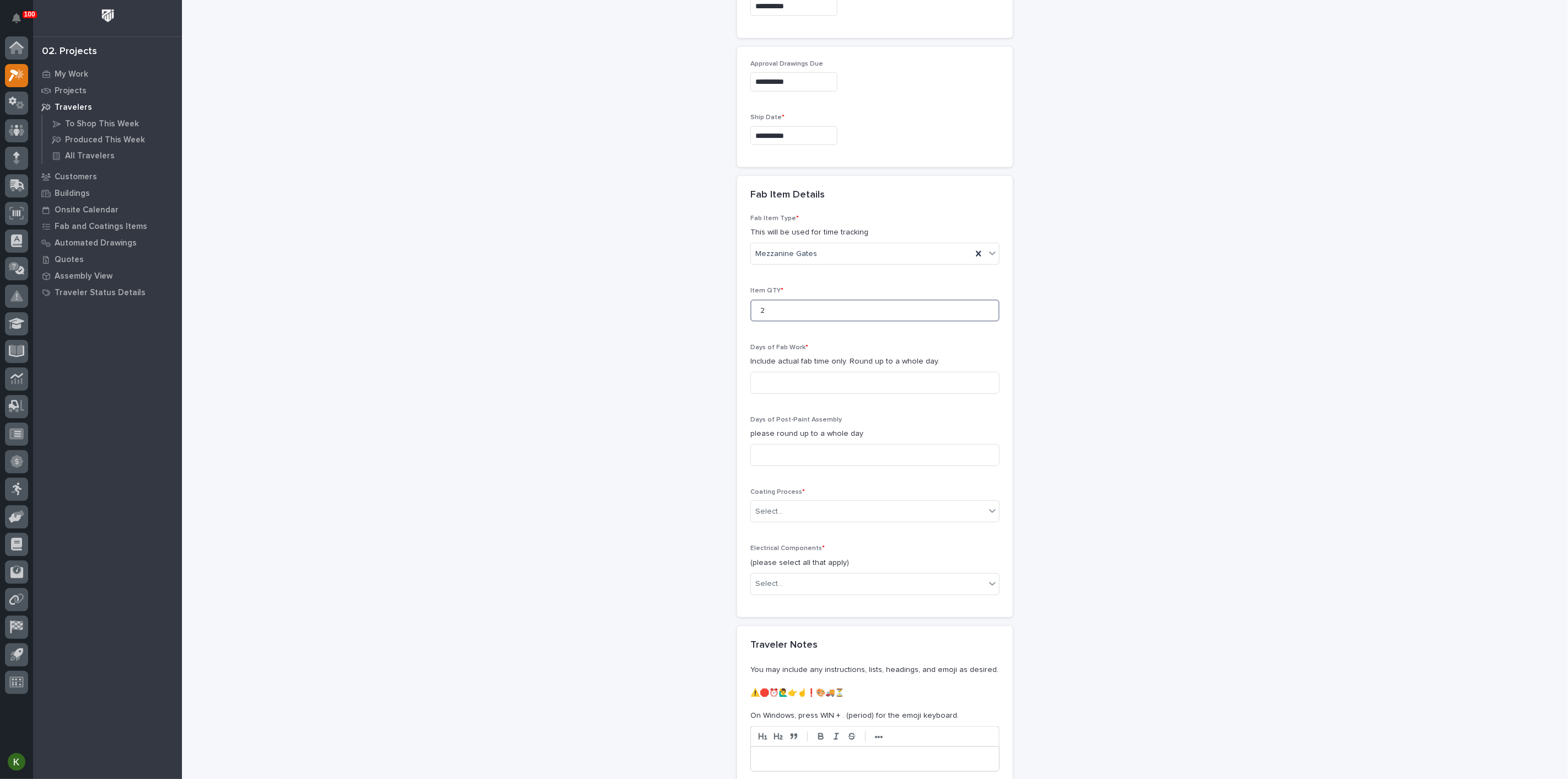
scroll to position [813, 0]
type input "2"
click at [784, 384] on input at bounding box center [875, 373] width 249 height 22
click at [896, 384] on input at bounding box center [875, 373] width 249 height 22
click at [868, 384] on input at bounding box center [875, 373] width 249 height 22
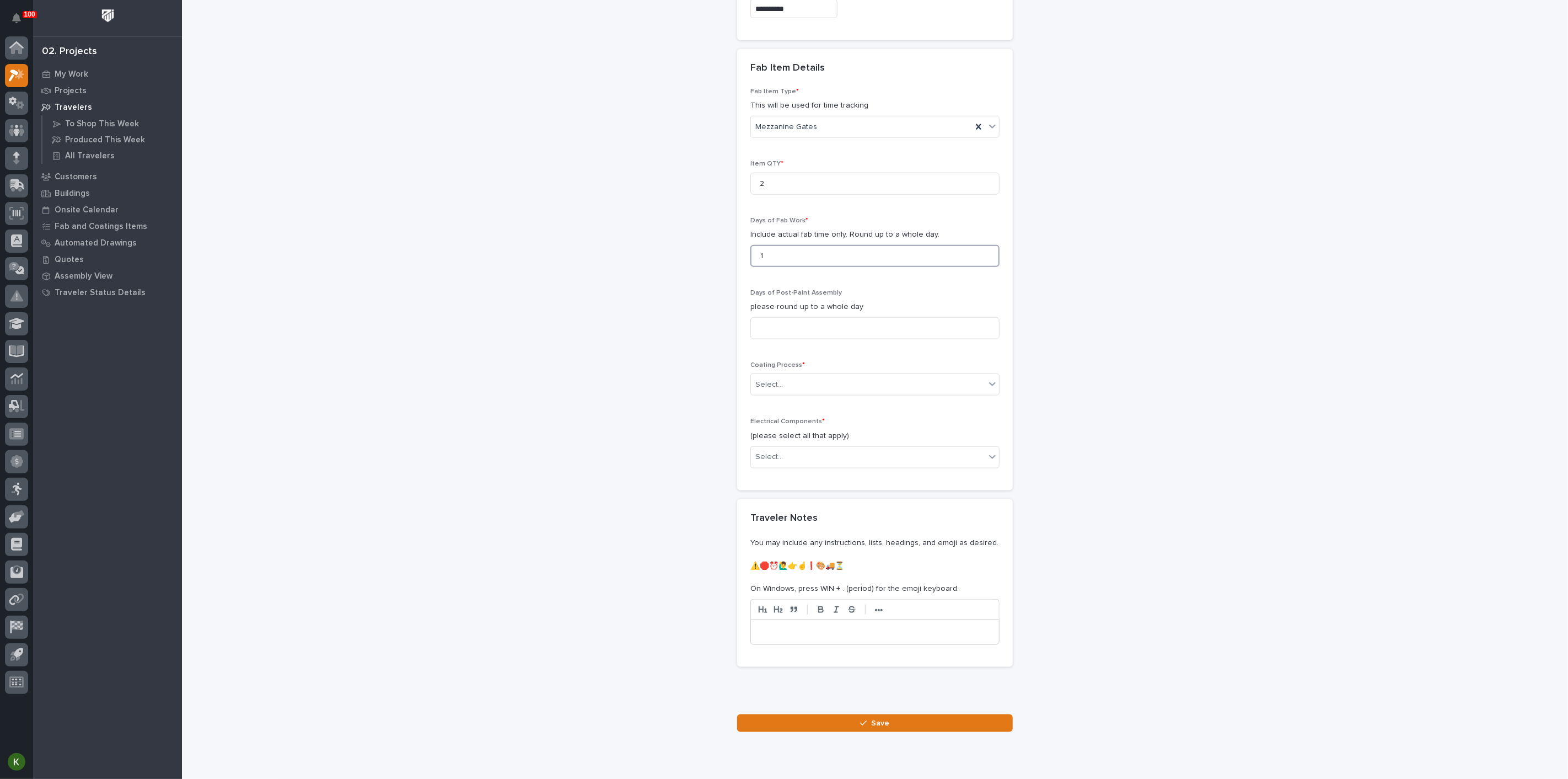
scroll to position [936, 0]
type input "1"
click at [814, 333] on input at bounding box center [875, 323] width 249 height 22
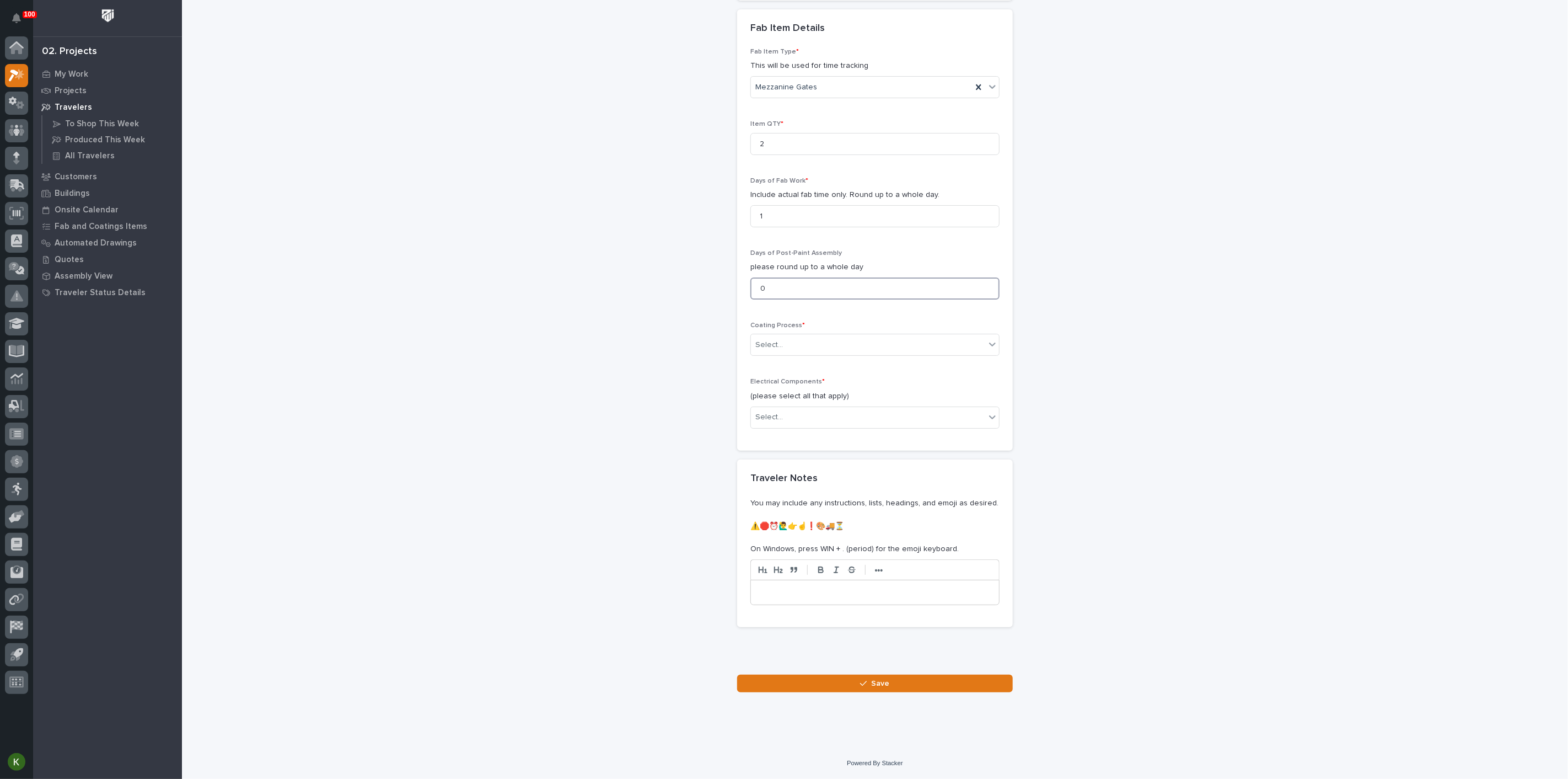
scroll to position [1058, 0]
type input "0"
click at [811, 354] on div "Select..." at bounding box center [868, 345] width 234 height 18
click at [805, 599] on div "In-House Paint/Powder" at bounding box center [870, 599] width 242 height 19
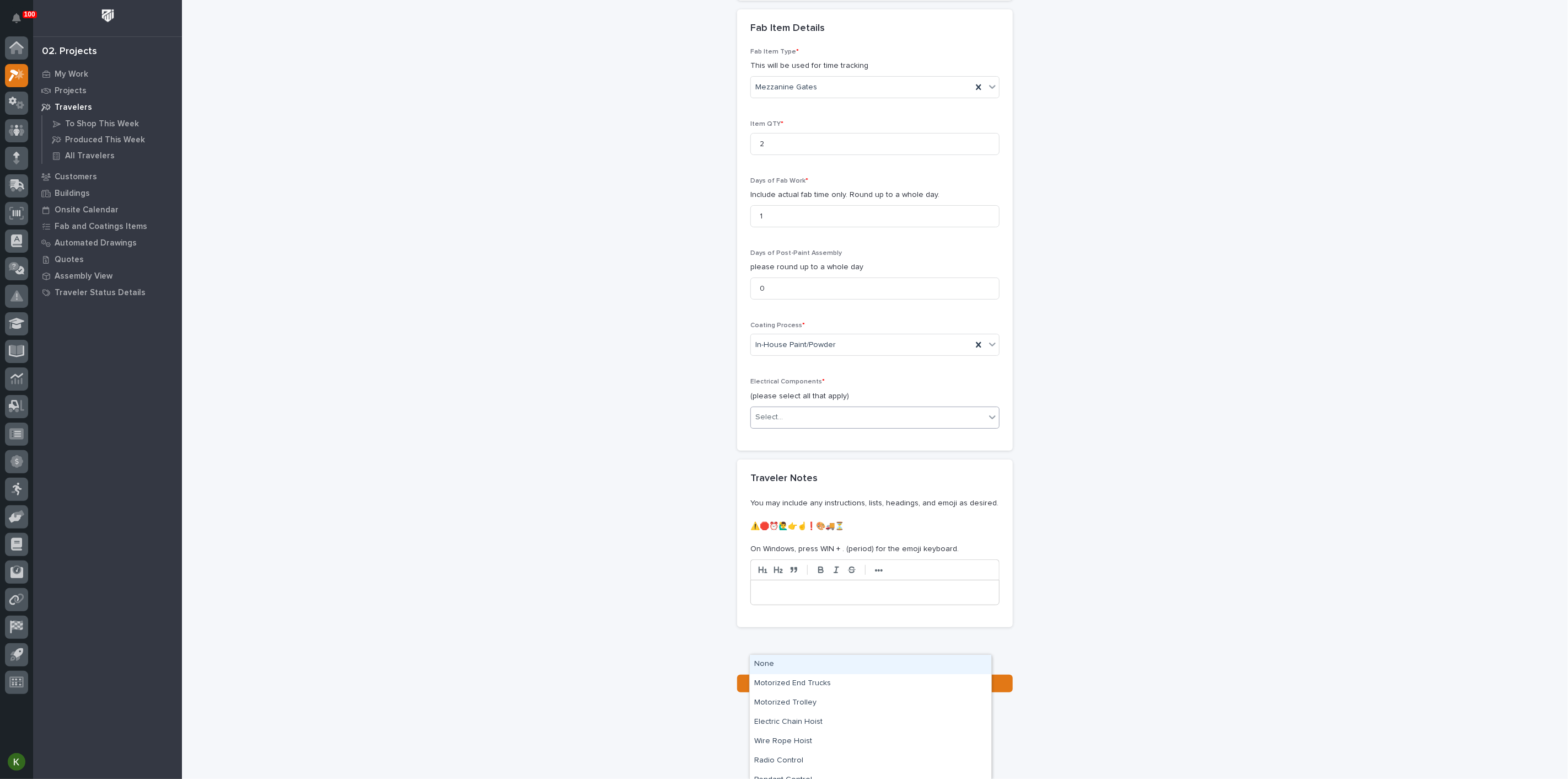
click at [802, 426] on div "Select..." at bounding box center [868, 417] width 234 height 18
click at [798, 667] on div "None" at bounding box center [870, 665] width 242 height 19
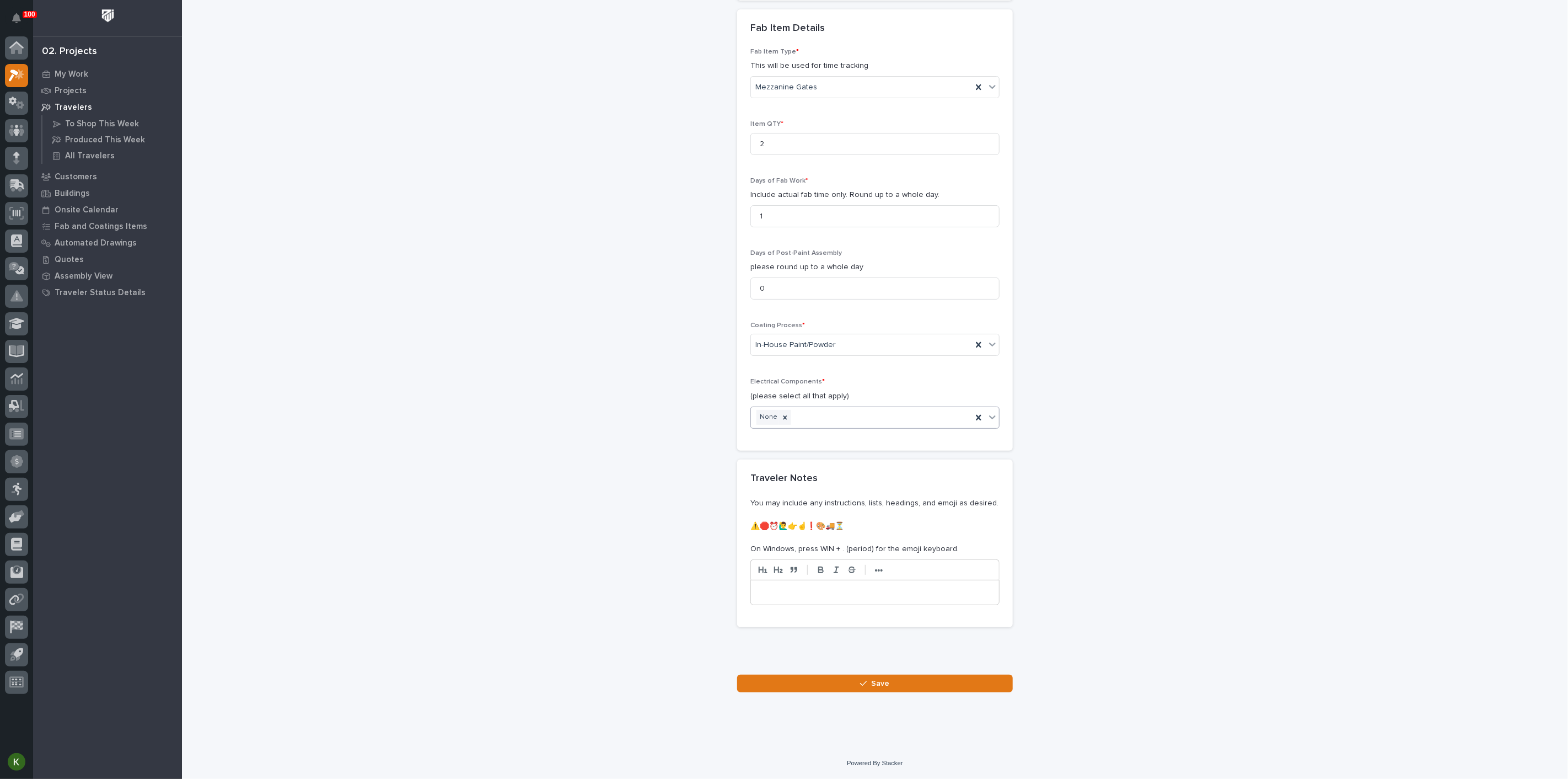
scroll to position [1358, 0]
click at [820, 686] on button "Save" at bounding box center [875, 683] width 276 height 17
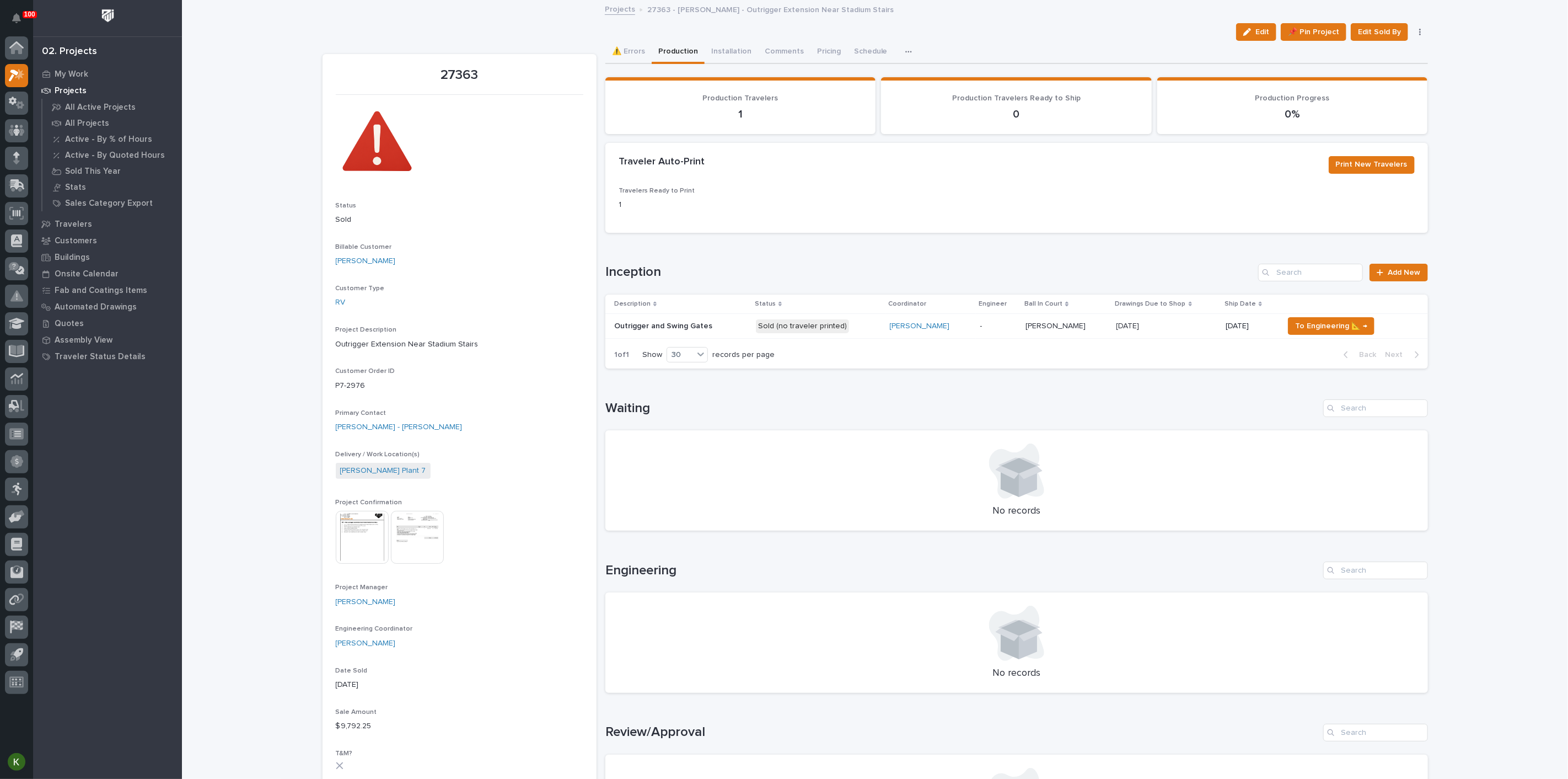
click at [1017, 331] on p "-" at bounding box center [998, 326] width 37 height 10
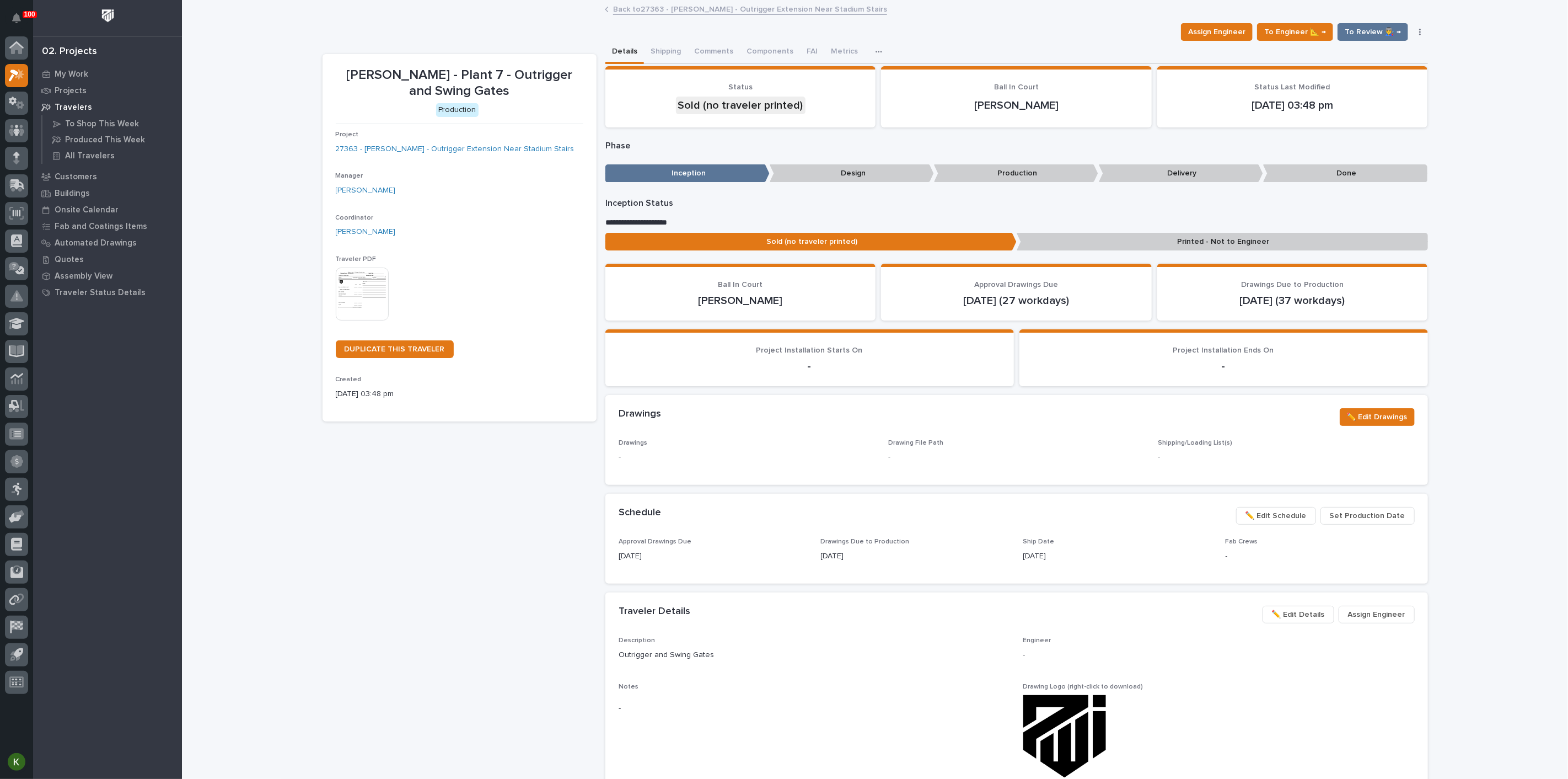
click at [355, 320] on img at bounding box center [362, 294] width 53 height 53
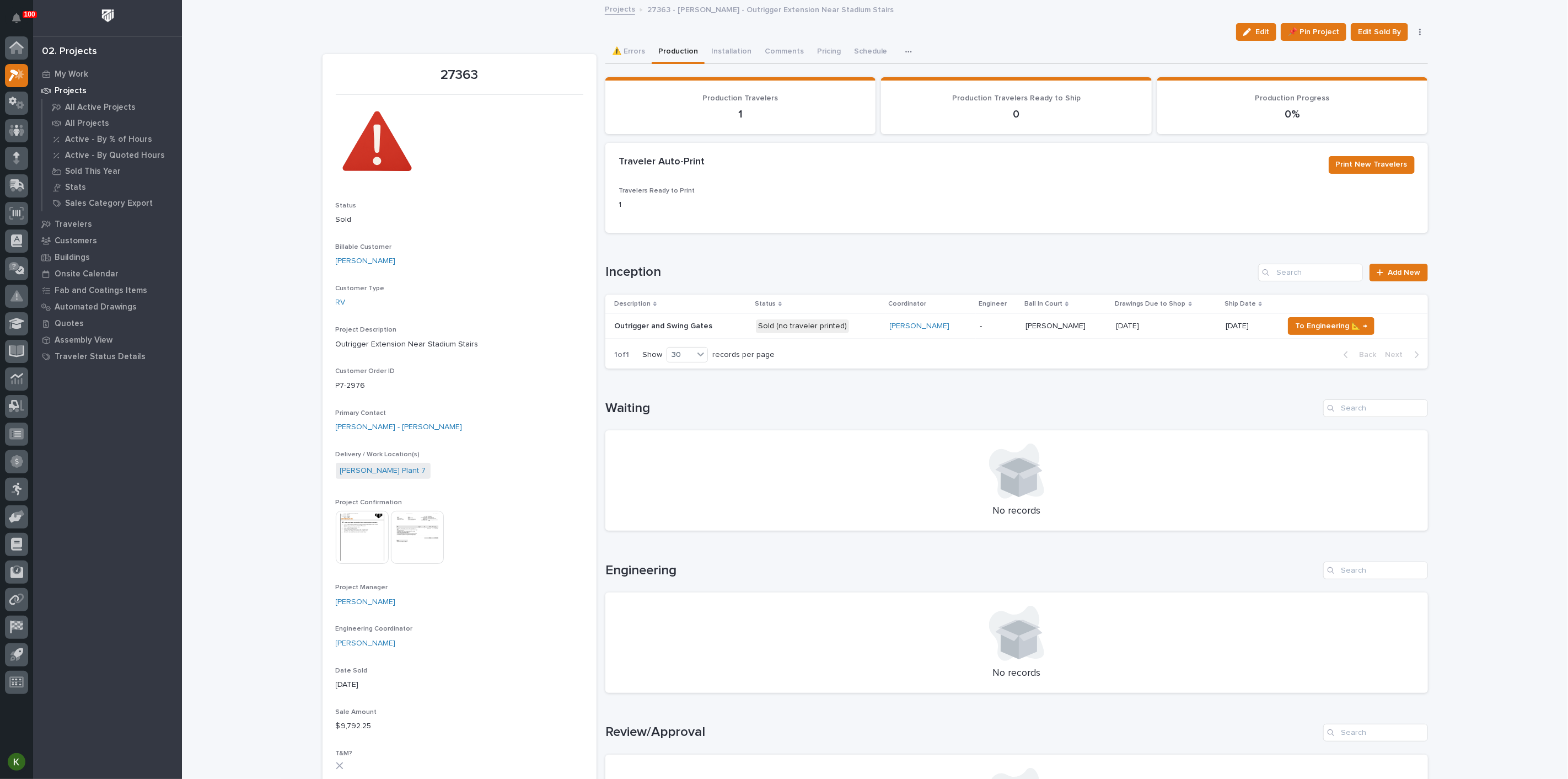
click at [879, 333] on p "Sold (no traveler printed)" at bounding box center [818, 326] width 125 height 14
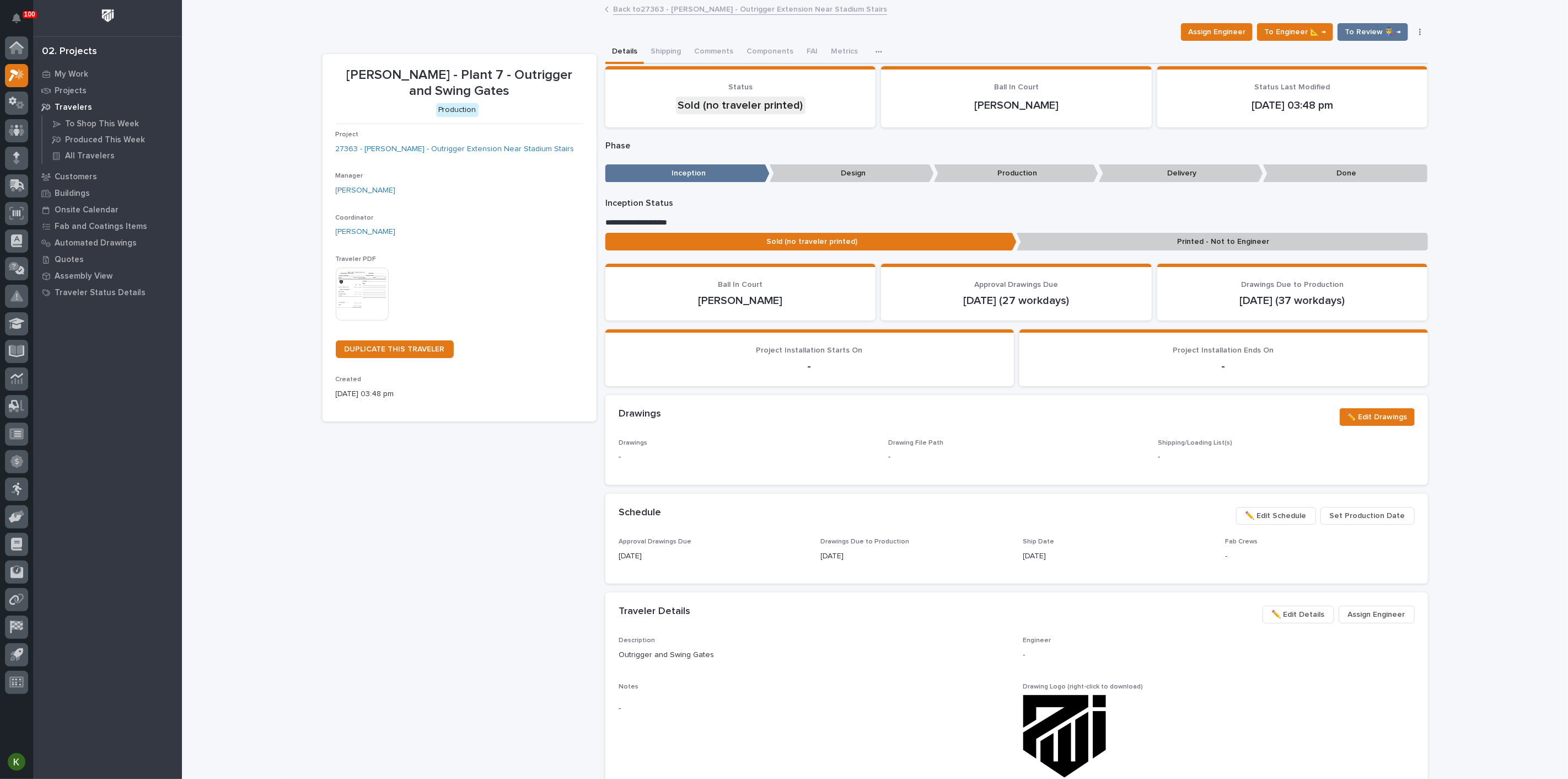
click at [370, 320] on img at bounding box center [362, 294] width 53 height 53
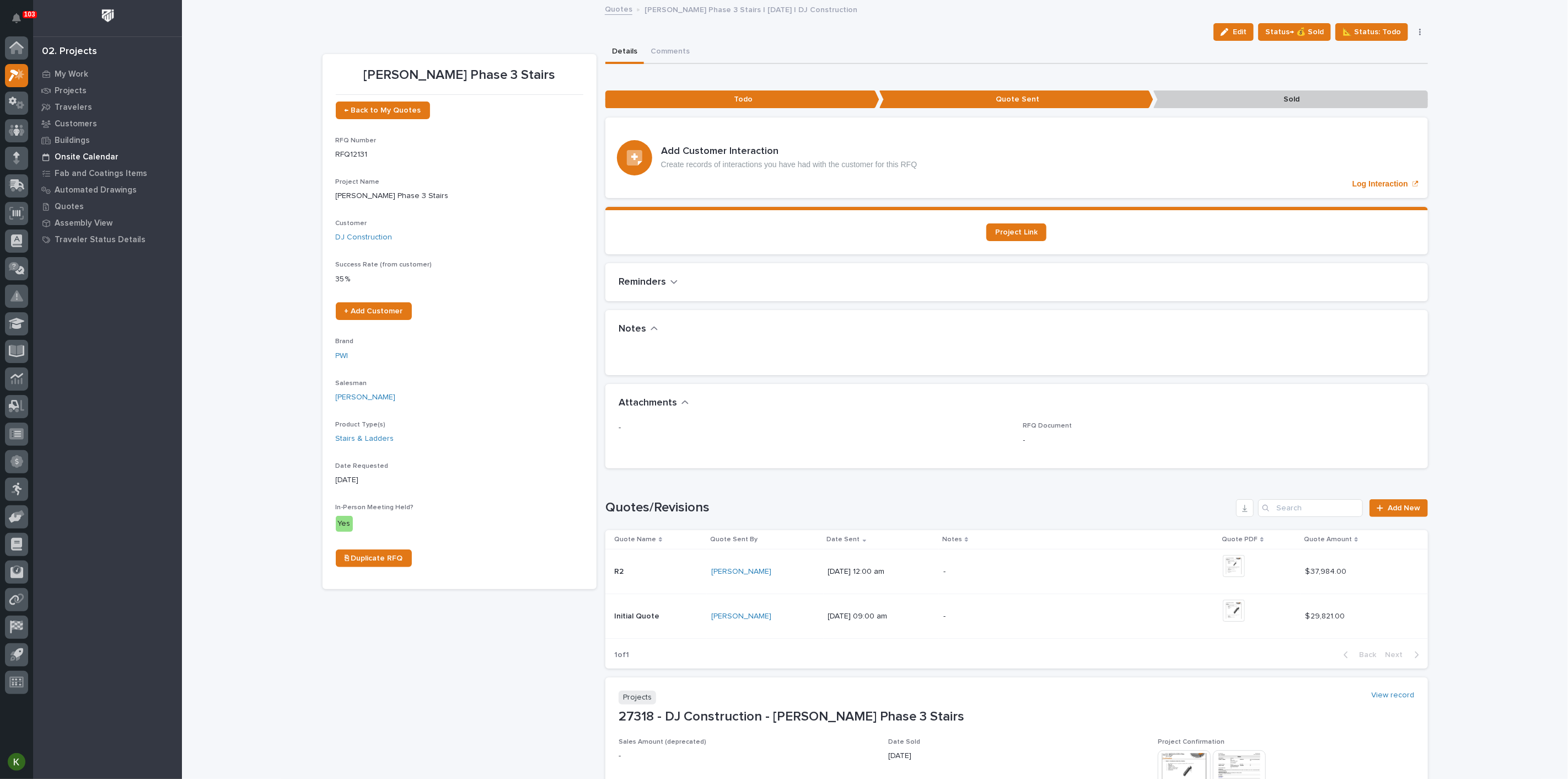
click at [105, 159] on p "Onsite Calendar" at bounding box center [87, 157] width 64 height 10
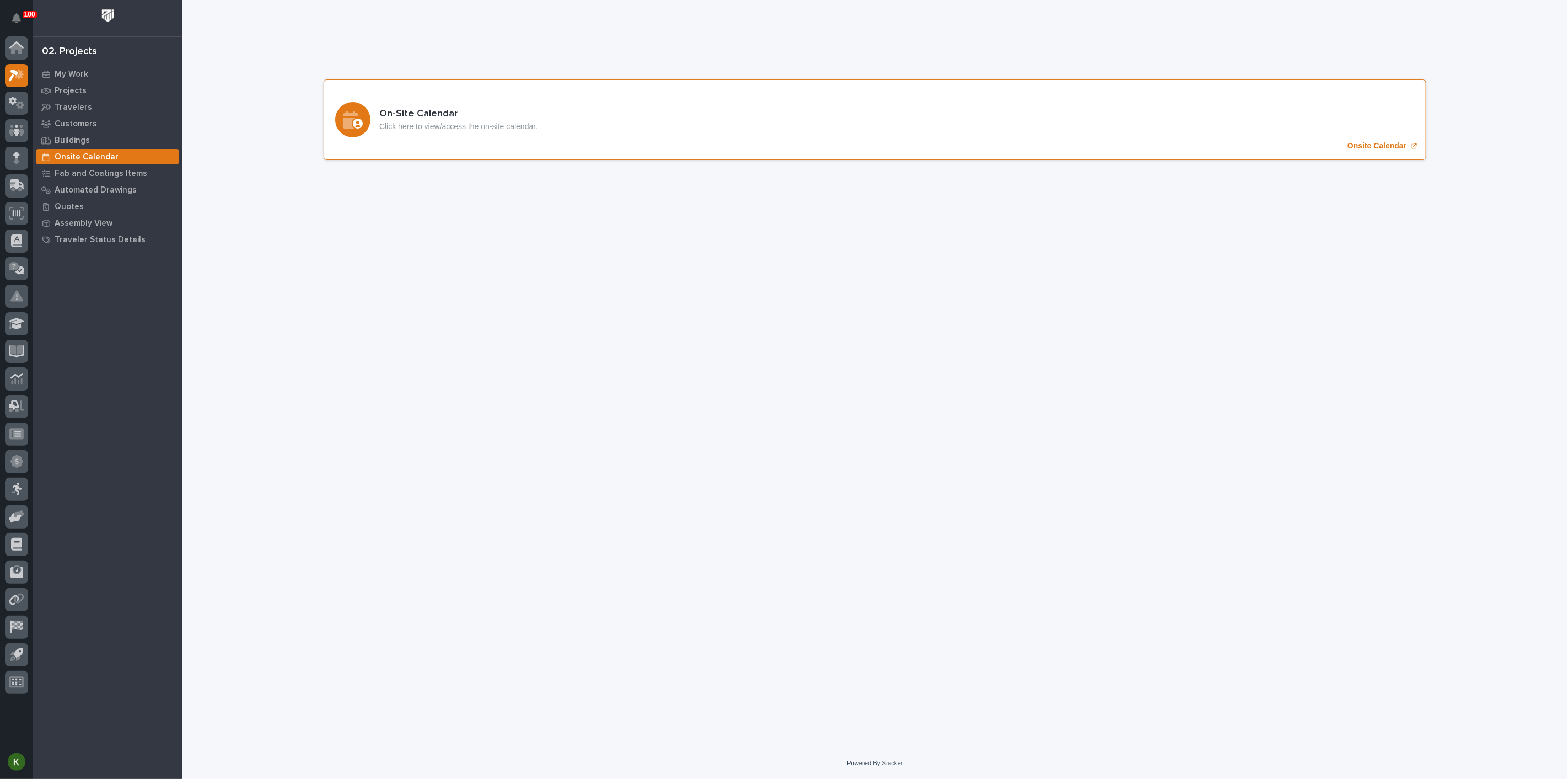
click at [1373, 150] on p "Onsite Calendar" at bounding box center [1377, 146] width 59 height 10
click at [1364, 150] on p "Onsite Calendar" at bounding box center [1377, 146] width 59 height 10
click at [14, 45] on icon at bounding box center [17, 45] width 15 height 7
